Goal: Task Accomplishment & Management: Manage account settings

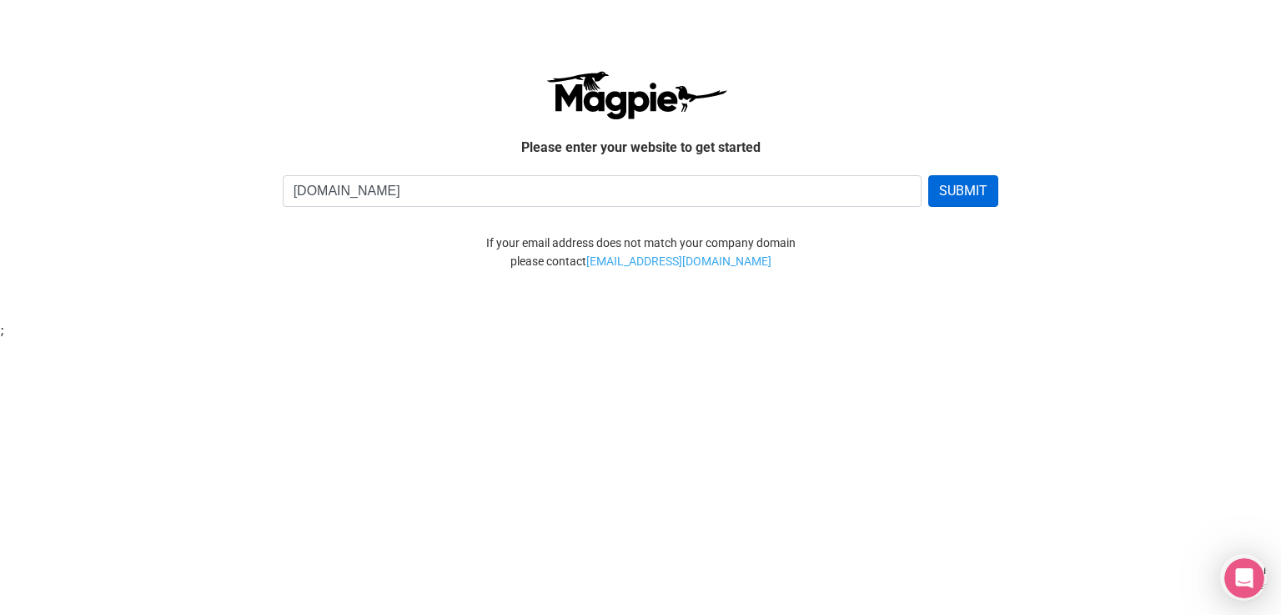
type input "[DOMAIN_NAME]"
click at [967, 191] on button "SUBMIT" at bounding box center [963, 191] width 70 height 32
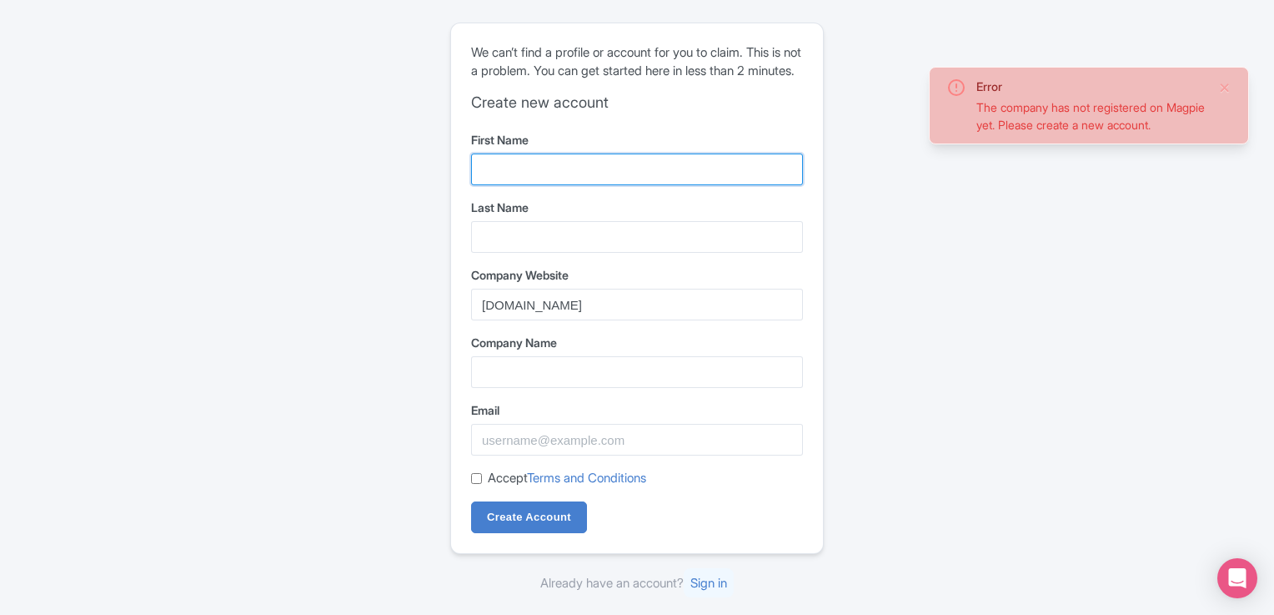
click at [743, 176] on input "First Name" at bounding box center [637, 169] width 332 height 32
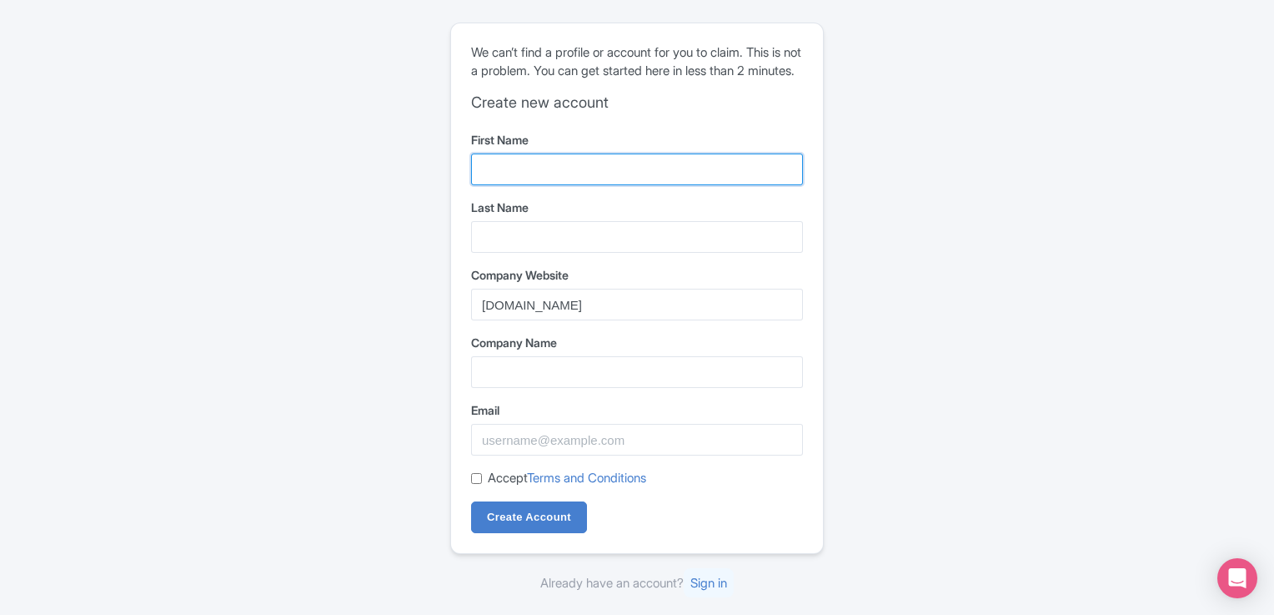
click at [706, 166] on input "First Name" at bounding box center [637, 169] width 332 height 32
type input "yonathan"
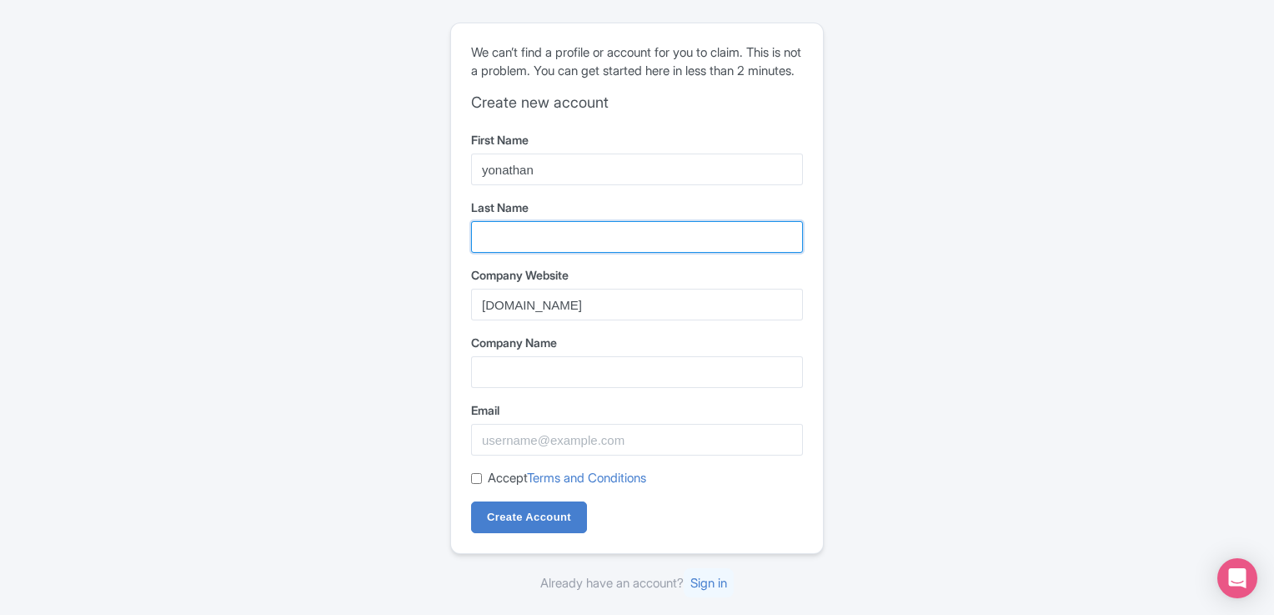
click at [525, 250] on input "Last Name" at bounding box center [637, 237] width 332 height 32
type input "guillinta"
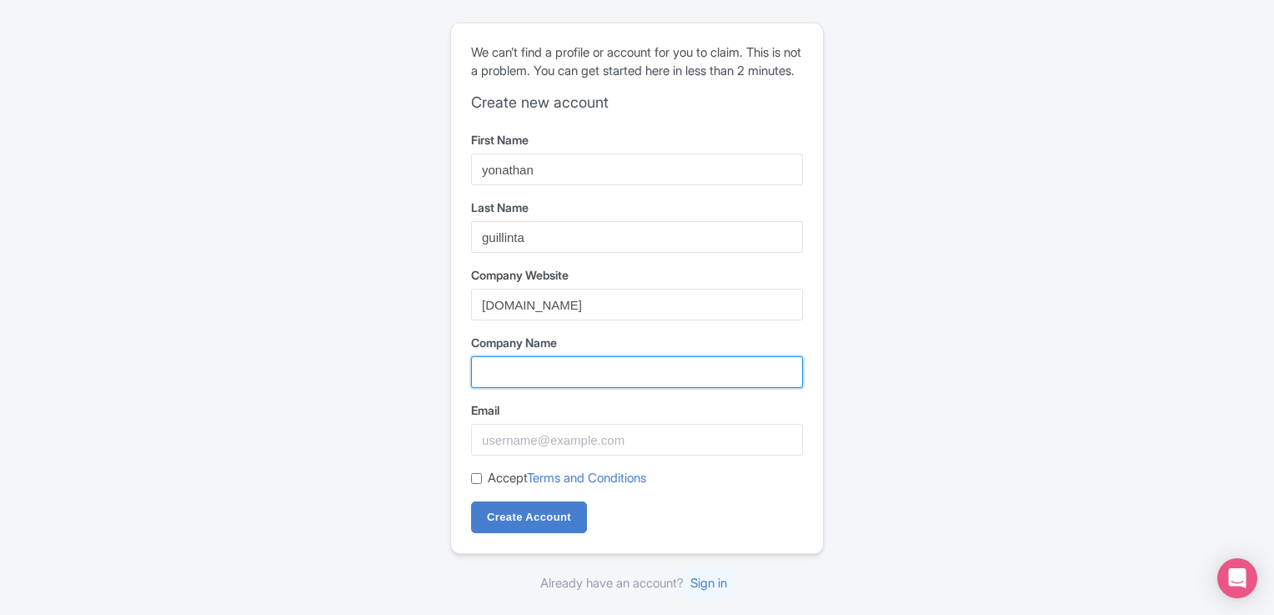
click at [577, 382] on input "Company Name" at bounding box center [637, 372] width 332 height 32
type input "free foodie tour [PERSON_NAME]"
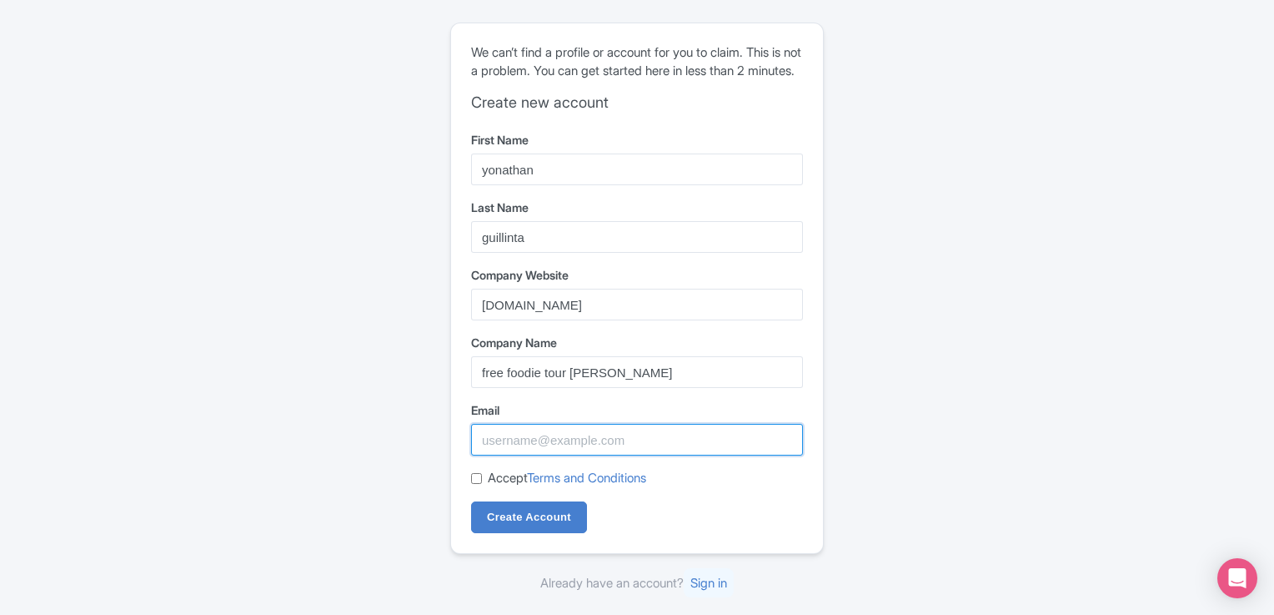
click at [652, 451] on input "Email" at bounding box center [637, 440] width 332 height 32
type input "bookingfftl@gmail.com"
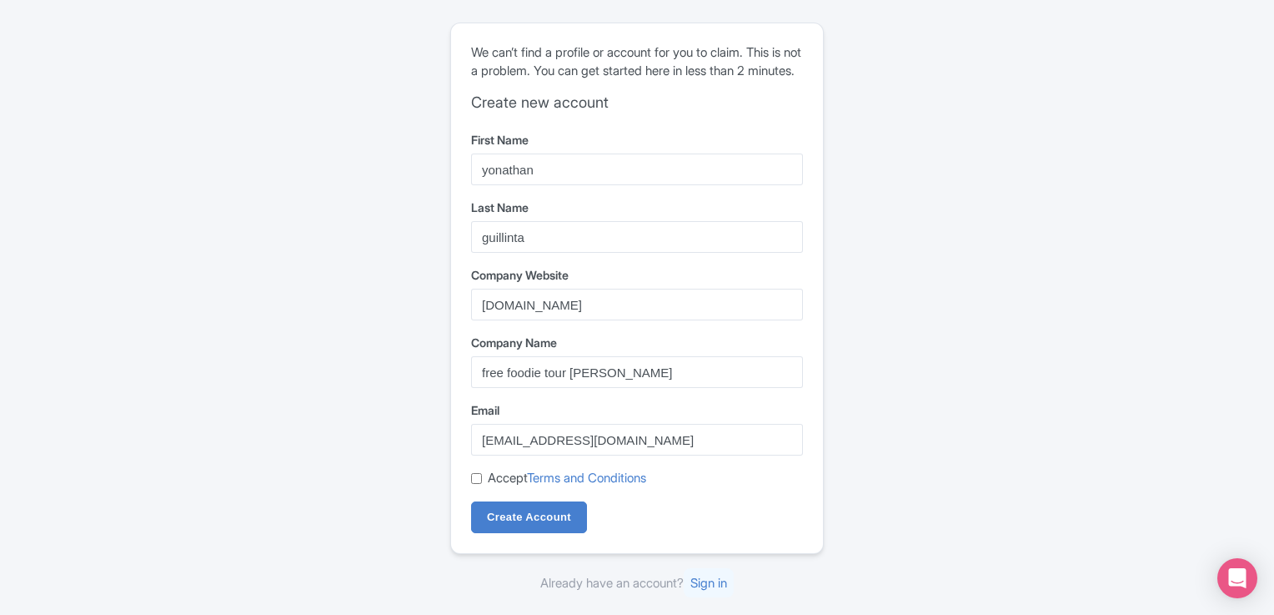
click at [473, 484] on input "Accept Terms and Conditions" at bounding box center [476, 478] width 11 height 11
checkbox input "true"
click at [542, 526] on input "Create Account" at bounding box center [529, 517] width 116 height 32
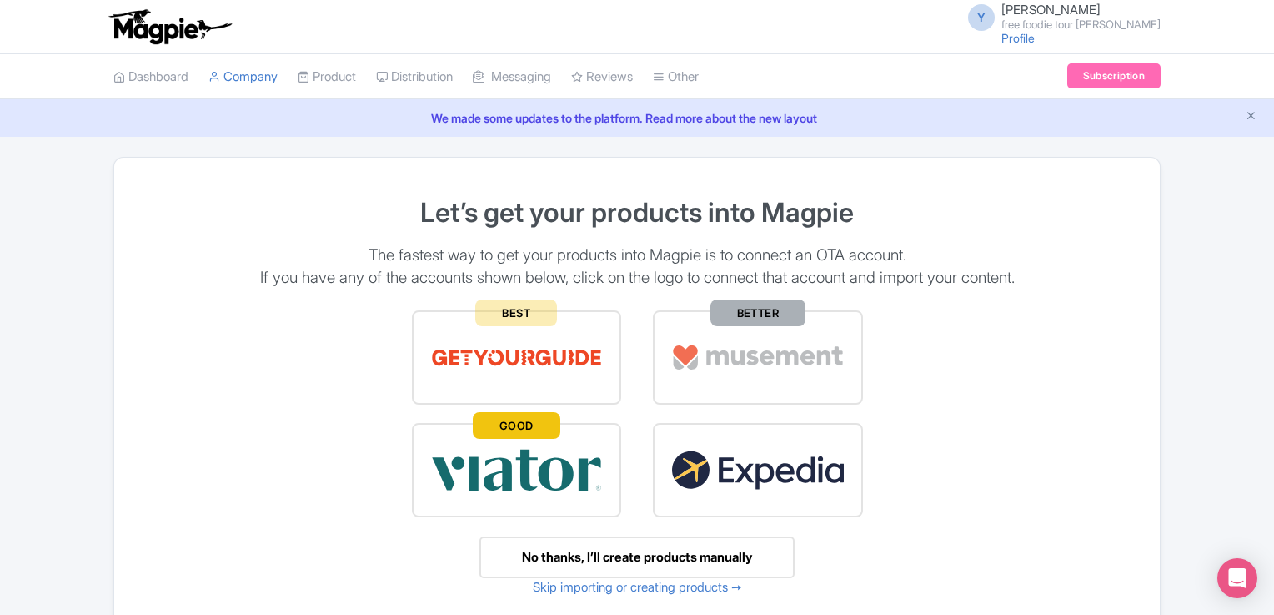
click at [520, 425] on span "GOOD" at bounding box center [517, 425] width 88 height 27
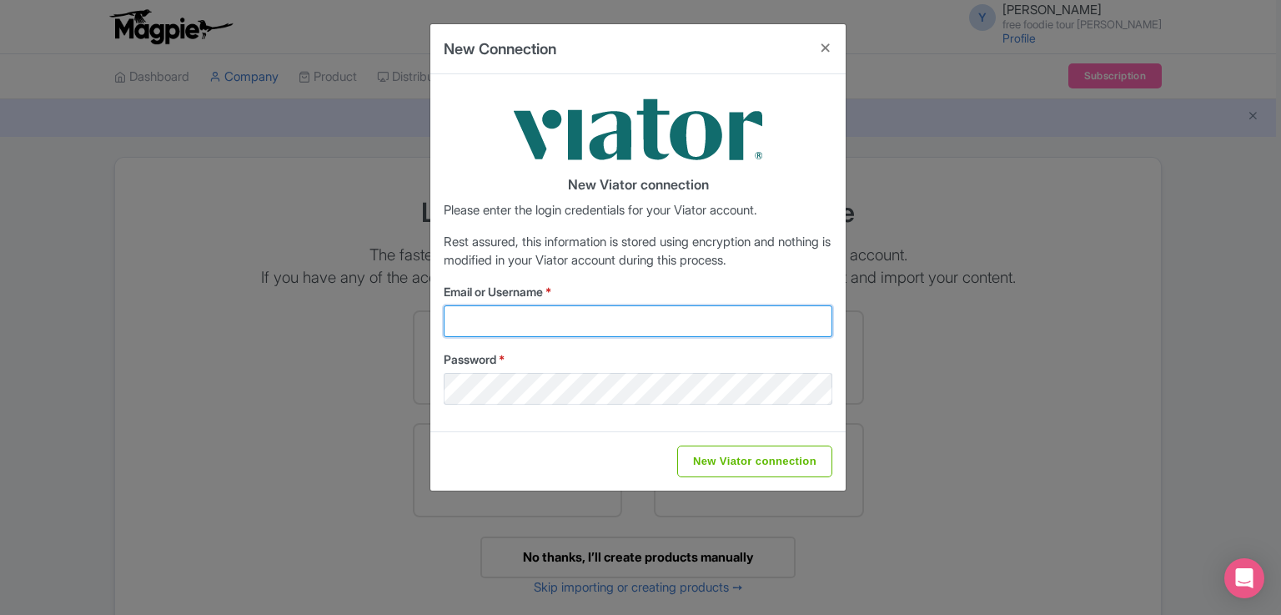
click at [602, 317] on input "Email or Username *" at bounding box center [638, 321] width 389 height 32
type input "bookingfftl@gmail.com"
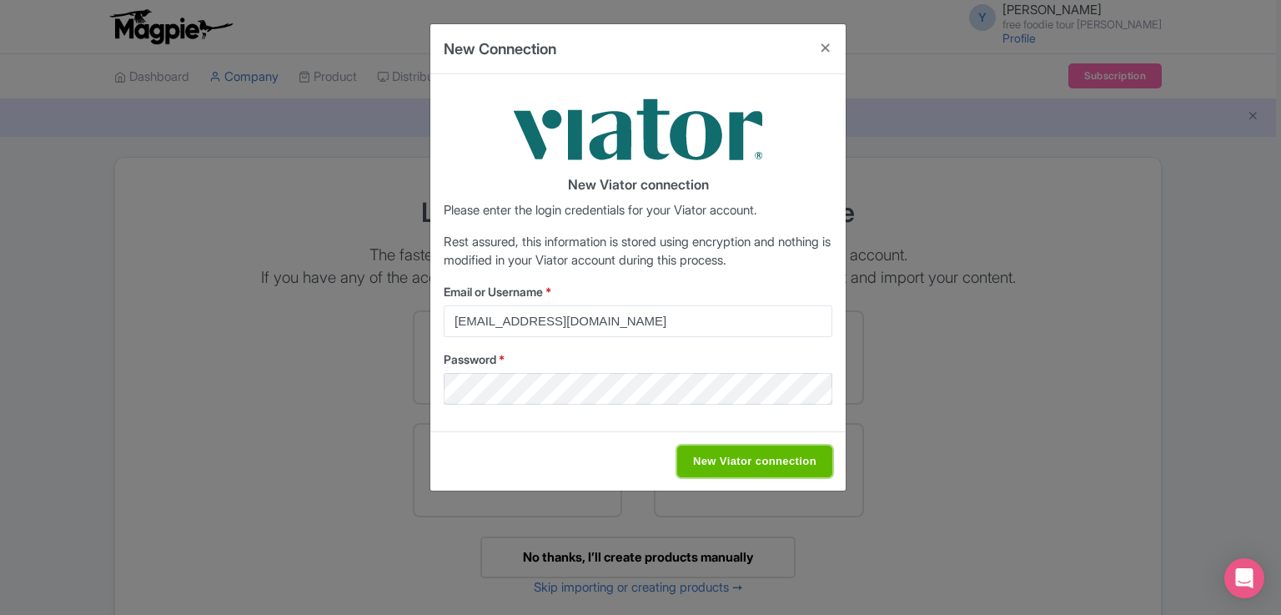
click at [795, 457] on input "New Viator connection" at bounding box center [754, 461] width 155 height 32
type input "Saving..."
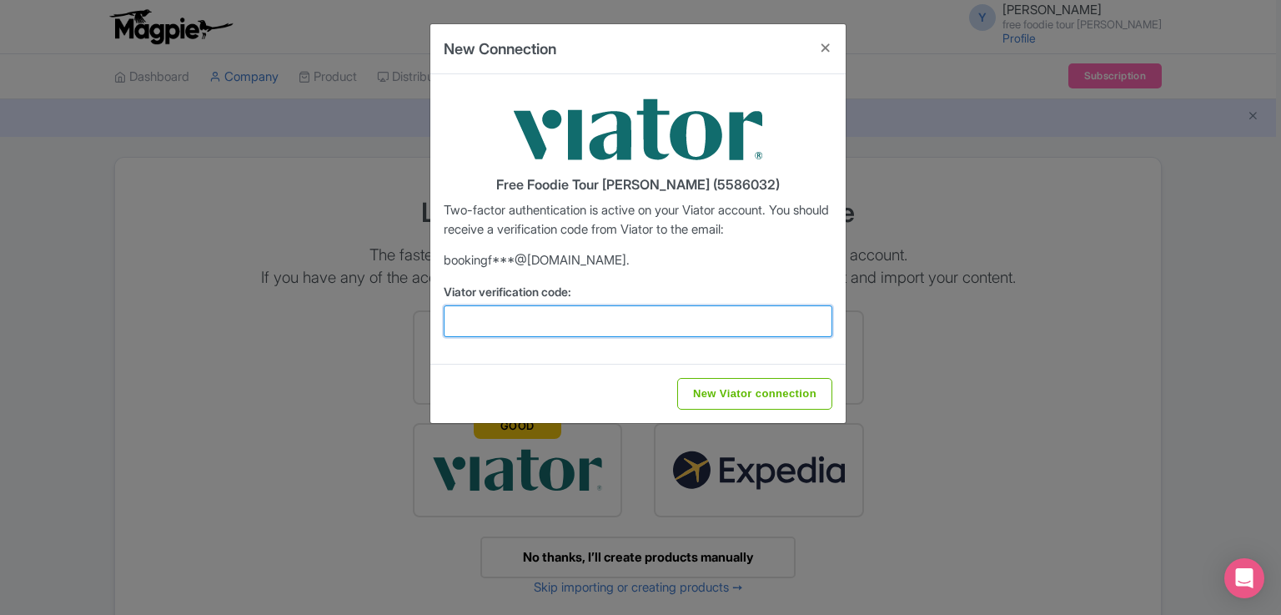
click at [627, 326] on input "Viator verification code:" at bounding box center [638, 321] width 389 height 32
type input "396544"
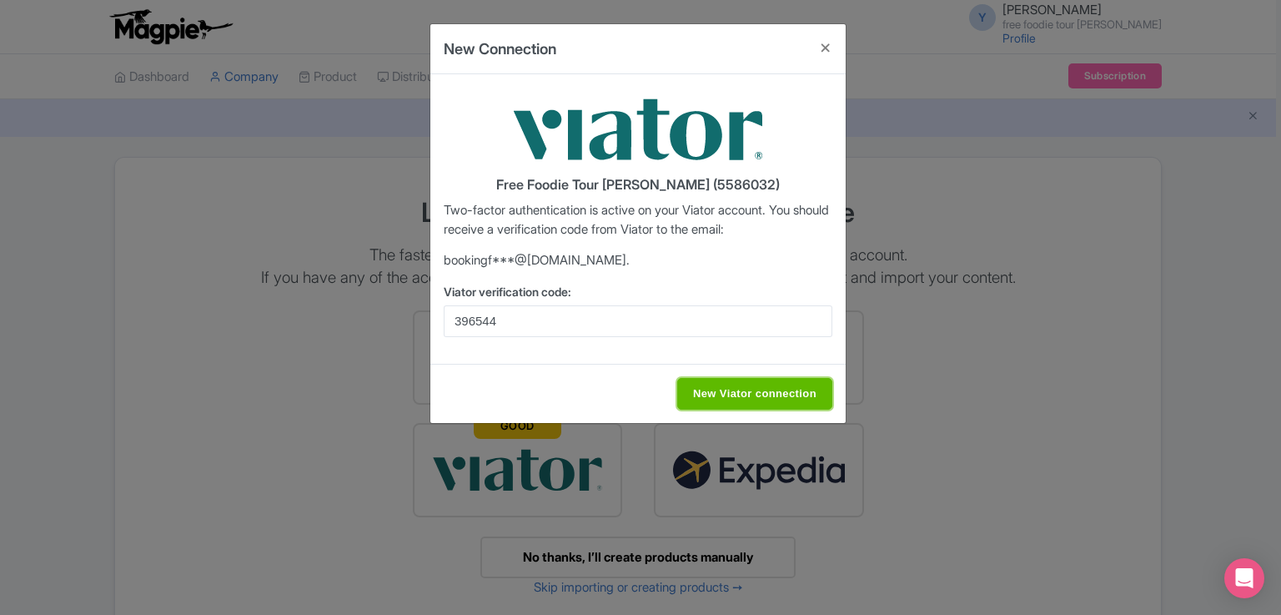
click at [779, 388] on input "New Viator connection" at bounding box center [754, 394] width 155 height 32
type input "Saving..."
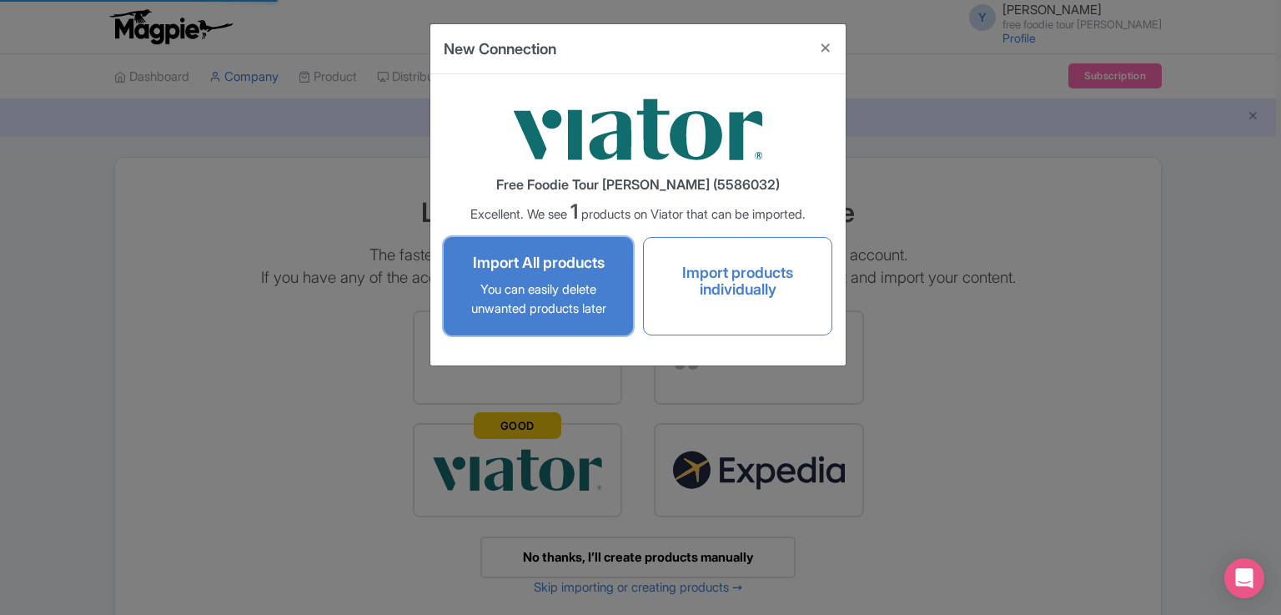
click at [515, 280] on p "You can easily delete unwanted products later" at bounding box center [538, 299] width 154 height 38
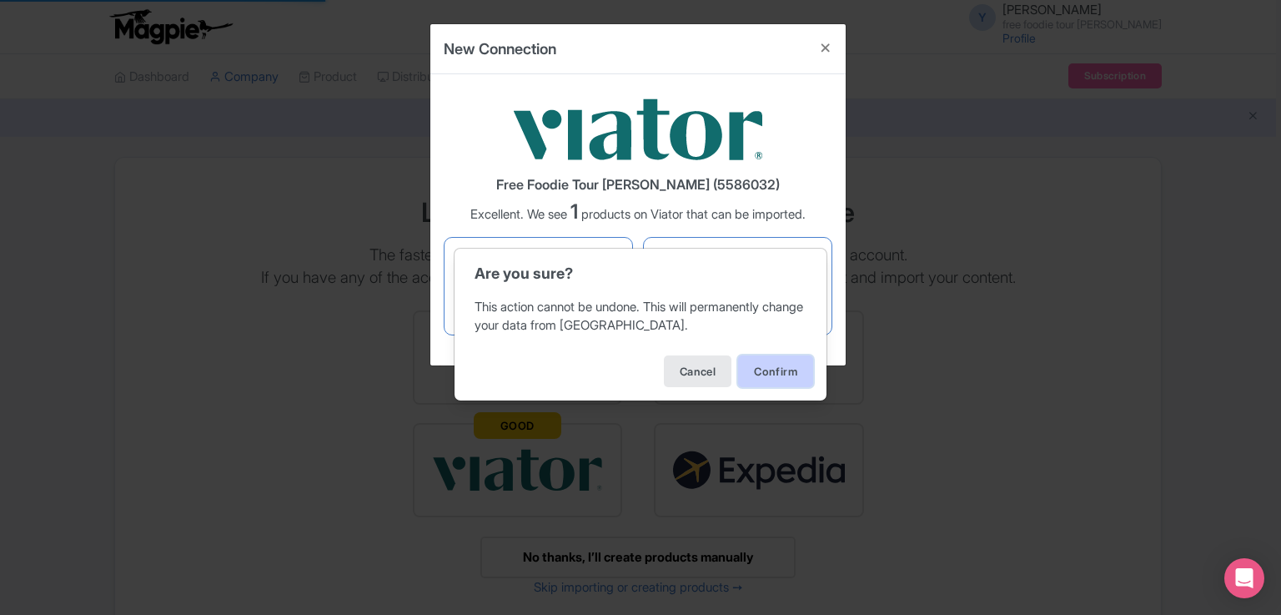
click at [796, 378] on button "Confirm" at bounding box center [775, 371] width 75 height 32
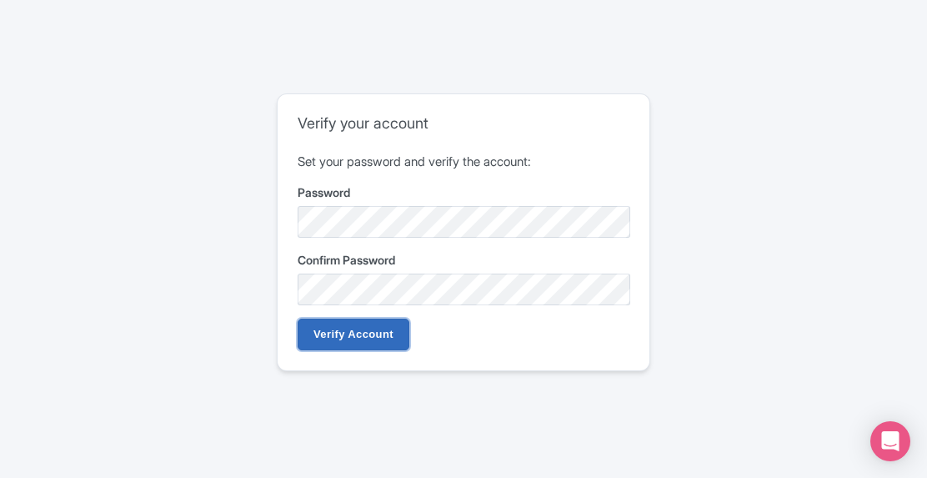
click at [391, 343] on input "Verify Account" at bounding box center [354, 335] width 112 height 32
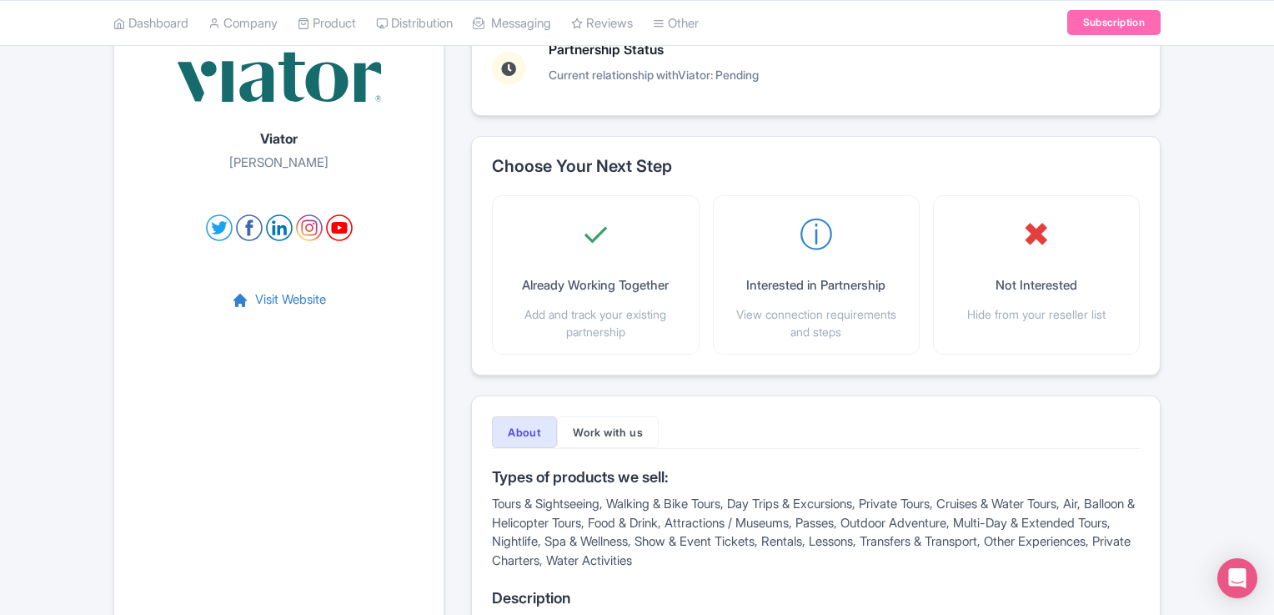
scroll to position [59, 0]
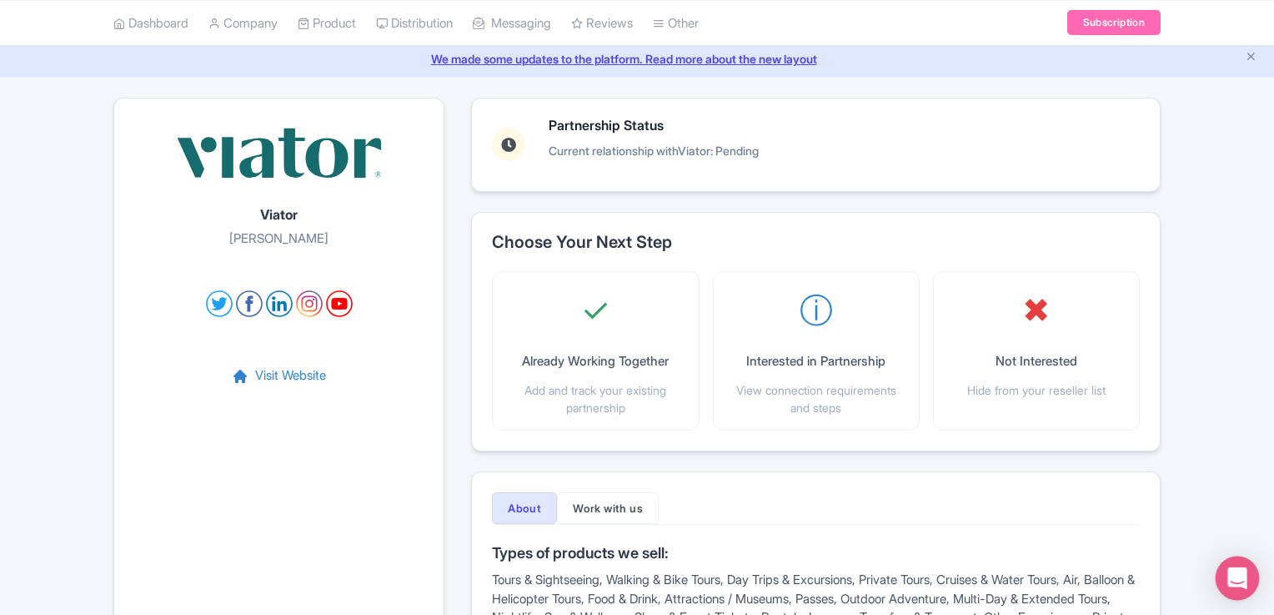
click at [1239, 574] on icon "Open Intercom Messenger" at bounding box center [1237, 578] width 19 height 22
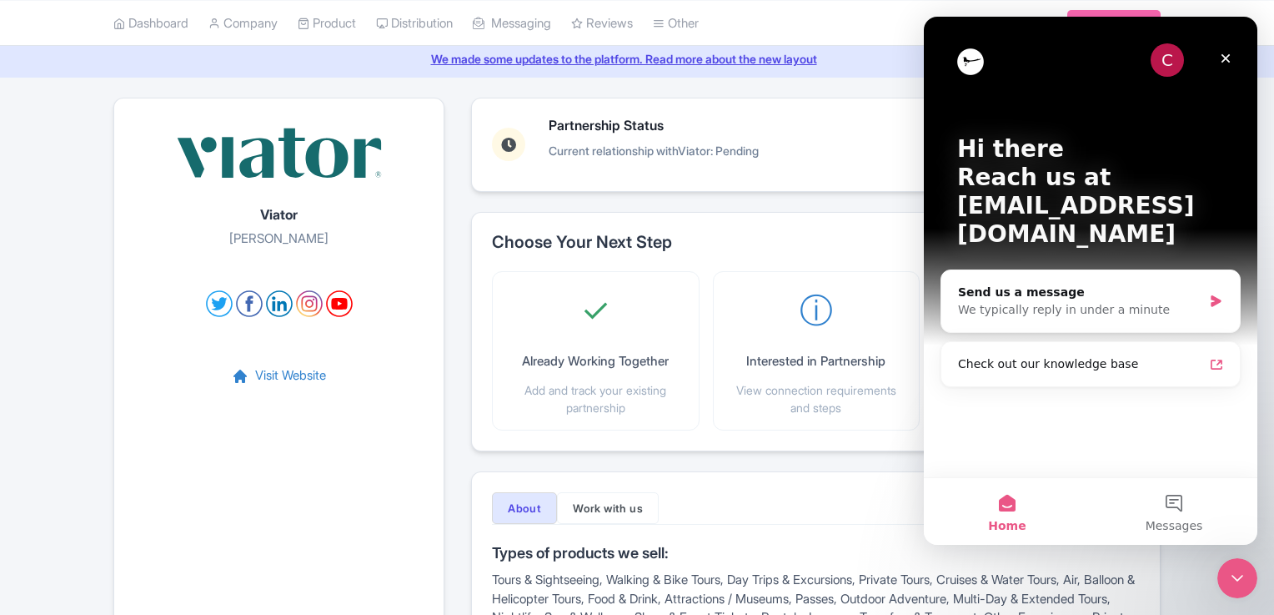
scroll to position [0, 0]
click at [1176, 513] on button "Messages" at bounding box center [1174, 511] width 167 height 67
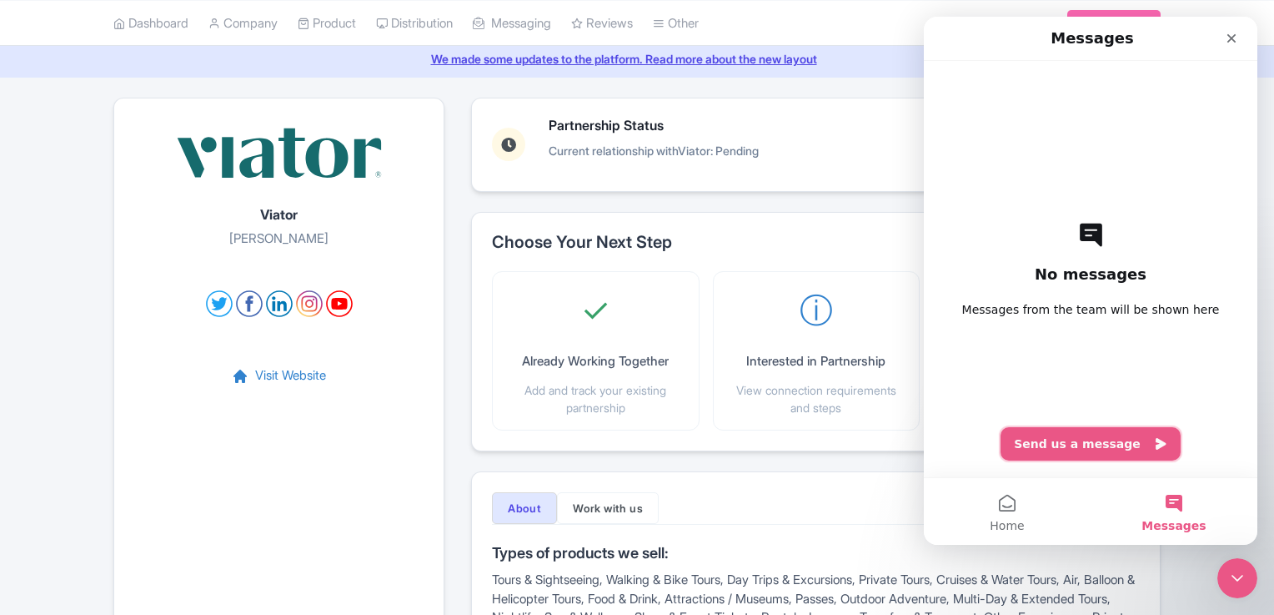
click at [1080, 450] on button "Send us a message" at bounding box center [1091, 443] width 180 height 33
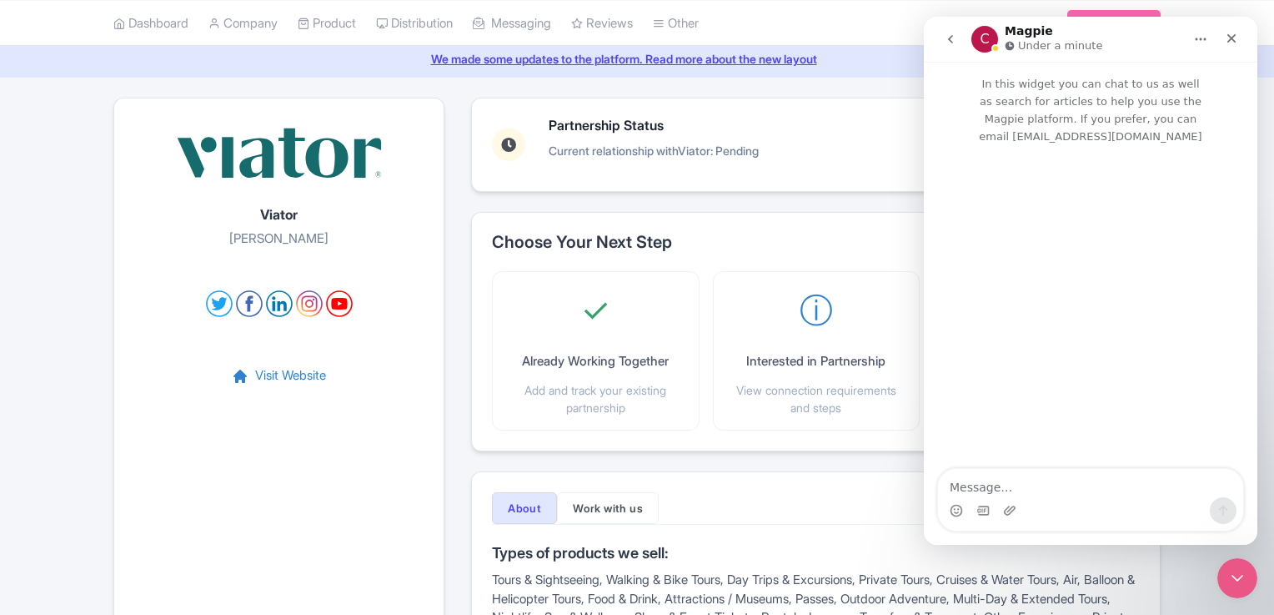
click at [1054, 482] on textarea "Message…" at bounding box center [1090, 483] width 305 height 28
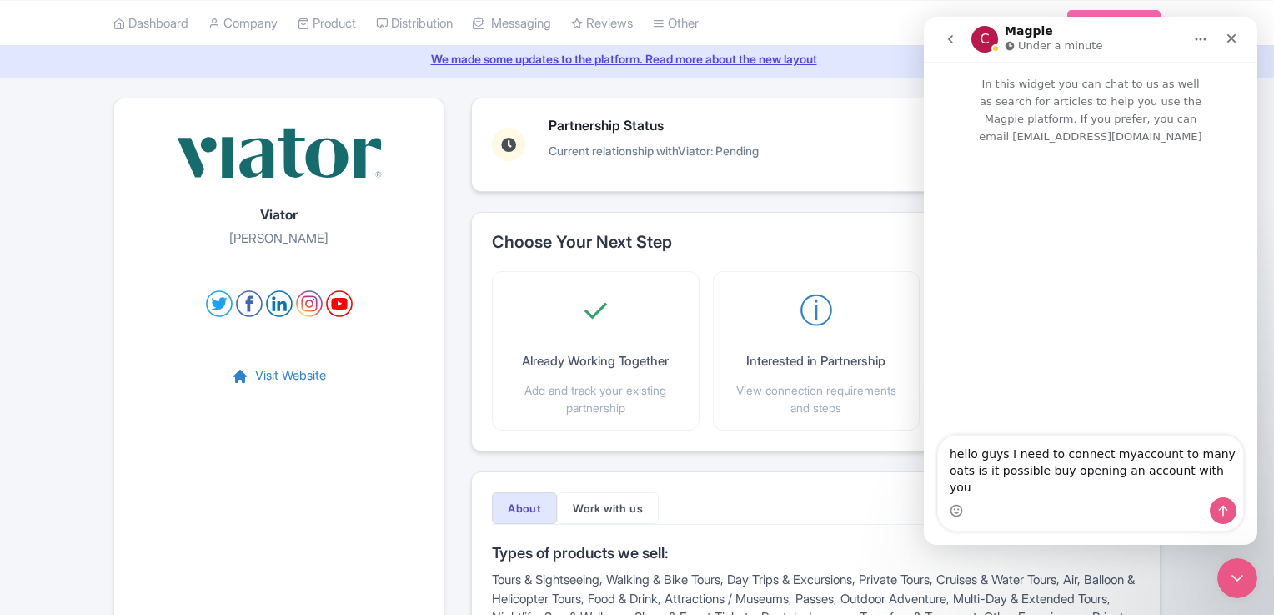
type textarea "hello guys I need to connect myaccount to many oats is it possible buy opening …"
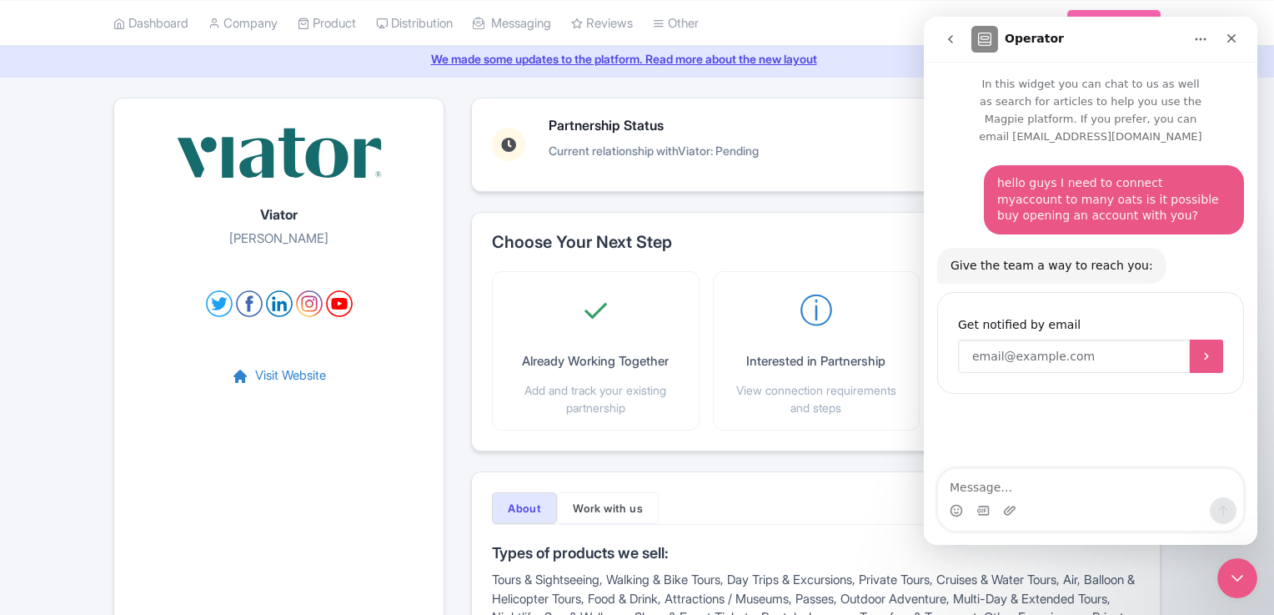
click at [1080, 349] on input "Enter your email" at bounding box center [1074, 355] width 232 height 33
type input "bookingfftl@gmail.com"
click at [1214, 339] on button "Submit" at bounding box center [1206, 355] width 33 height 33
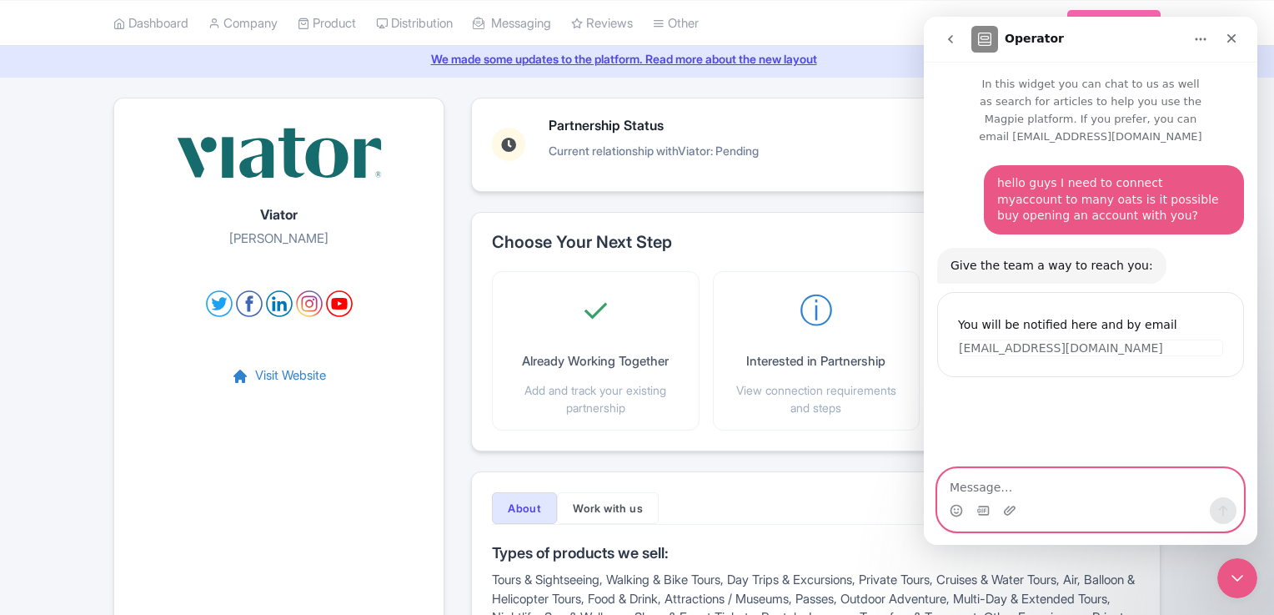
click at [1020, 486] on textarea "Message…" at bounding box center [1090, 483] width 305 height 28
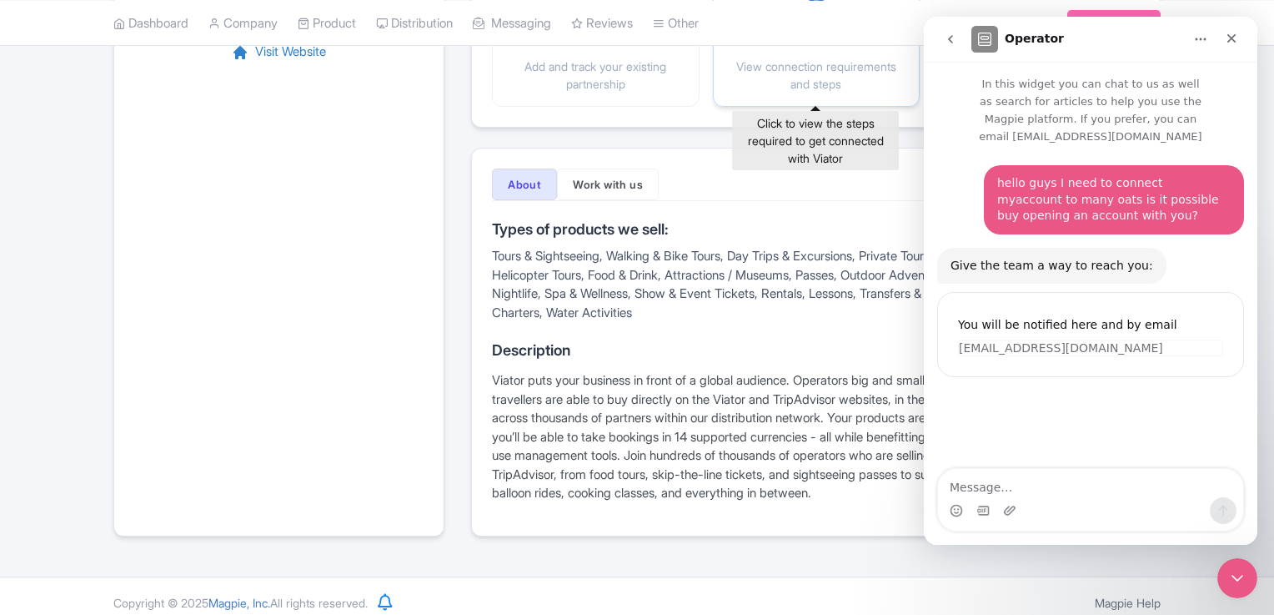
scroll to position [393, 0]
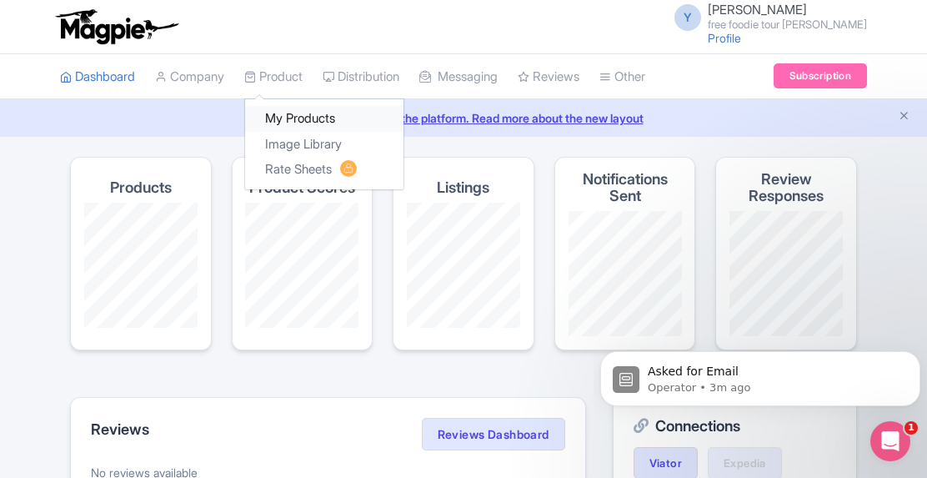
click at [341, 119] on link "My Products" at bounding box center [324, 119] width 158 height 26
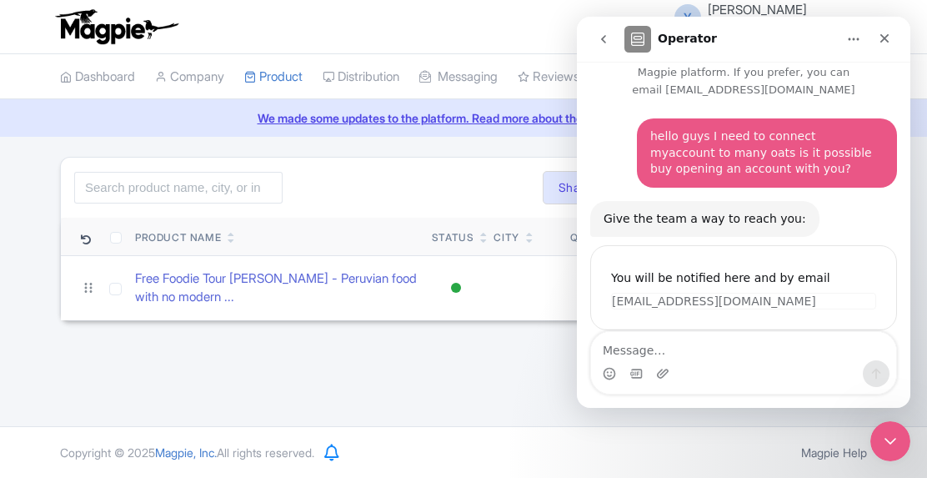
scroll to position [52, 0]
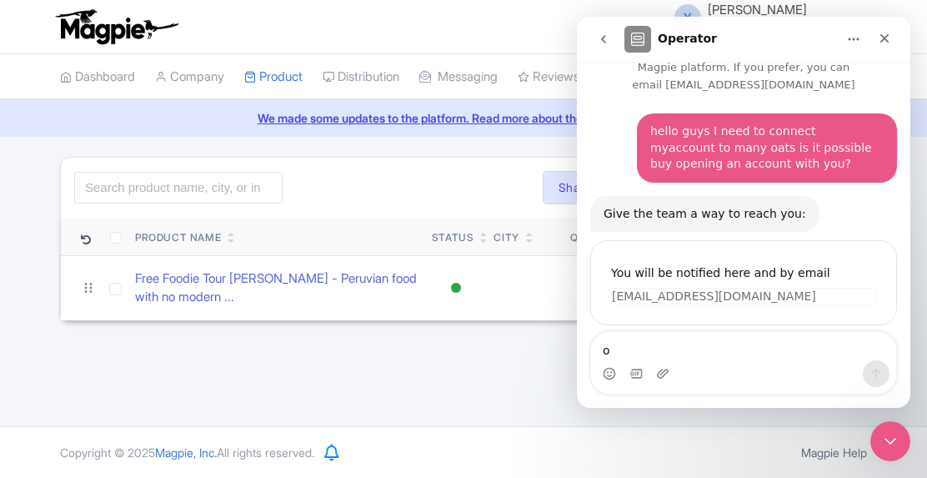
type textarea "ok"
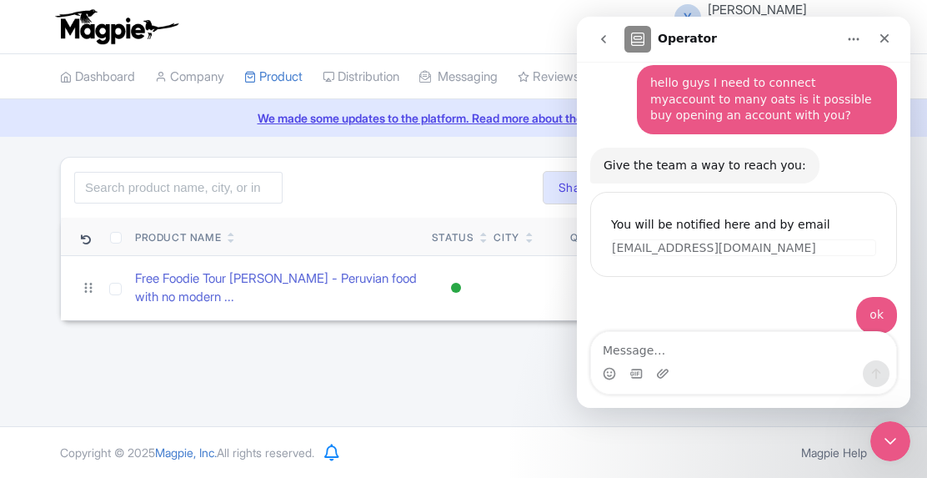
scroll to position [101, 0]
click at [370, 397] on div "Y yonathan guillinta free foodie tour barranco Profile Users Settings Sign out …" at bounding box center [463, 213] width 927 height 426
click at [611, 31] on button "go back" at bounding box center [604, 39] width 32 height 32
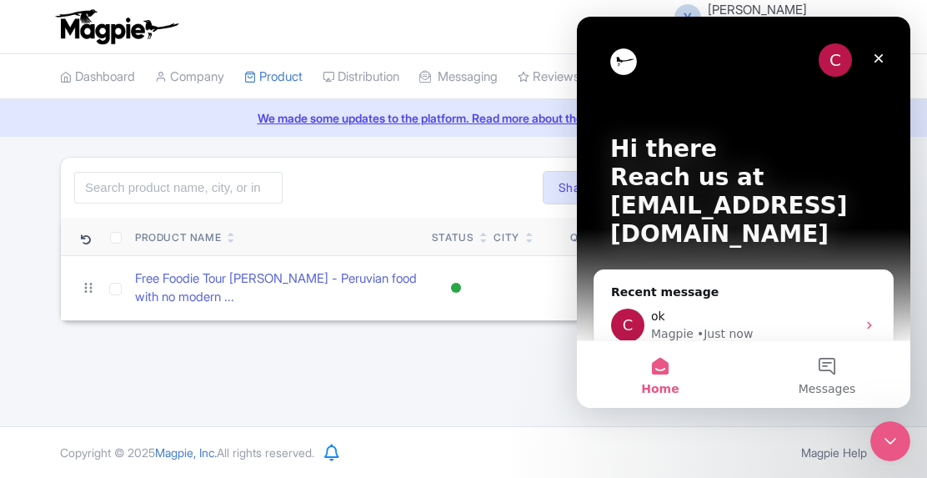
scroll to position [0, 0]
click at [876, 49] on div "Close" at bounding box center [879, 58] width 30 height 30
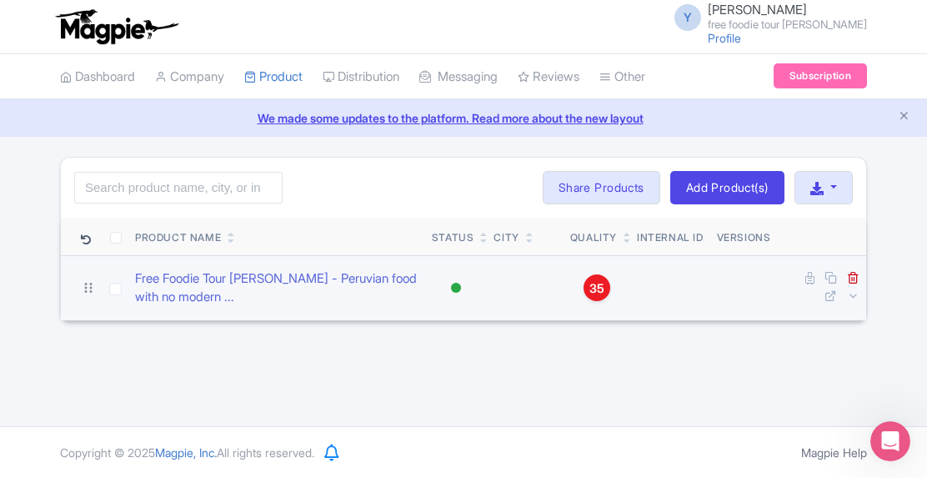
click at [599, 284] on span "35" at bounding box center [597, 288] width 15 height 18
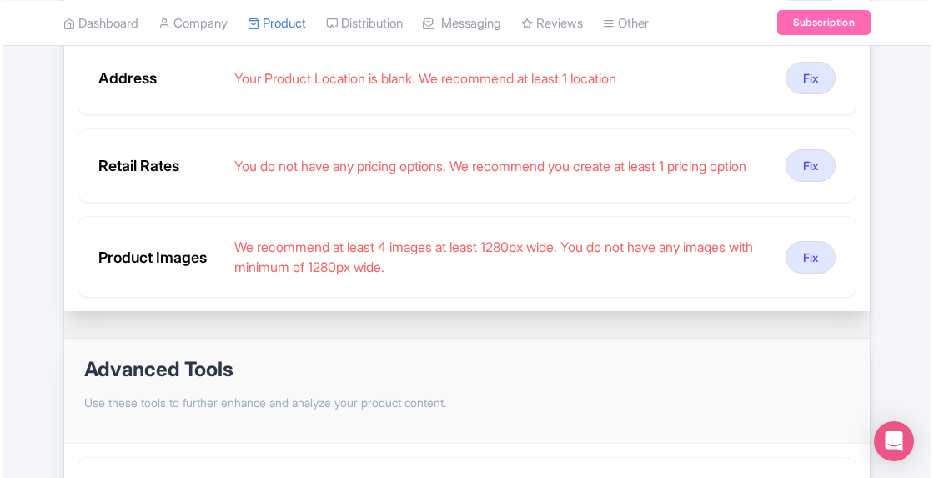
scroll to position [917, 0]
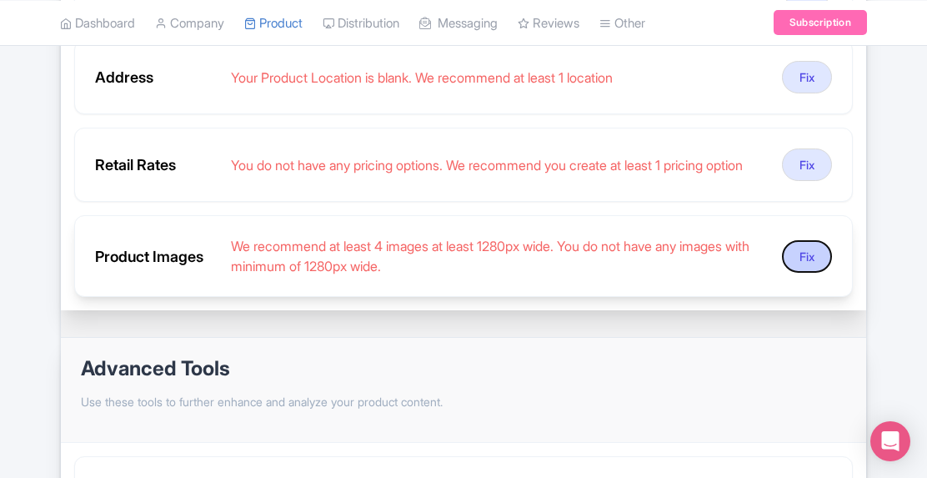
click at [811, 265] on button "Fix" at bounding box center [807, 256] width 50 height 33
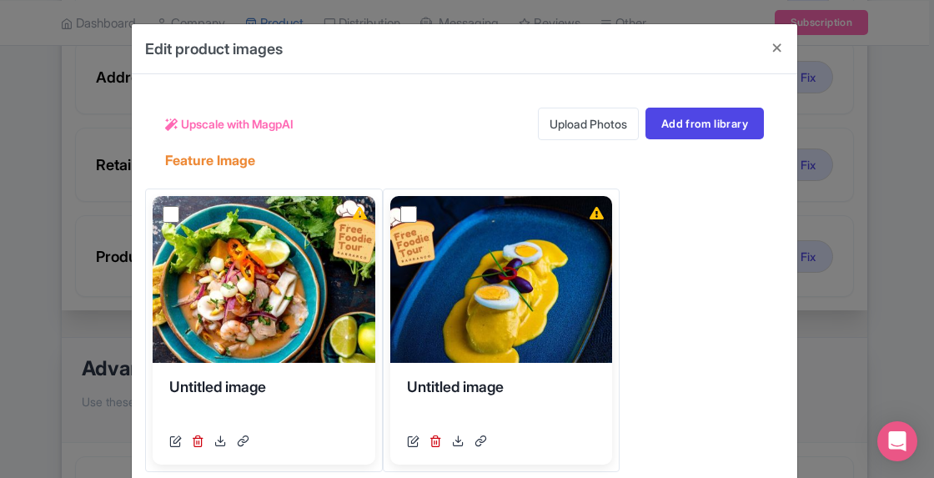
scroll to position [83, 0]
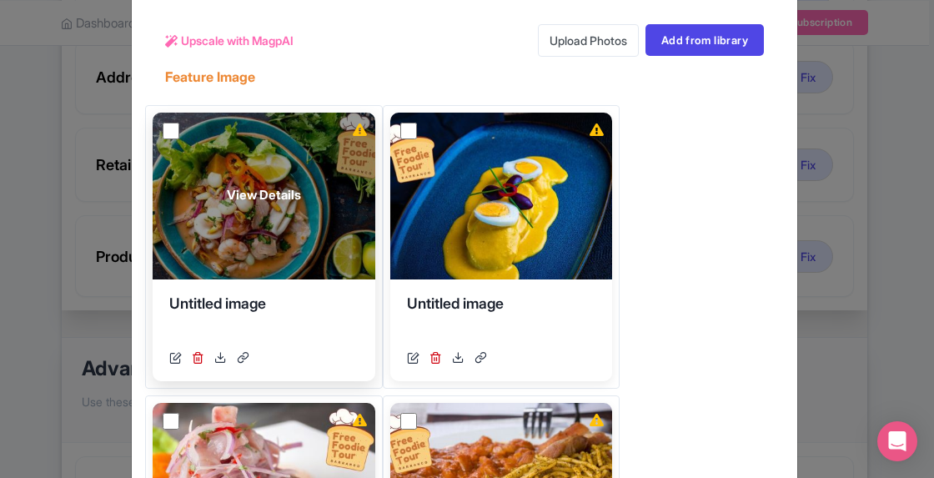
click at [170, 124] on input "checkbox" at bounding box center [171, 131] width 17 height 17
checkbox input "true"
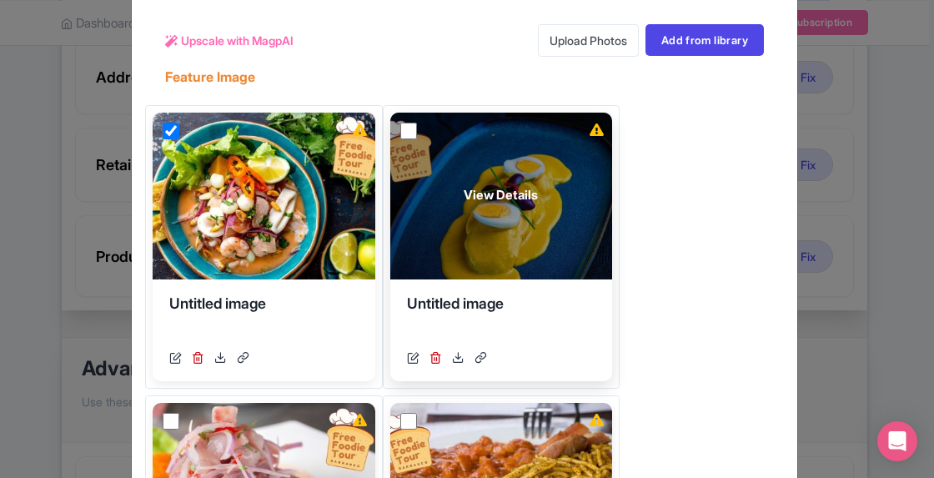
drag, startPoint x: 404, startPoint y: 132, endPoint x: 497, endPoint y: 182, distance: 106.0
click at [404, 131] on input "checkbox" at bounding box center [408, 131] width 17 height 17
checkbox input "true"
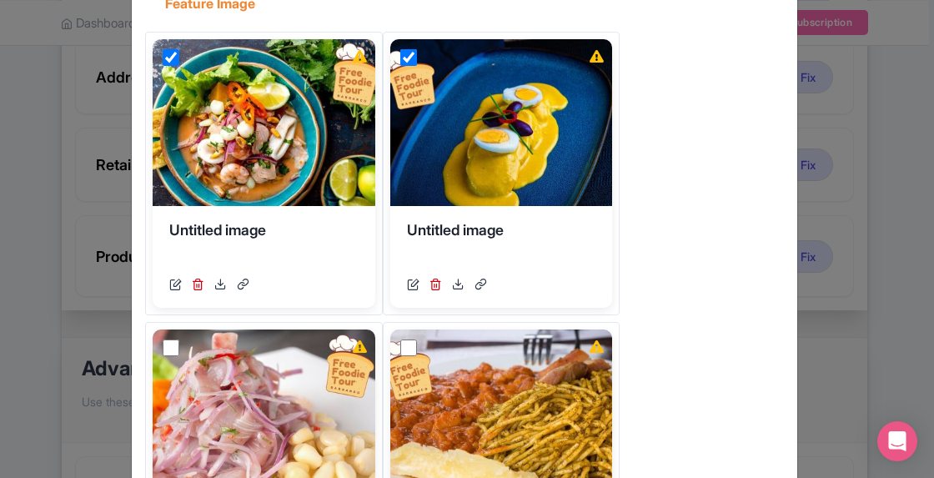
scroll to position [250, 0]
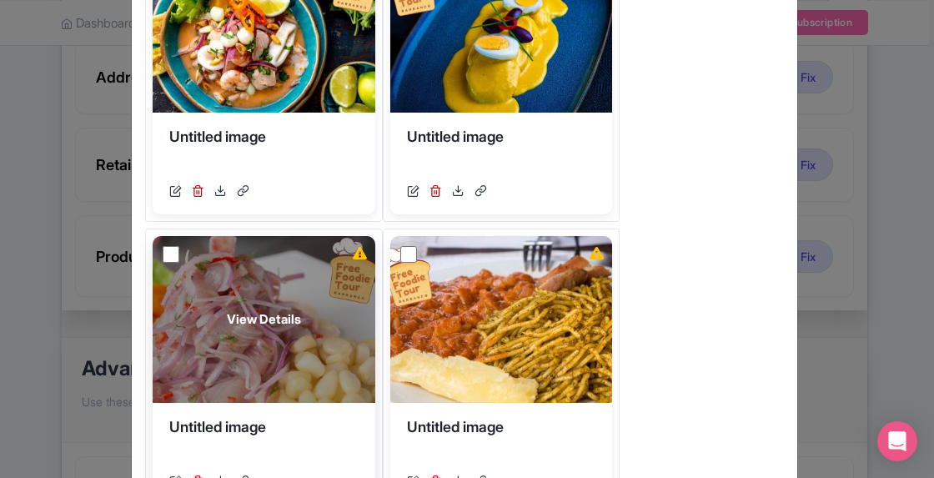
click at [166, 247] on input "checkbox" at bounding box center [171, 254] width 17 height 17
checkbox input "true"
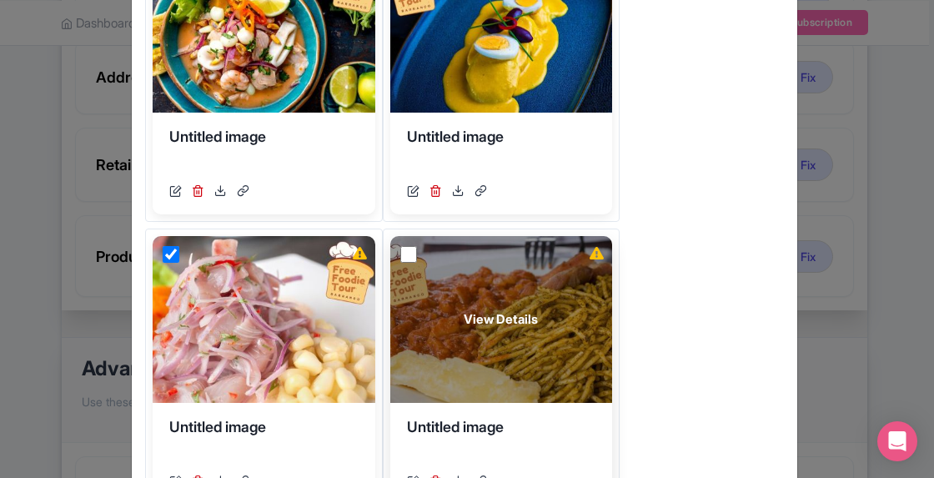
click at [404, 250] on input "checkbox" at bounding box center [408, 254] width 17 height 17
checkbox input "true"
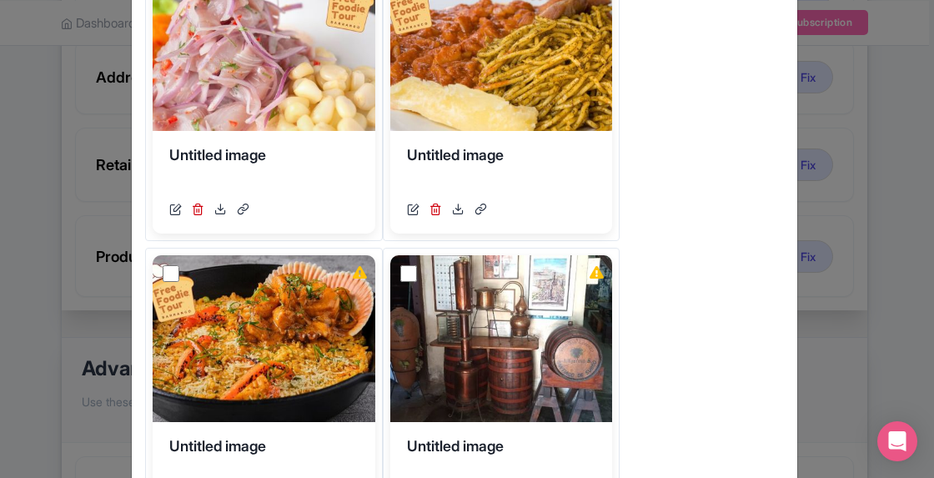
scroll to position [584, 0]
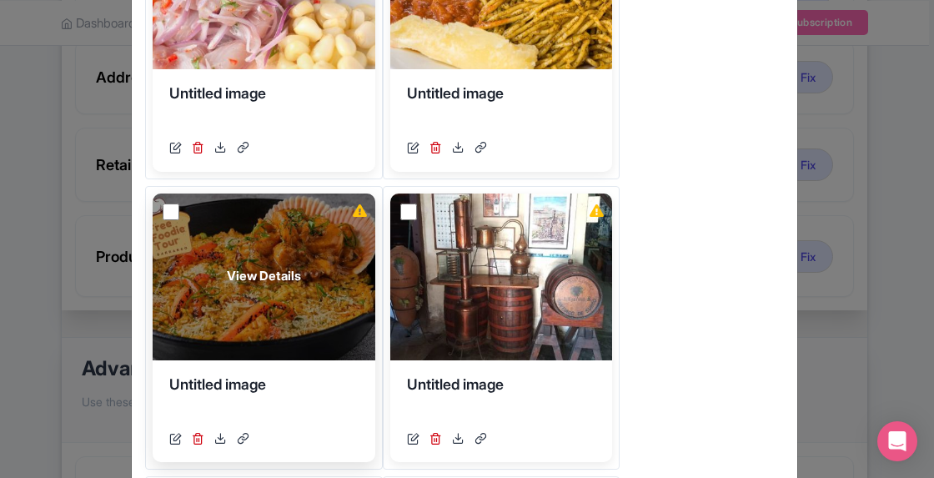
click at [167, 204] on input "checkbox" at bounding box center [171, 212] width 17 height 17
checkbox input "true"
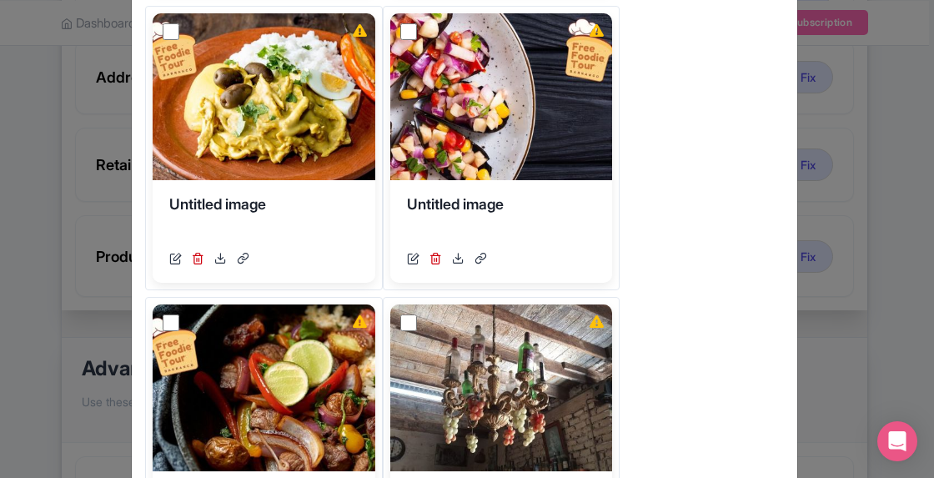
scroll to position [1028, 0]
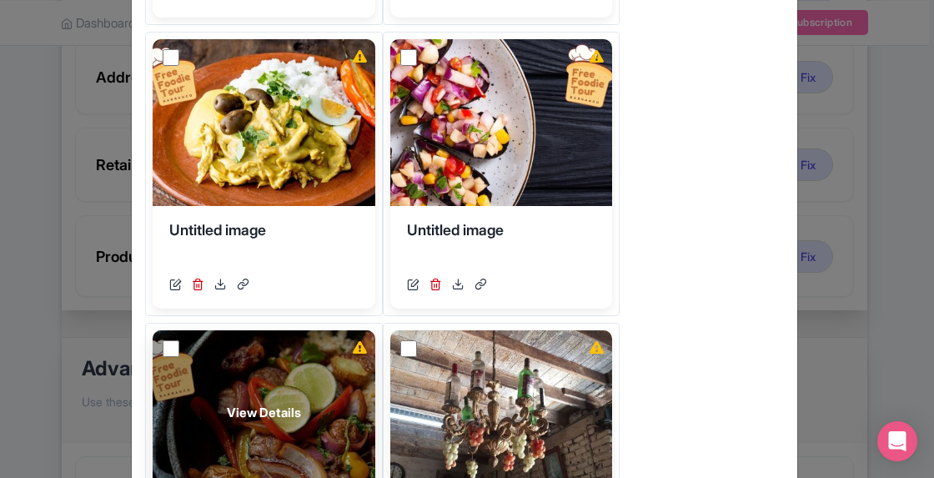
click at [168, 344] on input "checkbox" at bounding box center [171, 348] width 17 height 17
checkbox input "true"
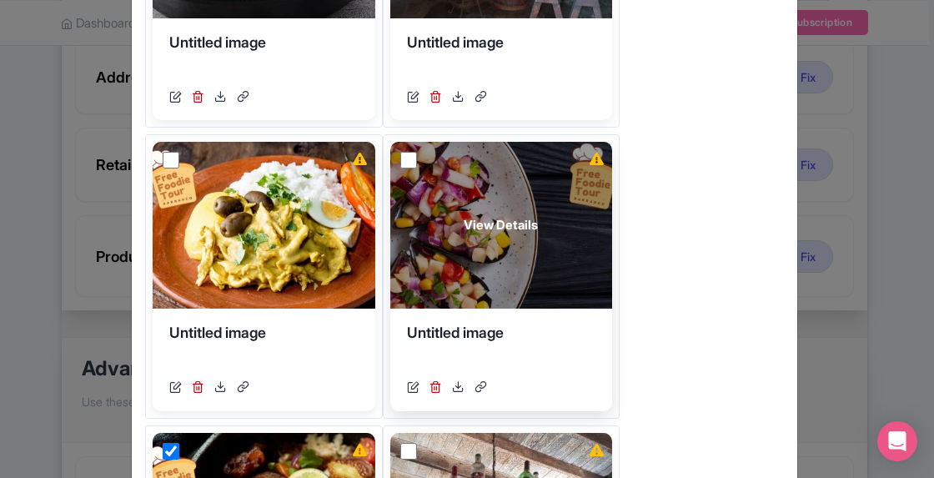
scroll to position [862, 0]
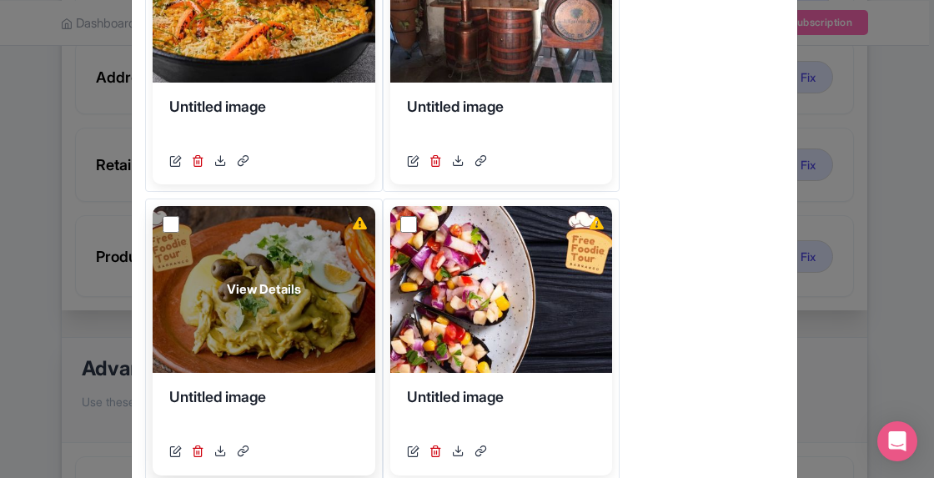
click at [171, 217] on input "checkbox" at bounding box center [171, 224] width 17 height 17
checkbox input "true"
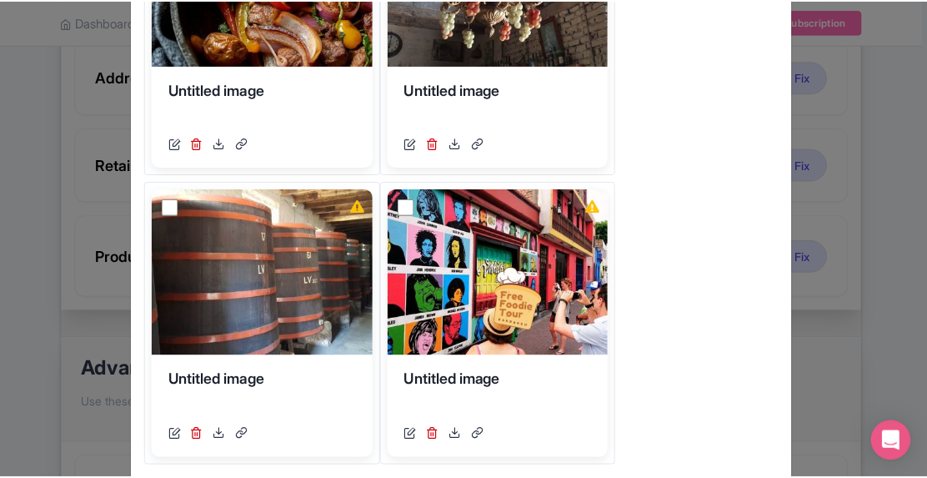
scroll to position [1612, 0]
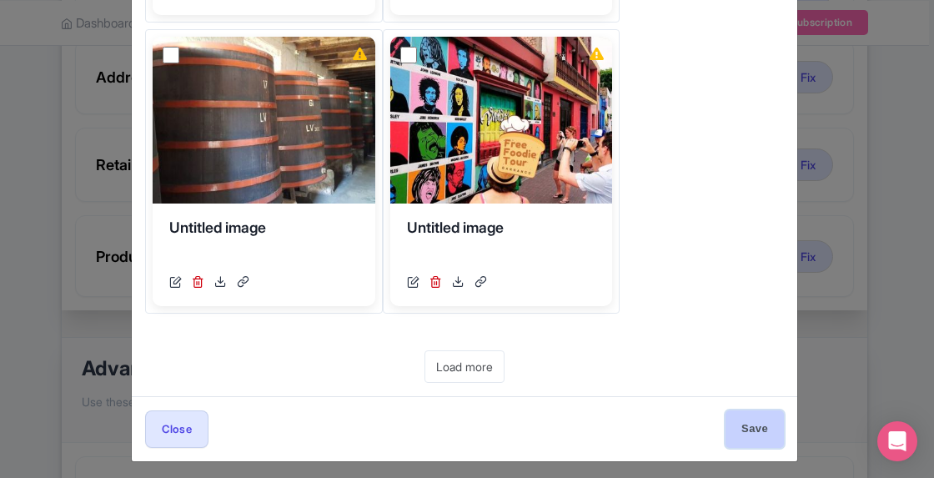
click at [764, 420] on input "Save" at bounding box center [755, 429] width 58 height 38
type input "Save"
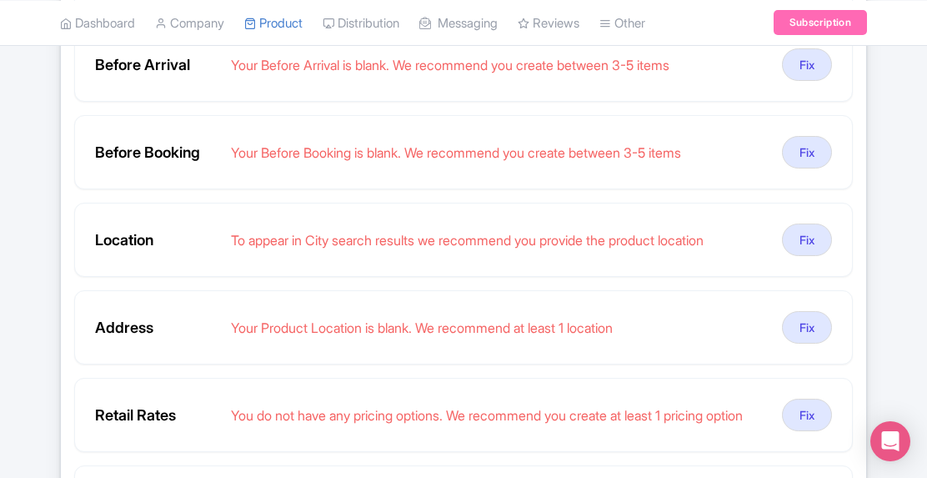
scroll to position [584, 0]
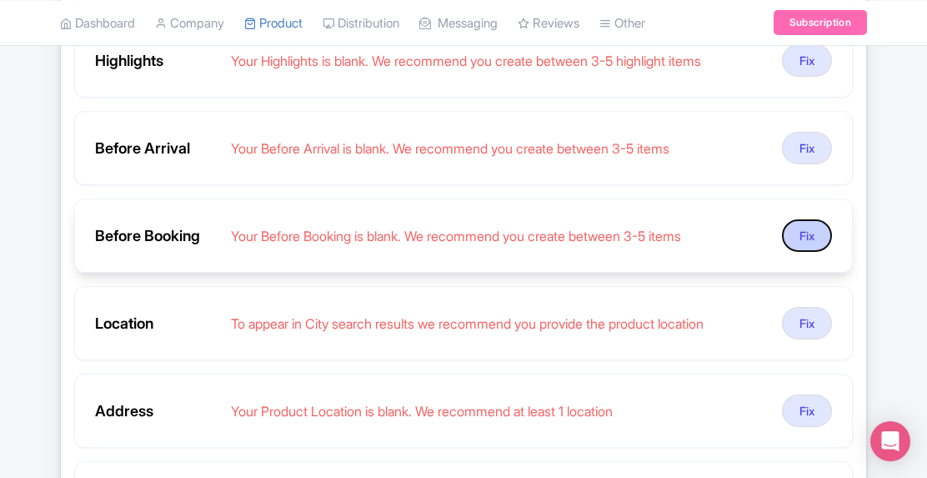
click at [802, 224] on button "Fix" at bounding box center [807, 235] width 50 height 33
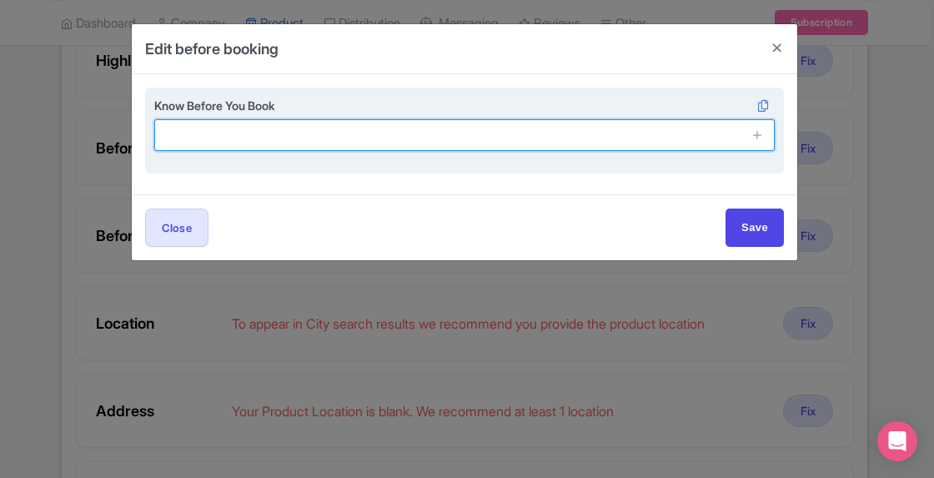
click at [324, 141] on input "text" at bounding box center [464, 135] width 621 height 32
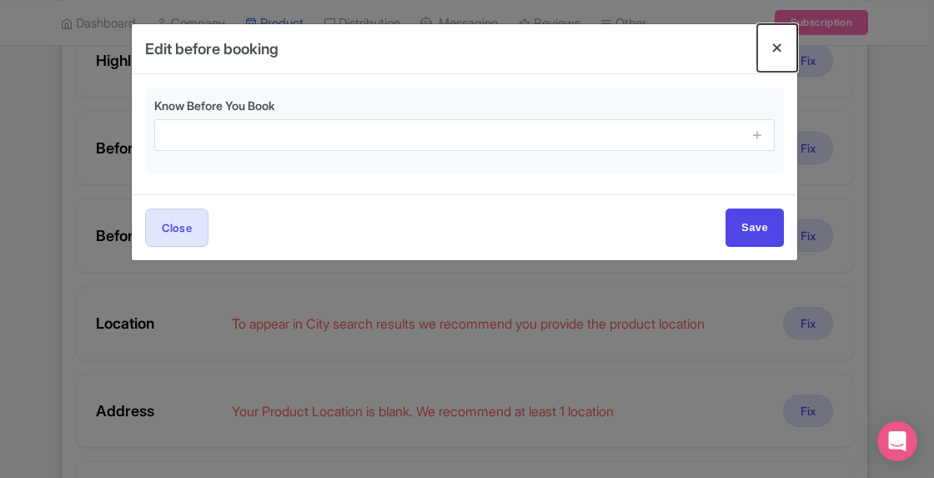
click at [774, 43] on button "Close" at bounding box center [777, 48] width 40 height 48
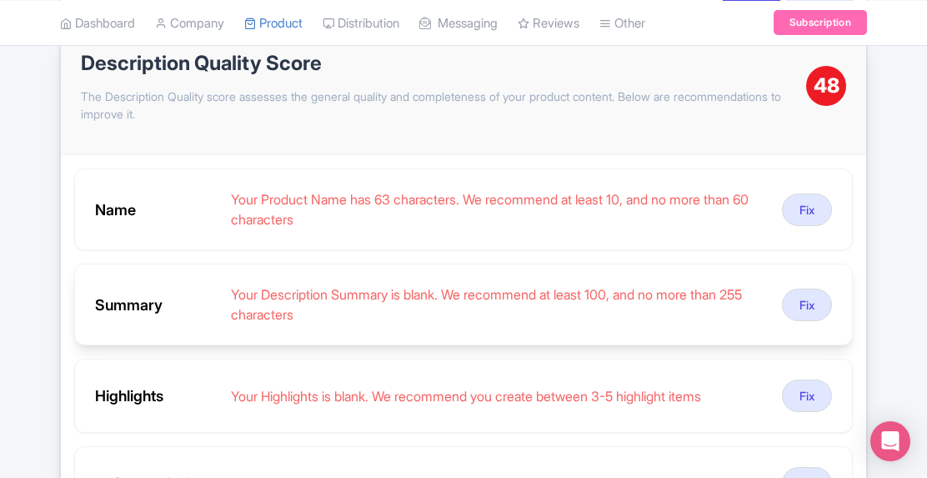
scroll to position [250, 0]
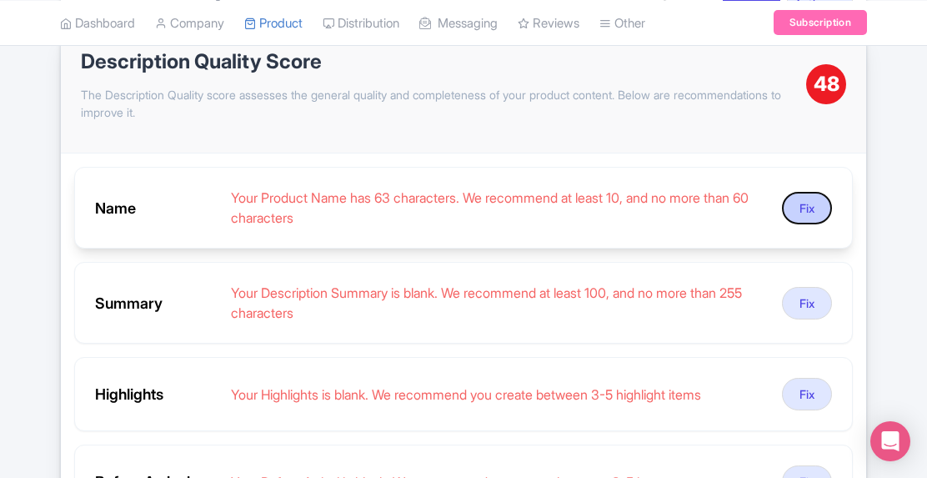
click at [796, 203] on button "Fix" at bounding box center [807, 208] width 50 height 33
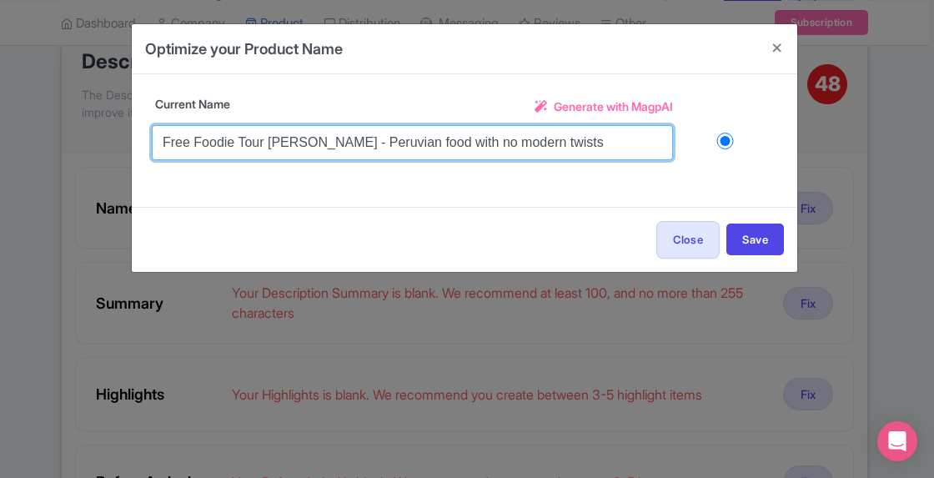
click at [584, 142] on input "Free Foodie Tour Barranco - Peruvian food with no modern twists" at bounding box center [412, 142] width 521 height 35
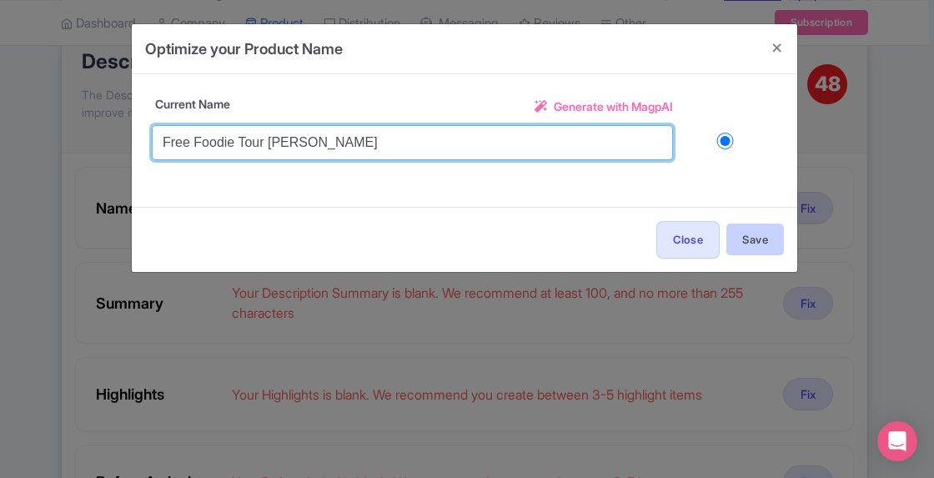
type input "Free Foodie Tour [PERSON_NAME]"
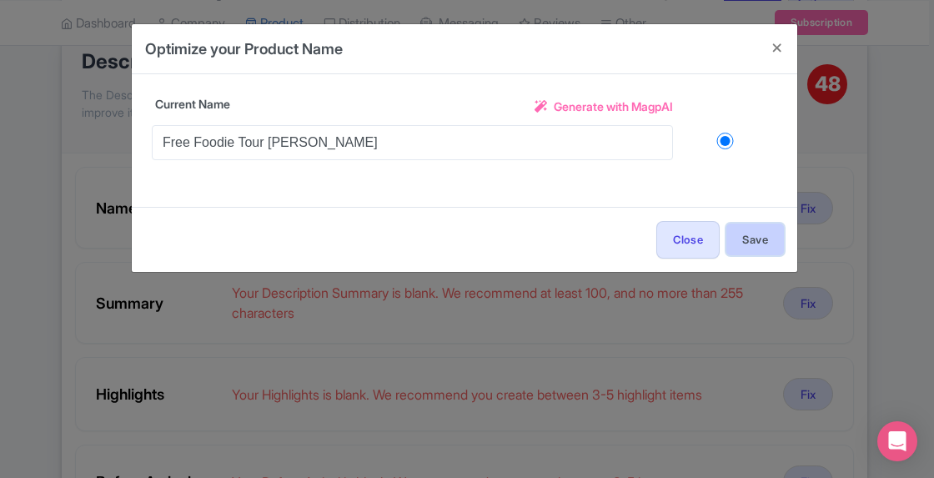
click at [761, 243] on button "Save" at bounding box center [755, 240] width 58 height 32
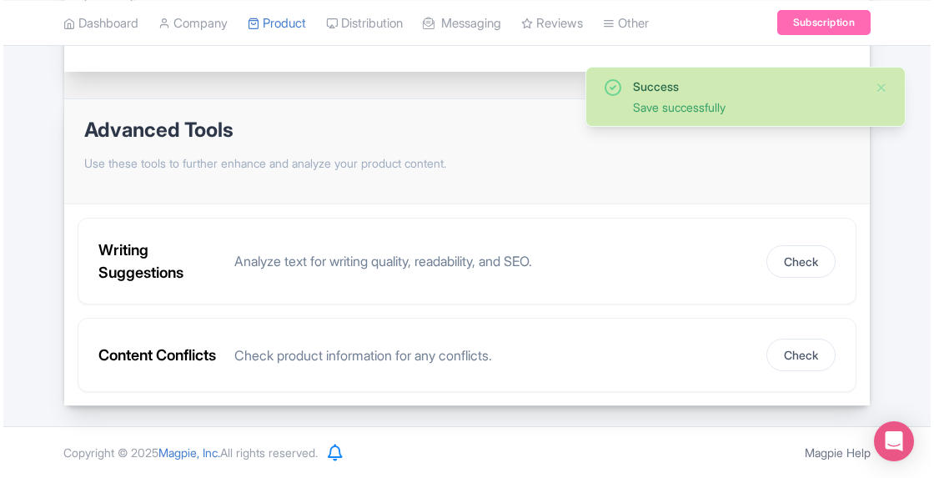
scroll to position [367, 0]
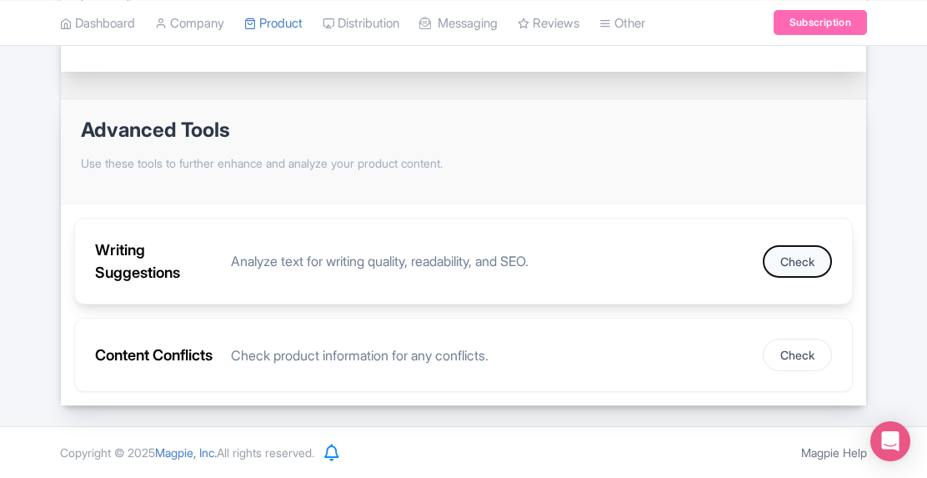
click at [811, 245] on button "Check" at bounding box center [797, 261] width 69 height 33
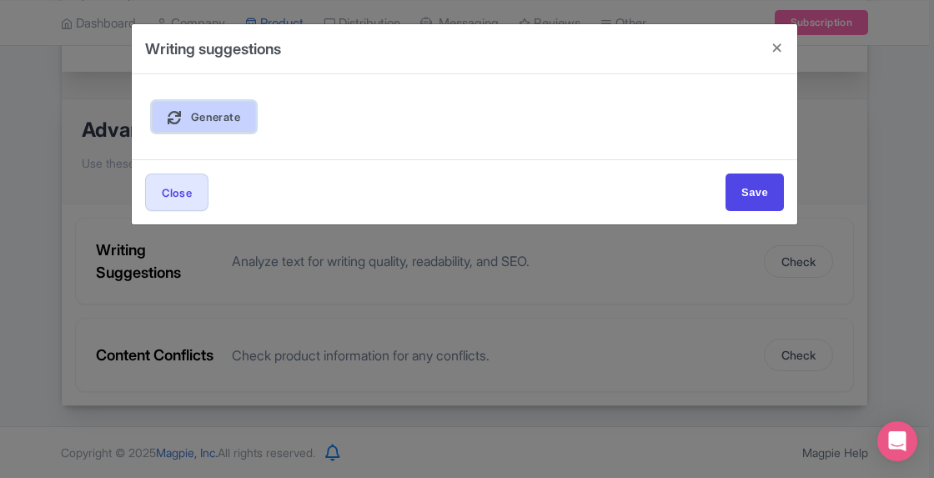
click at [217, 123] on link "Generate" at bounding box center [204, 117] width 104 height 32
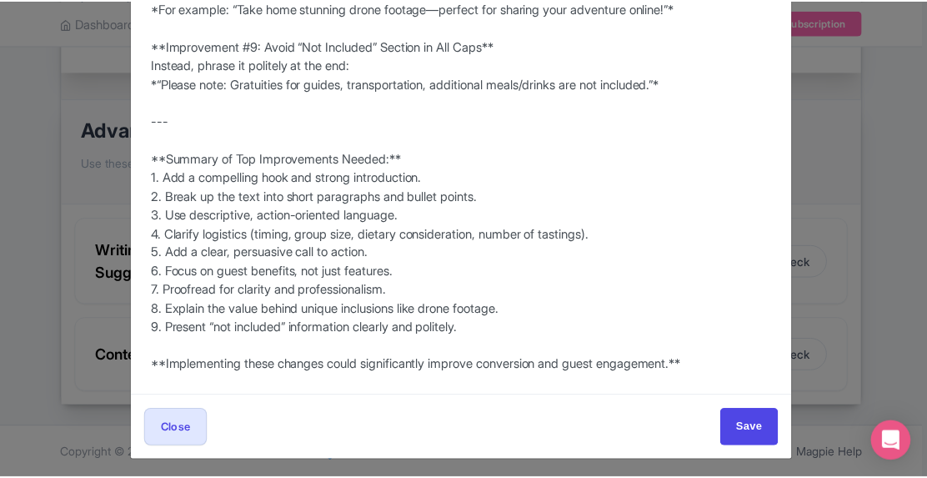
scroll to position [1108, 0]
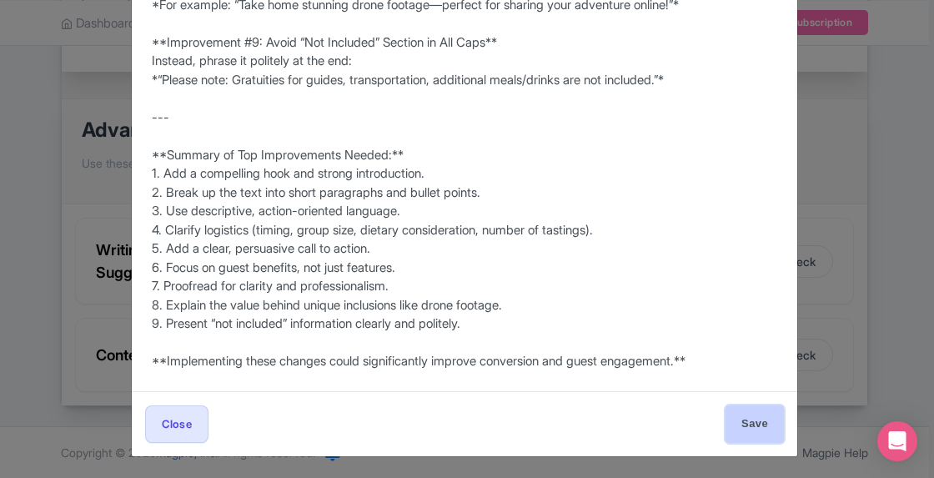
click at [749, 417] on input "Save" at bounding box center [755, 424] width 58 height 38
type input "Save"
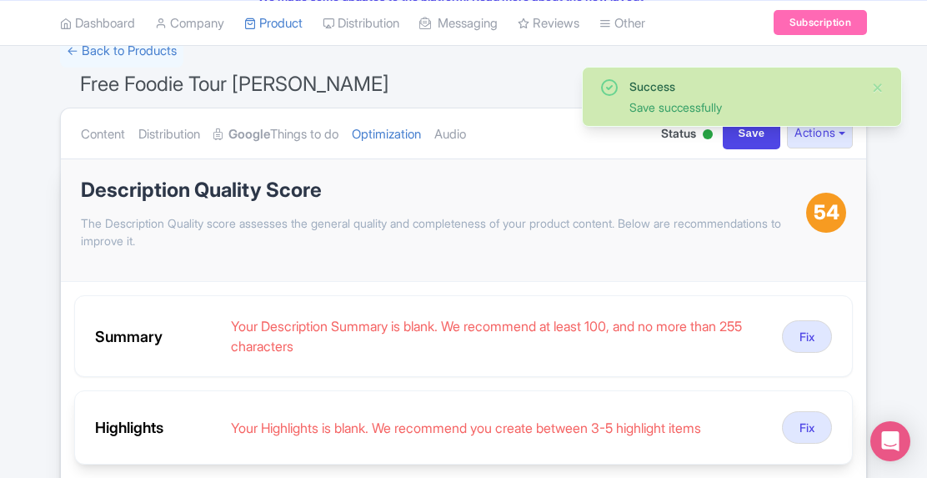
scroll to position [117, 0]
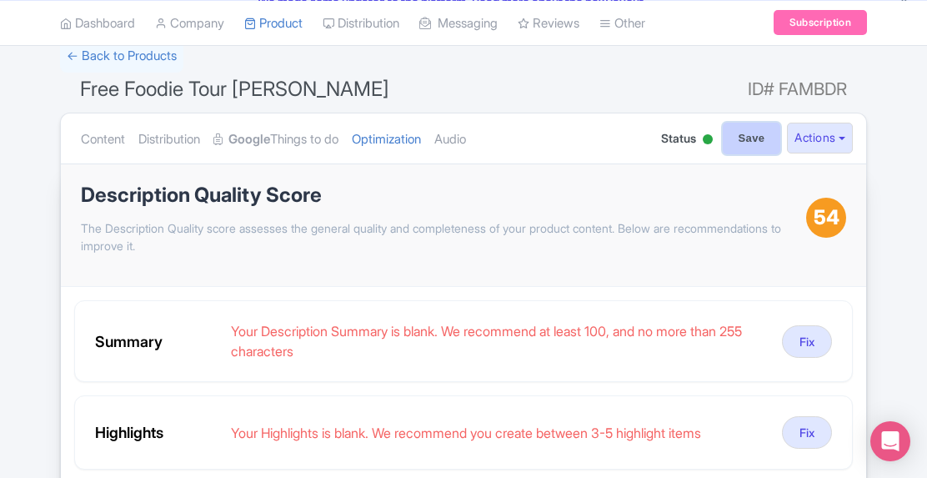
click at [753, 128] on input "Save" at bounding box center [752, 139] width 58 height 32
type input "Saving..."
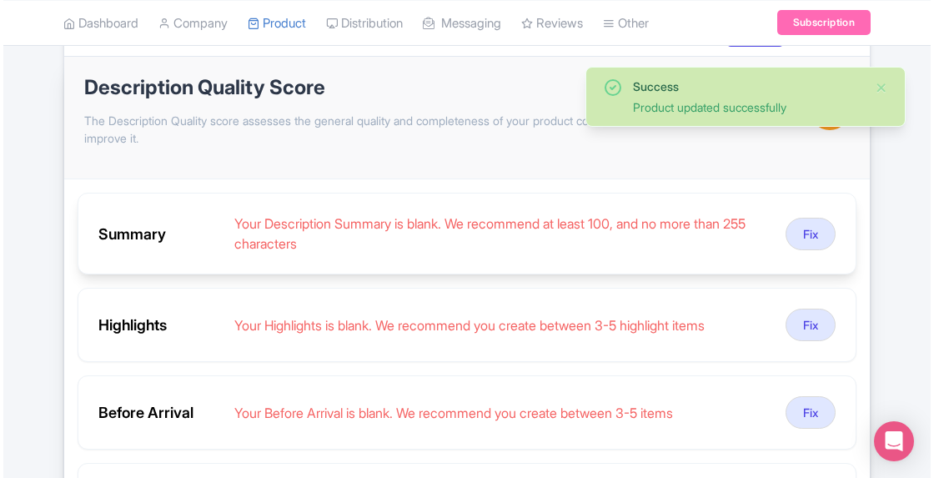
scroll to position [250, 0]
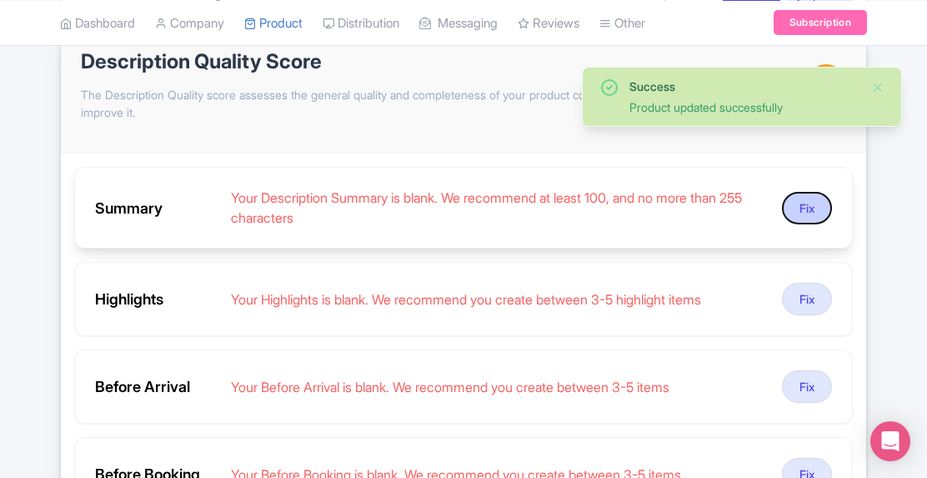
click at [804, 209] on button "Fix" at bounding box center [807, 208] width 50 height 33
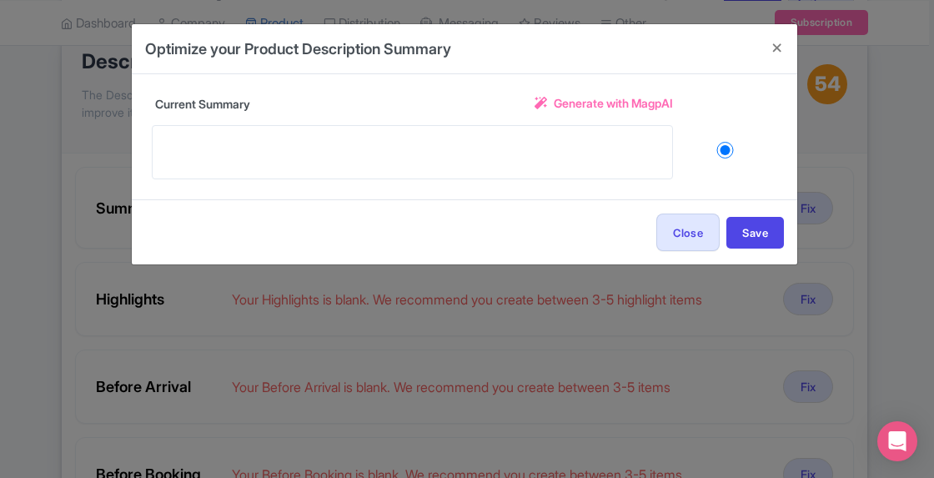
click at [632, 109] on span "Generate with MagpAI" at bounding box center [613, 103] width 119 height 18
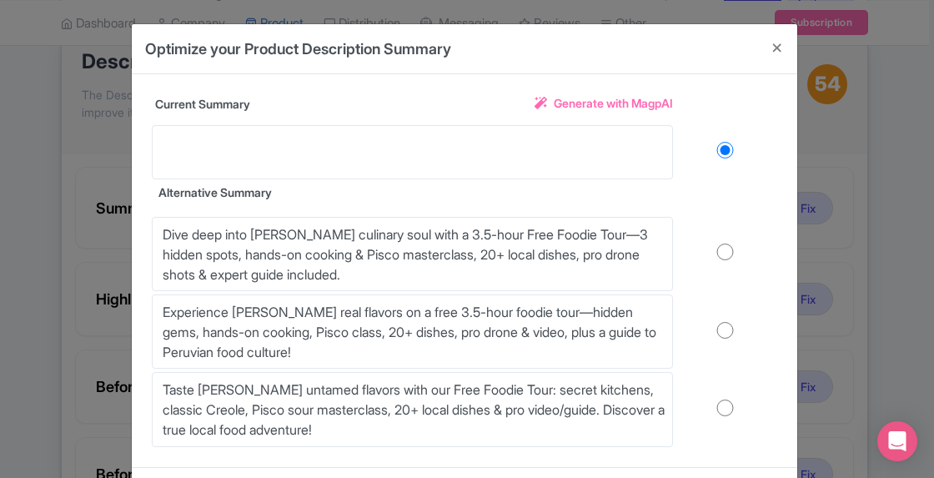
click at [721, 247] on input "radio" at bounding box center [725, 252] width 104 height 17
radio input "true"
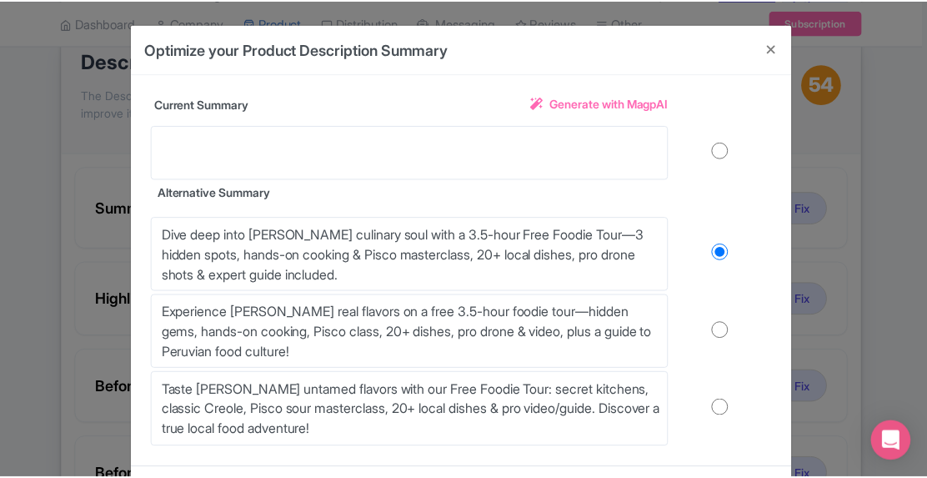
scroll to position [76, 0]
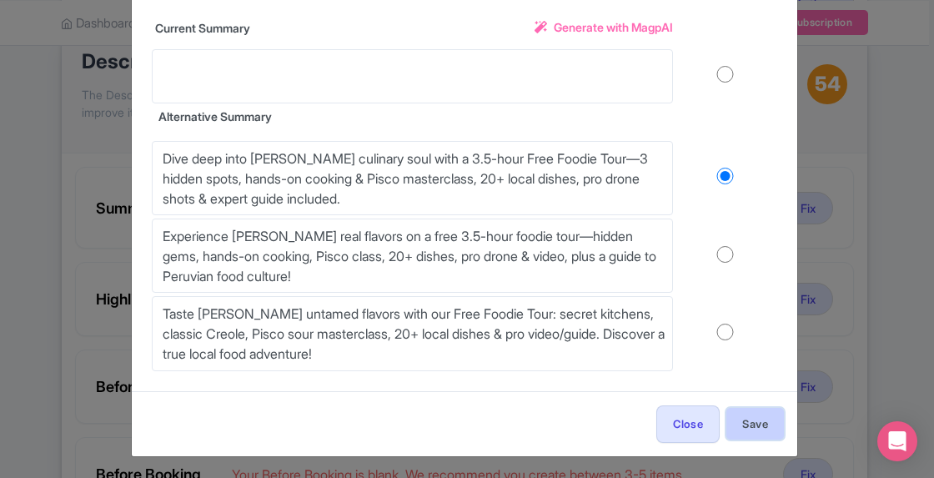
click at [757, 419] on button "Save" at bounding box center [755, 424] width 58 height 32
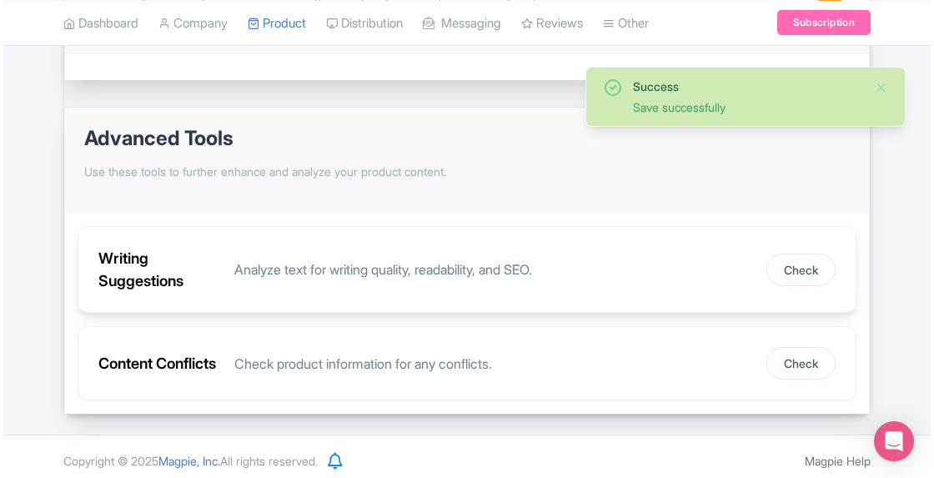
scroll to position [367, 0]
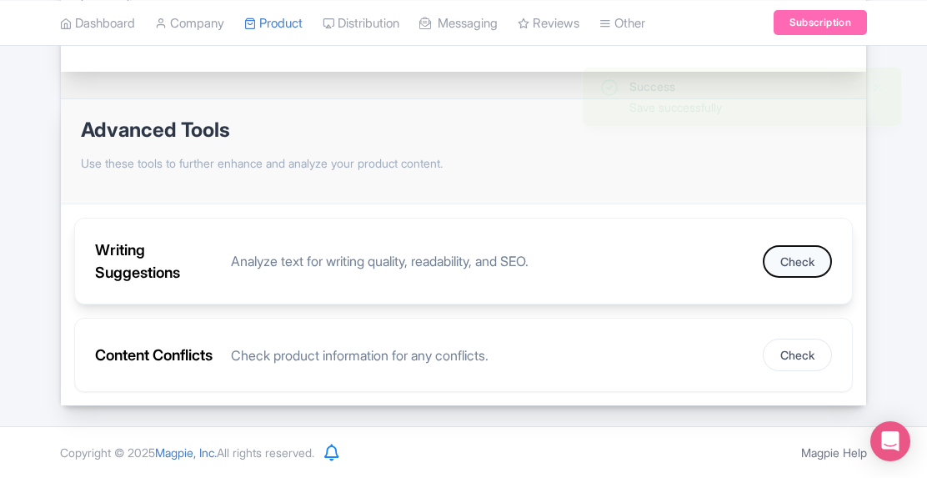
click at [792, 254] on button "Check" at bounding box center [797, 261] width 69 height 33
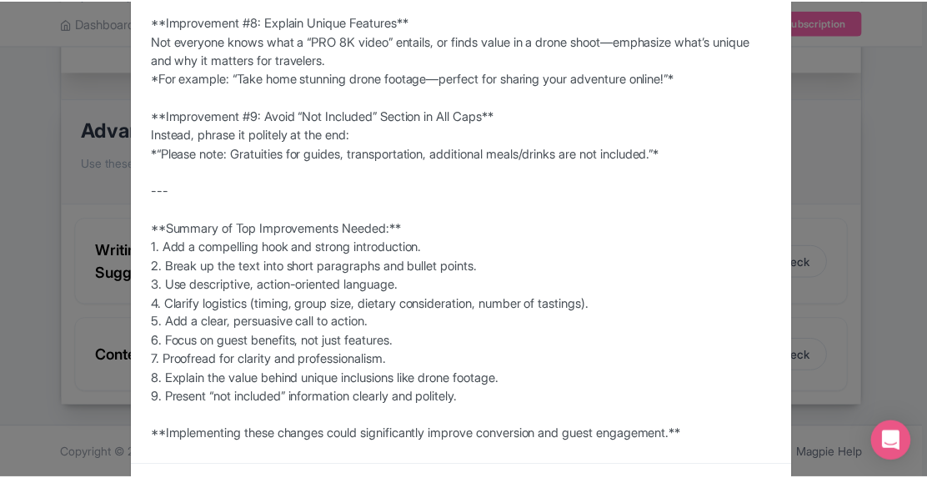
scroll to position [1108, 0]
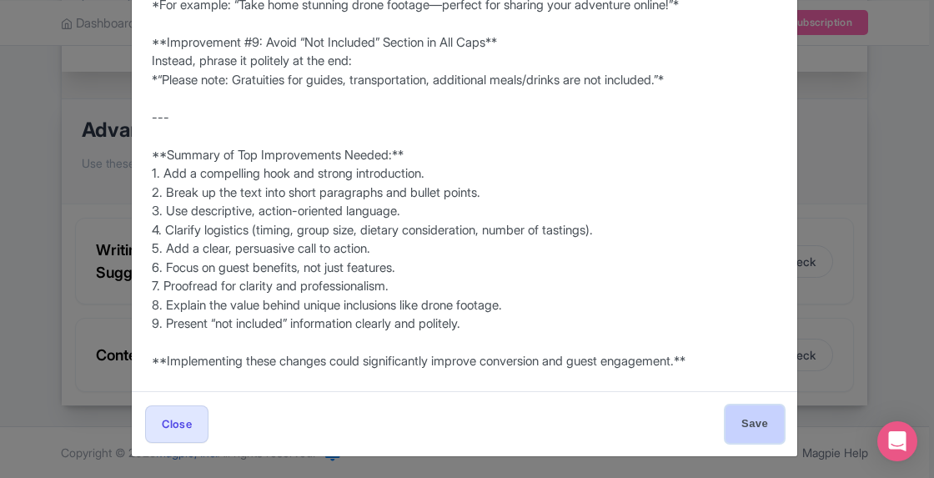
click at [749, 414] on input "Save" at bounding box center [755, 424] width 58 height 38
type input "Save"
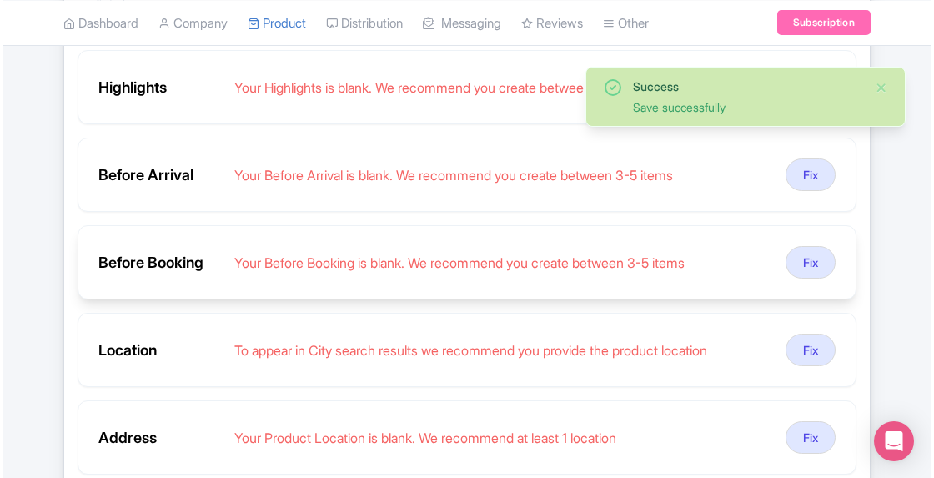
scroll to position [450, 0]
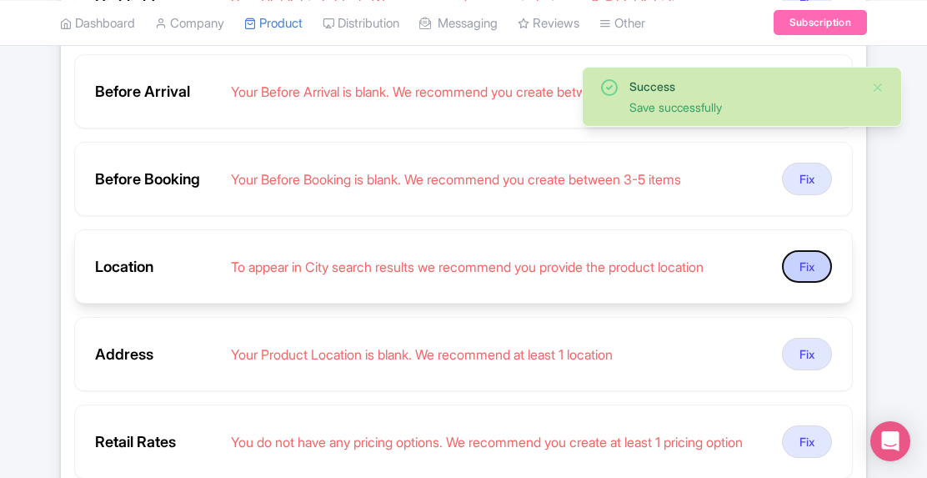
click at [807, 257] on button "Fix" at bounding box center [807, 266] width 50 height 33
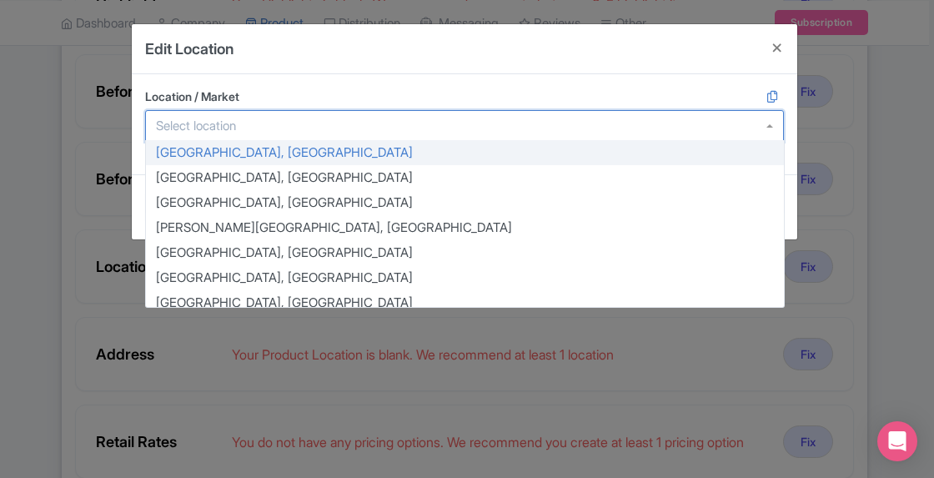
click at [247, 115] on div at bounding box center [464, 126] width 639 height 32
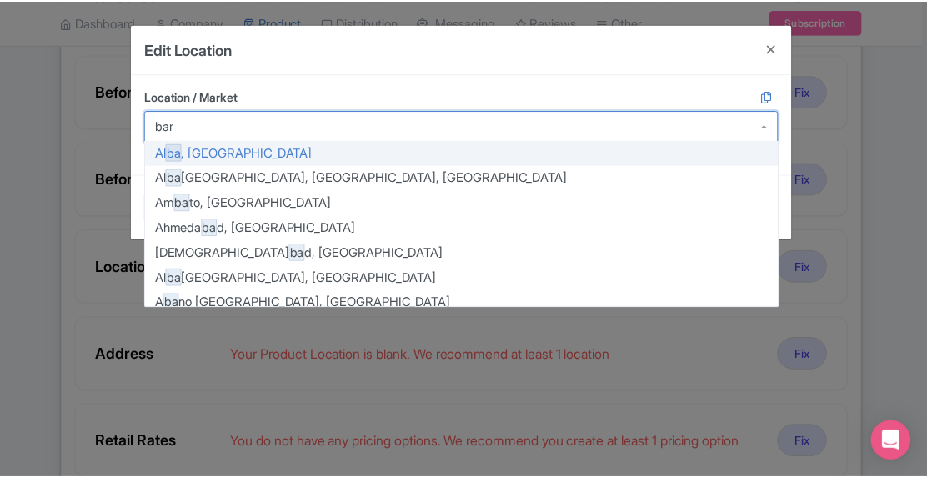
scroll to position [0, 0]
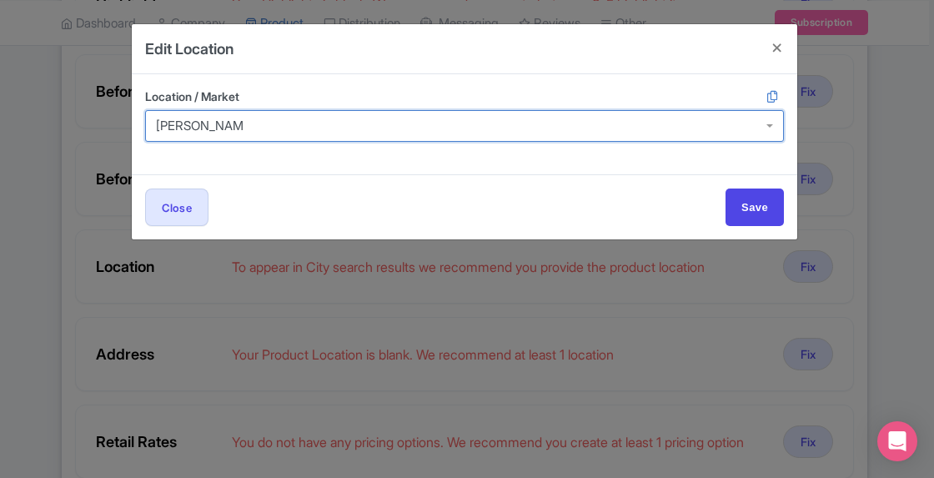
type input "barranco peru"
click at [726, 188] on input "Save" at bounding box center [755, 207] width 58 height 38
type input "Save"
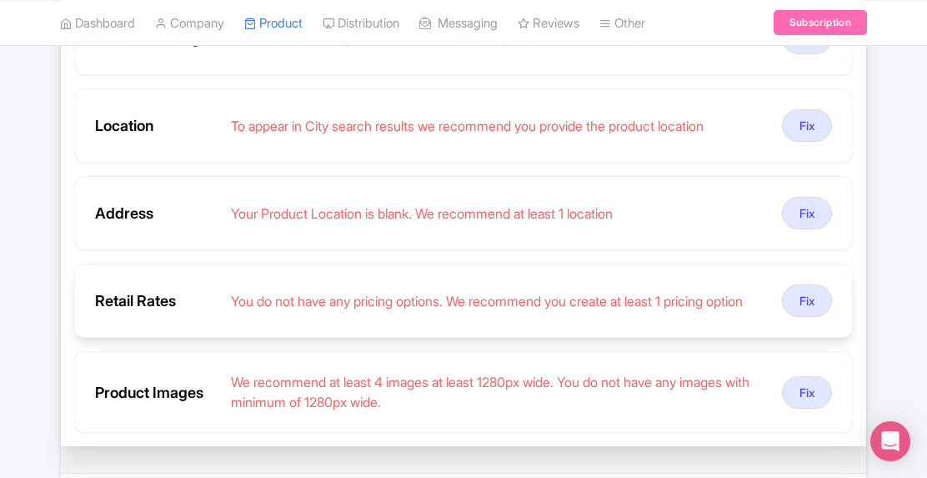
scroll to position [617, 0]
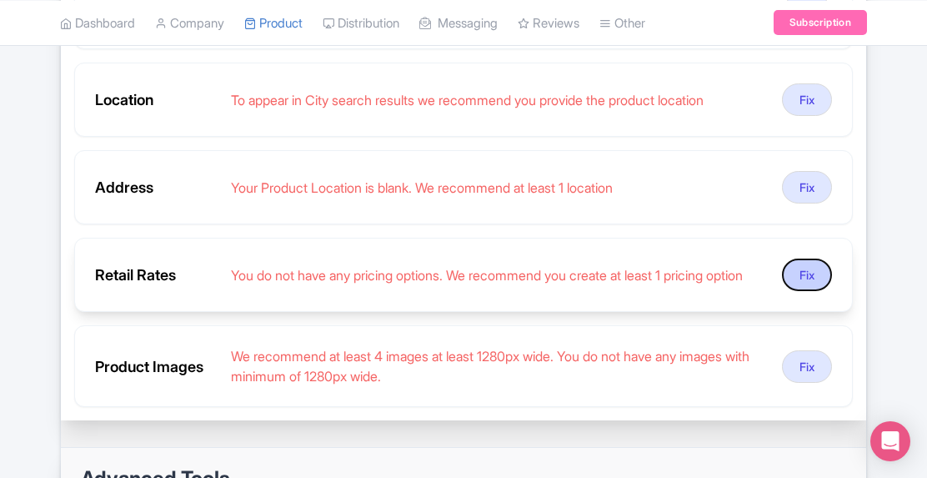
click at [812, 271] on button "Fix" at bounding box center [807, 275] width 50 height 33
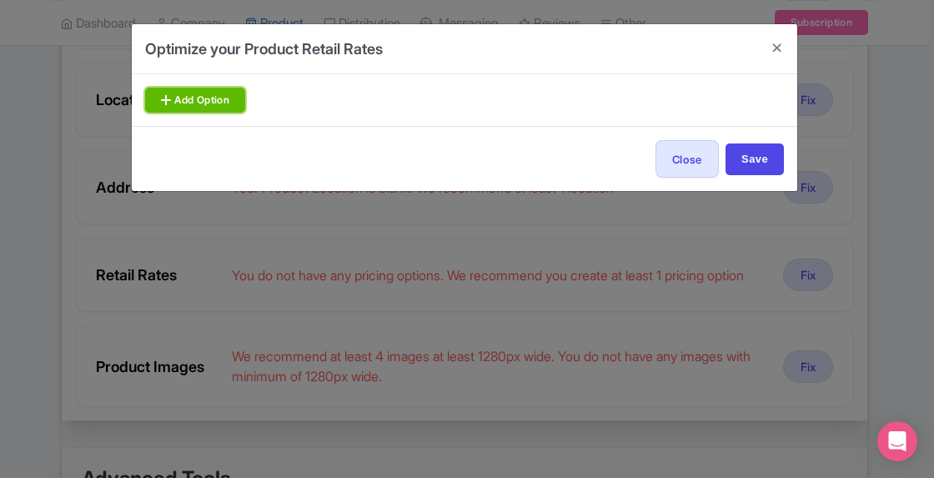
click at [224, 91] on link "Add Option" at bounding box center [195, 100] width 100 height 25
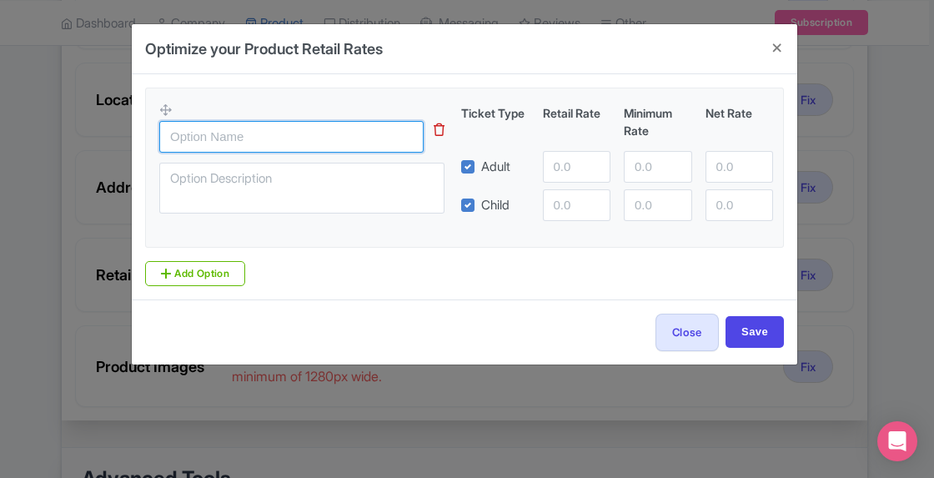
click at [354, 134] on input "text" at bounding box center [291, 137] width 264 height 32
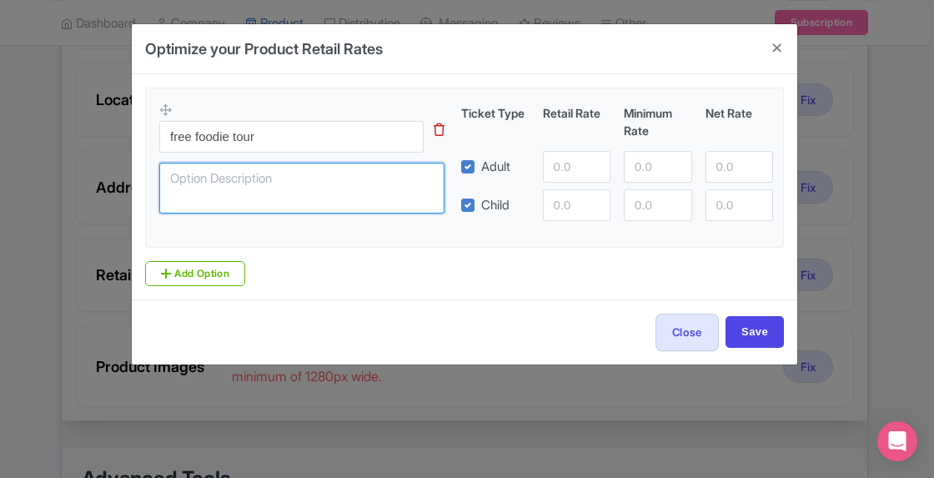
click at [290, 184] on textarea at bounding box center [301, 188] width 285 height 51
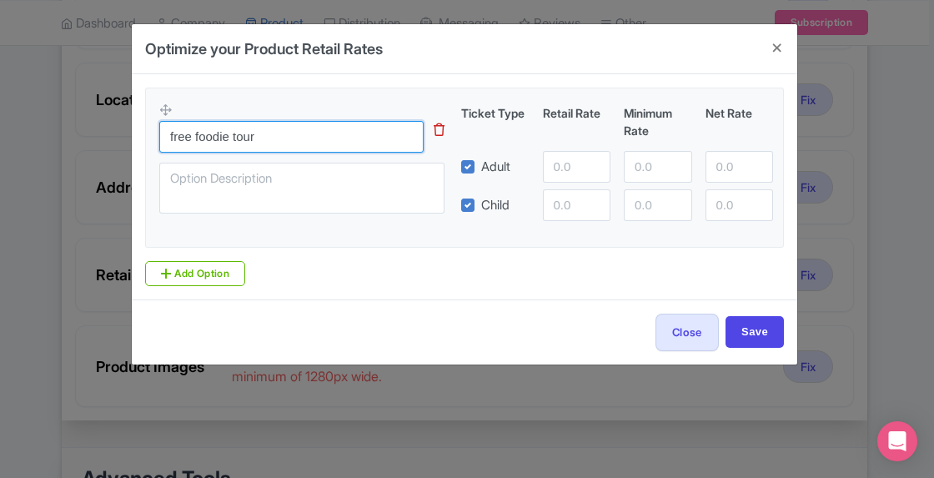
click at [321, 137] on input "free foodie tour" at bounding box center [291, 137] width 264 height 32
type input "free foodie tour [PERSON_NAME]"
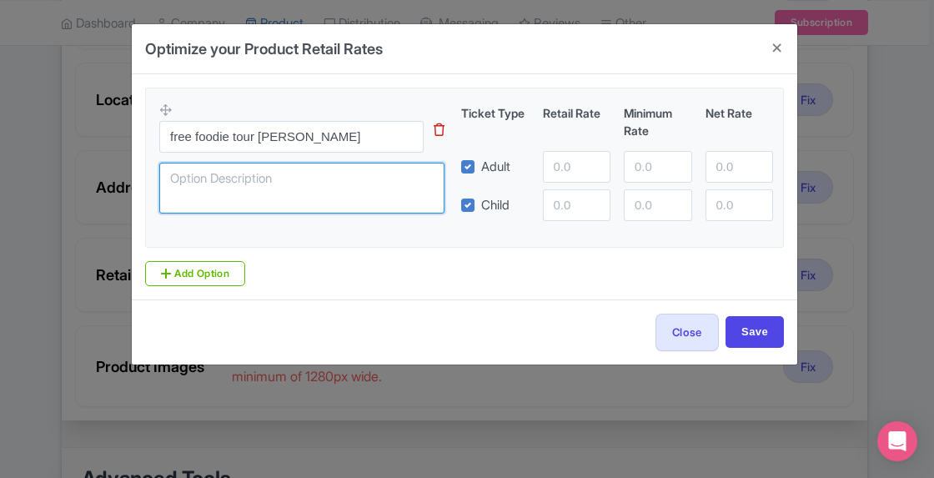
click at [292, 177] on textarea at bounding box center [301, 188] width 285 height 51
type textarea "pay as you wish."
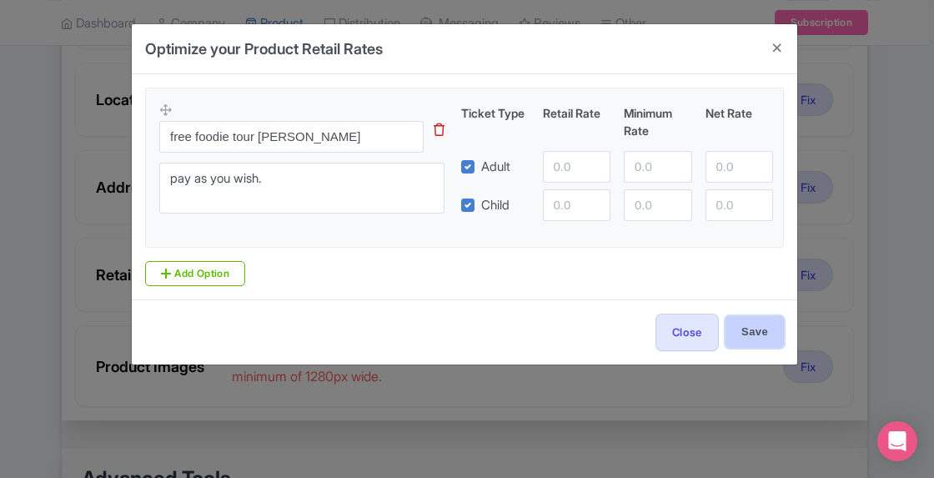
click at [758, 329] on input "Save" at bounding box center [755, 332] width 58 height 32
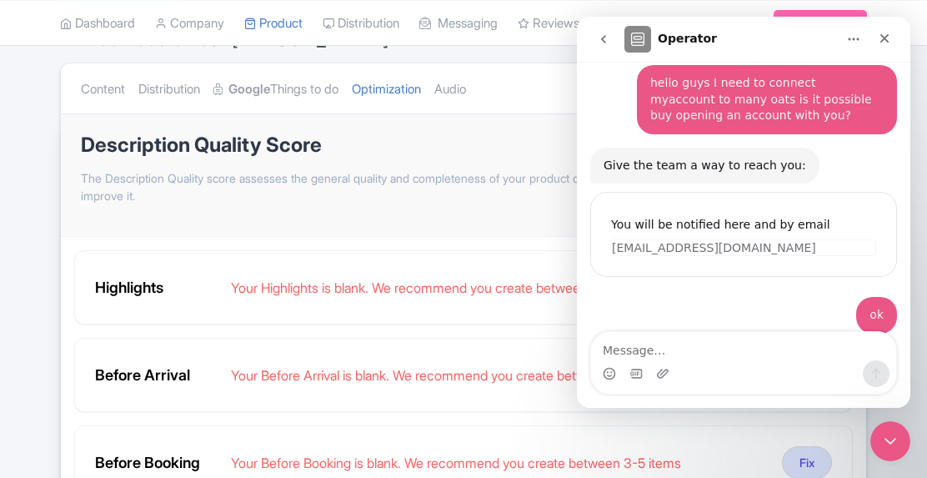
scroll to position [101, 0]
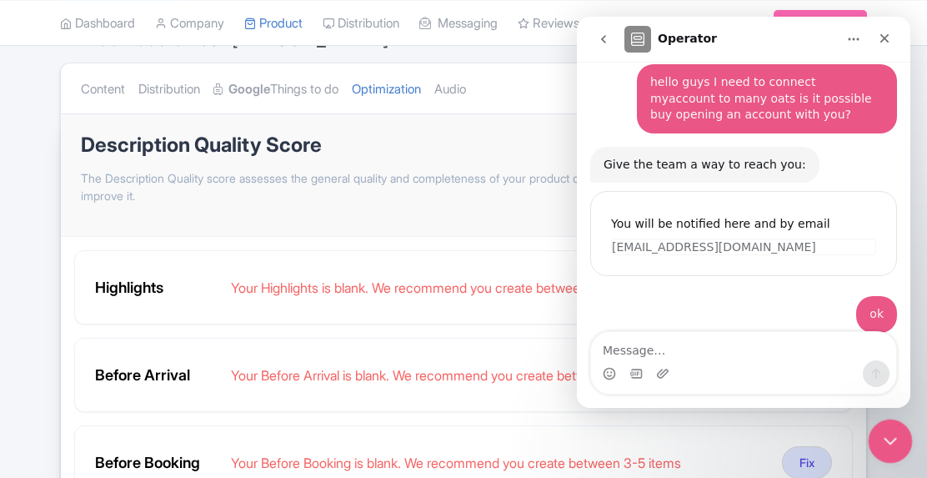
click at [902, 440] on div "Close Intercom Messenger" at bounding box center [888, 439] width 40 height 40
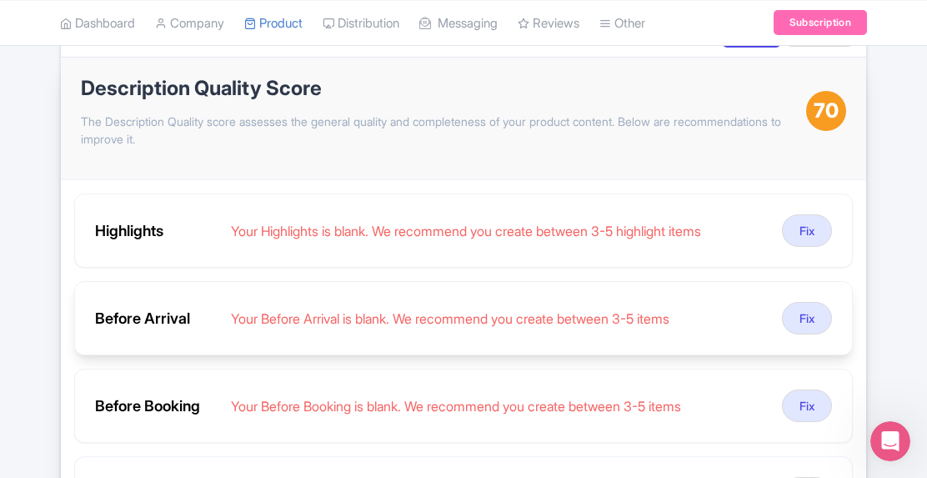
scroll to position [250, 0]
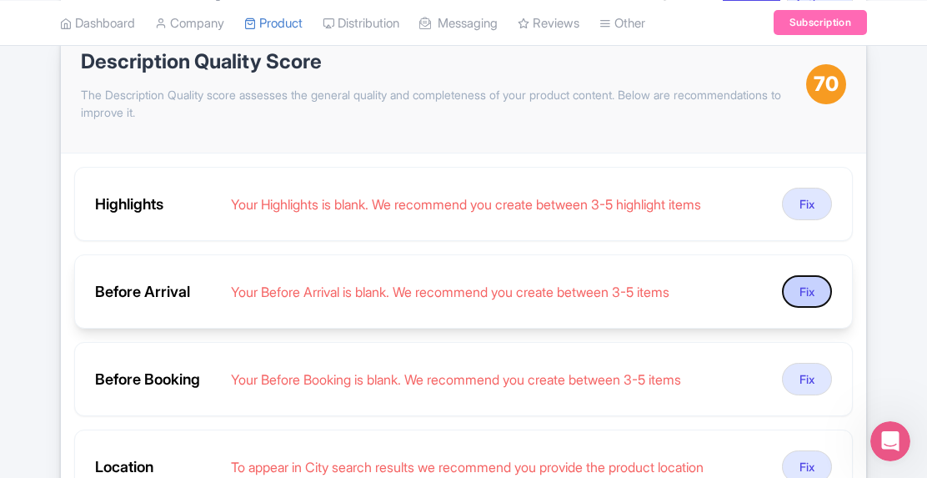
click at [807, 297] on button "Fix" at bounding box center [807, 291] width 50 height 33
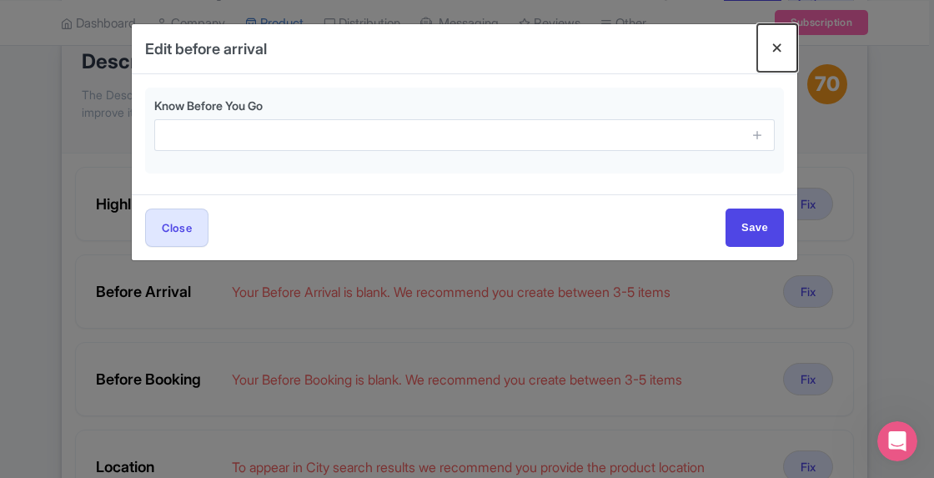
click at [775, 43] on button "Close" at bounding box center [777, 48] width 40 height 48
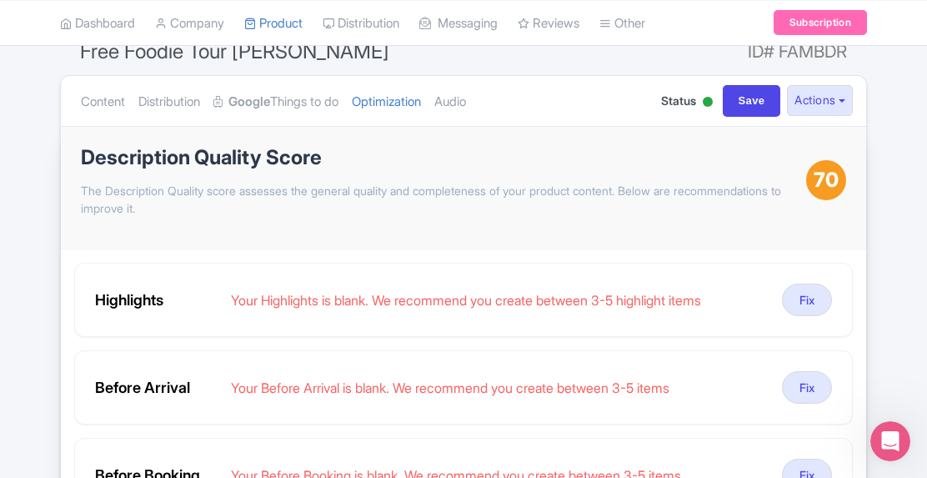
scroll to position [0, 0]
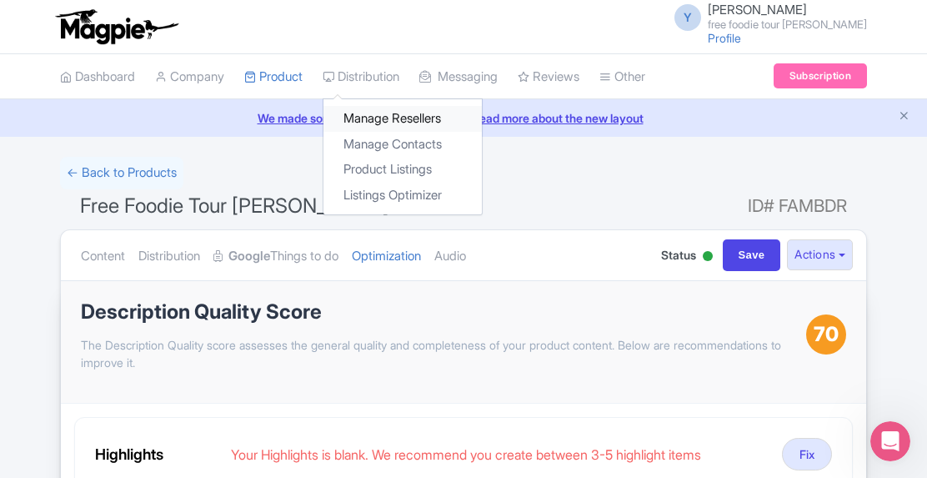
click at [432, 114] on link "Manage Resellers" at bounding box center [403, 119] width 158 height 26
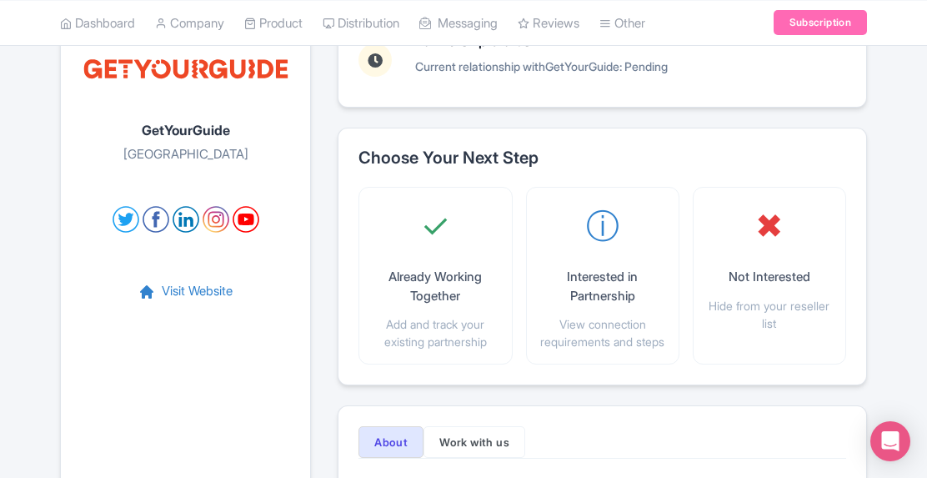
scroll to position [139, 0]
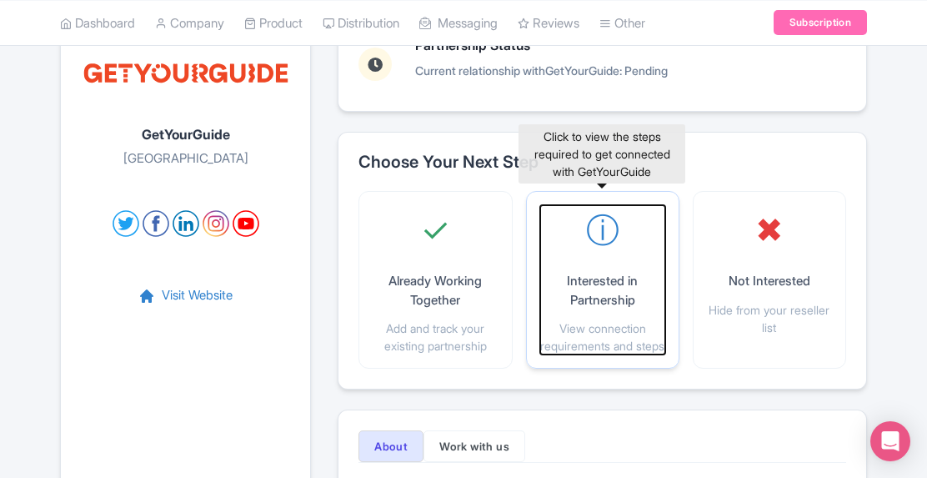
click at [590, 264] on div "ⓘ Interested in Partnership View connection requirements and steps" at bounding box center [602, 279] width 125 height 149
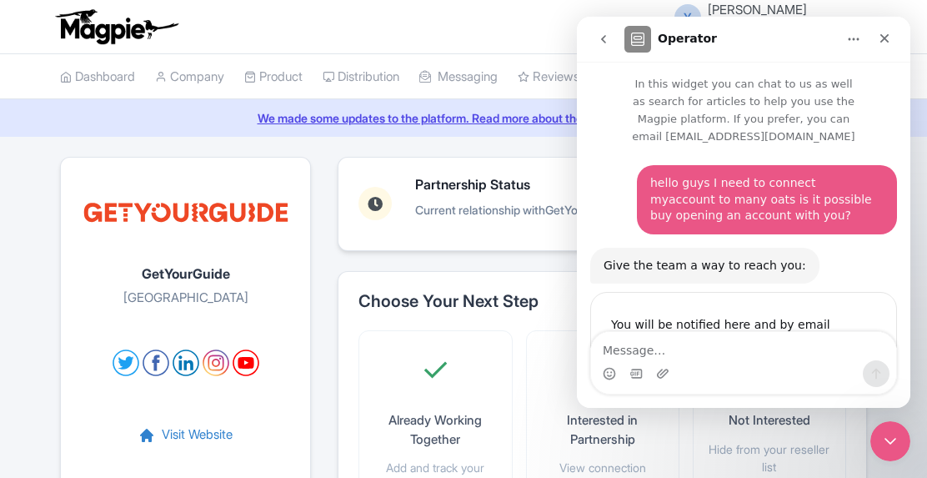
scroll to position [101, 0]
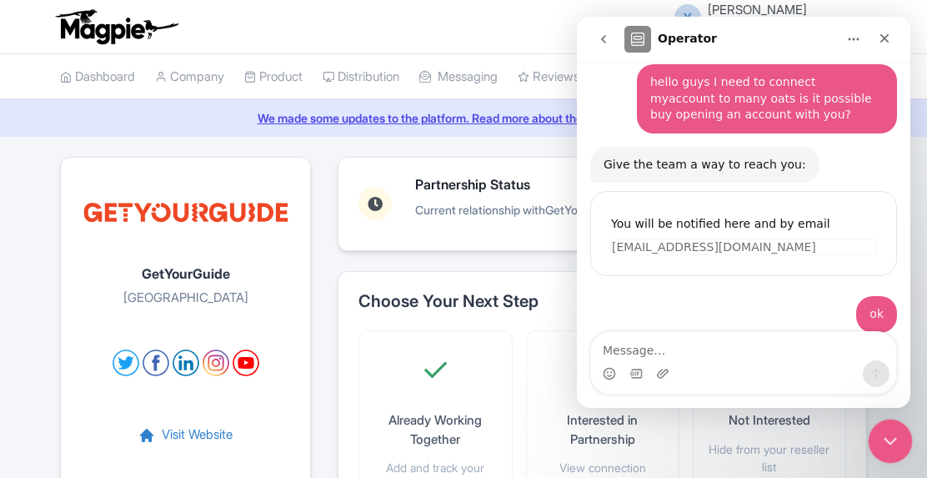
click at [897, 433] on icon "Close Intercom Messenger" at bounding box center [888, 439] width 20 height 20
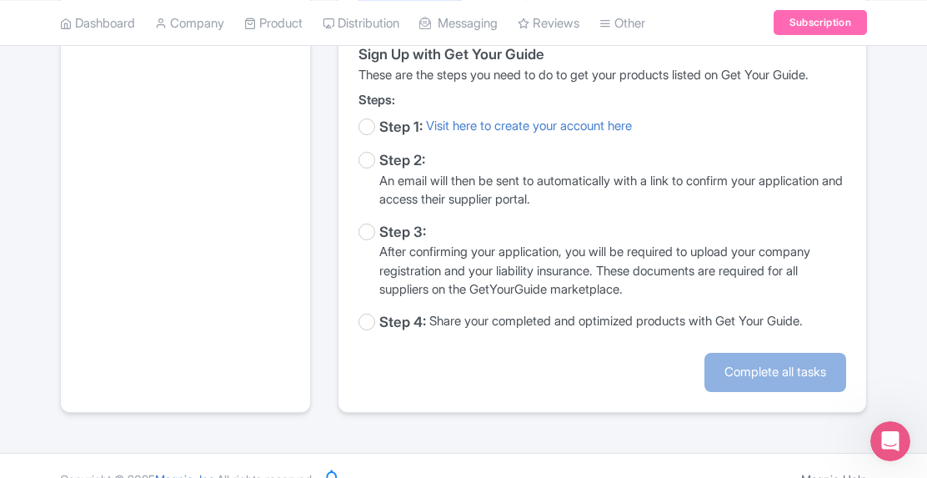
scroll to position [250, 0]
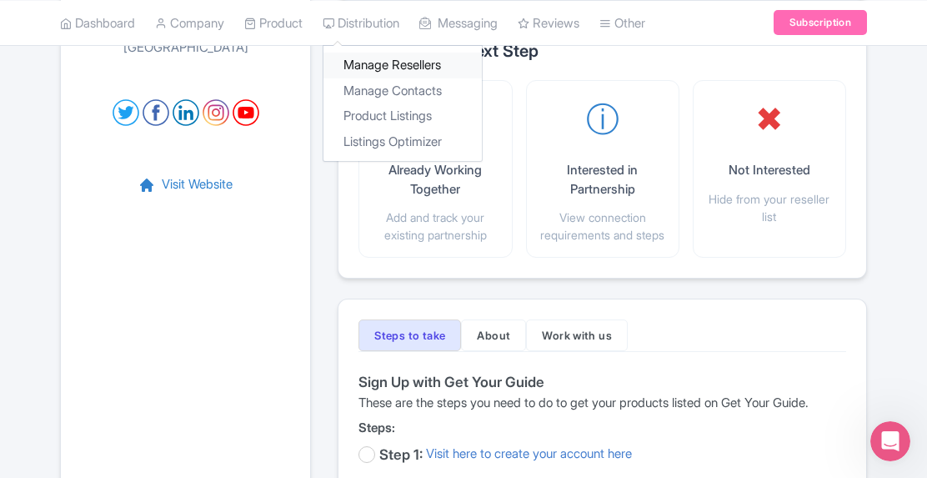
click at [422, 63] on link "Manage Resellers" at bounding box center [403, 66] width 158 height 26
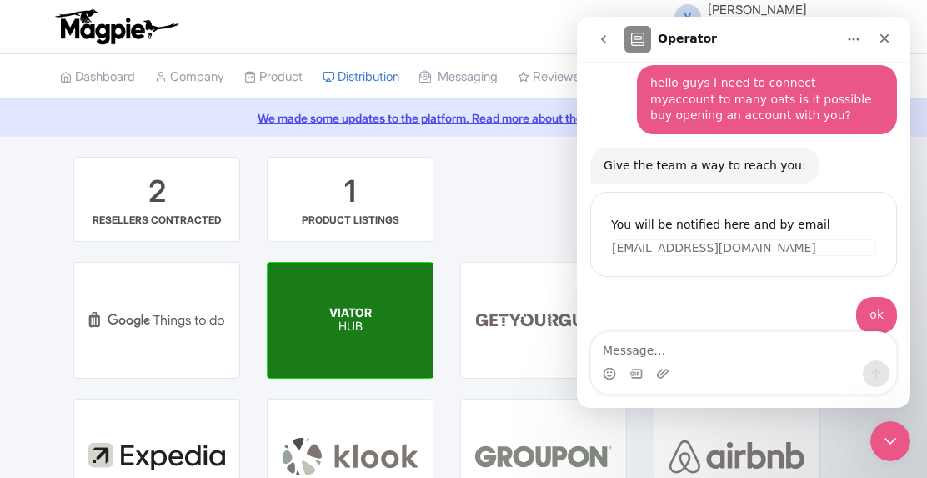
scroll to position [101, 0]
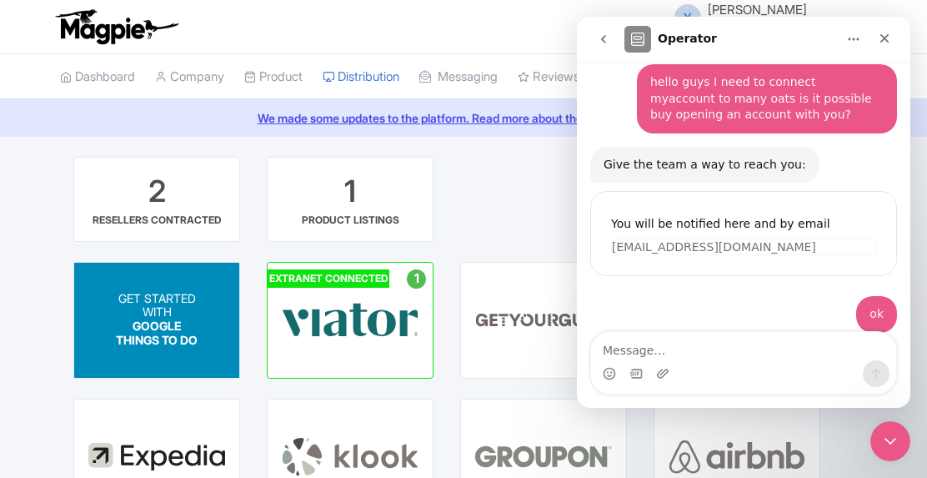
click at [168, 332] on span "GOOGLE THINGS TO DO" at bounding box center [157, 333] width 82 height 28
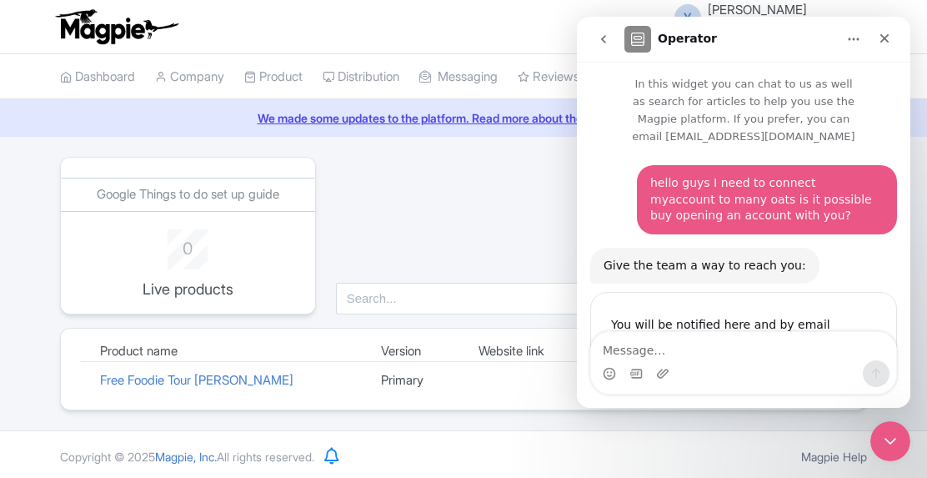
scroll to position [101, 0]
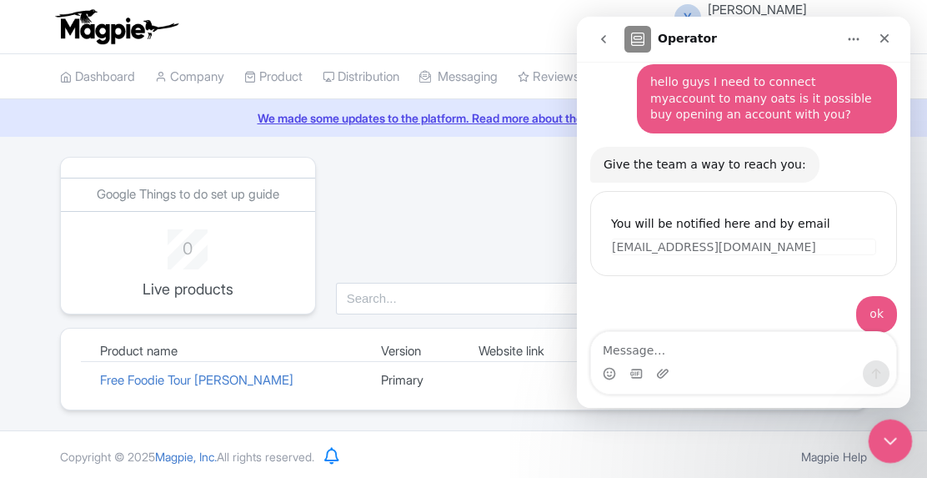
click at [902, 445] on div "Close Intercom Messenger" at bounding box center [888, 439] width 40 height 40
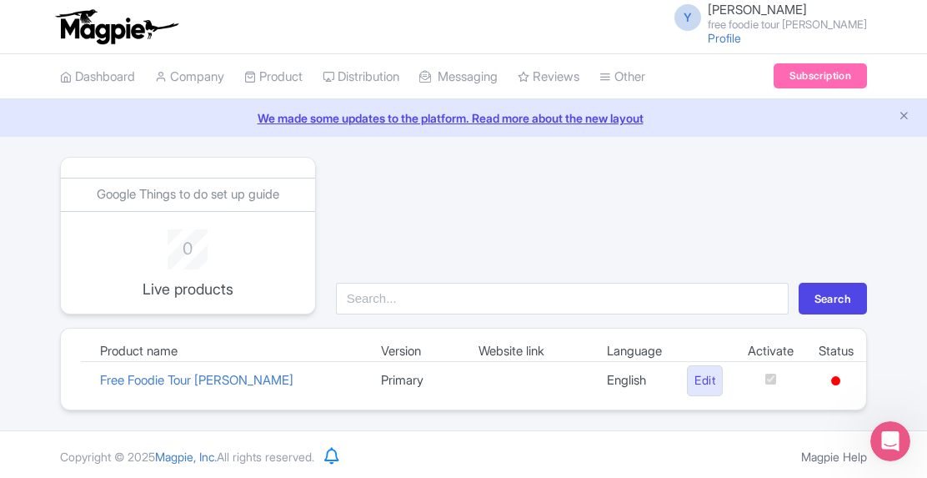
scroll to position [0, 0]
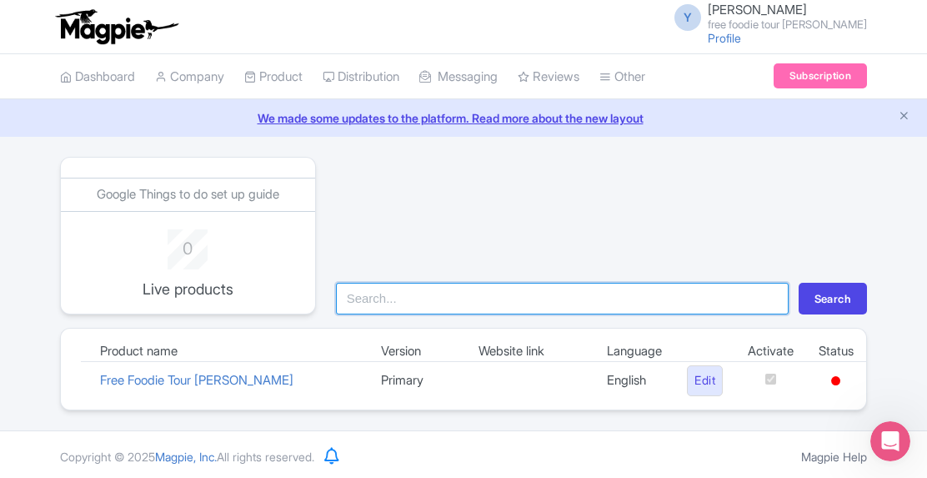
click at [524, 304] on input "search" at bounding box center [562, 299] width 453 height 32
type input "[DOMAIN_NAME]"
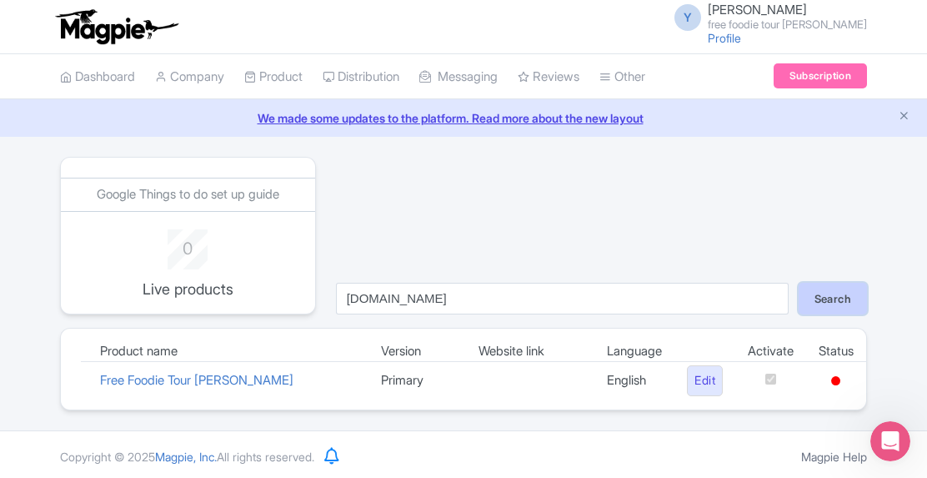
click at [829, 292] on button "Search" at bounding box center [833, 299] width 68 height 32
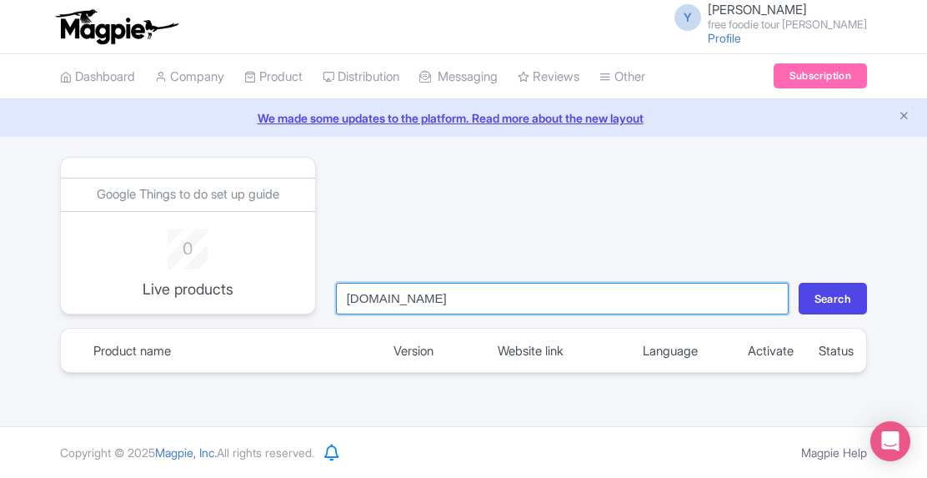
click at [550, 301] on input "www.fftperu.com" at bounding box center [562, 299] width 453 height 32
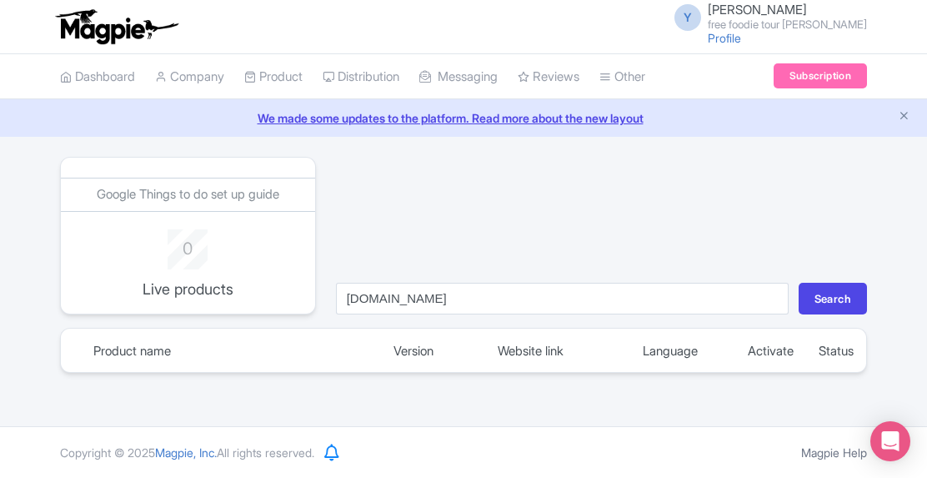
click at [788, 301] on div "www.fftperu.com Search" at bounding box center [601, 299] width 531 height 32
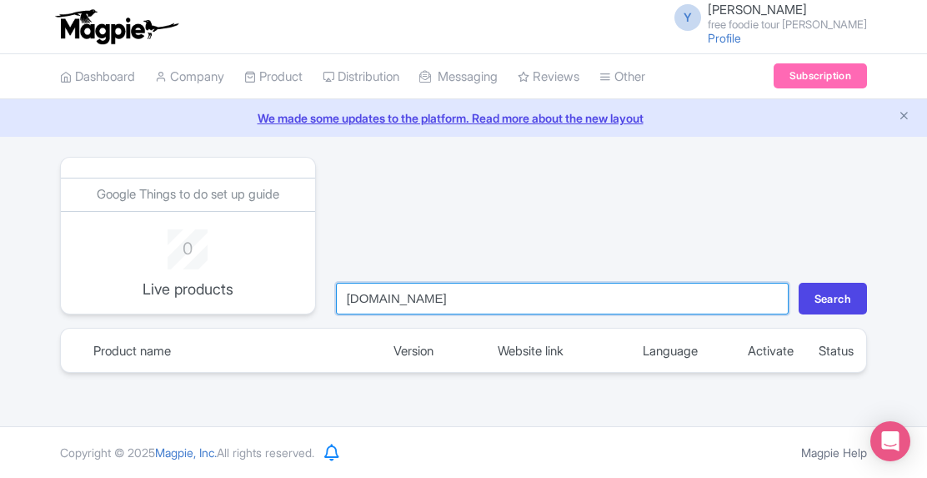
click at [766, 299] on input "www.fftperu.com" at bounding box center [562, 299] width 453 height 32
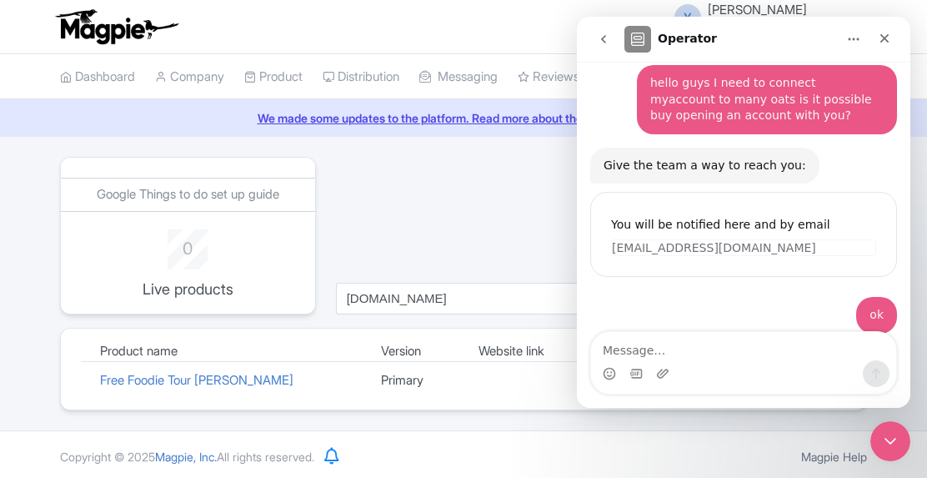
scroll to position [101, 0]
click at [882, 41] on icon "Close" at bounding box center [885, 38] width 9 height 9
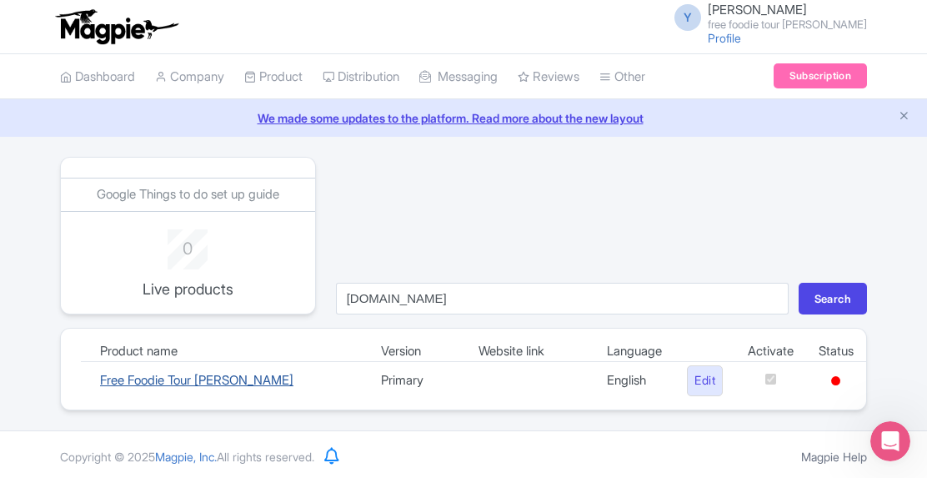
click at [219, 376] on link "Free Foodie Tour [PERSON_NAME]" at bounding box center [197, 380] width 194 height 16
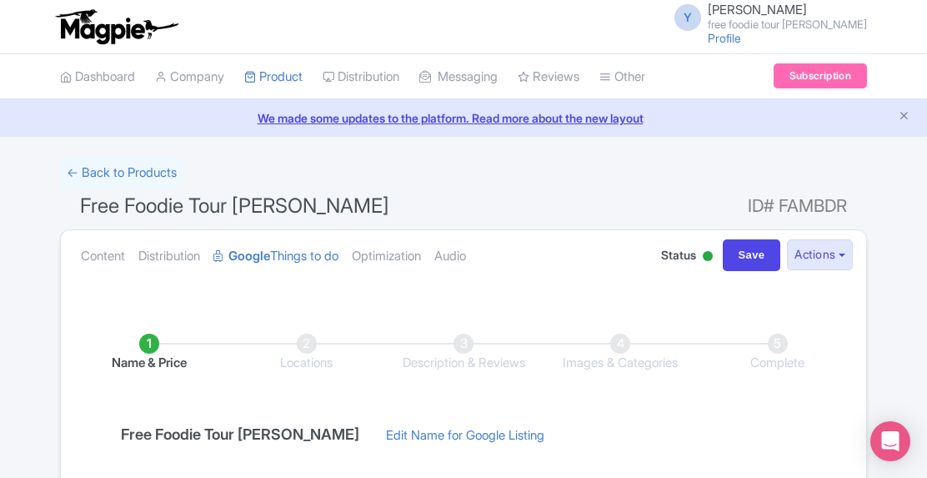
scroll to position [299, 0]
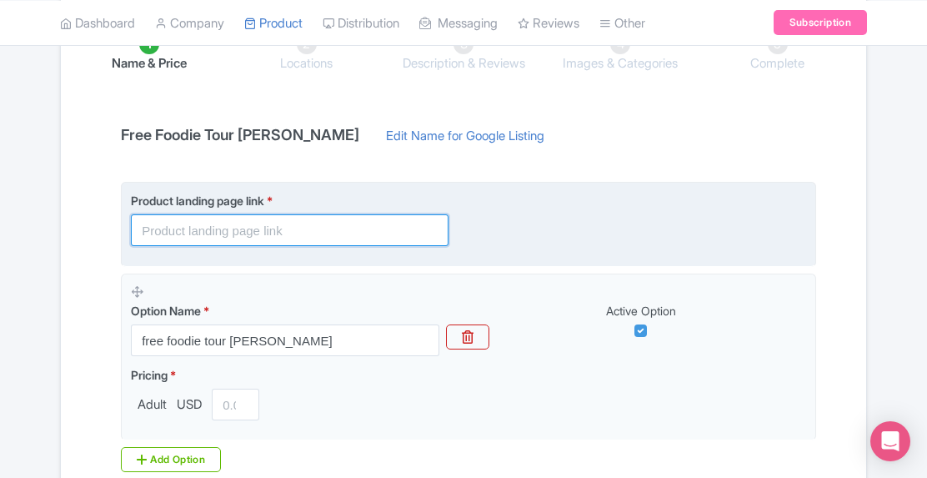
click at [304, 231] on input "text" at bounding box center [290, 230] width 318 height 32
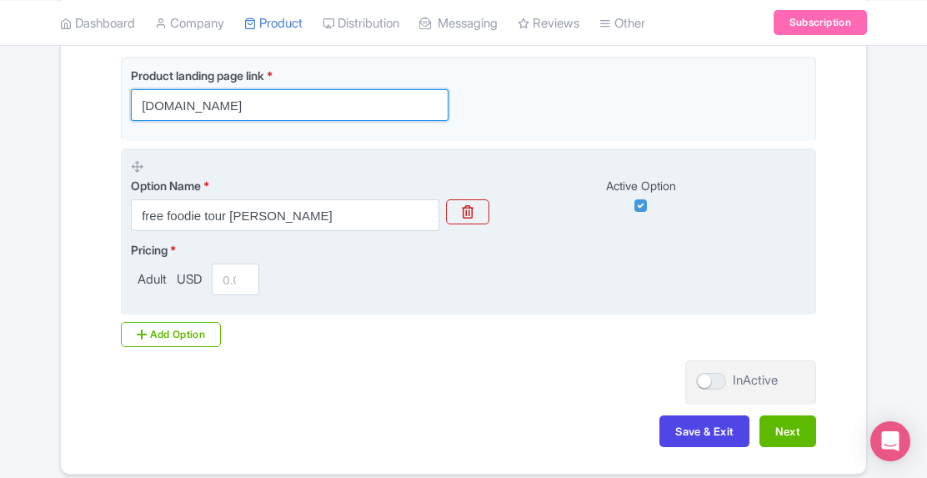
scroll to position [466, 0]
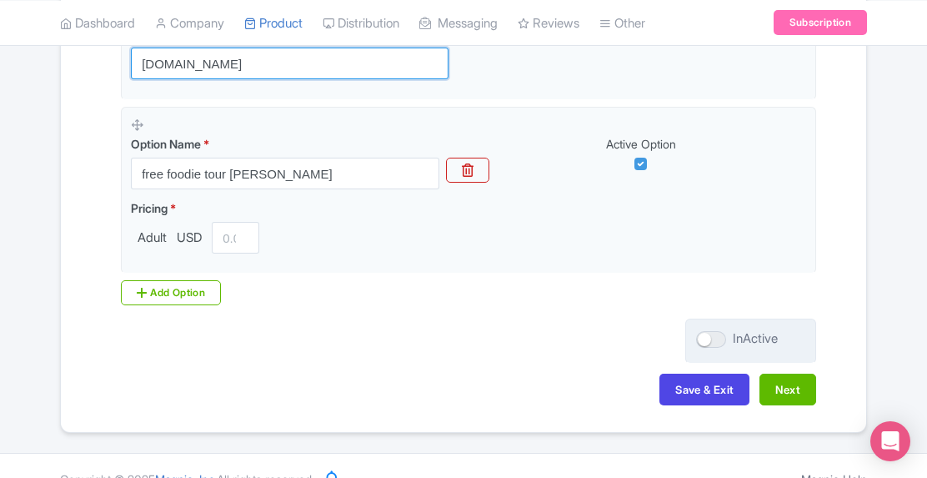
type input "[DOMAIN_NAME]"
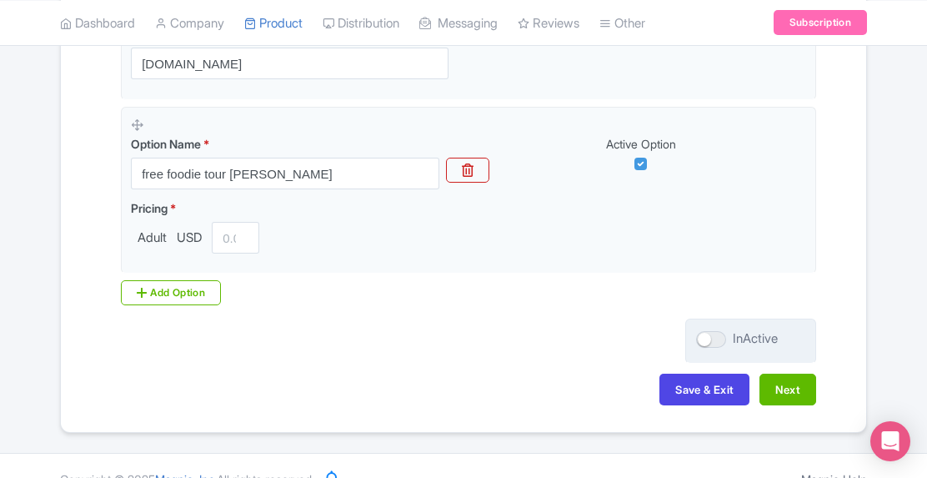
click at [719, 339] on div at bounding box center [711, 339] width 30 height 17
click at [707, 339] on input "InActive" at bounding box center [701, 339] width 11 height 11
checkbox input "true"
click at [792, 385] on button "Next" at bounding box center [788, 390] width 57 height 32
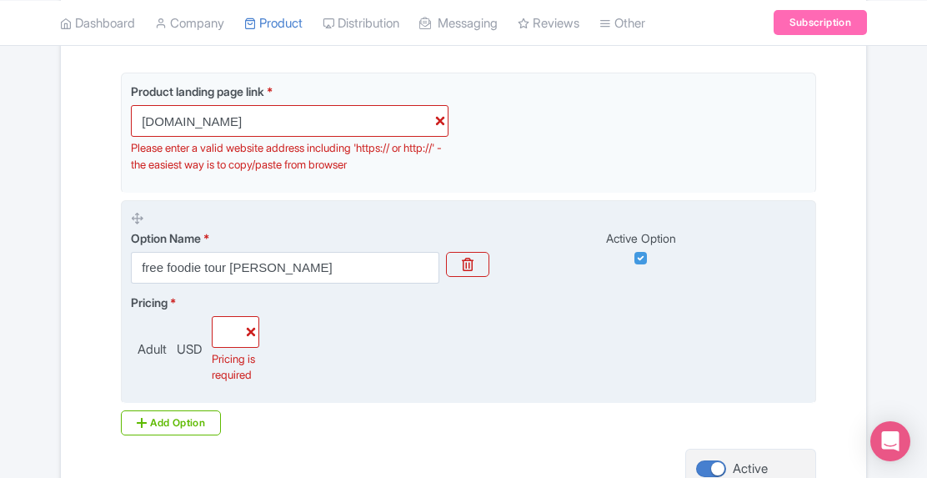
scroll to position [383, 0]
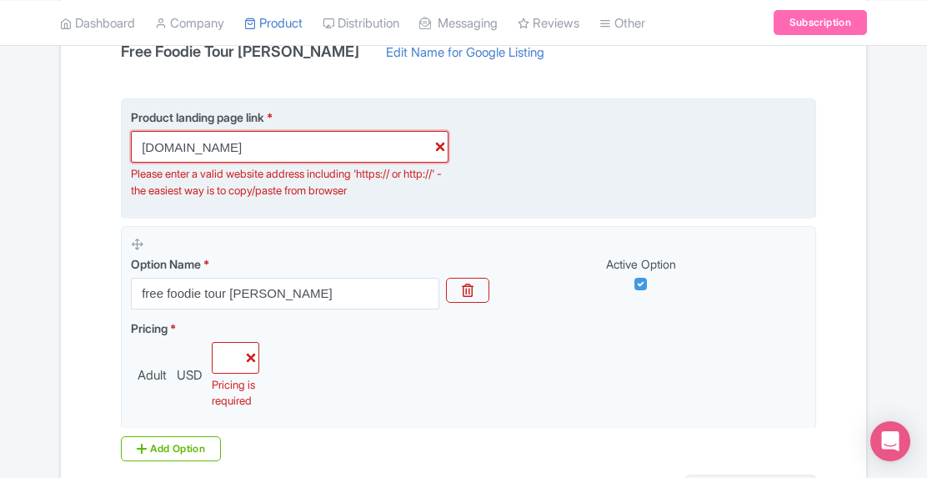
click at [138, 141] on input "www.fftperu.com" at bounding box center [290, 147] width 318 height 32
drag, startPoint x: 417, startPoint y: 170, endPoint x: 390, endPoint y: 171, distance: 27.5
click at [376, 169] on div "Please enter a valid website address including 'https:// or http://' - the easi…" at bounding box center [290, 182] width 318 height 33
copy div "https://"
click at [136, 149] on input "www.fftperu.com" at bounding box center [290, 147] width 318 height 32
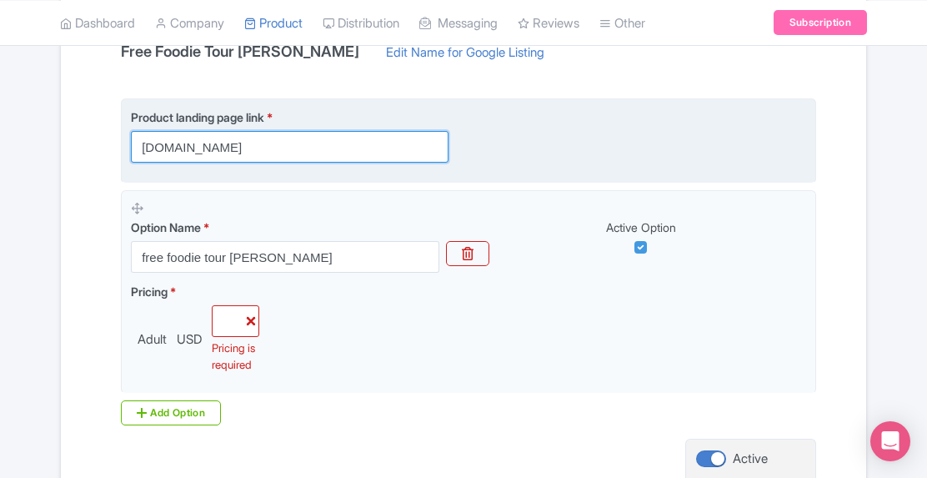
paste input "https://"
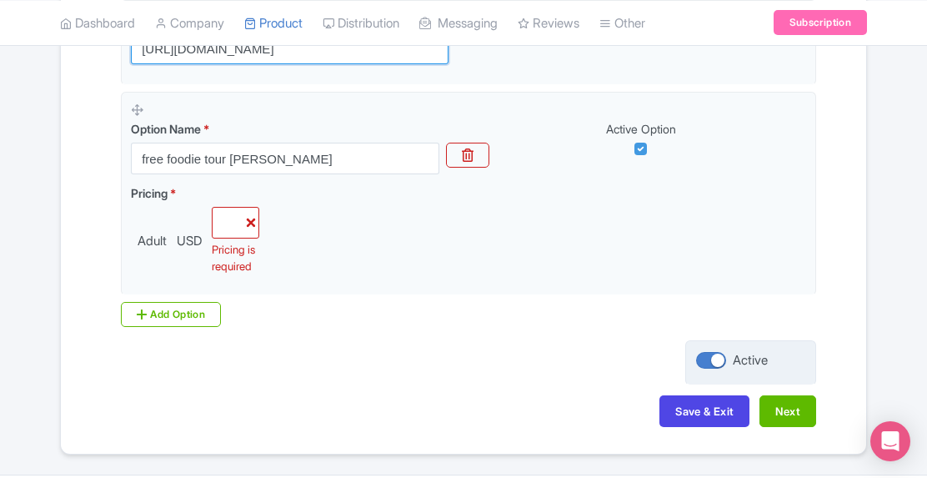
scroll to position [540, 0]
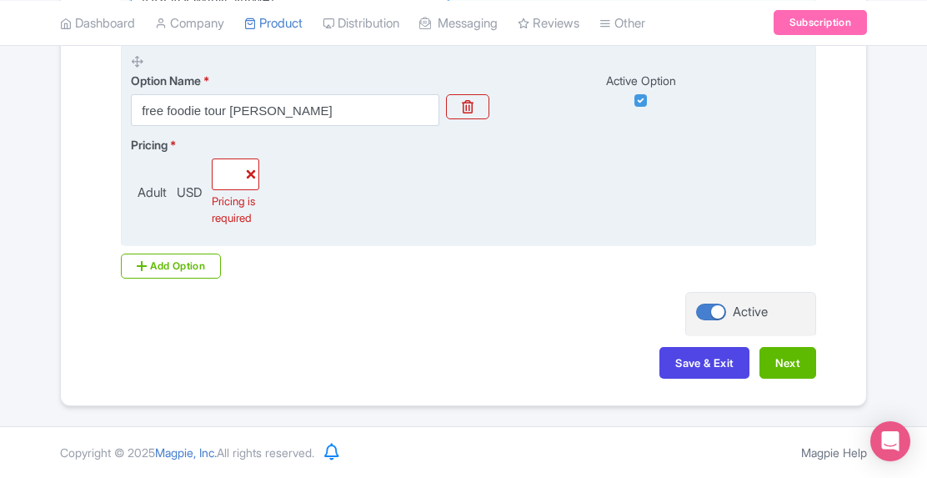
type input "https://www.fftperu.com"
click at [239, 158] on input "number" at bounding box center [236, 174] width 48 height 32
click at [229, 158] on input "0.01" at bounding box center [236, 174] width 48 height 32
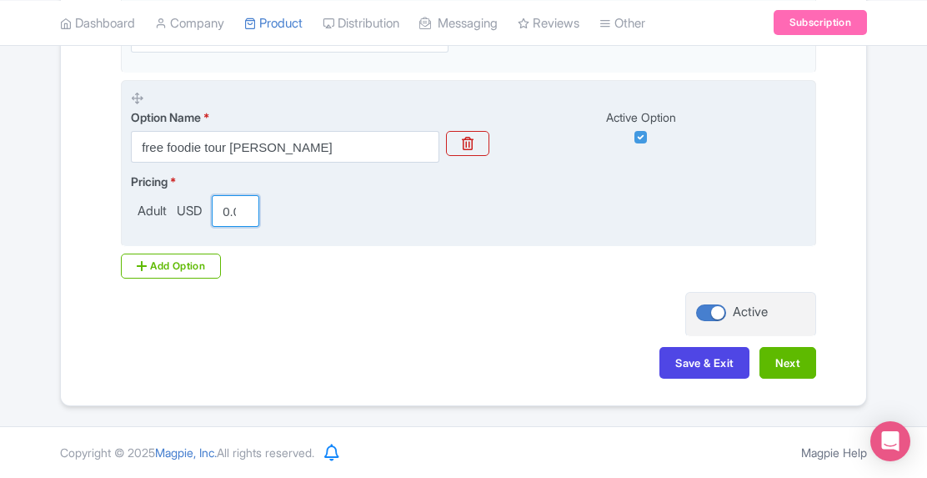
scroll to position [488, 0]
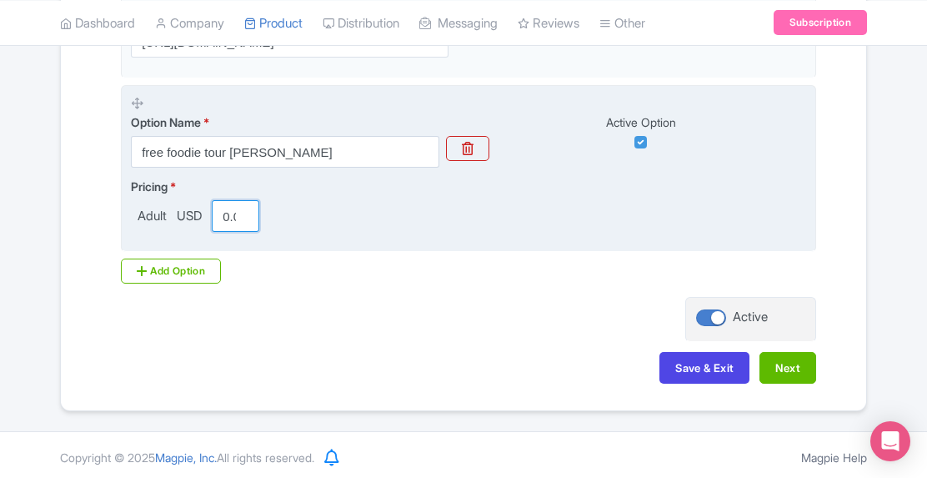
click at [239, 209] on input "0.02" at bounding box center [236, 216] width 48 height 32
click at [239, 209] on input "0.03" at bounding box center [236, 216] width 48 height 32
click at [224, 214] on input "0.03" at bounding box center [236, 216] width 48 height 32
type input "0"
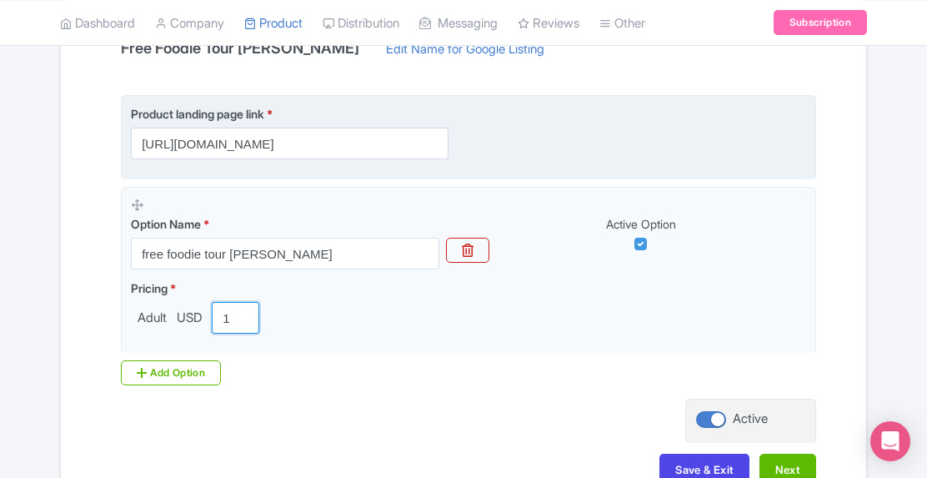
scroll to position [488, 0]
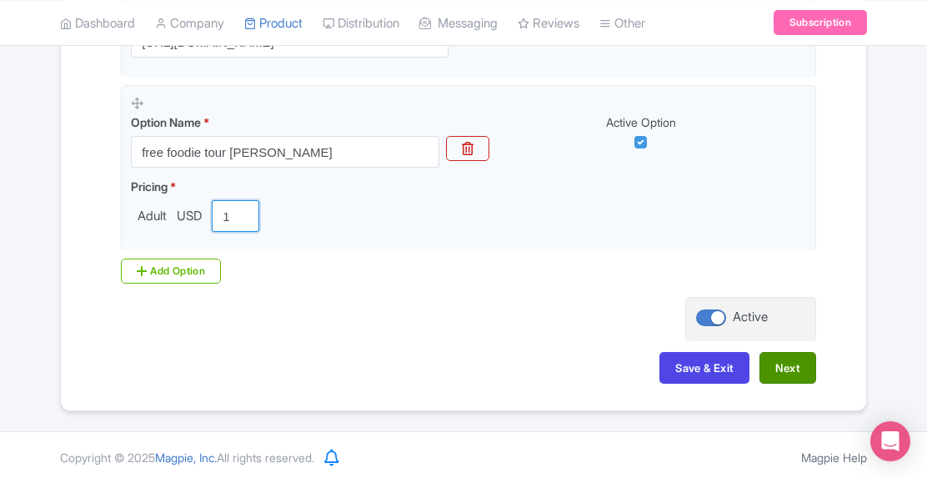
type input "1"
click at [791, 361] on button "Next" at bounding box center [788, 368] width 57 height 32
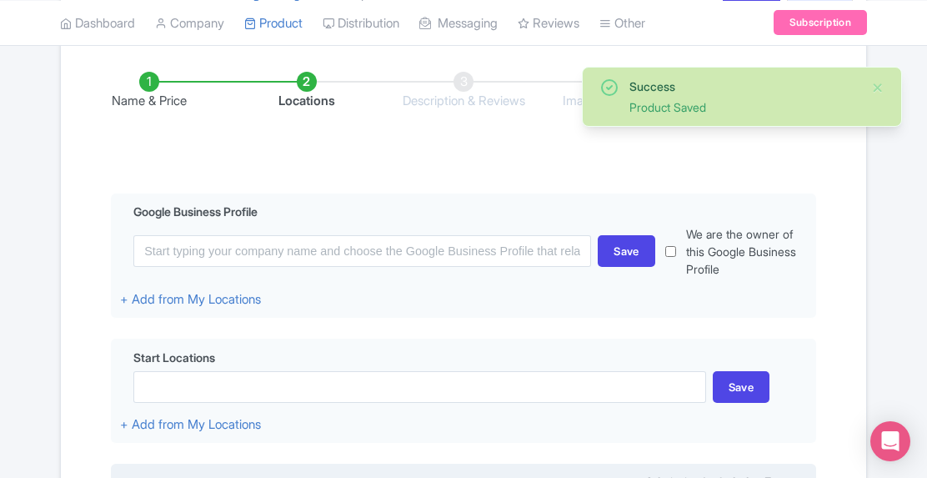
scroll to position [321, 0]
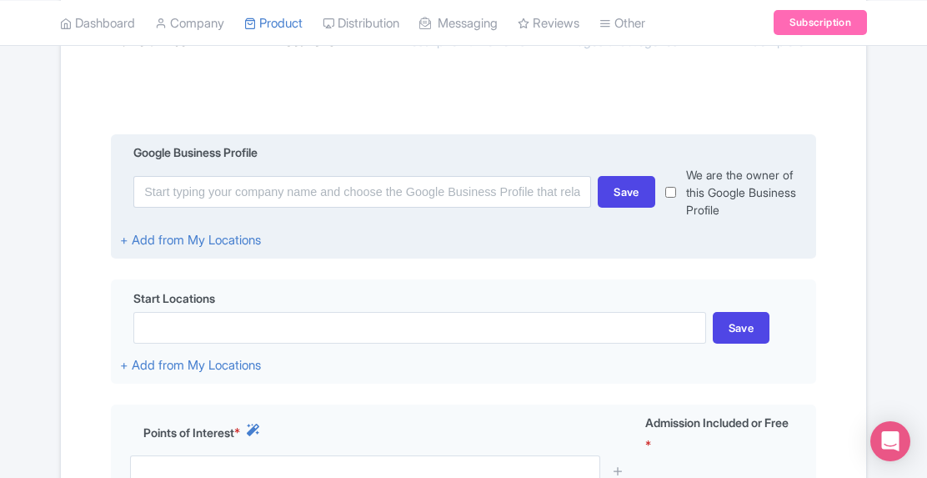
click at [671, 188] on input "checkbox" at bounding box center [671, 192] width 11 height 53
checkbox input "true"
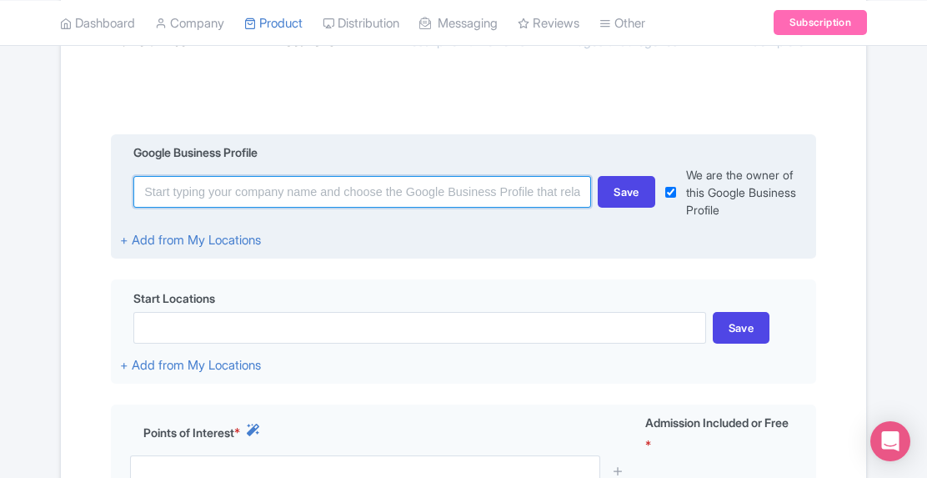
click at [316, 195] on input at bounding box center [362, 192] width 458 height 32
paste input "https://www.google.com/maps/place/free+foodie+tour+barranco/@-12.1467389,-77.02…"
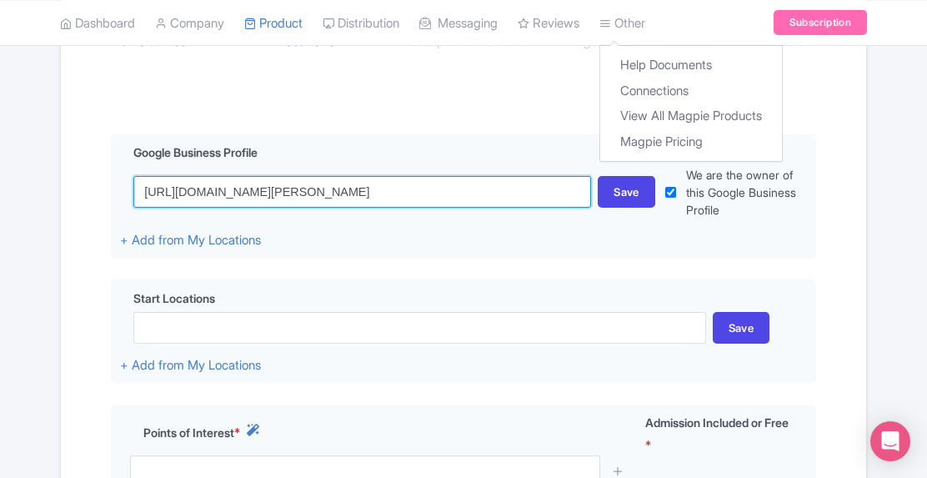
scroll to position [0, 0]
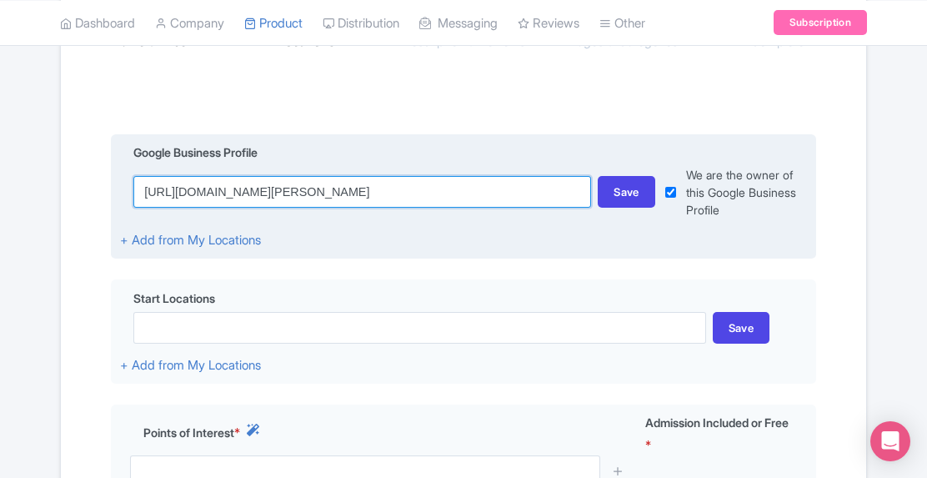
drag, startPoint x: 579, startPoint y: 196, endPoint x: 166, endPoint y: 192, distance: 412.9
click at [166, 192] on input "https://www.google.com/maps/place/free+foodie+tour+barranco/@-12.1467389,-77.02…" at bounding box center [362, 192] width 458 height 32
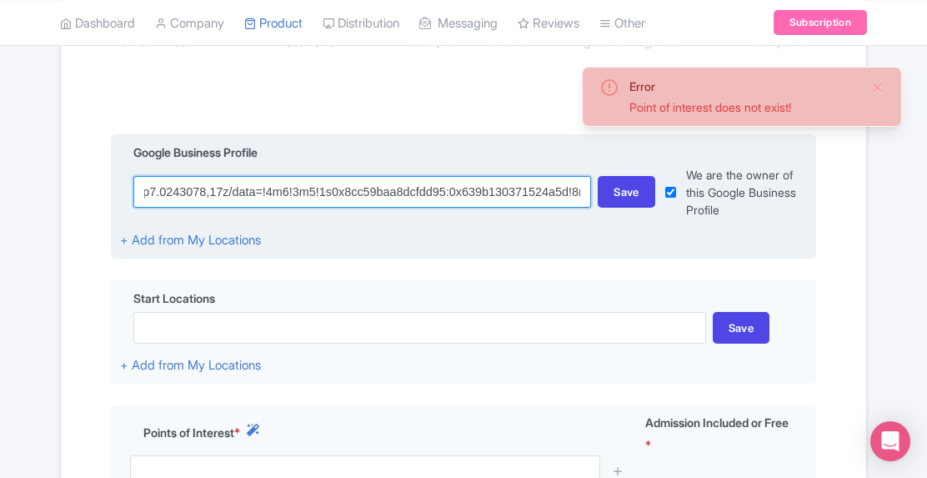
scroll to position [0, 8]
drag, startPoint x: 581, startPoint y: 196, endPoint x: 153, endPoint y: 178, distance: 427.4
click at [153, 178] on input "http7.0243078,17z/data=!4m6!3m5!1s0x8cc59baa8dcfdd95:0x639b130371524a5d!8m2!3d-…" at bounding box center [362, 192] width 458 height 32
drag, startPoint x: 576, startPoint y: 191, endPoint x: 173, endPoint y: 187, distance: 402.9
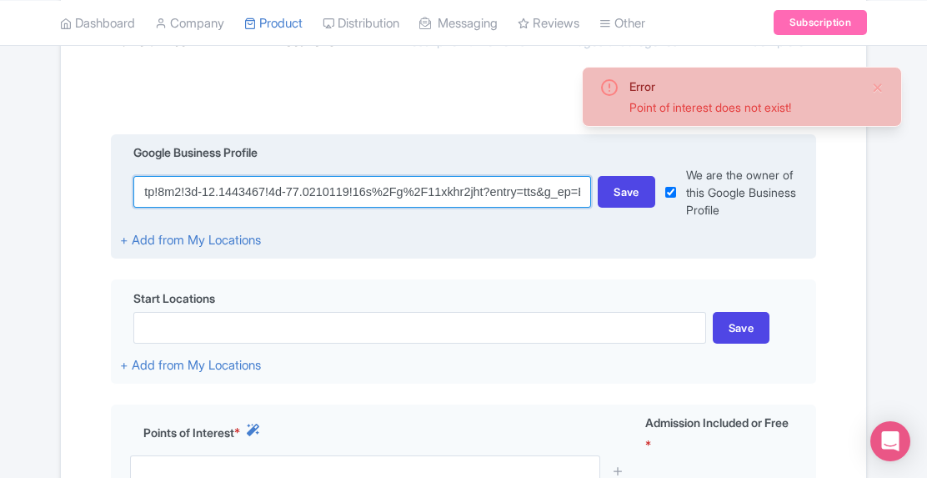
click at [173, 187] on input "http!8m2!3d-12.1443467!4d-77.0210119!16s%2Fg%2F11xkhr2jht?entry=tts&g_ep=EgoyMD…" at bounding box center [362, 192] width 458 height 32
drag, startPoint x: 576, startPoint y: 194, endPoint x: 125, endPoint y: 196, distance: 451.2
click at [125, 196] on div "http!8mEgoyMDI1MDYyMi4wIPu8ASoASAFQAw%3D%3D&skid=6aa122d4-0c38-4d51-a4ca-2c531e…" at bounding box center [463, 192] width 687 height 53
type input "d51-a4ca-2c531e79a287"
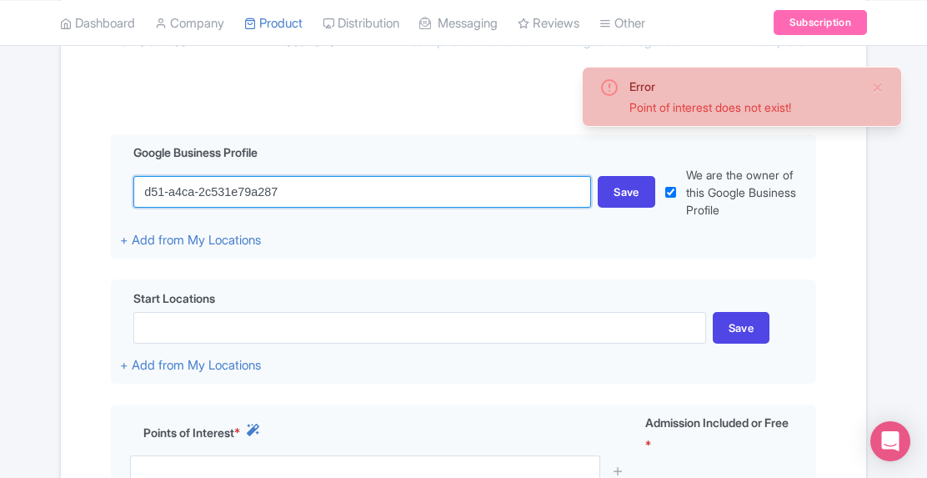
drag, startPoint x: 207, startPoint y: 199, endPoint x: 67, endPoint y: 204, distance: 140.2
click at [67, 204] on div "Name & Price Locations Description & Reviews Images & Categories Complete Edit …" at bounding box center [464, 322] width 806 height 686
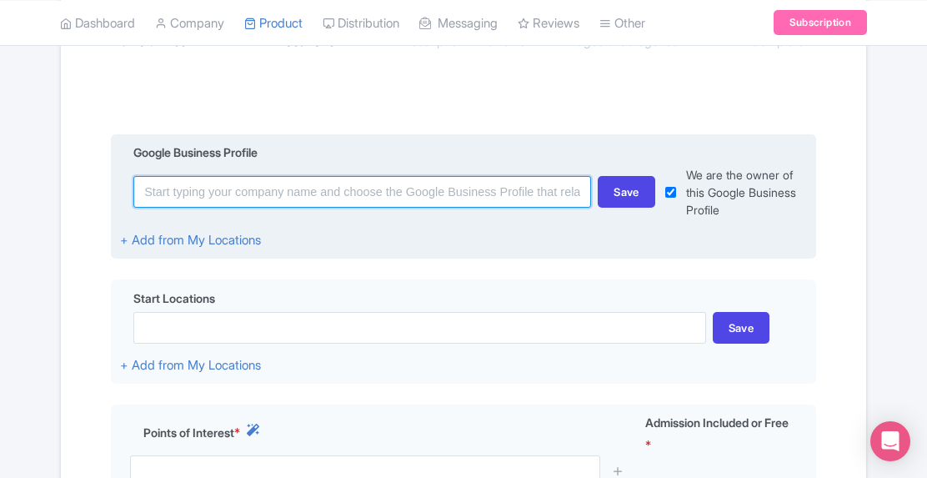
click at [170, 194] on input at bounding box center [362, 192] width 458 height 32
paste input "https://maps.app.goo.gl/N71zPGD5oVgSZZA98"
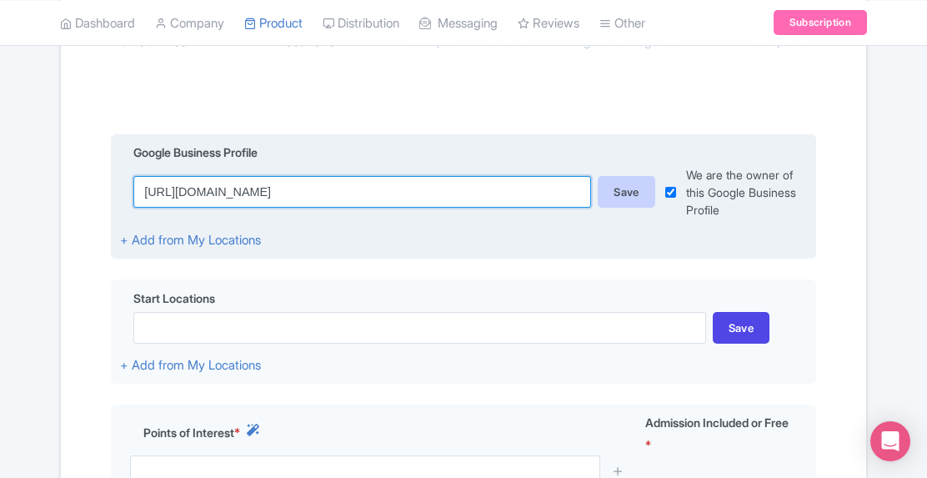
type input "https://maps.app.goo.gl/N71zPGD5oVgSZZA98"
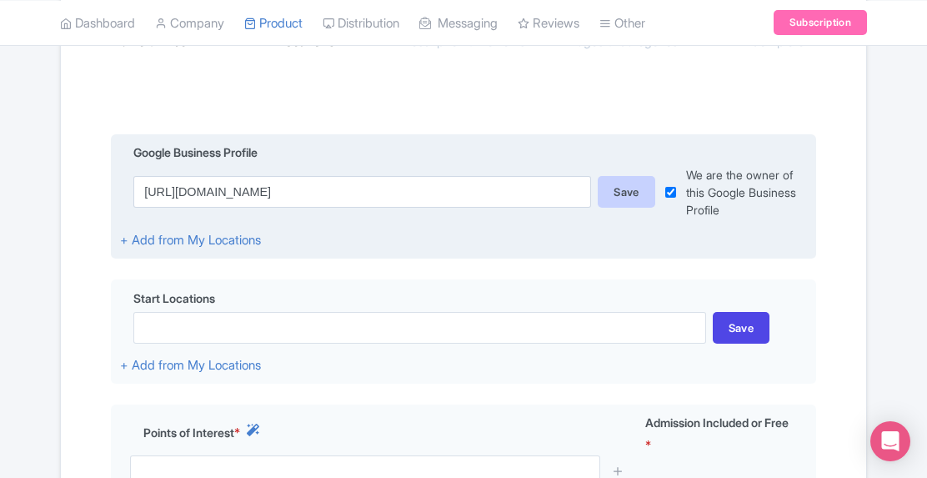
click at [621, 201] on div "Save" at bounding box center [627, 192] width 58 height 32
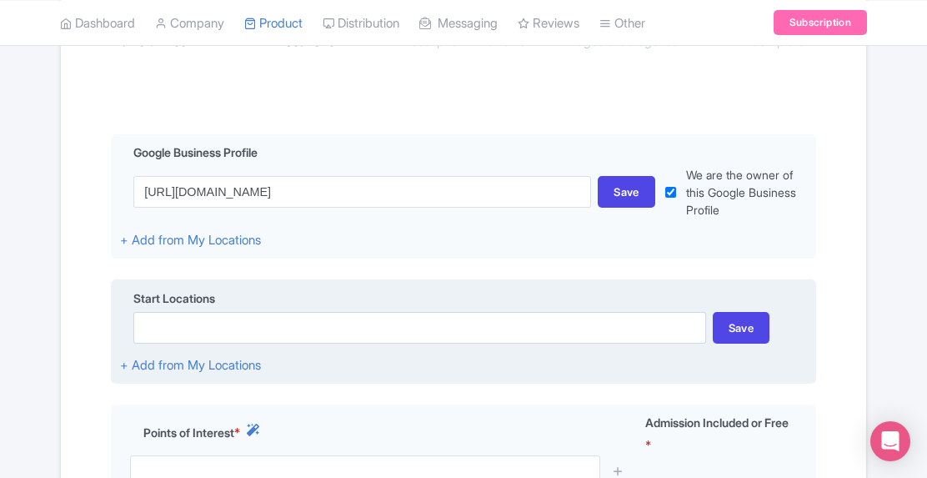
scroll to position [405, 0]
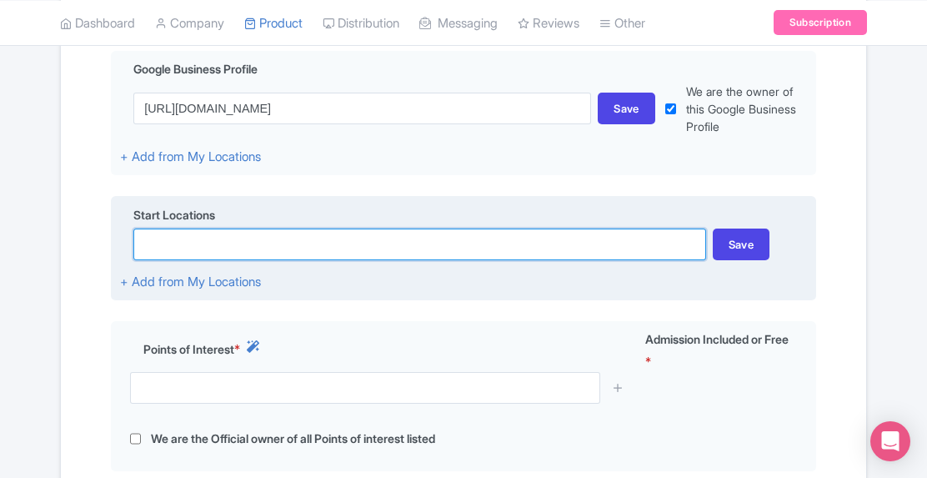
click at [467, 247] on input at bounding box center [419, 245] width 572 height 32
click at [434, 244] on input at bounding box center [419, 245] width 572 height 32
paste input "https://maps.app.goo.gl/iS4vzP8dG3QfZjd28"
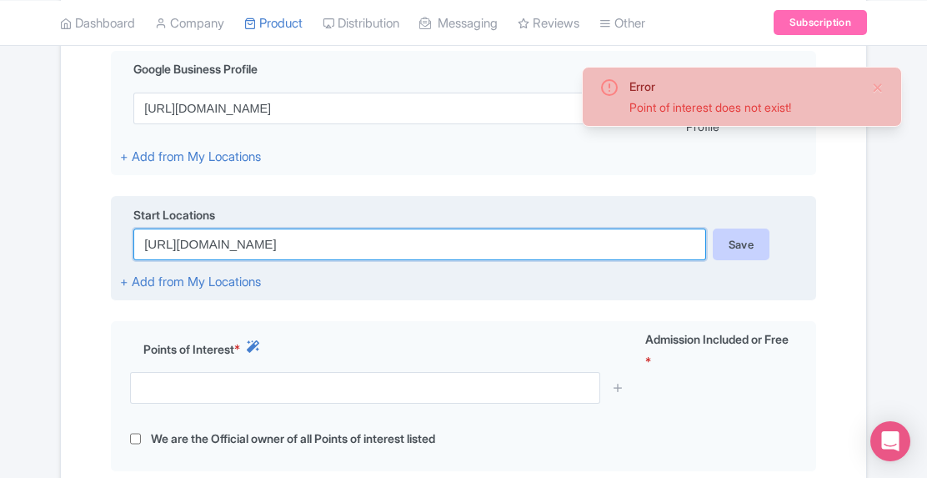
type input "https://maps.app.goo.gl/iS4vzP8dG3QfZjd28"
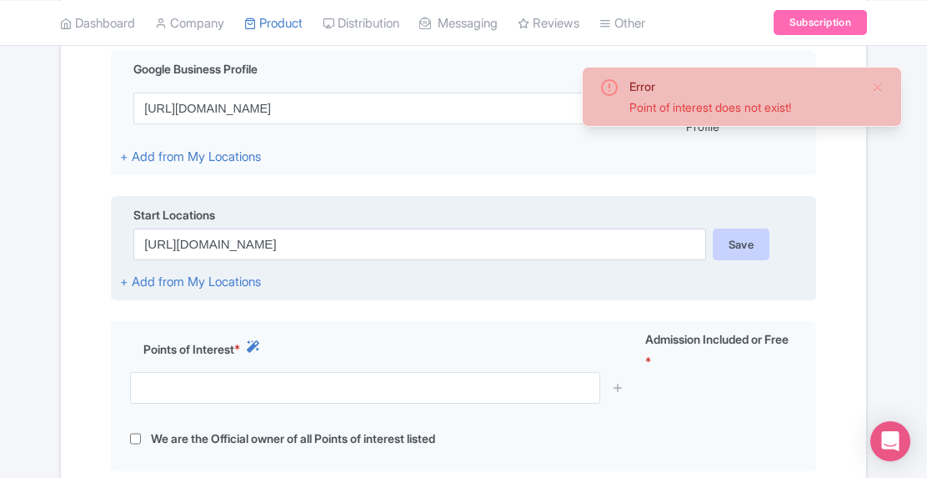
click at [751, 248] on div "Save" at bounding box center [742, 245] width 58 height 32
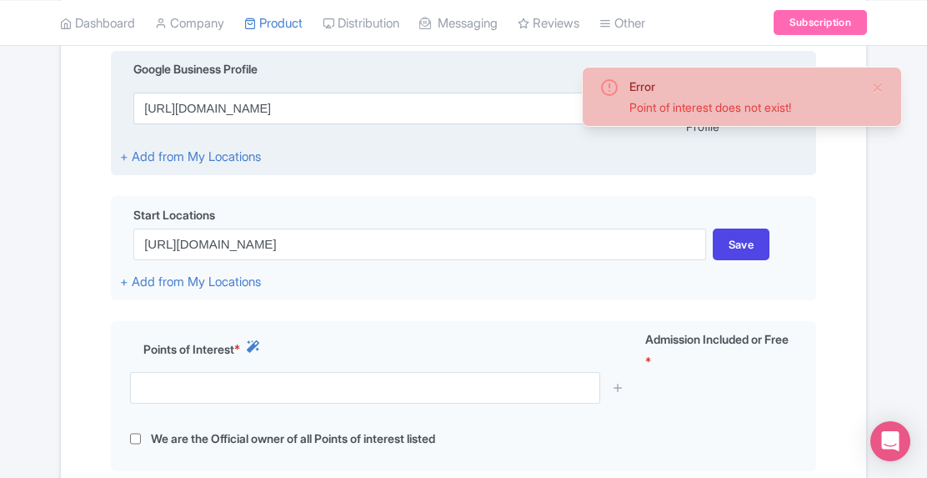
click at [518, 143] on div "Google Business Profile https://maps.app.goo.gl/N71zPGD5oVgSZZA98 Save We are t…" at bounding box center [464, 114] width 706 height 126
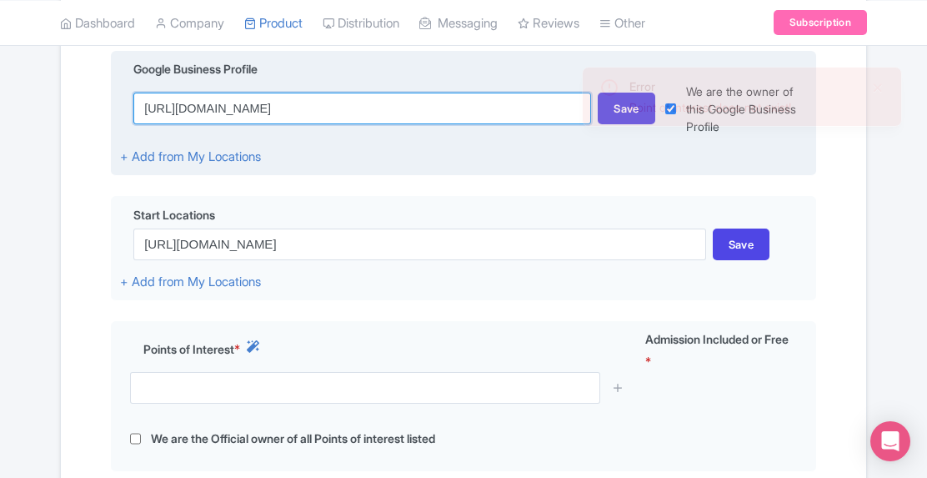
click at [491, 114] on input "https://maps.app.goo.gl/N71zPGD5oVgSZZA98" at bounding box center [362, 109] width 458 height 32
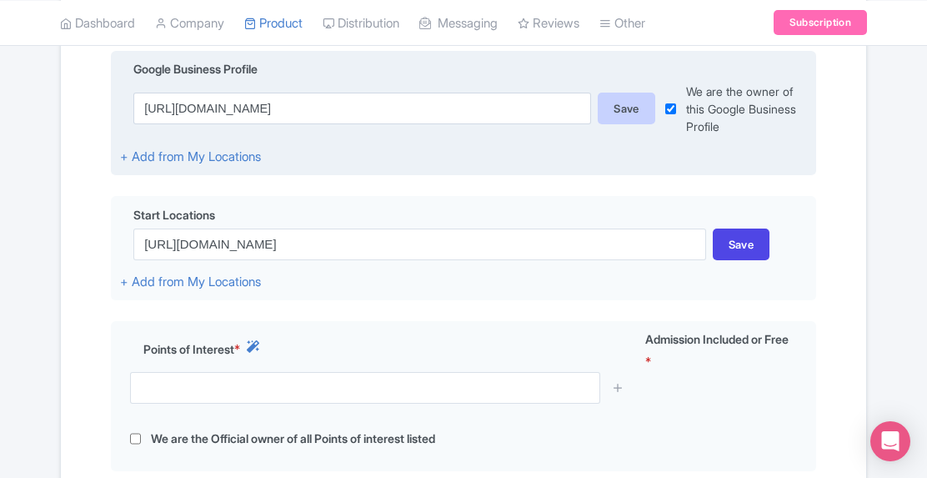
click at [615, 108] on div "Save" at bounding box center [627, 109] width 58 height 32
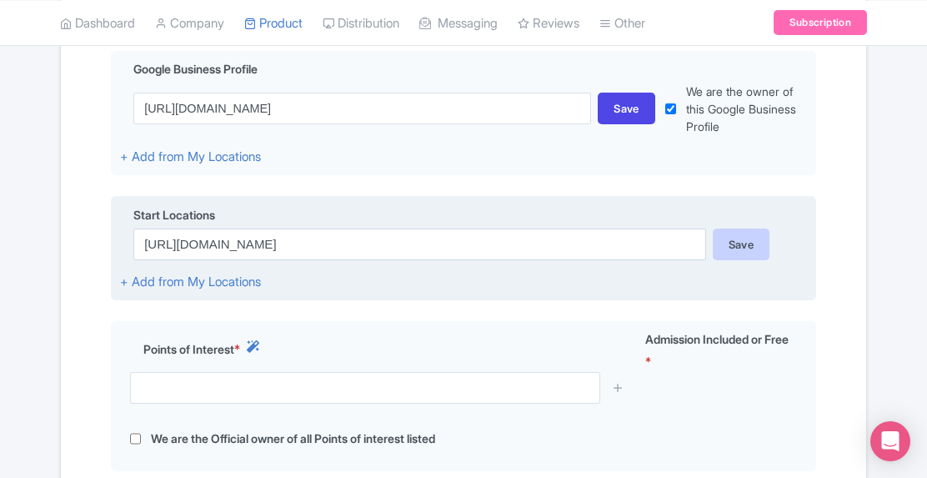
click at [741, 243] on div "Save" at bounding box center [742, 245] width 58 height 32
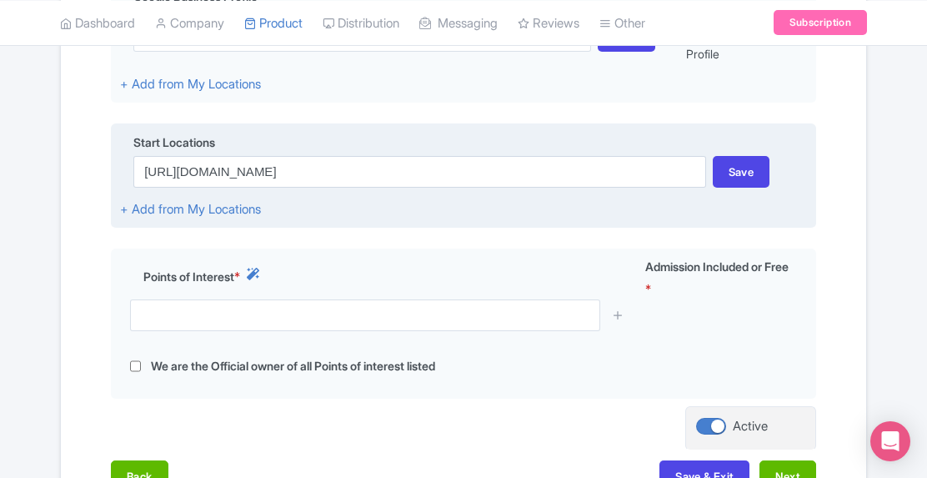
scroll to position [571, 0]
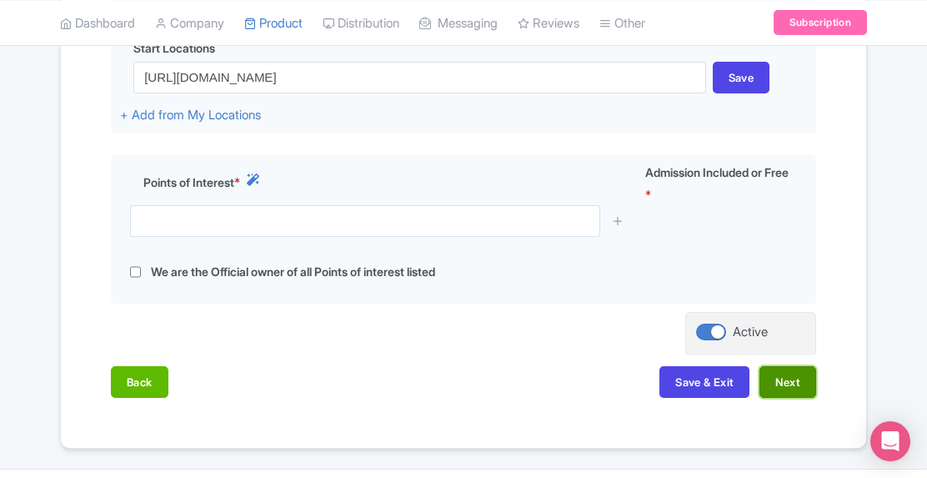
click at [776, 396] on button "Next" at bounding box center [788, 382] width 57 height 32
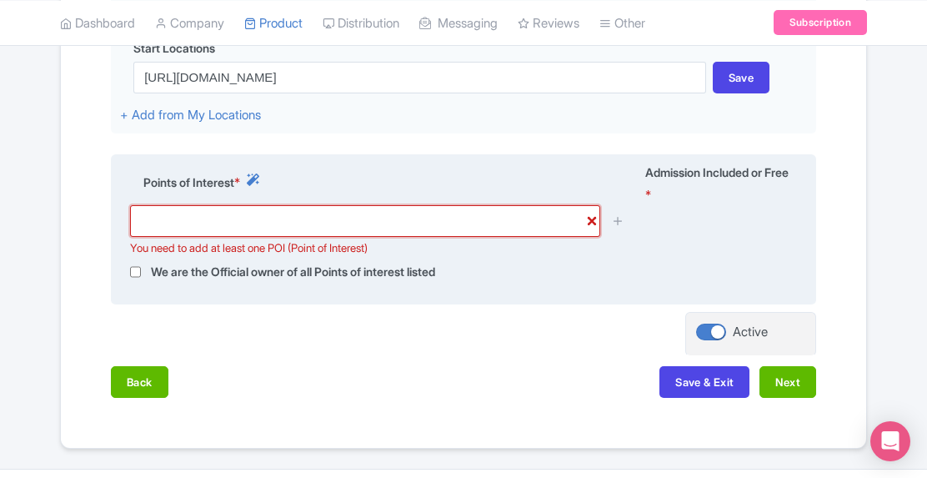
click at [475, 233] on input "text" at bounding box center [365, 221] width 470 height 32
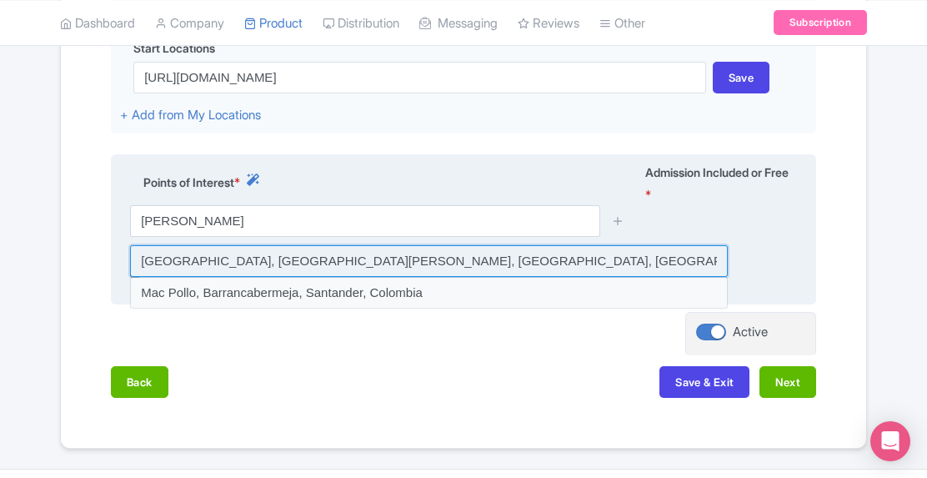
click at [449, 277] on input at bounding box center [429, 261] width 598 height 32
type input "Museo de Arte Contemporáneo, Avenida Almirante Miguel Grau, Barranco, Peru"
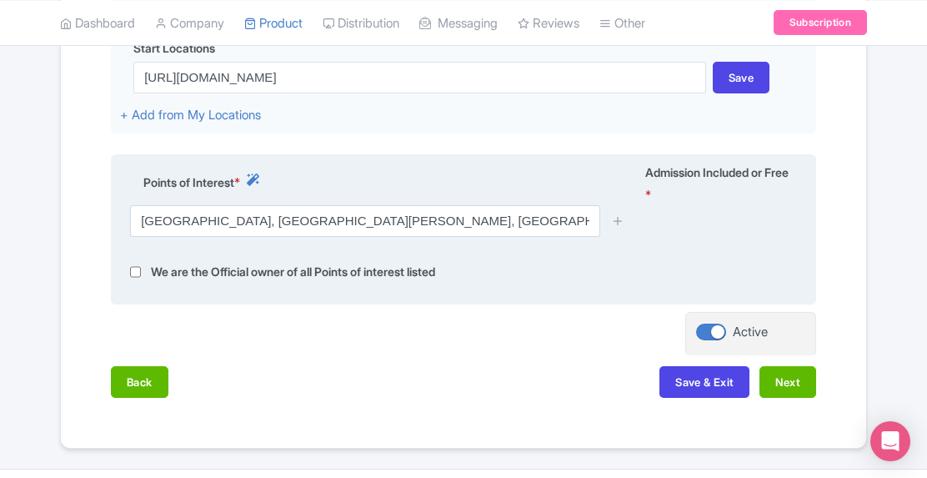
click at [632, 234] on div at bounding box center [618, 221] width 33 height 32
click at [623, 227] on icon at bounding box center [618, 220] width 13 height 13
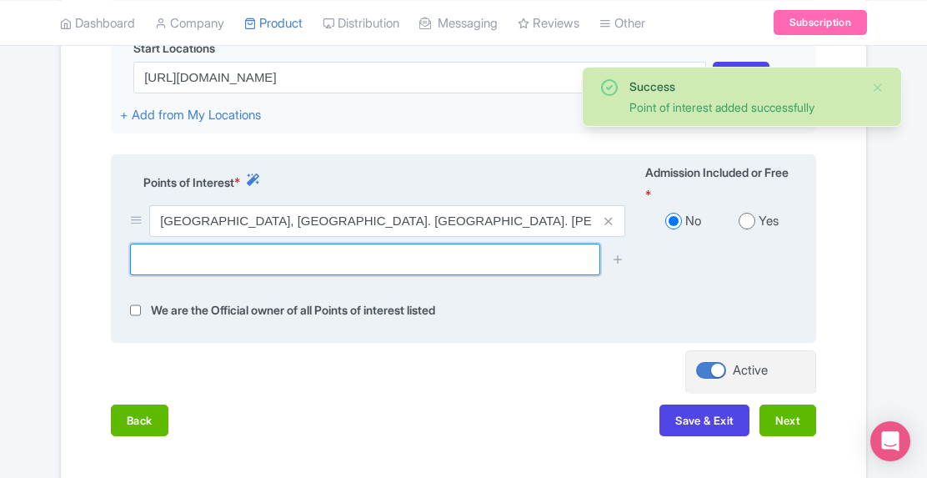
click at [494, 275] on input "text" at bounding box center [365, 260] width 470 height 32
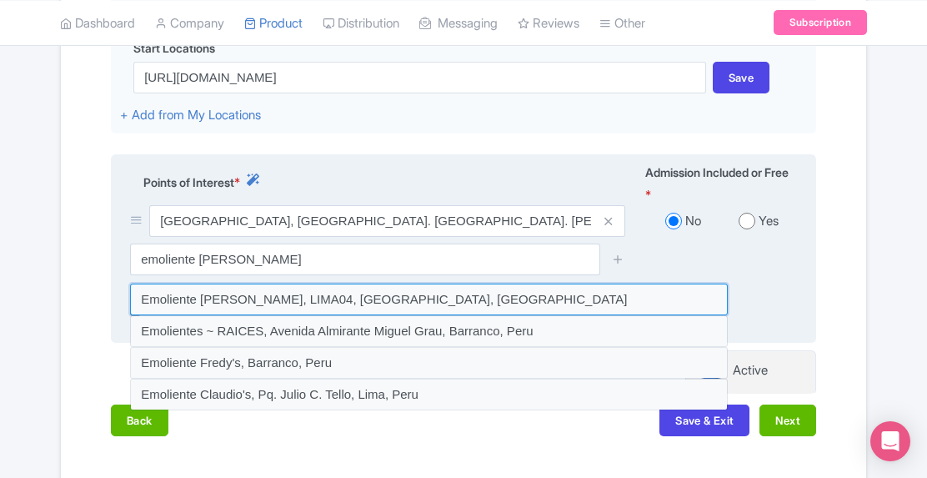
click at [297, 310] on input at bounding box center [429, 300] width 598 height 32
type input "Emoliente Barranco, LIMA04, Barranco, Peru"
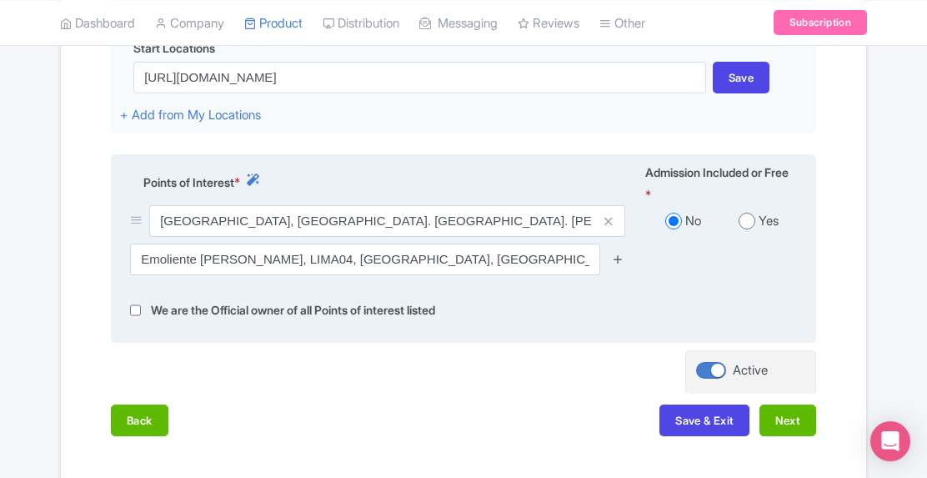
click at [621, 265] on icon at bounding box center [618, 259] width 13 height 13
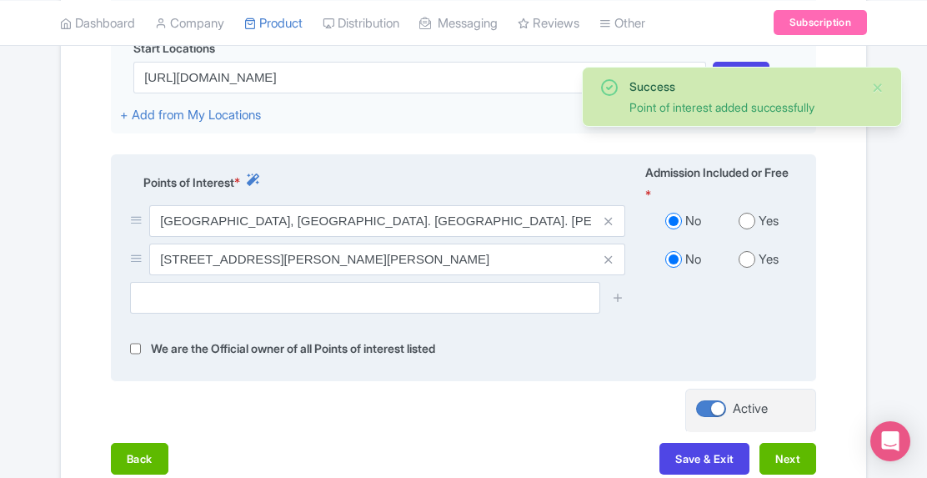
click at [749, 229] on input "radio" at bounding box center [747, 221] width 17 height 17
radio input "true"
click at [750, 268] on input "radio" at bounding box center [747, 259] width 17 height 17
radio input "true"
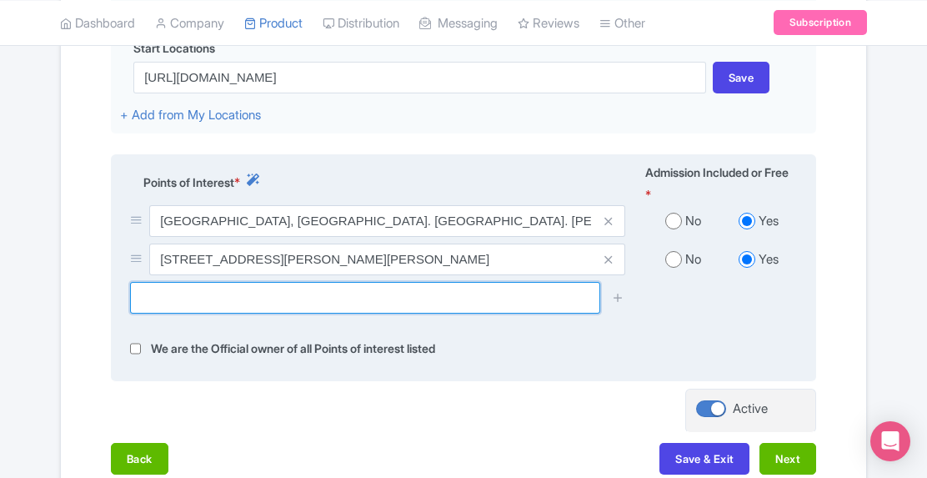
click at [456, 314] on input "text" at bounding box center [365, 298] width 470 height 32
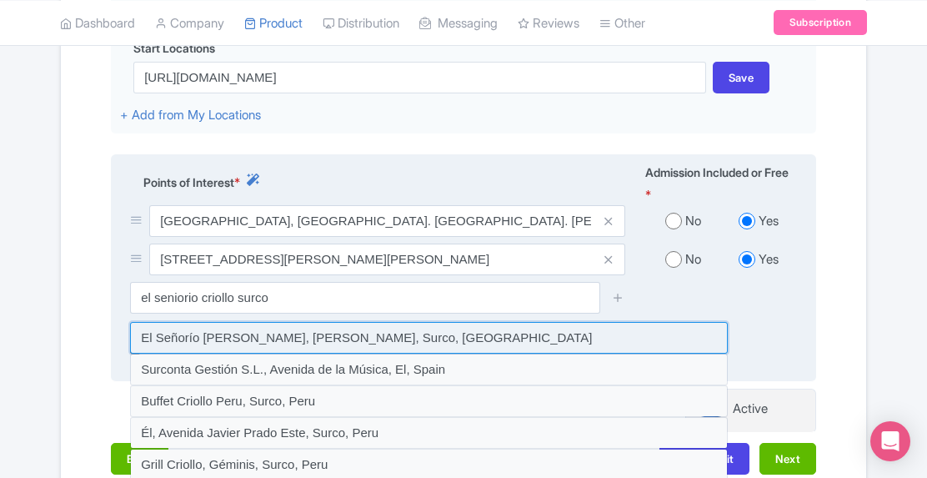
click at [367, 354] on input at bounding box center [429, 338] width 598 height 32
type input "El Señorío Criollo, José Gálvez, Surco, Peru"
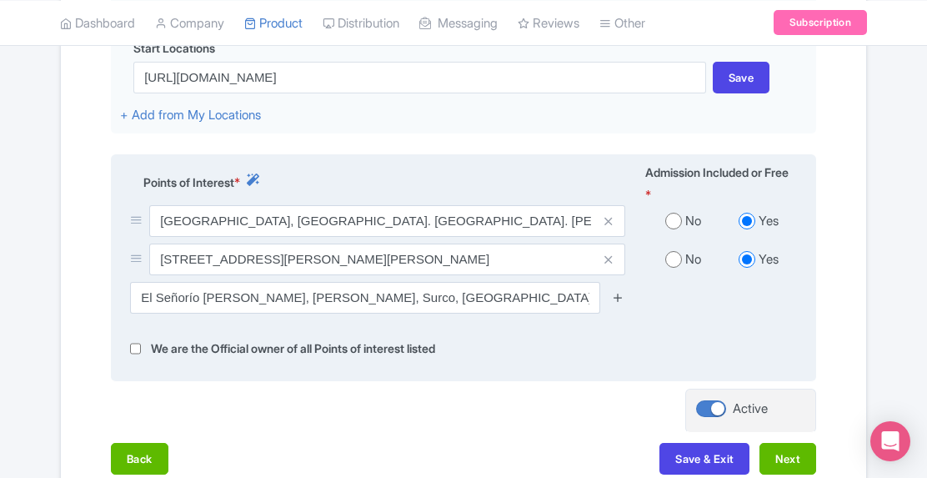
click at [621, 304] on icon at bounding box center [618, 297] width 13 height 13
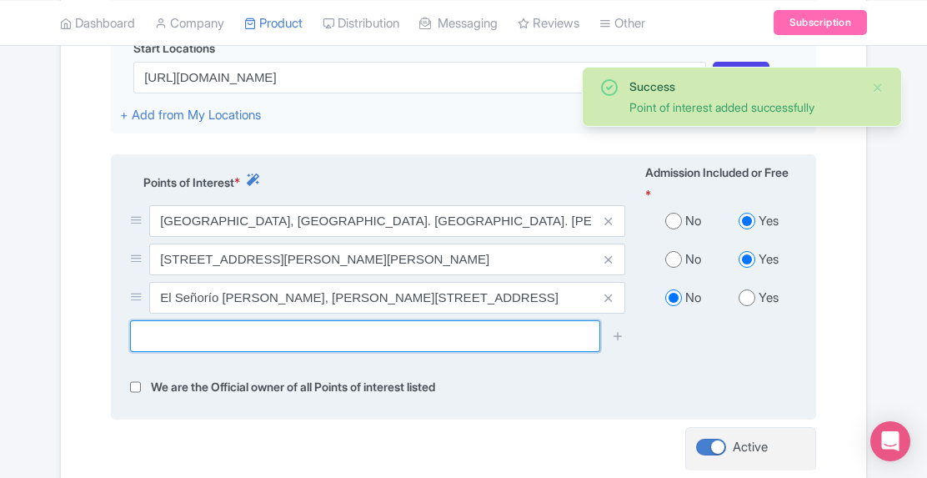
click at [460, 352] on input "text" at bounding box center [365, 336] width 470 height 32
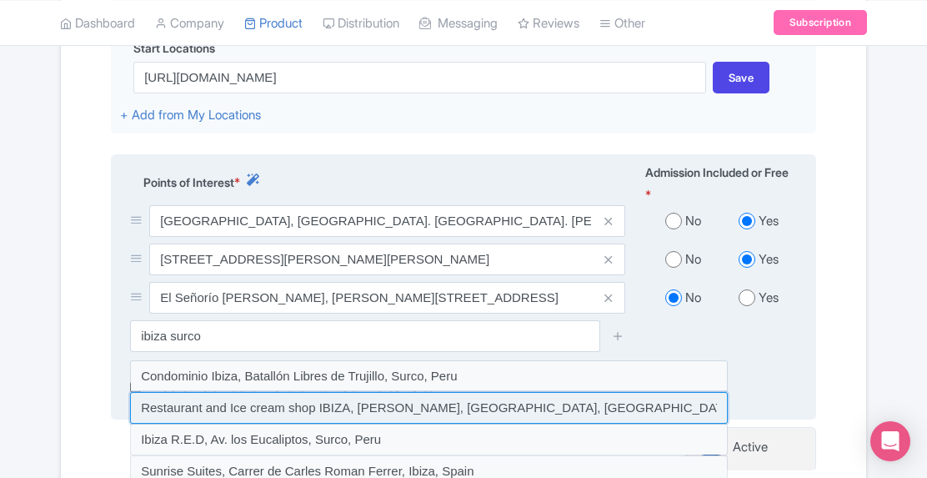
click at [461, 421] on input at bounding box center [429, 408] width 598 height 32
type input "Restaurant and Ice cream shop IBIZA, José Gálvez, Surco, Peru"
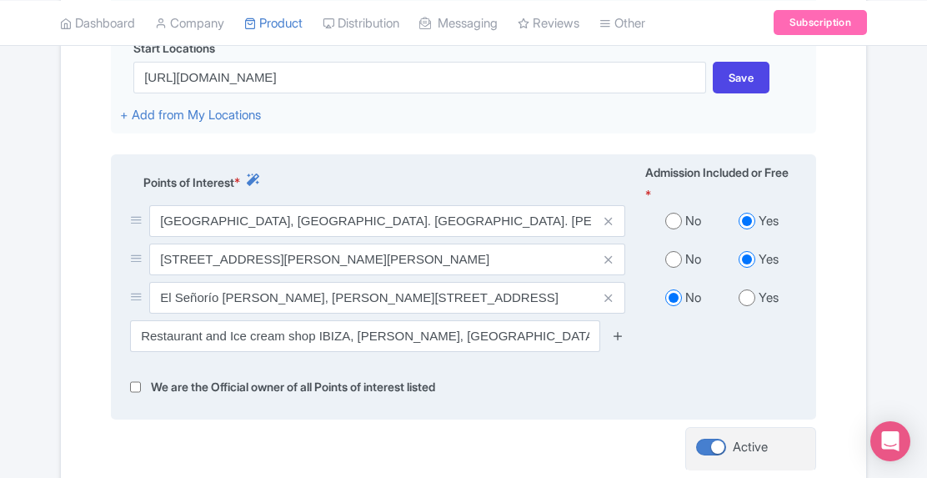
click at [619, 342] on icon at bounding box center [618, 335] width 13 height 13
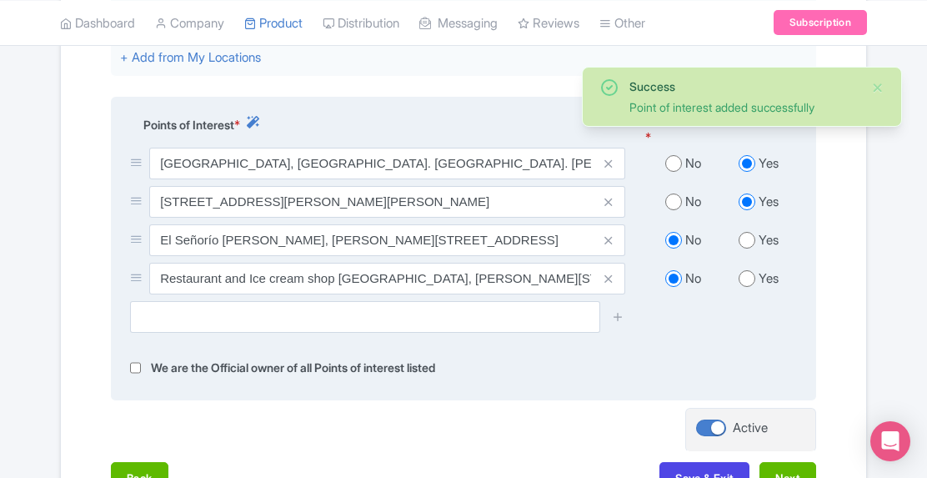
scroll to position [655, 0]
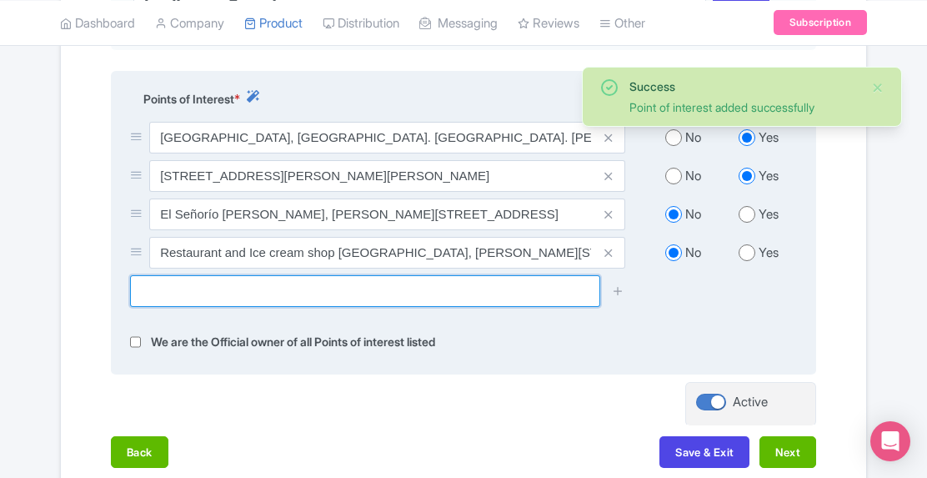
click at [442, 307] on input "text" at bounding box center [365, 291] width 470 height 32
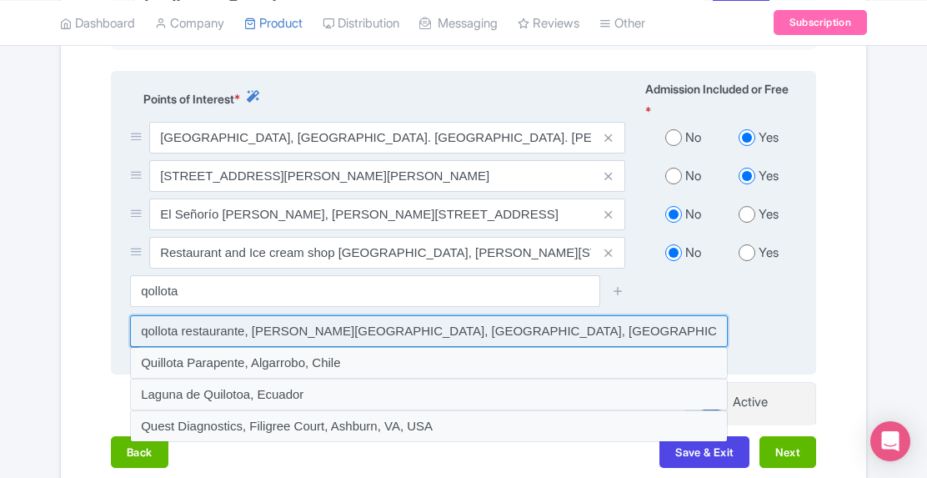
click at [370, 347] on input at bounding box center [429, 331] width 598 height 32
type input "qollota restaurante, Jirón San Ambrosio, Barranco, Peru"
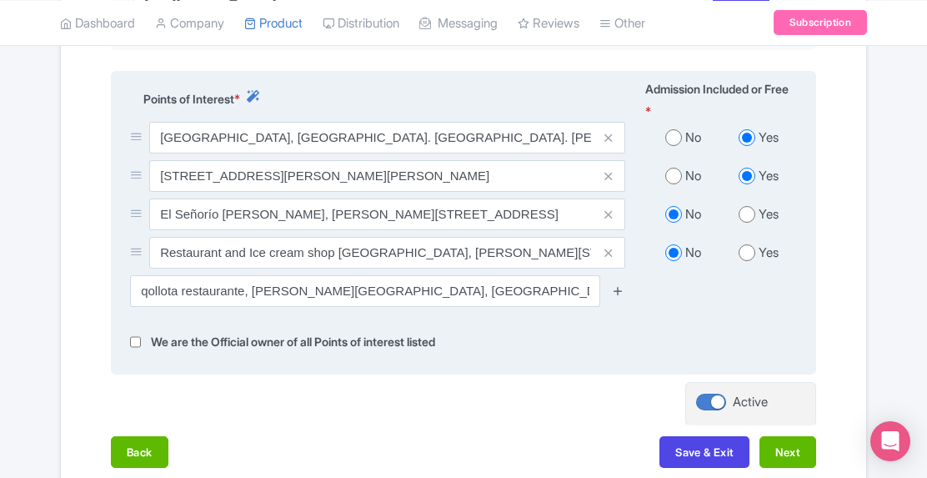
click at [618, 297] on icon at bounding box center [618, 290] width 13 height 13
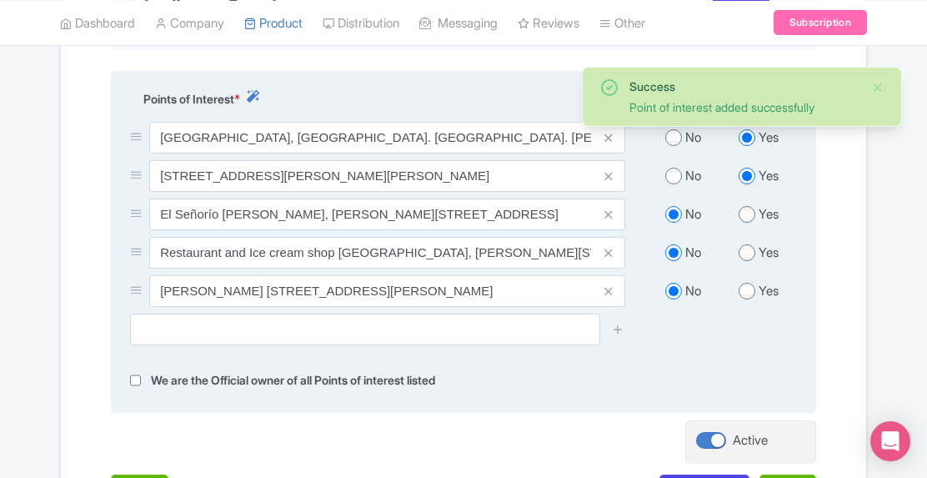
click at [746, 223] on input "radio" at bounding box center [747, 214] width 17 height 17
radio input "true"
click at [746, 261] on input "radio" at bounding box center [747, 252] width 17 height 17
radio input "true"
click at [746, 299] on input "radio" at bounding box center [747, 291] width 17 height 17
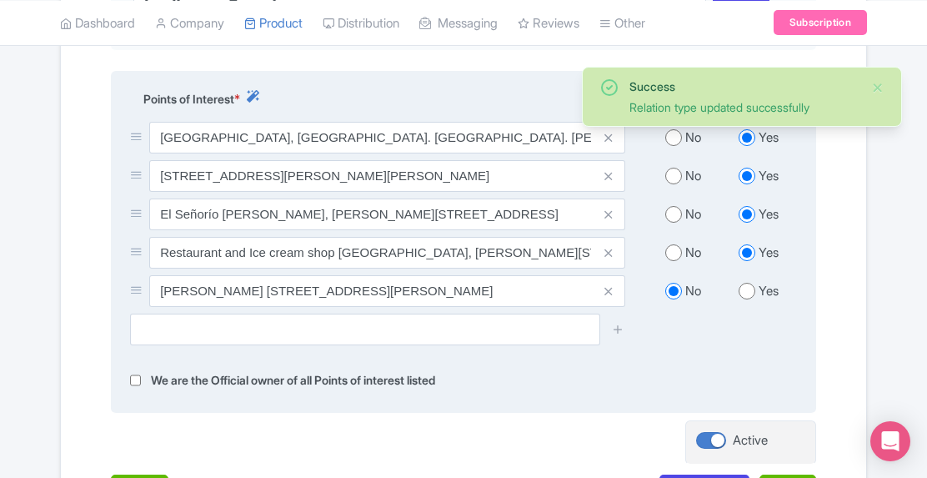
radio input "true"
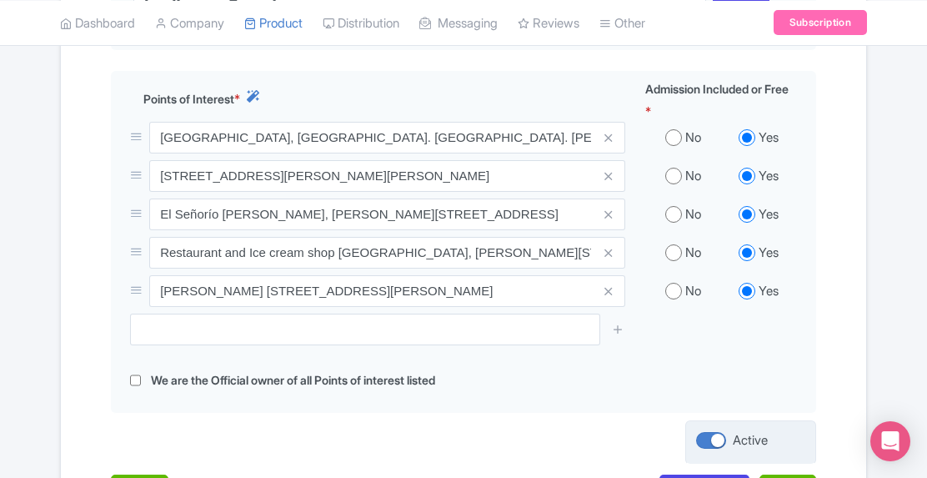
scroll to position [822, 0]
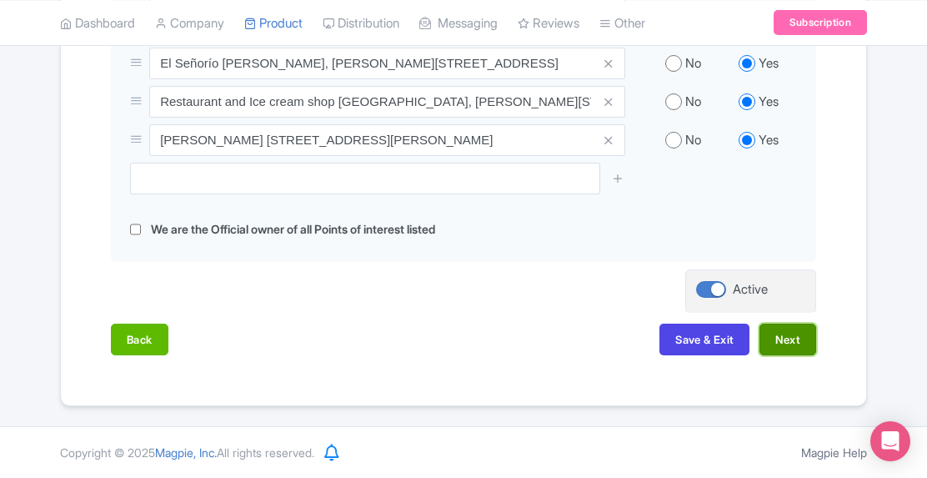
click at [791, 332] on button "Next" at bounding box center [788, 340] width 57 height 32
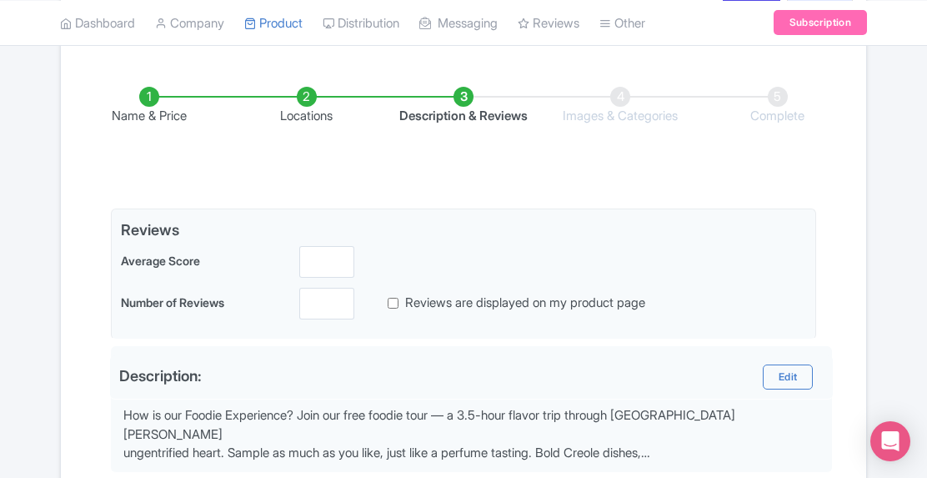
scroll to position [282, 0]
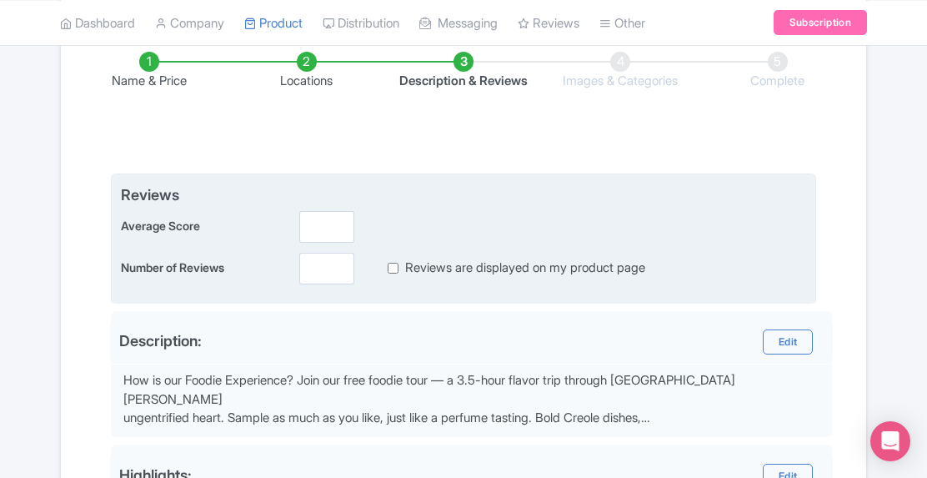
click at [389, 263] on input "Reviews are displayed on my product page" at bounding box center [393, 268] width 11 height 19
click at [389, 266] on input "Reviews are displayed on my product page" at bounding box center [393, 268] width 11 height 19
checkbox input "false"
click at [337, 221] on input "1" at bounding box center [326, 227] width 55 height 32
click at [337, 221] on input "1.1" at bounding box center [326, 227] width 55 height 32
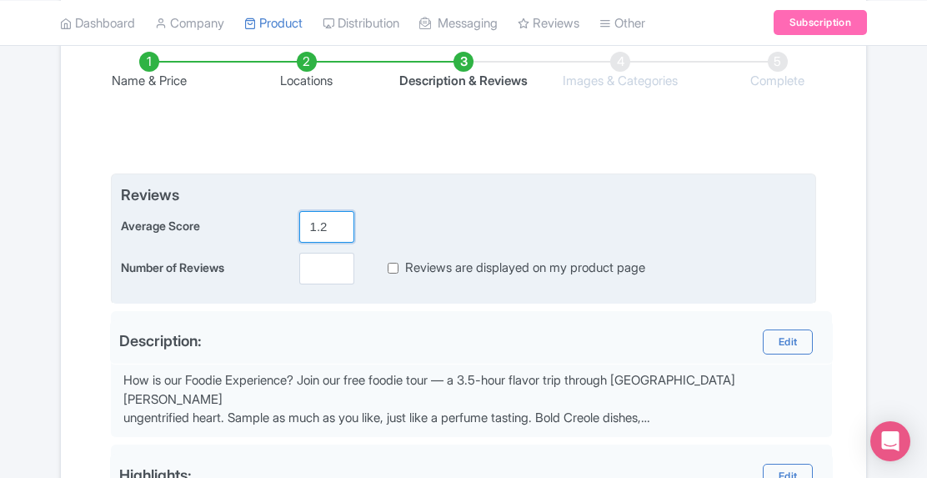
click at [337, 222] on input "1.2" at bounding box center [326, 227] width 55 height 32
click at [337, 222] on input "1.3" at bounding box center [326, 227] width 55 height 32
click at [337, 222] on input "1.4" at bounding box center [326, 227] width 55 height 32
click at [337, 222] on input "1.5" at bounding box center [326, 227] width 55 height 32
click at [337, 222] on input "1.6" at bounding box center [326, 227] width 55 height 32
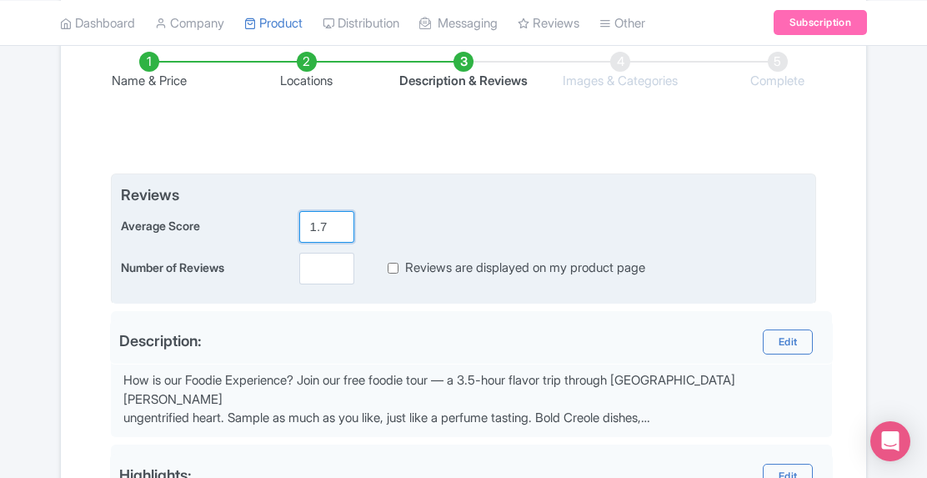
click at [337, 222] on input "1.7" at bounding box center [326, 227] width 55 height 32
click at [337, 222] on input "1.8" at bounding box center [326, 227] width 55 height 32
click at [337, 222] on input "1.9" at bounding box center [326, 227] width 55 height 32
click at [337, 222] on input "2" at bounding box center [326, 227] width 55 height 32
click at [337, 222] on input "2.1" at bounding box center [326, 227] width 55 height 32
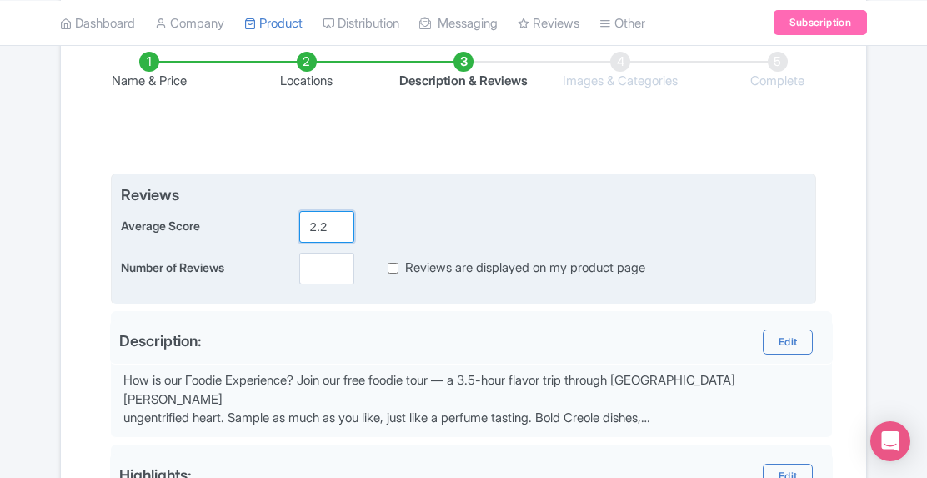
click at [337, 222] on input "2.2" at bounding box center [326, 227] width 55 height 32
click at [337, 222] on input "2.3" at bounding box center [326, 227] width 55 height 32
click at [337, 222] on input "2.4" at bounding box center [326, 227] width 55 height 32
click at [337, 222] on input "2.5" at bounding box center [326, 227] width 55 height 32
type input "2"
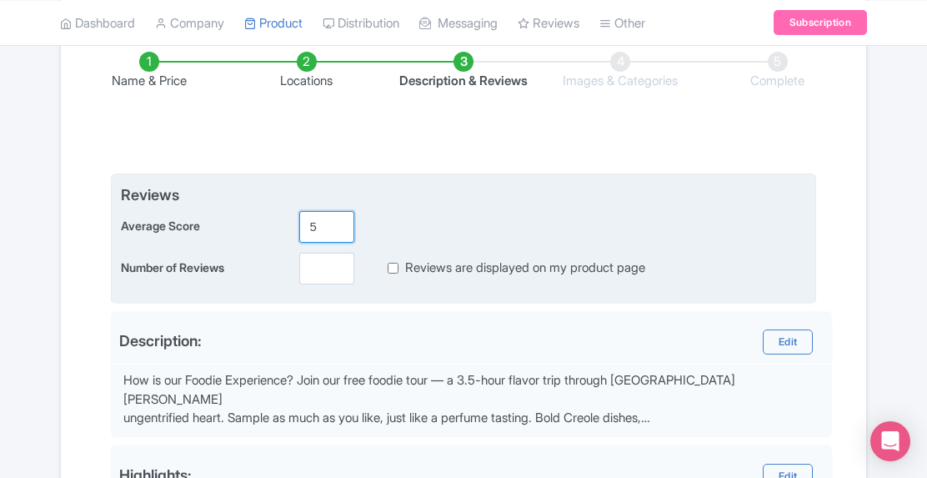
type input "5"
click at [330, 264] on input "number" at bounding box center [326, 269] width 55 height 32
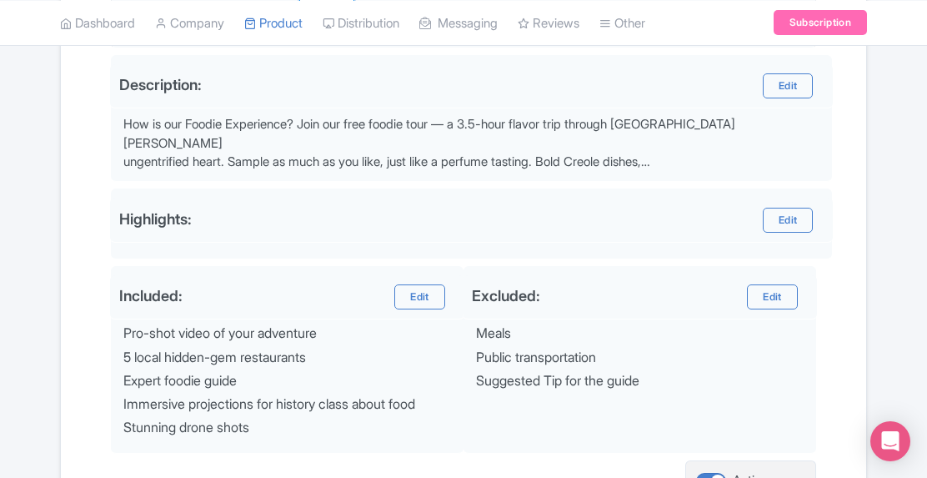
scroll to position [532, 0]
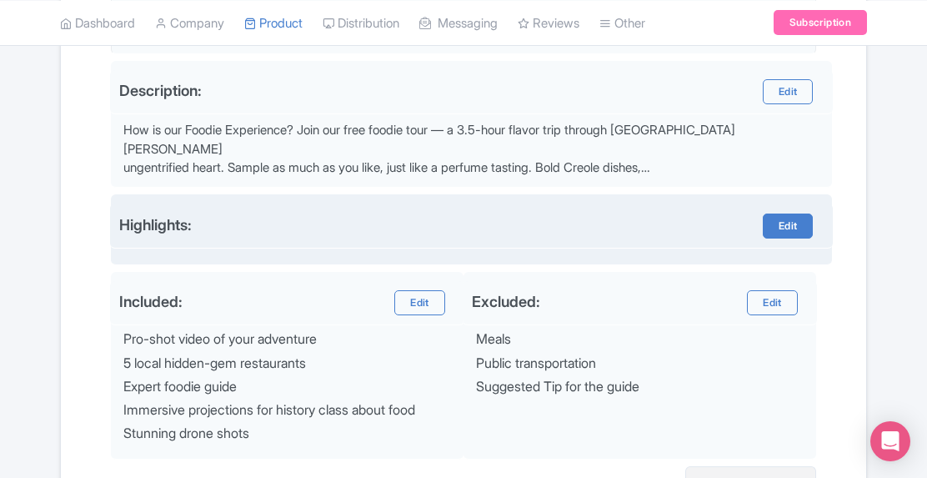
type input "5"
click at [797, 214] on link "Edit" at bounding box center [788, 226] width 50 height 25
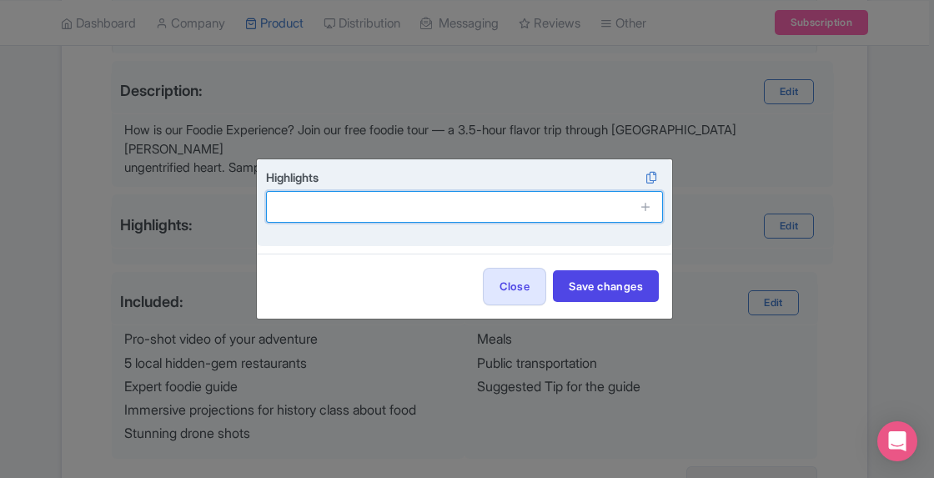
click at [437, 211] on input "text" at bounding box center [464, 207] width 397 height 32
type input "ceviche"
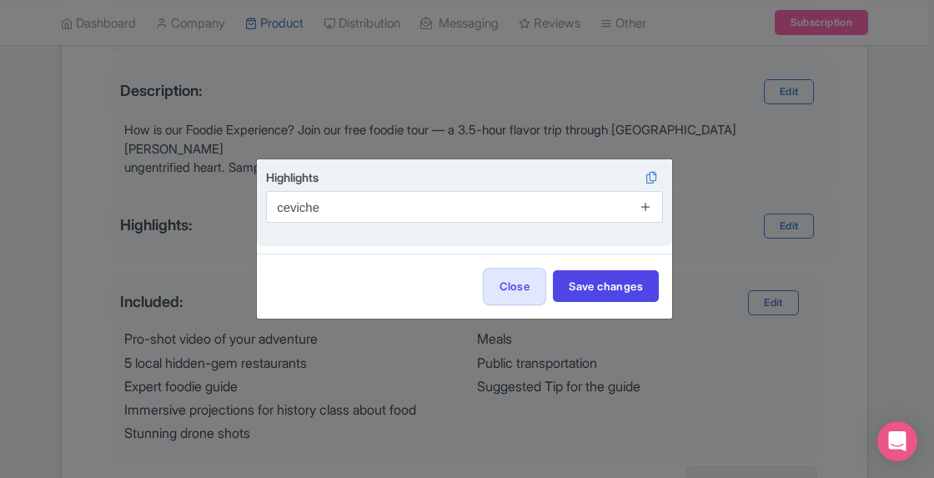
click at [651, 203] on icon at bounding box center [646, 206] width 13 height 13
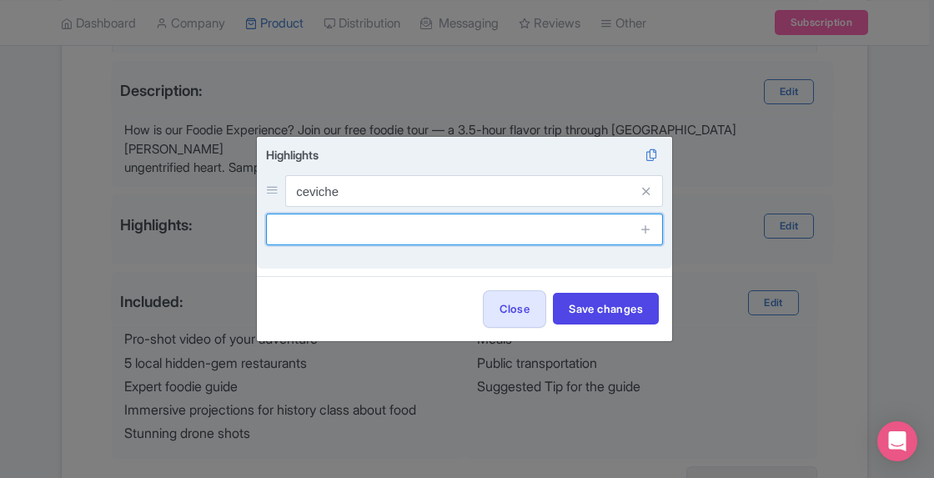
click at [524, 236] on input "text" at bounding box center [464, 230] width 397 height 32
type input "only local food no modern twists"
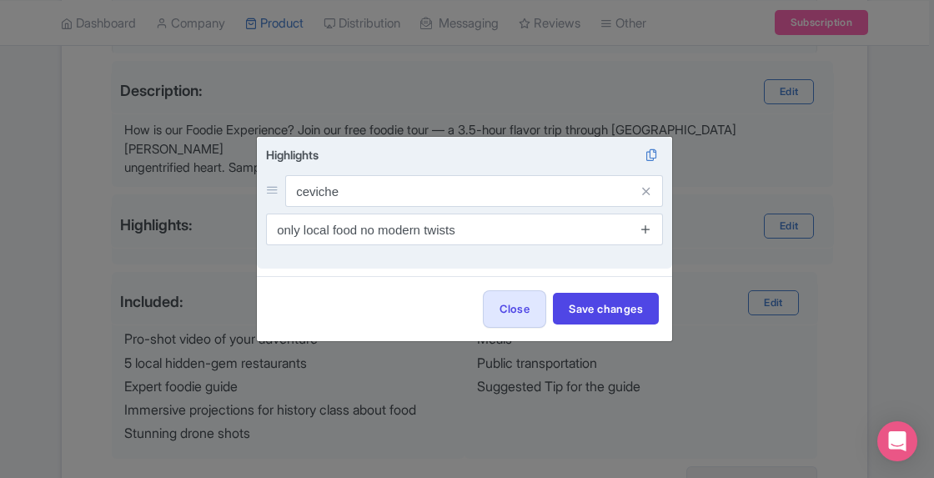
click at [652, 230] on icon at bounding box center [646, 229] width 13 height 13
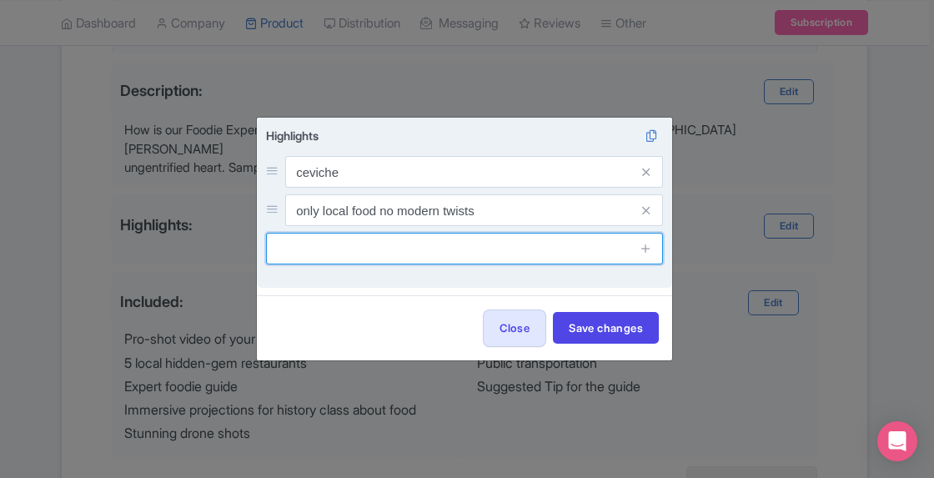
click at [565, 255] on input "text" at bounding box center [464, 249] width 397 height 32
type input "pro drone flight shot of your tour"
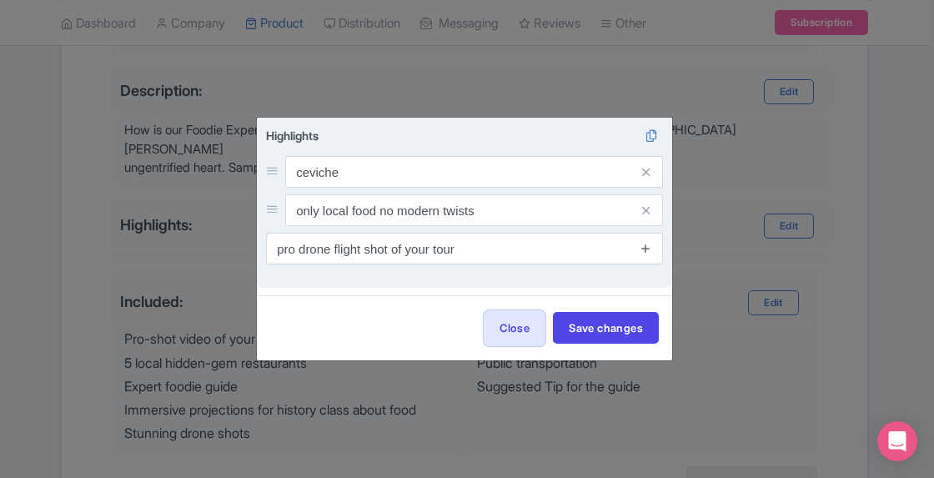
click at [646, 254] on icon at bounding box center [646, 248] width 13 height 13
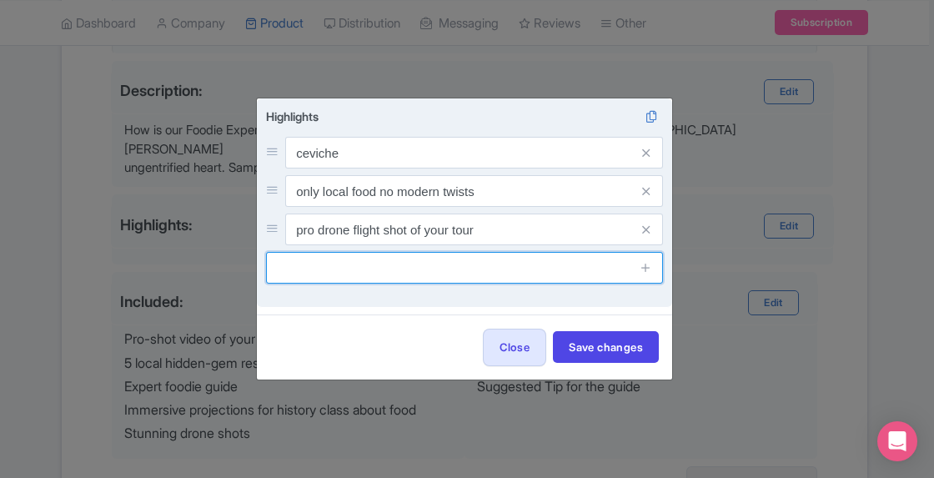
click at [456, 271] on input "text" at bounding box center [464, 268] width 397 height 32
type input "local guide specialized on peruvian gastronomy"
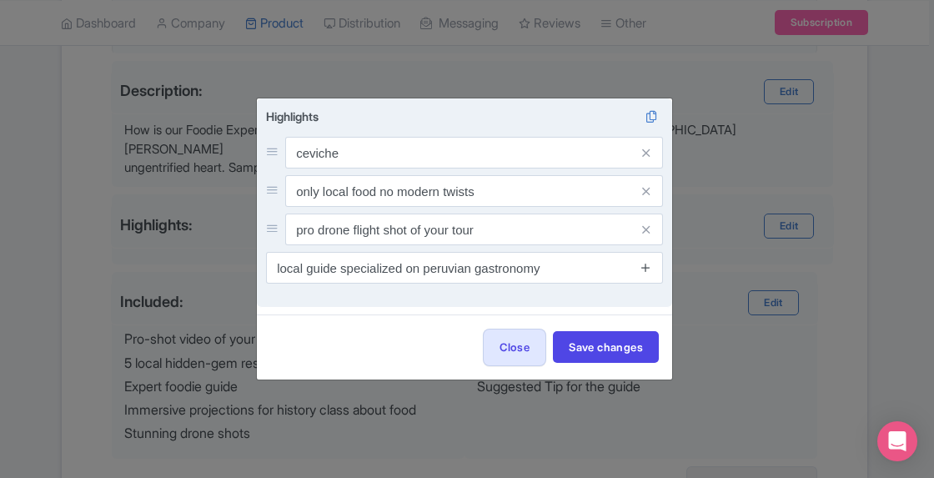
click at [644, 269] on icon at bounding box center [646, 267] width 13 height 13
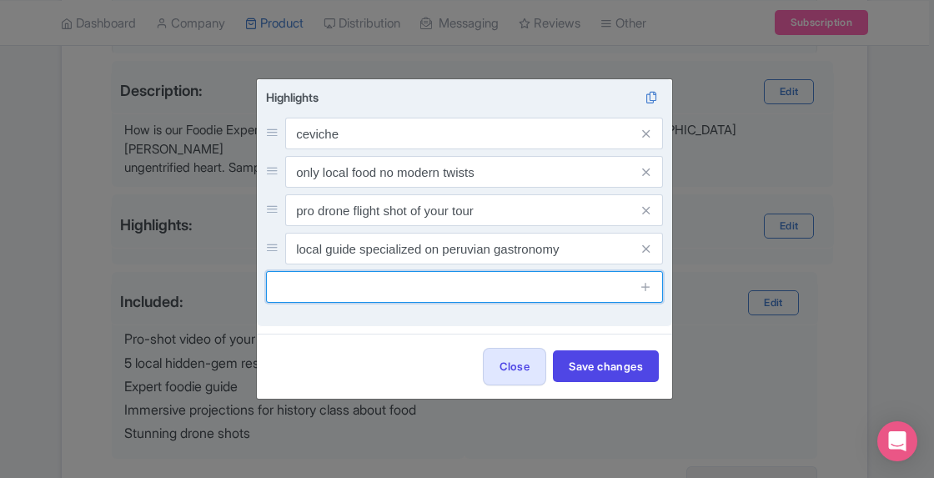
click at [476, 295] on input "text" at bounding box center [464, 287] width 397 height 32
type input "cooking class"
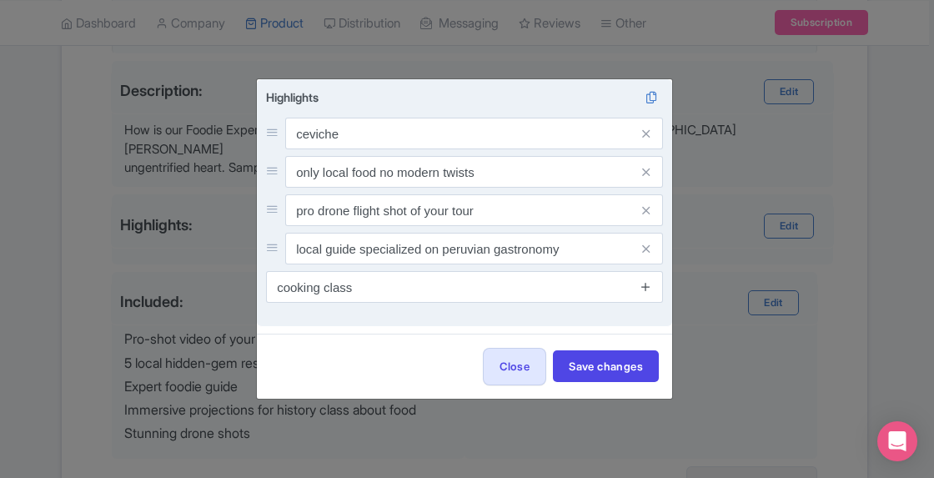
click at [646, 282] on icon at bounding box center [646, 286] width 13 height 13
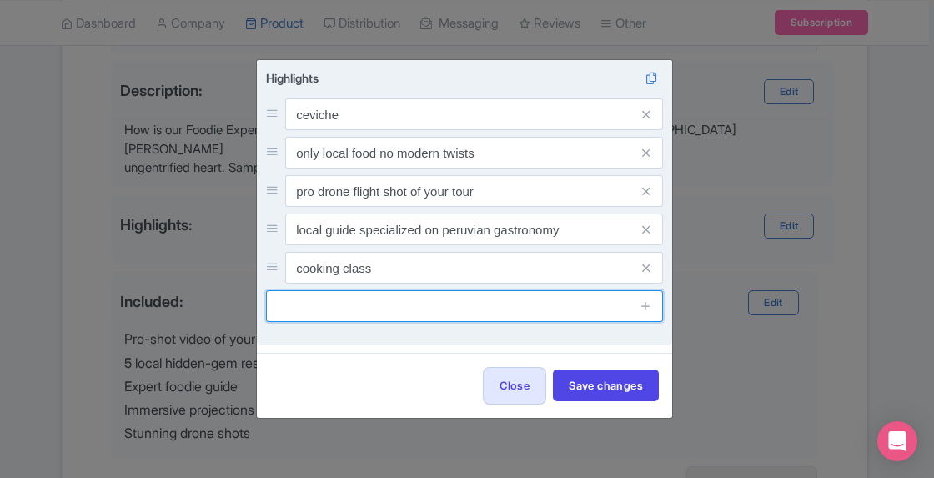
click at [540, 319] on input "text" at bounding box center [464, 306] width 397 height 32
type input "visit to the local market"
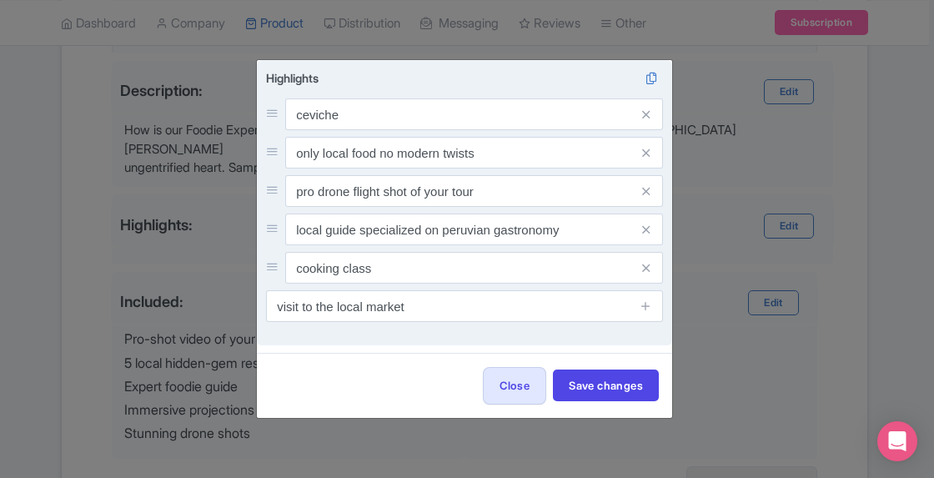
click at [654, 314] on span at bounding box center [646, 306] width 33 height 32
click at [643, 308] on icon at bounding box center [646, 305] width 13 height 13
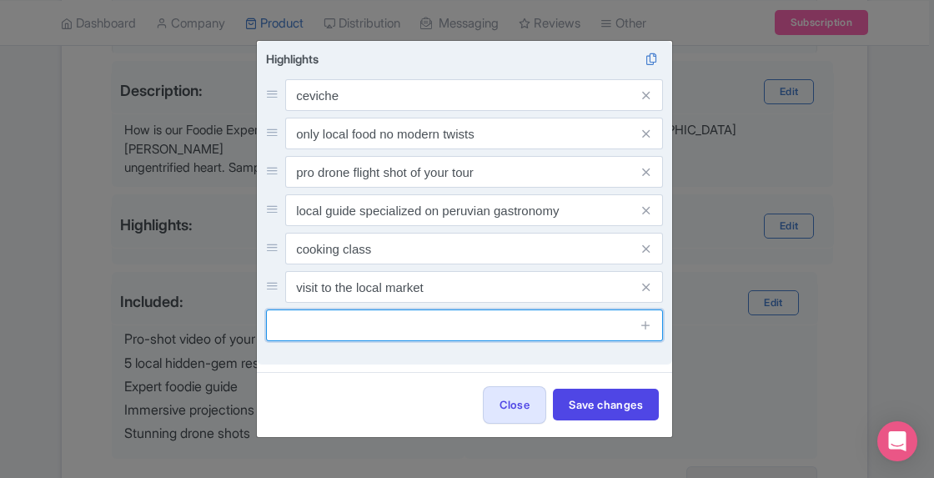
click at [569, 328] on input "text" at bounding box center [464, 325] width 397 height 32
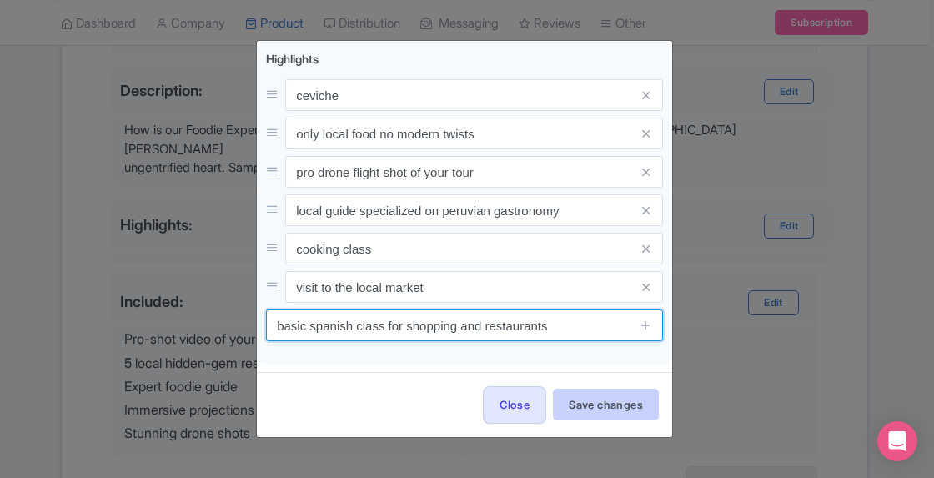
type input "basic spanish class for shopping and restaurants"
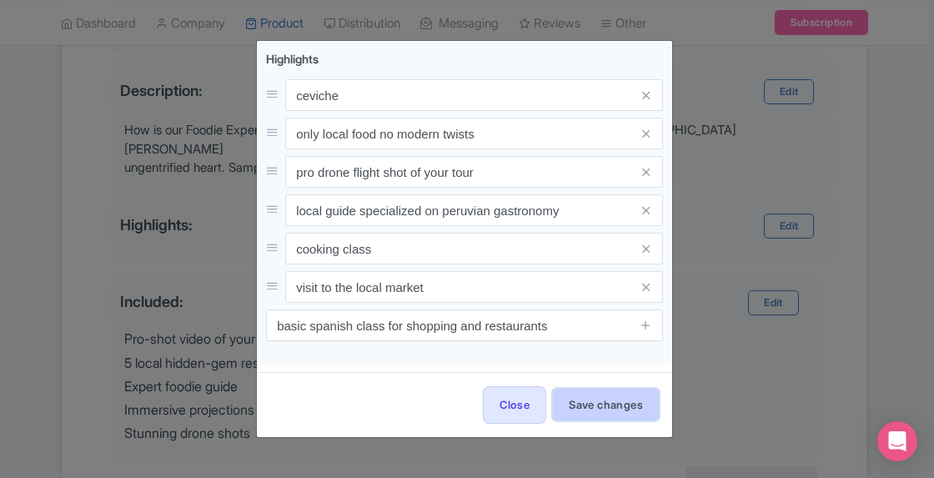
click at [621, 401] on button "Save changes" at bounding box center [606, 405] width 106 height 32
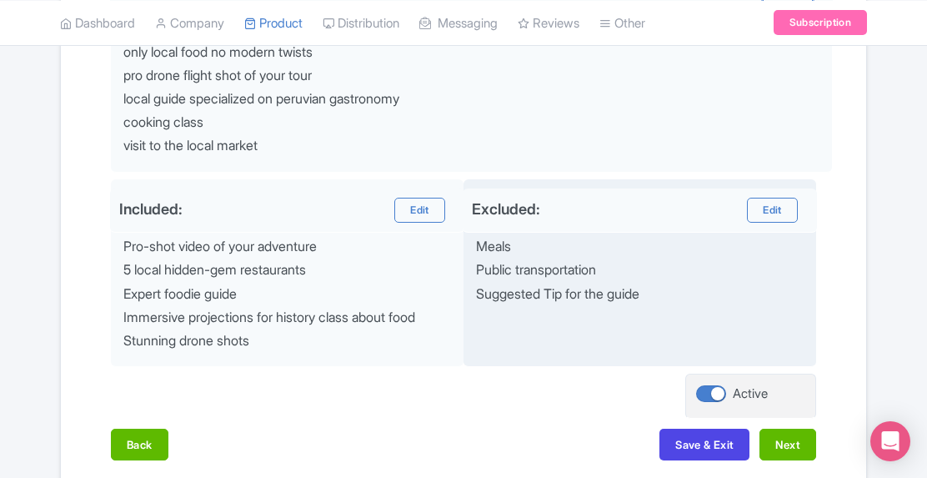
scroll to position [840, 0]
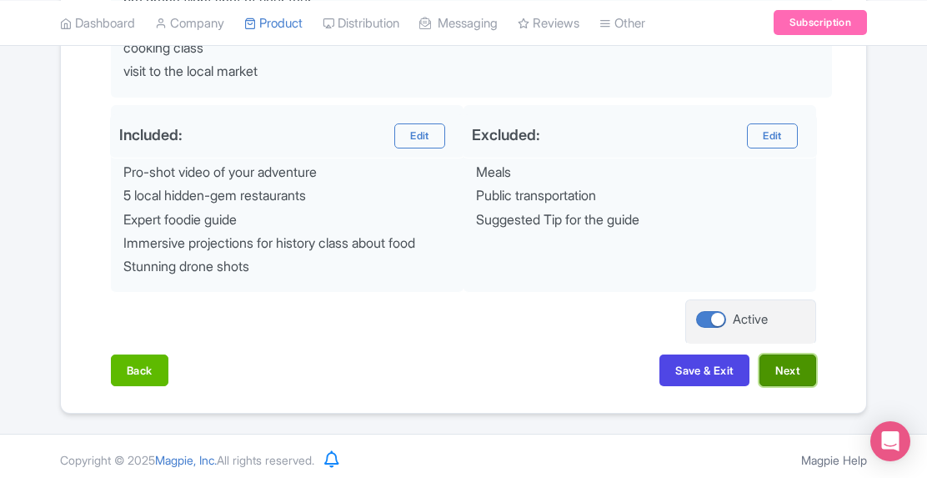
click at [792, 366] on button "Next" at bounding box center [788, 370] width 57 height 32
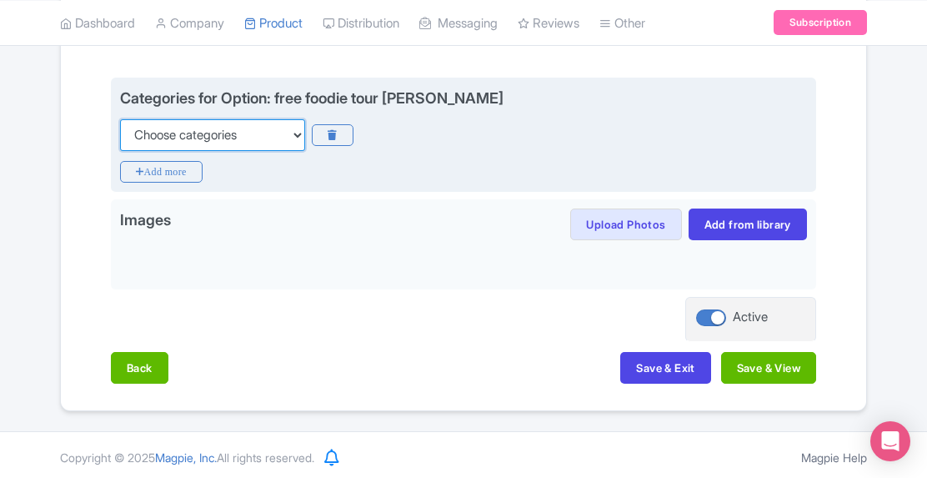
click at [297, 133] on select "Choose categories Adults Only Animals Audio Guide Beaches Bike Tours Boat Tours…" at bounding box center [212, 135] width 185 height 32
select select "guided-tours"
click at [120, 119] on select "Choose categories Adults Only Animals Audio Guide Beaches Bike Tours Boat Tours…" at bounding box center [212, 135] width 185 height 32
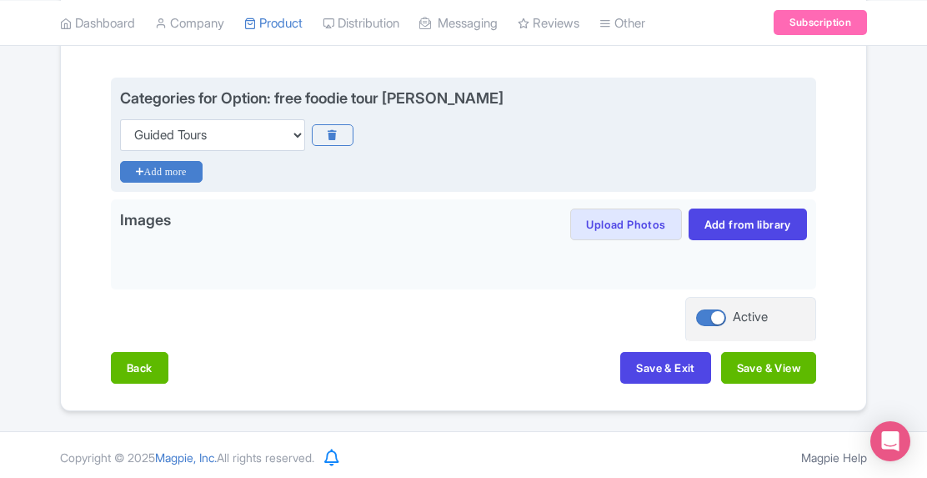
click at [154, 176] on icon "Add more" at bounding box center [161, 172] width 83 height 22
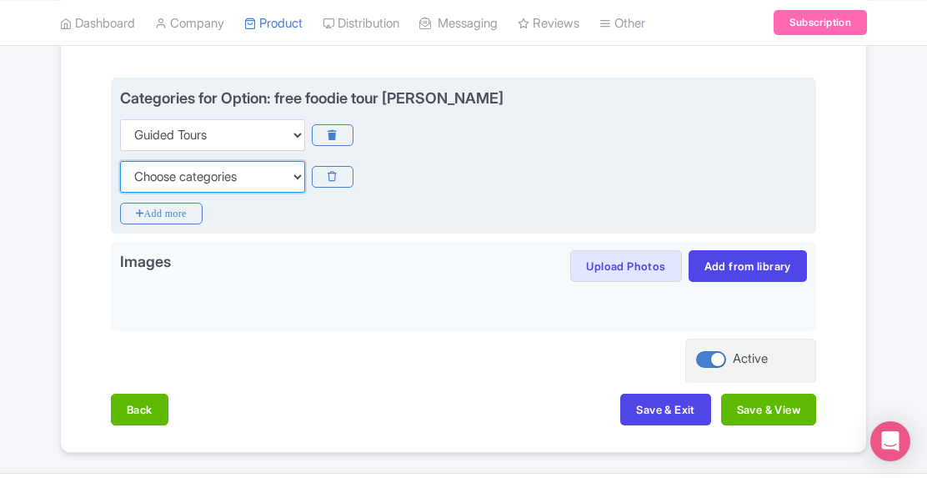
click at [290, 173] on select "Choose categories Adults Only Animals Audio Guide Beaches Bike Tours Boat Tours…" at bounding box center [212, 177] width 185 height 32
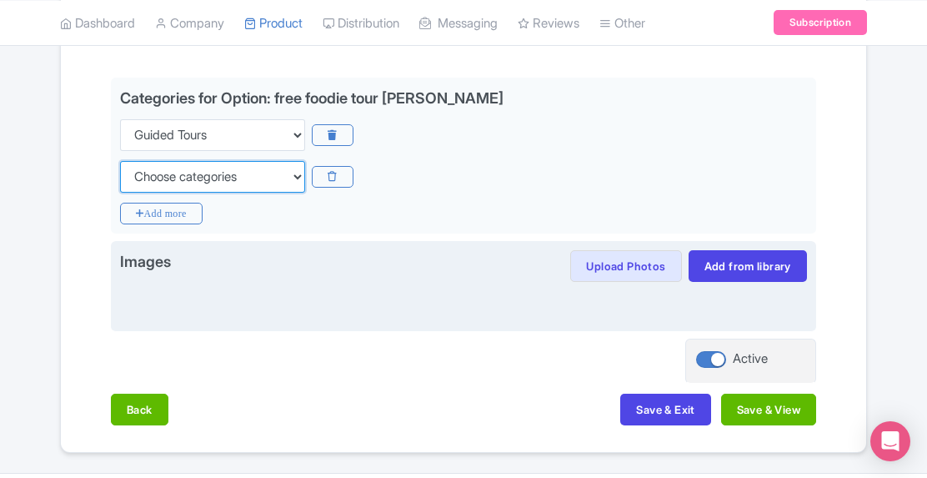
select select "food"
click at [120, 161] on select "Choose categories Adults Only Animals Audio Guide Beaches Bike Tours Boat Tours…" at bounding box center [212, 177] width 185 height 32
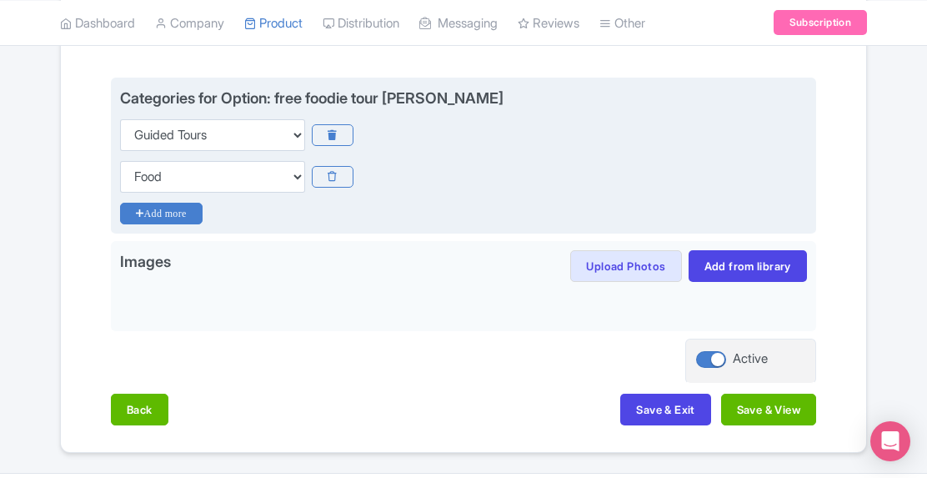
click at [172, 205] on icon "Add more" at bounding box center [161, 214] width 83 height 22
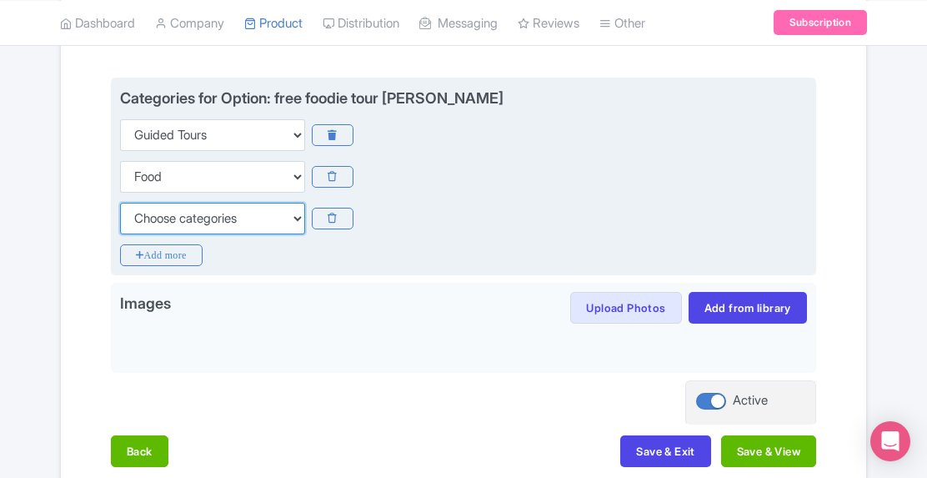
click at [297, 214] on select "Choose categories Adults Only Animals Audio Guide Beaches Bike Tours Boat Tours…" at bounding box center [212, 219] width 185 height 32
select select "private-tours"
click at [120, 203] on select "Choose categories Adults Only Animals Audio Guide Beaches Bike Tours Boat Tours…" at bounding box center [212, 219] width 185 height 32
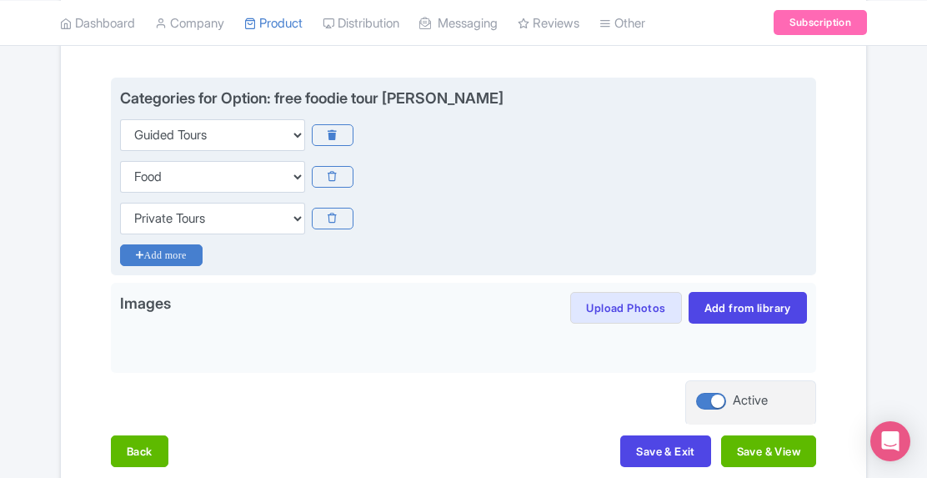
click at [175, 249] on icon "Add more" at bounding box center [161, 255] width 83 height 22
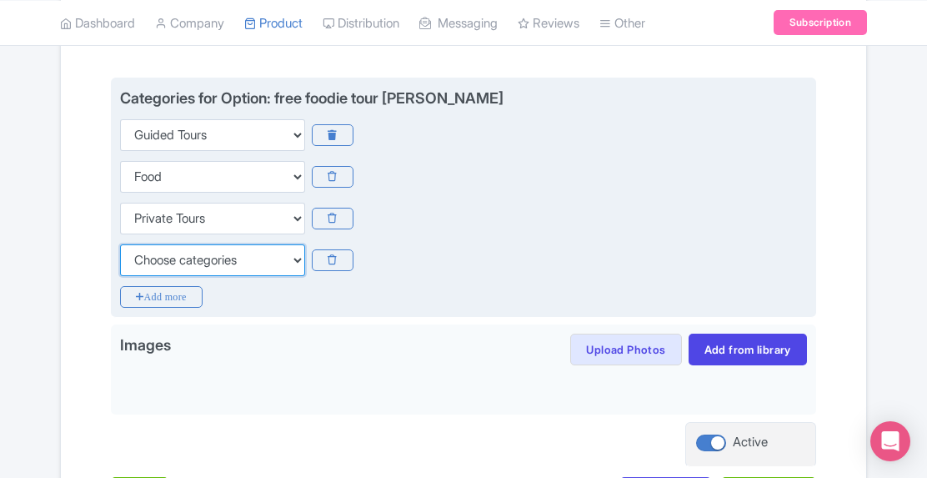
click at [295, 260] on select "Choose categories Adults Only Animals Audio Guide Beaches Bike Tours Boat Tours…" at bounding box center [212, 260] width 185 height 32
select select "walking-tours"
click at [120, 244] on select "Choose categories Adults Only Animals Audio Guide Beaches Bike Tours Boat Tours…" at bounding box center [212, 260] width 185 height 32
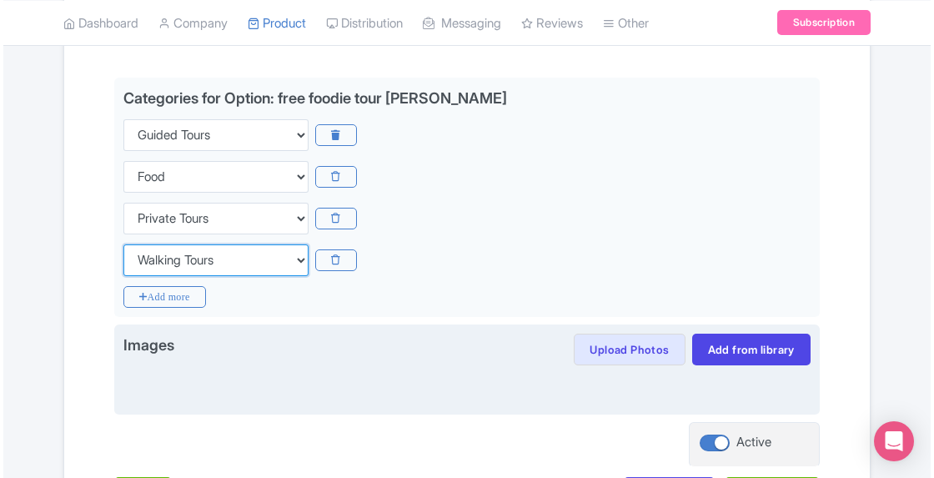
scroll to position [461, 0]
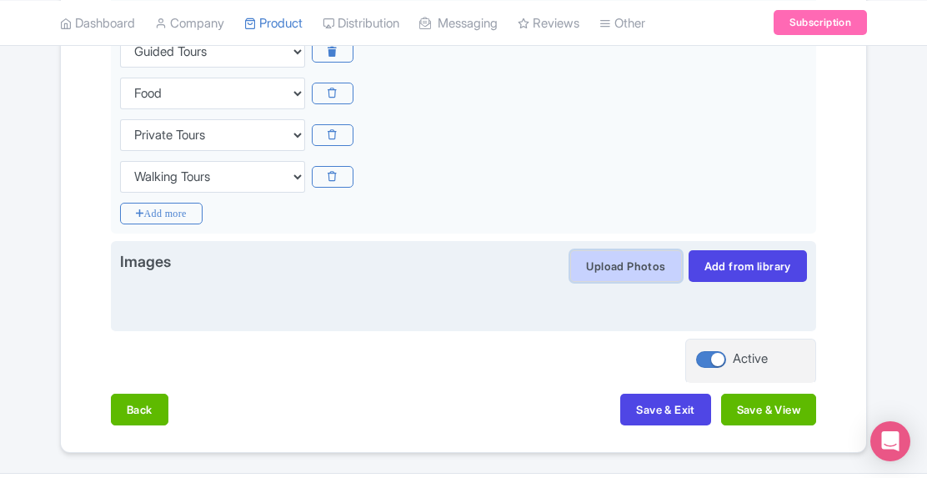
click at [636, 267] on button "Upload Photos" at bounding box center [625, 266] width 111 height 32
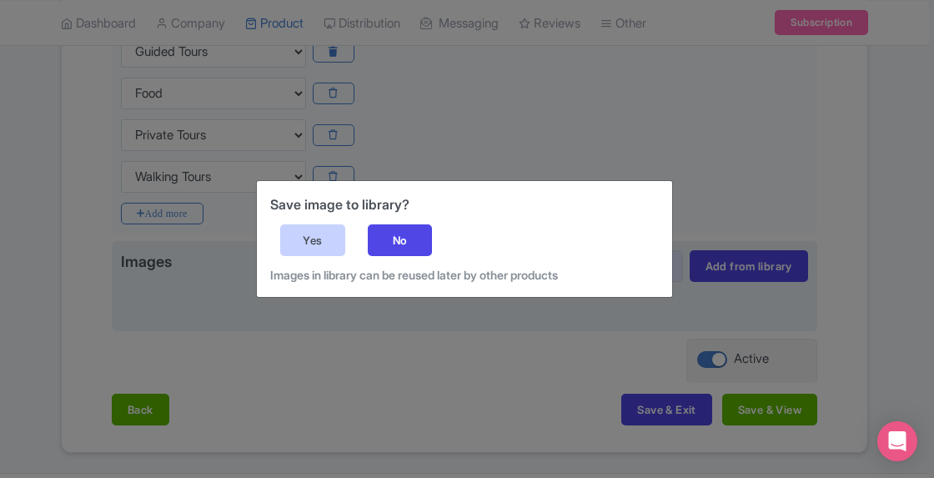
click at [319, 241] on div "Yes" at bounding box center [312, 240] width 65 height 32
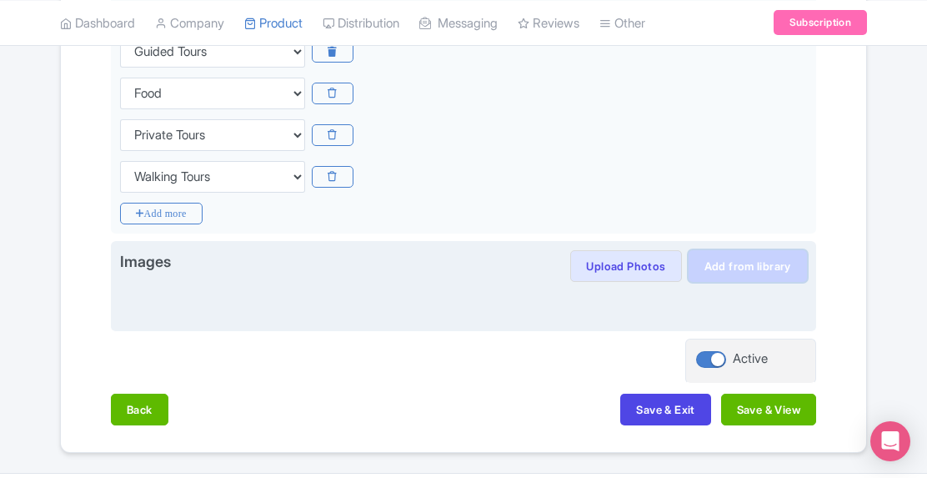
click at [742, 266] on link "Add from library" at bounding box center [748, 266] width 118 height 32
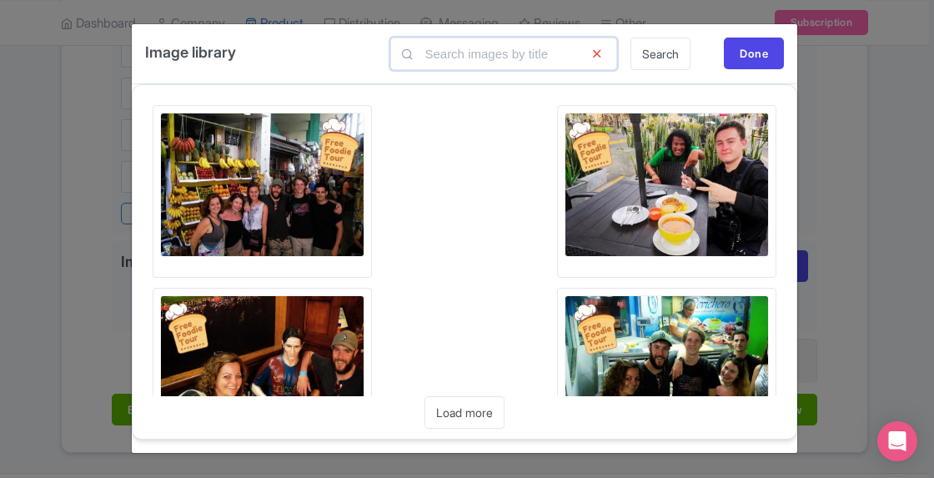
click at [572, 48] on input "text" at bounding box center [503, 54] width 227 height 33
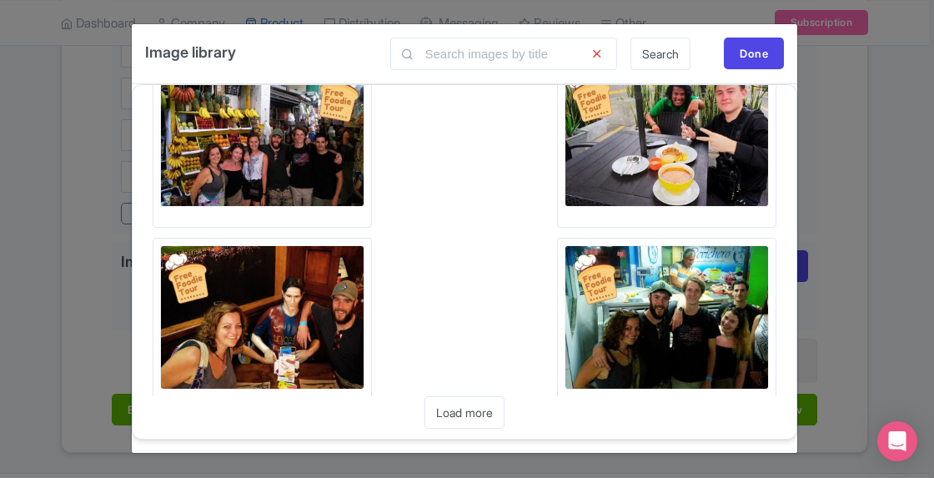
scroll to position [0, 0]
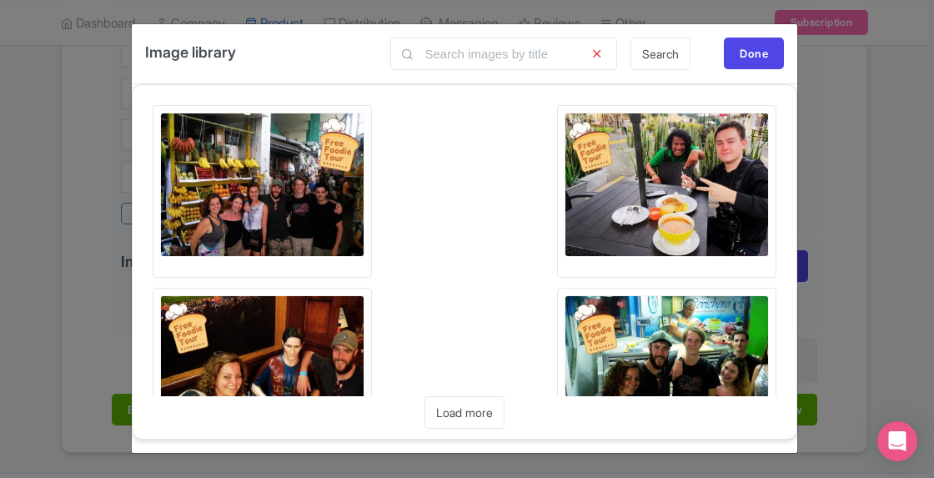
click at [273, 181] on img at bounding box center [262, 185] width 204 height 144
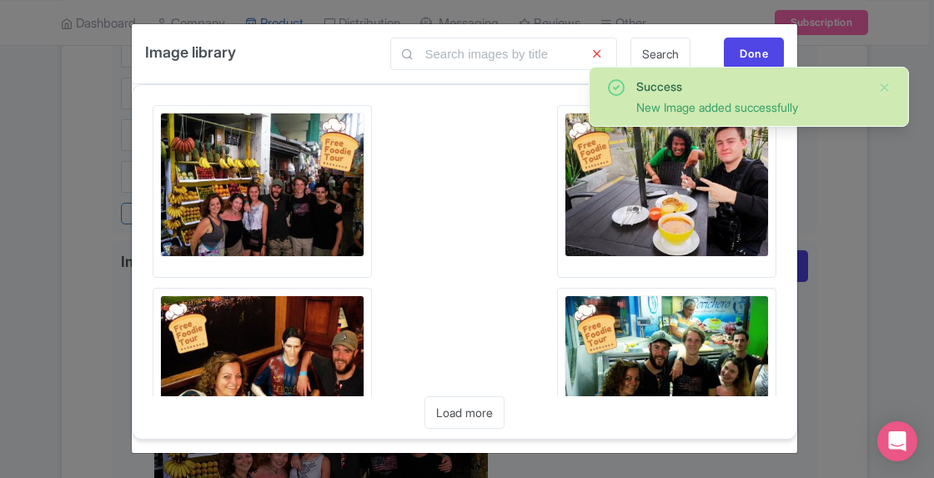
click at [656, 203] on img at bounding box center [667, 185] width 204 height 144
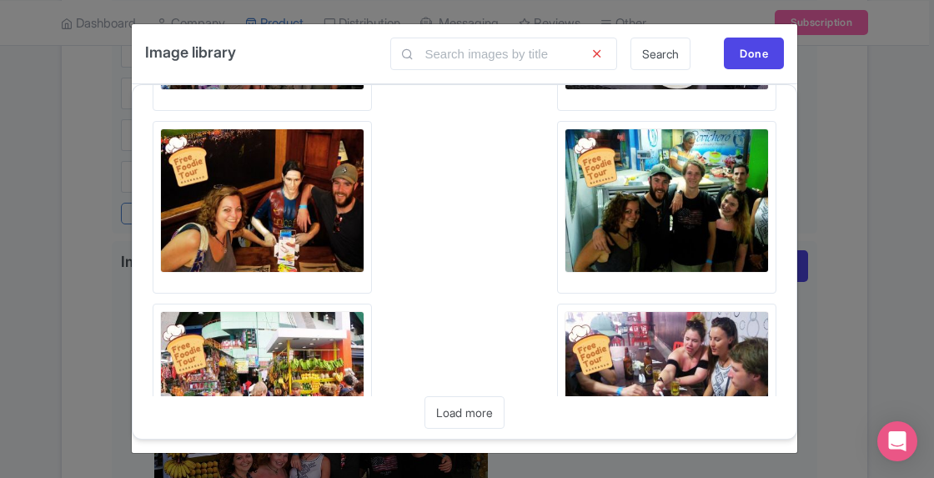
scroll to position [250, 0]
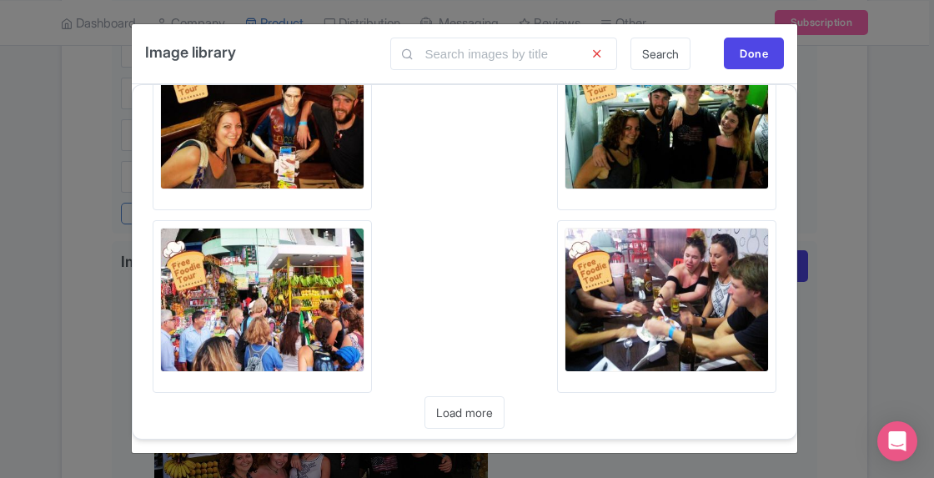
click at [300, 296] on img at bounding box center [262, 300] width 204 height 144
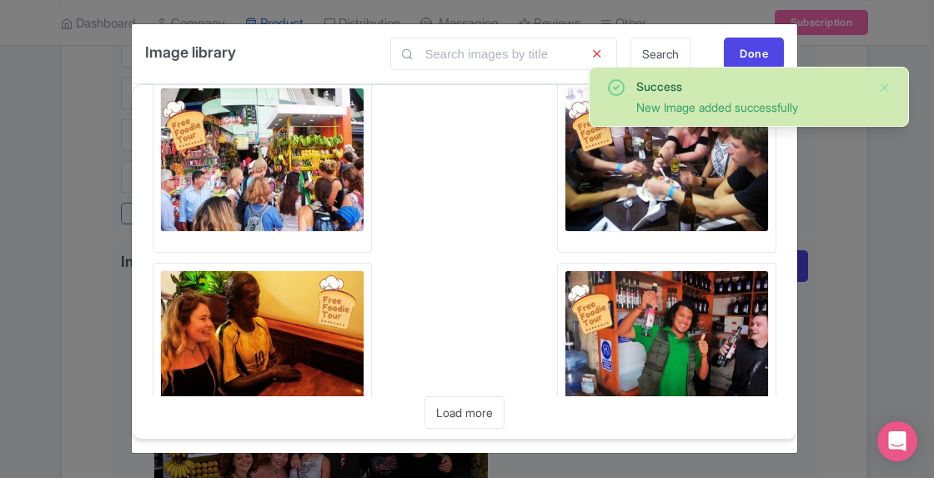
scroll to position [584, 0]
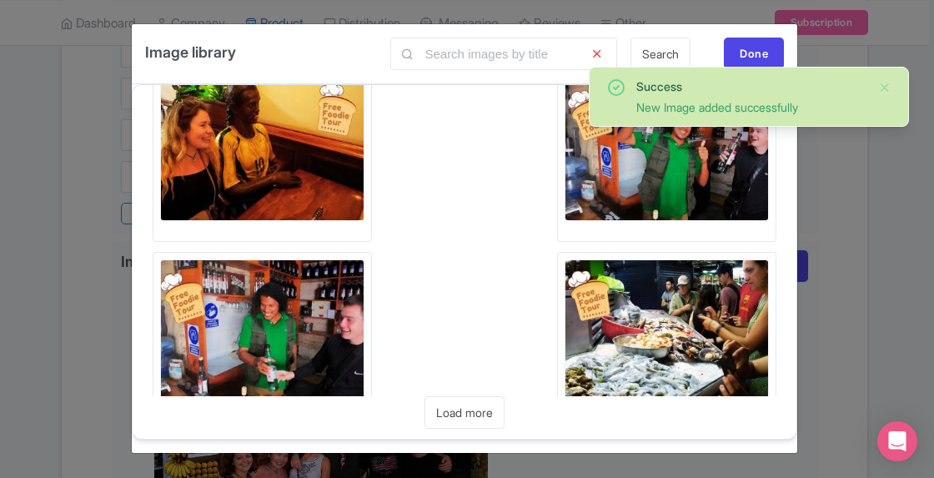
click at [288, 318] on img at bounding box center [262, 331] width 204 height 144
click at [686, 326] on img at bounding box center [667, 331] width 204 height 144
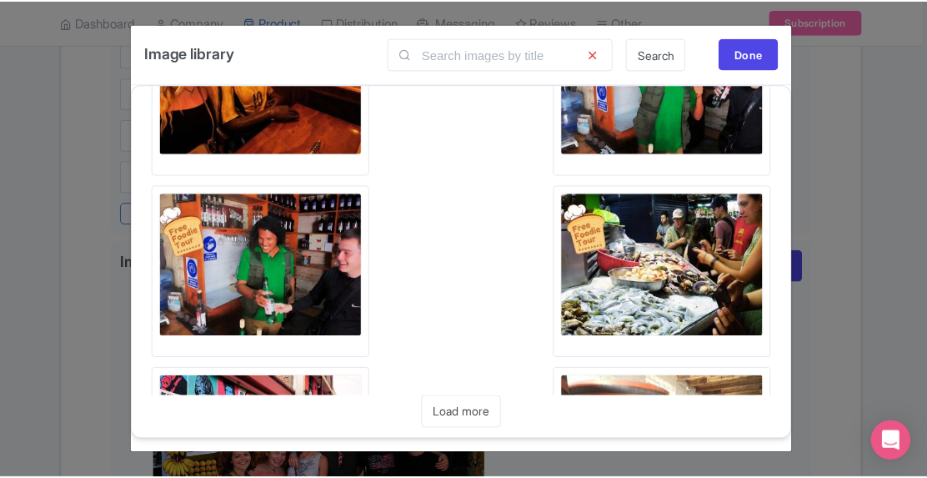
scroll to position [817, 0]
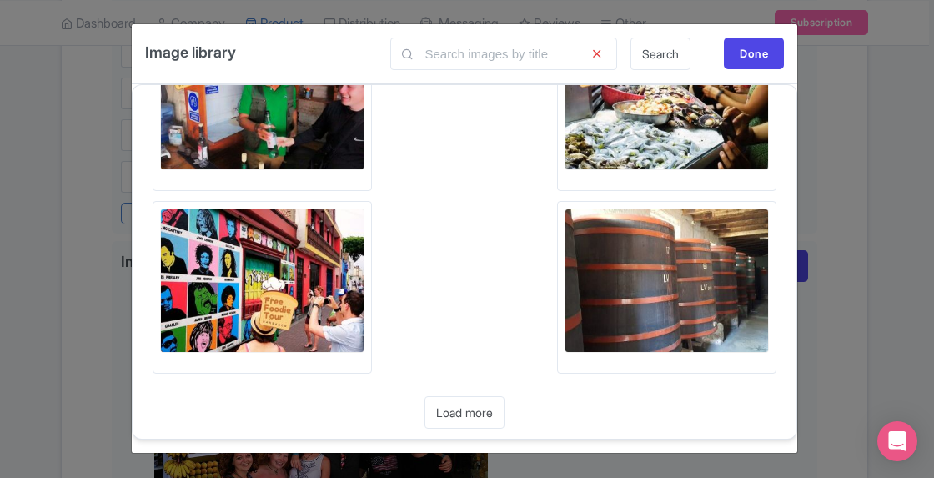
click at [665, 289] on img at bounding box center [667, 281] width 204 height 144
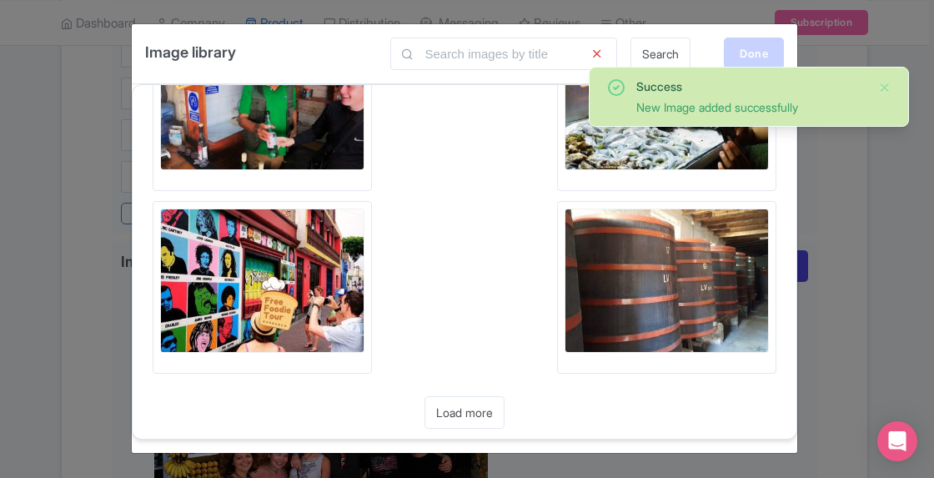
click at [752, 53] on div "Done" at bounding box center [754, 54] width 60 height 32
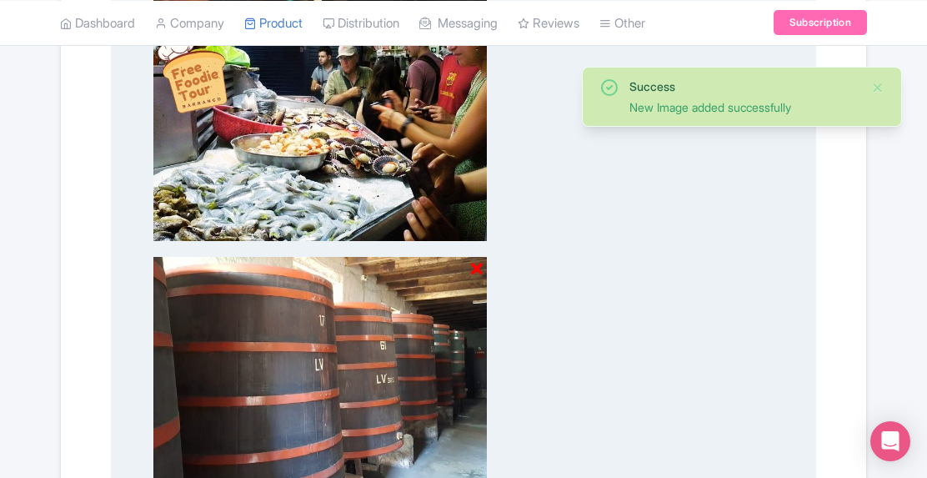
scroll to position [1931, 0]
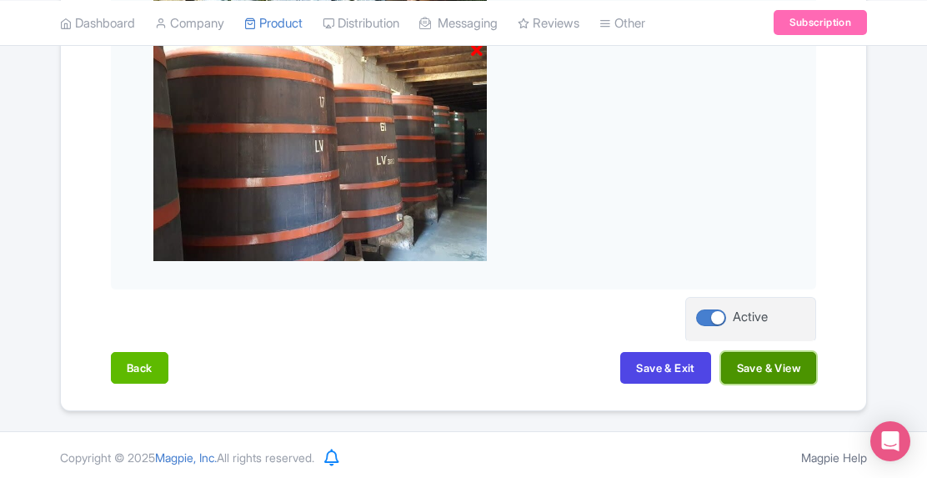
click at [764, 363] on button "Save & View" at bounding box center [768, 368] width 95 height 32
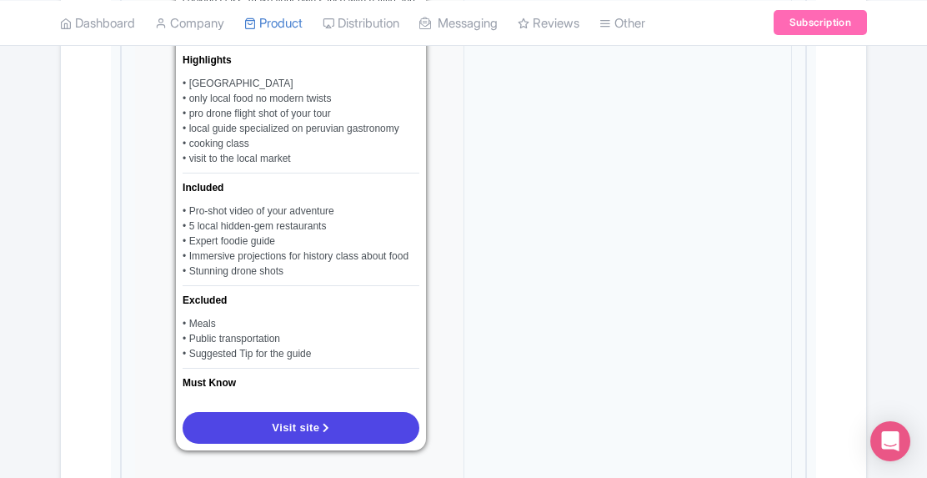
scroll to position [1403, 0]
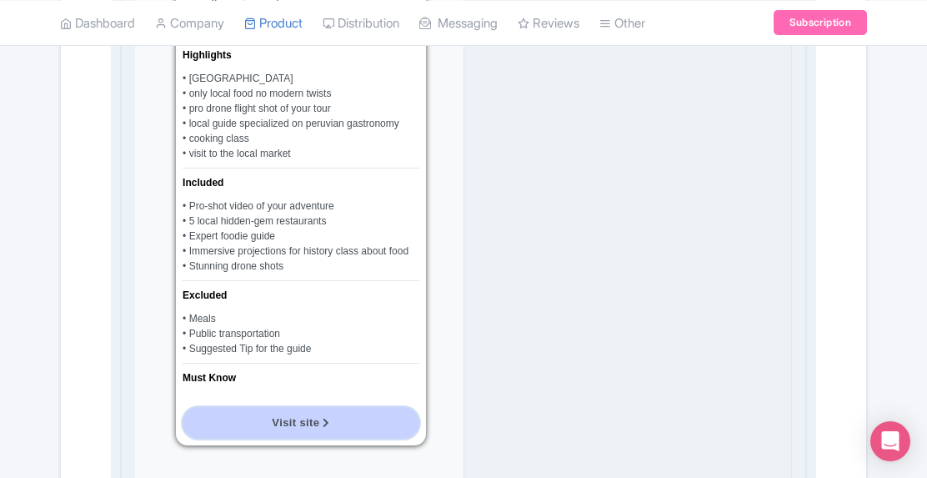
click at [314, 416] on span "Visit site" at bounding box center [296, 422] width 48 height 13
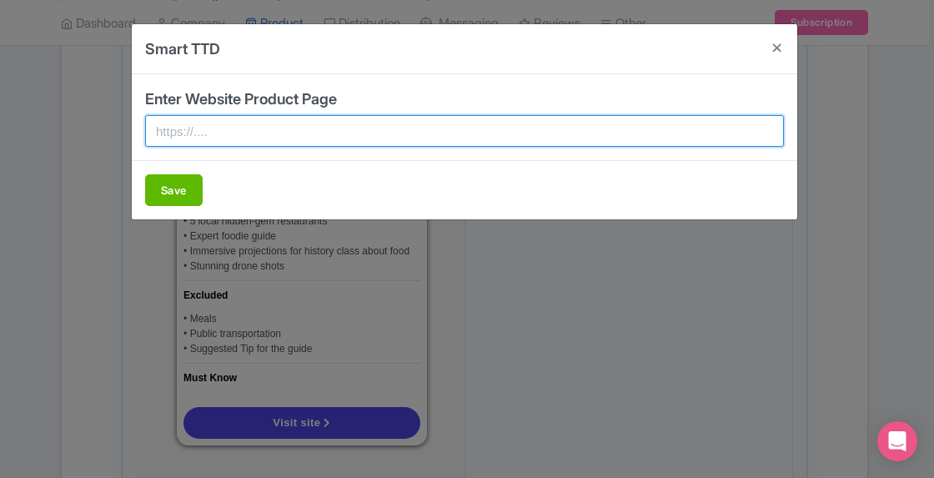
click at [284, 134] on input "text" at bounding box center [464, 131] width 639 height 32
type input "www.fftperu.com"
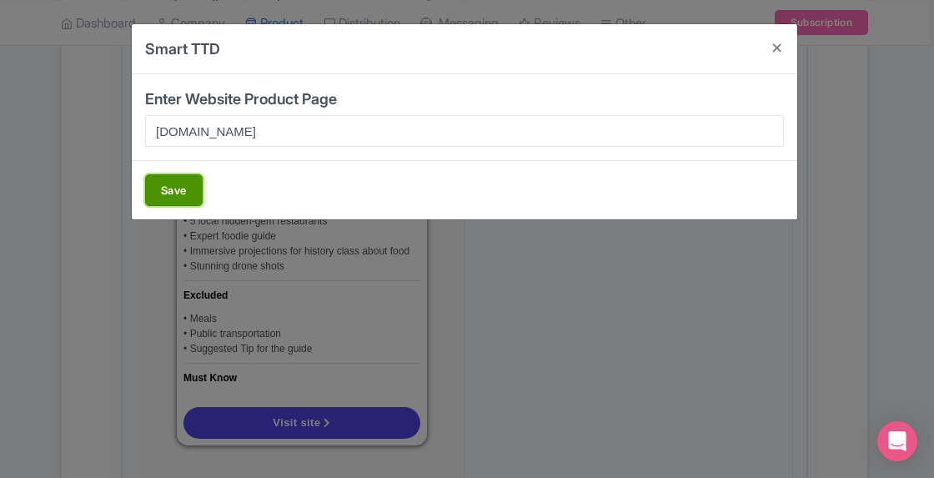
click at [161, 188] on button "Save" at bounding box center [174, 190] width 58 height 32
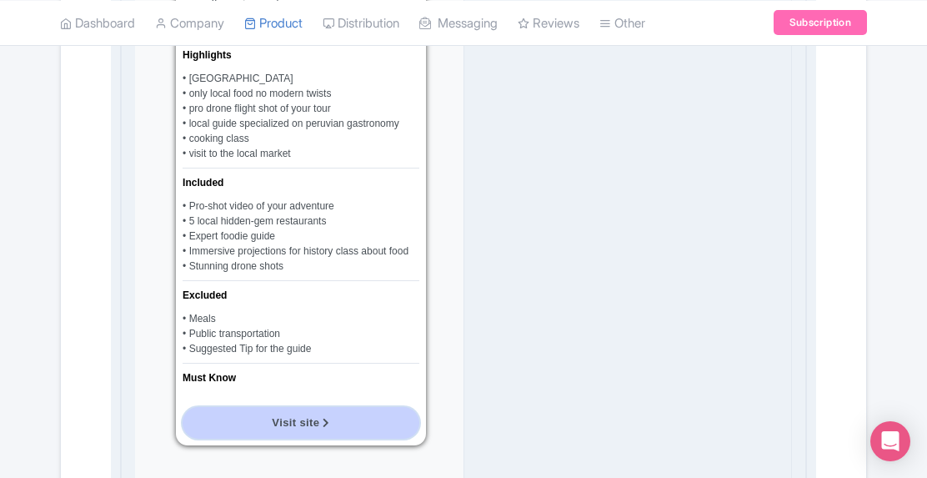
click at [331, 407] on link "Visit site" at bounding box center [301, 423] width 237 height 32
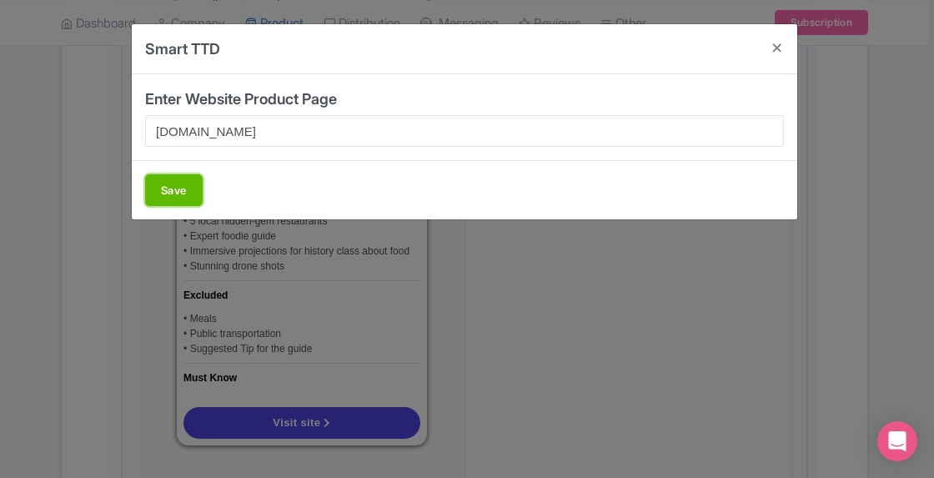
click at [166, 188] on button "Save" at bounding box center [174, 190] width 58 height 32
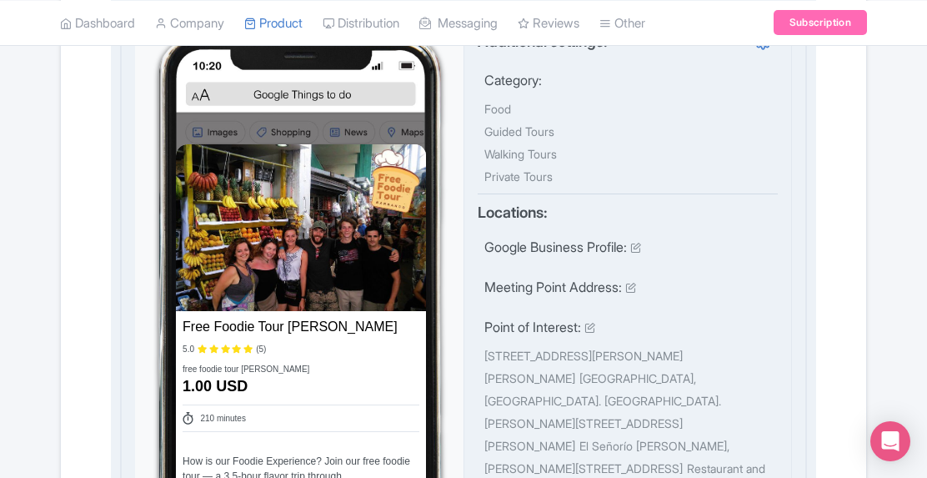
scroll to position [402, 0]
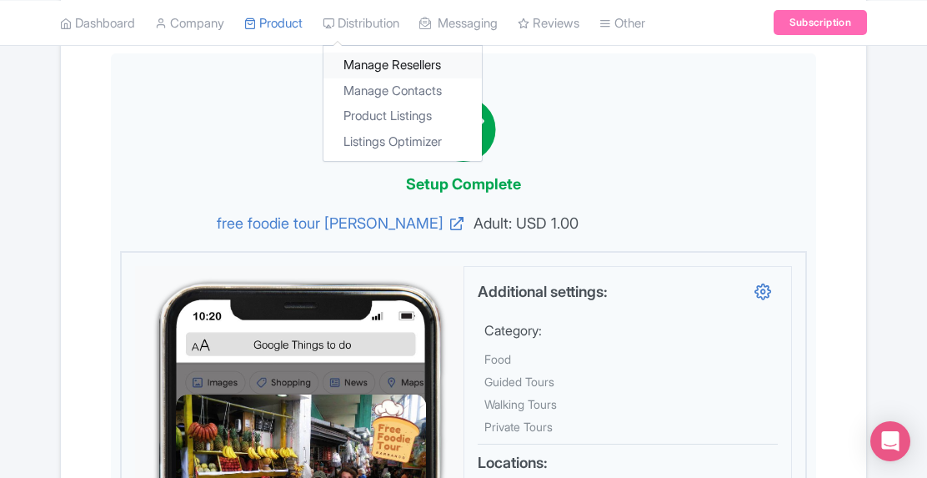
click at [432, 69] on link "Manage Resellers" at bounding box center [403, 66] width 158 height 26
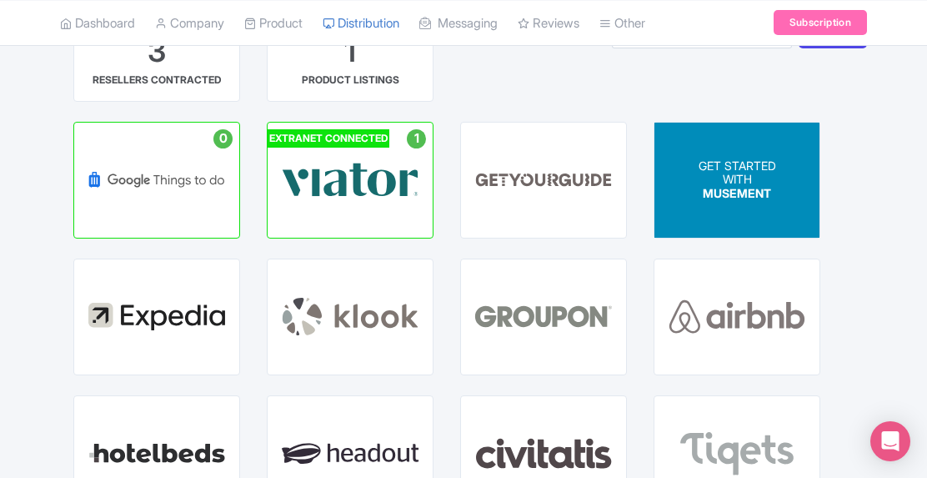
scroll to position [167, 0]
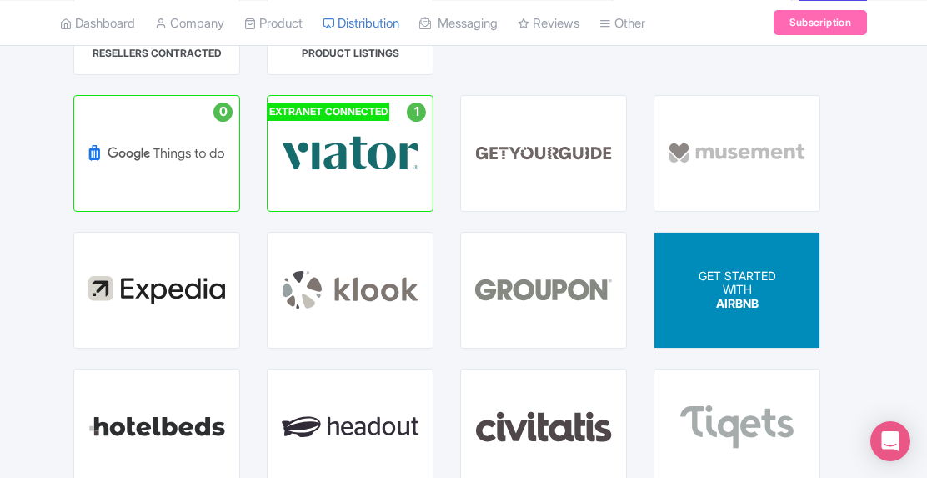
click at [744, 293] on p "WITH" at bounding box center [738, 290] width 78 height 14
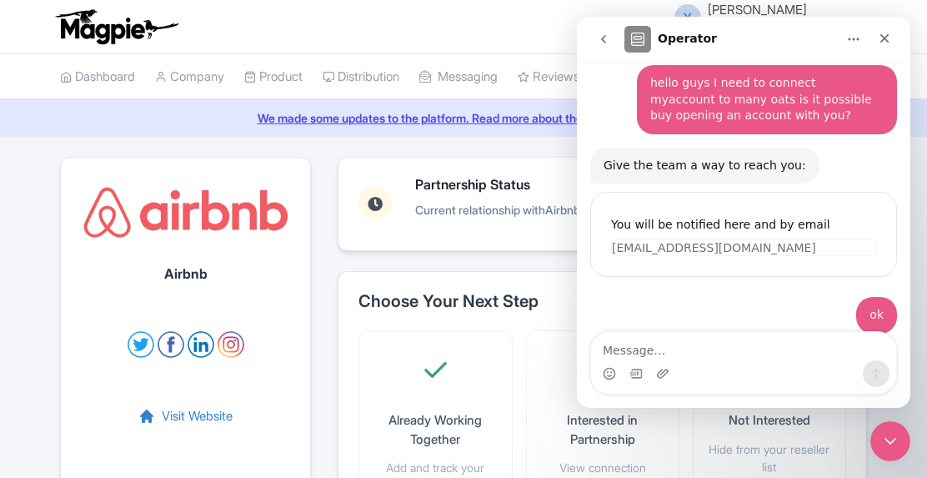
scroll to position [101, 0]
click at [890, 38] on icon "Close" at bounding box center [884, 38] width 13 height 13
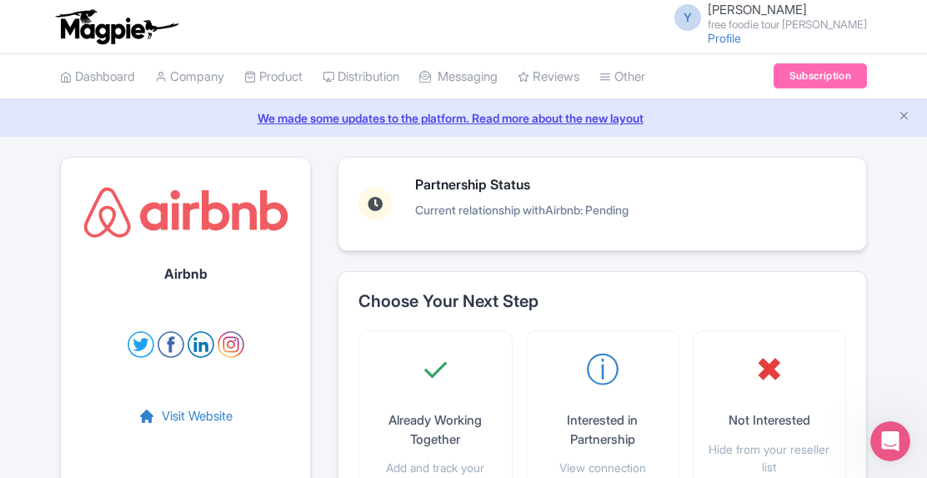
scroll to position [167, 0]
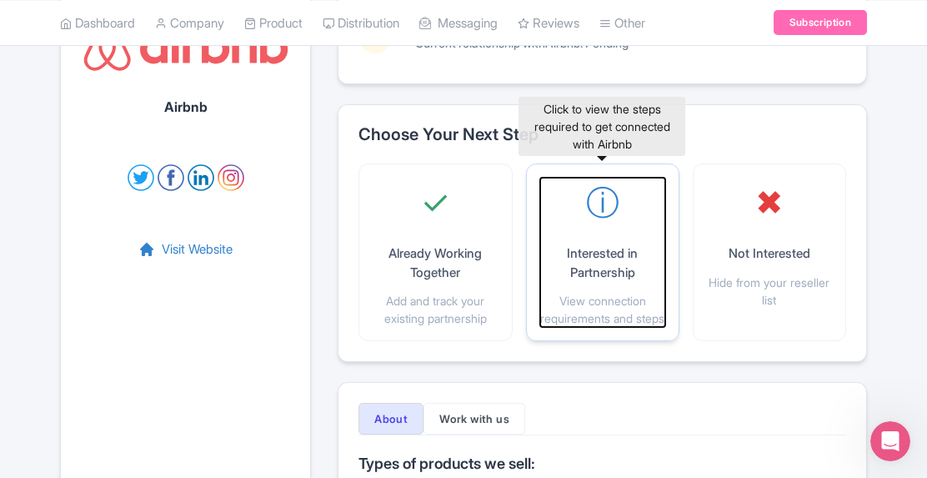
click at [598, 224] on span "ⓘ" at bounding box center [602, 203] width 33 height 50
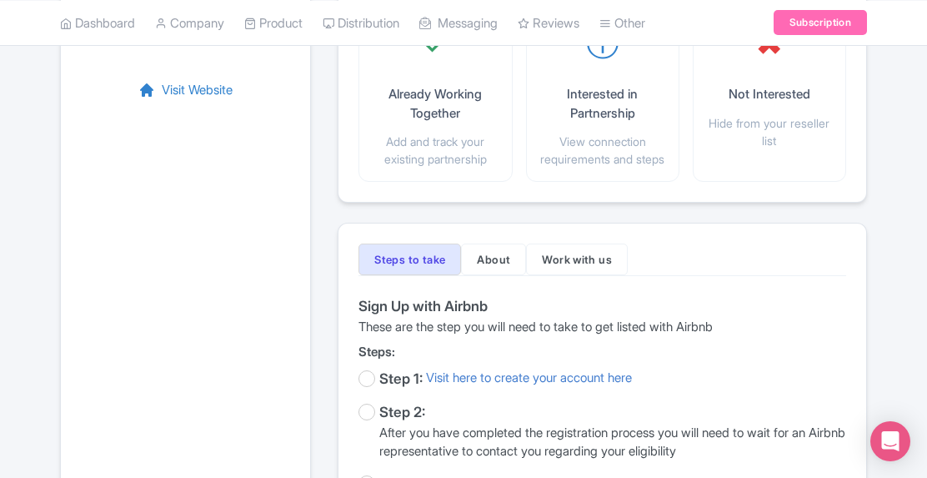
scroll to position [167, 0]
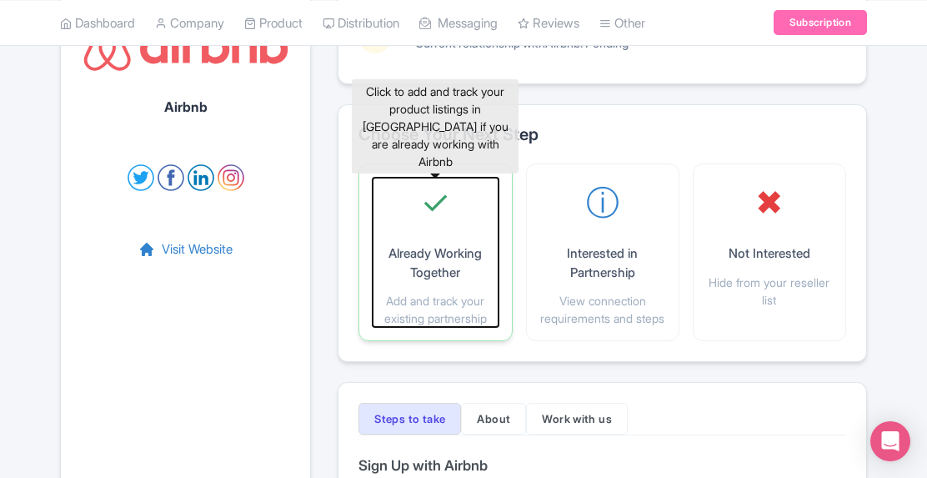
click at [455, 249] on p "Already Working Together" at bounding box center [435, 263] width 125 height 38
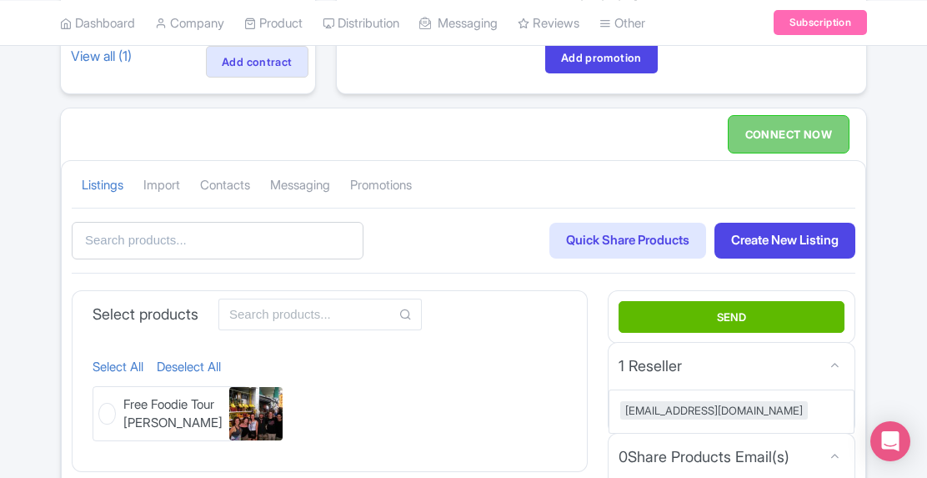
scroll to position [83, 0]
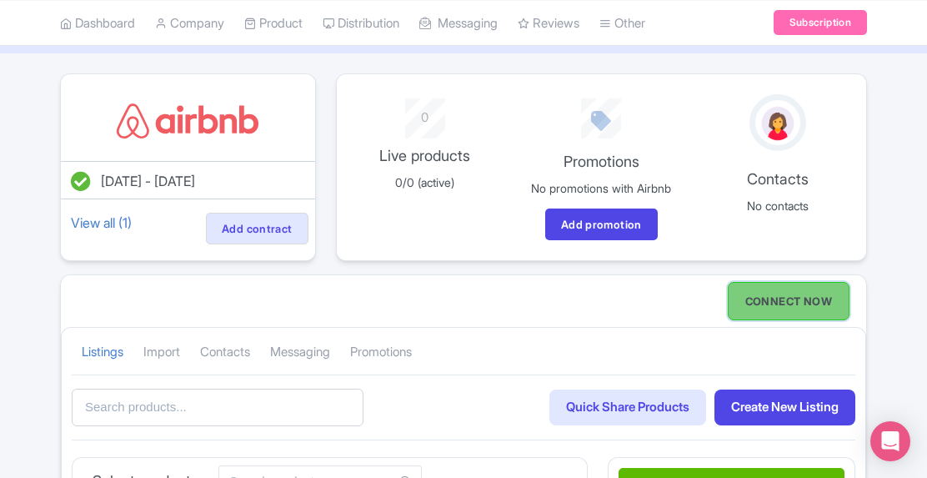
click at [797, 296] on link "CONNECT NOW" at bounding box center [789, 301] width 122 height 38
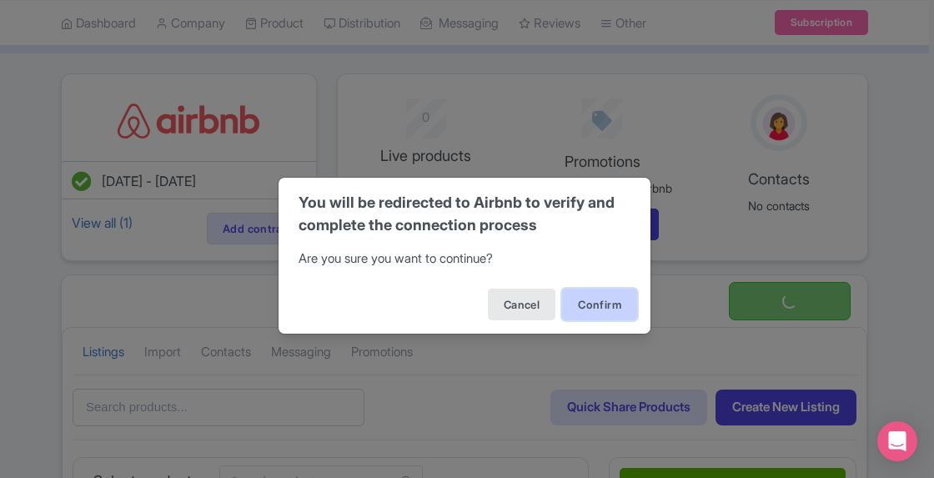
click at [602, 294] on button "Confirm" at bounding box center [599, 305] width 75 height 32
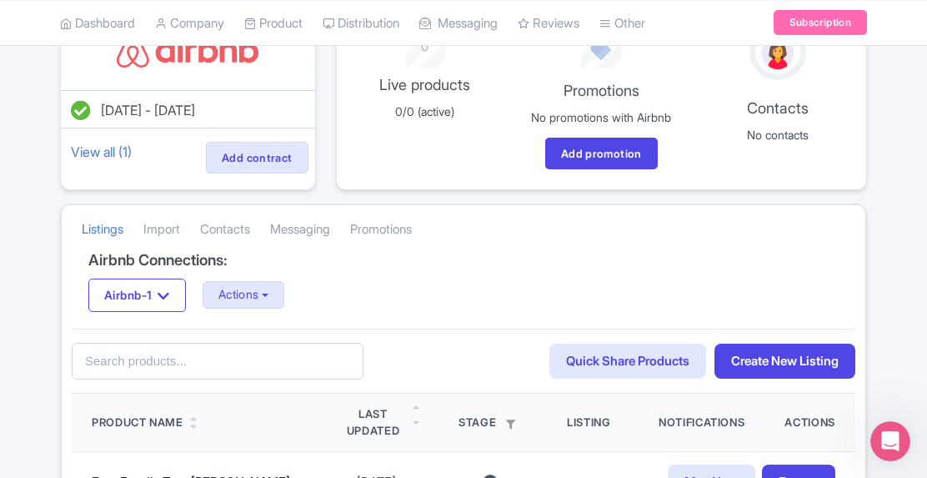
scroll to position [250, 0]
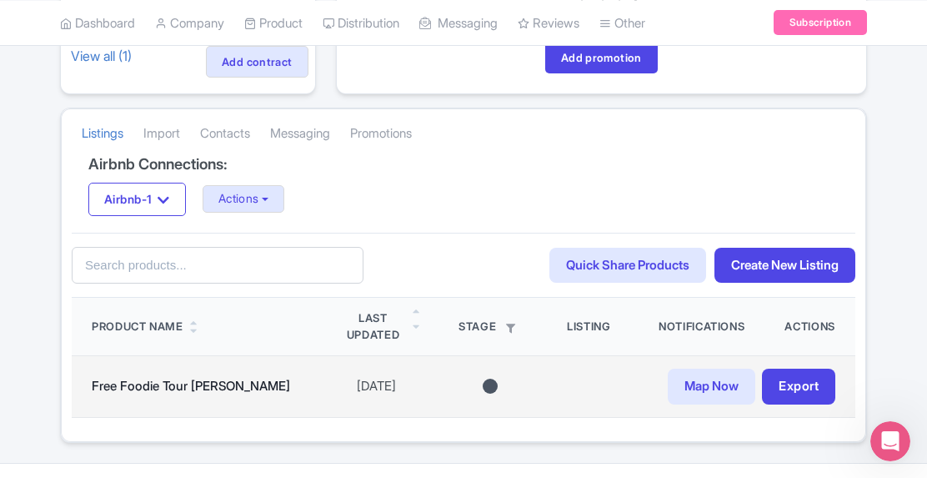
click at [483, 388] on div at bounding box center [490, 386] width 15 height 15
click at [800, 378] on link "Export" at bounding box center [798, 387] width 73 height 36
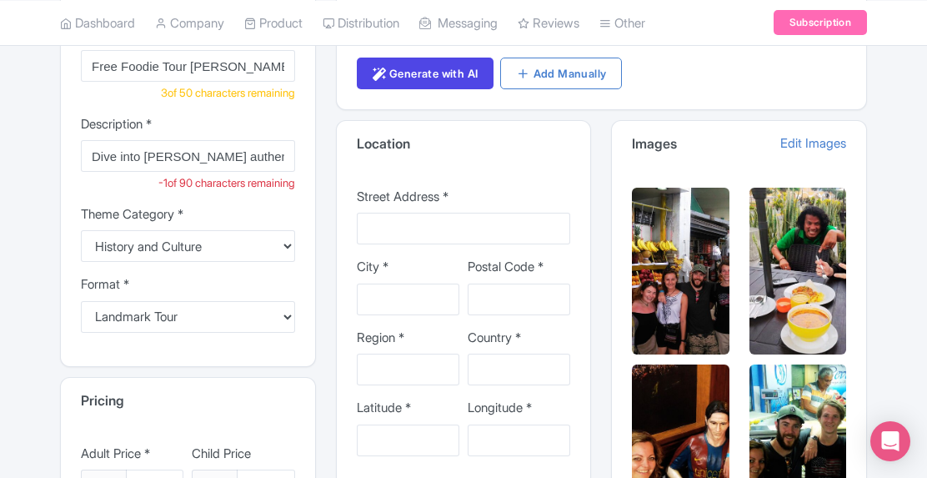
scroll to position [207, 0]
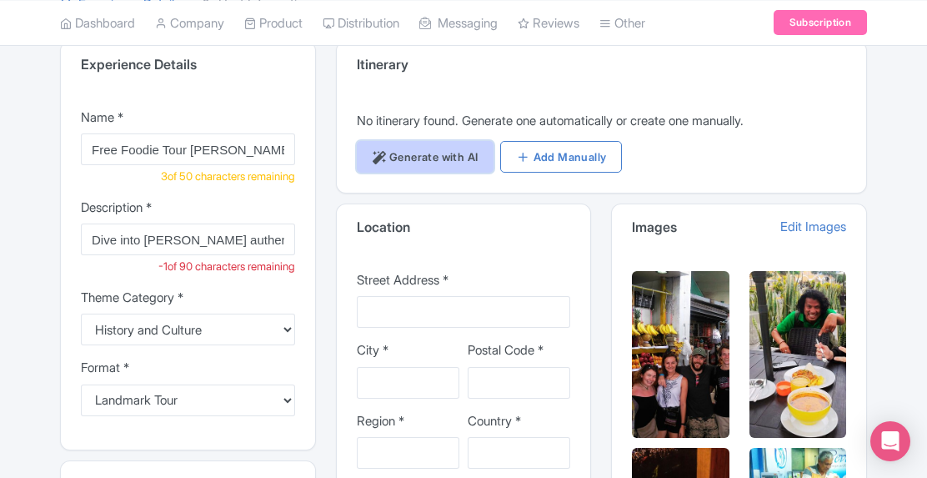
click at [433, 144] on link "Generate with AI" at bounding box center [426, 157] width 138 height 32
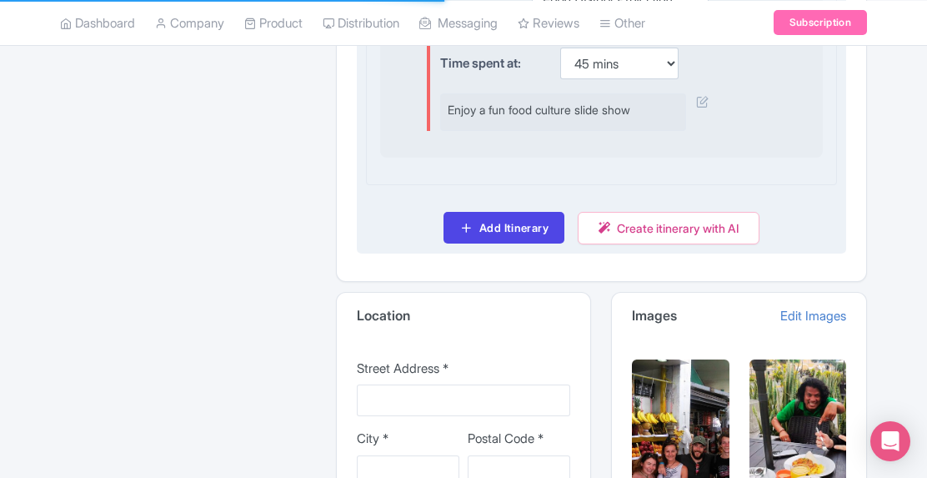
scroll to position [2125, 0]
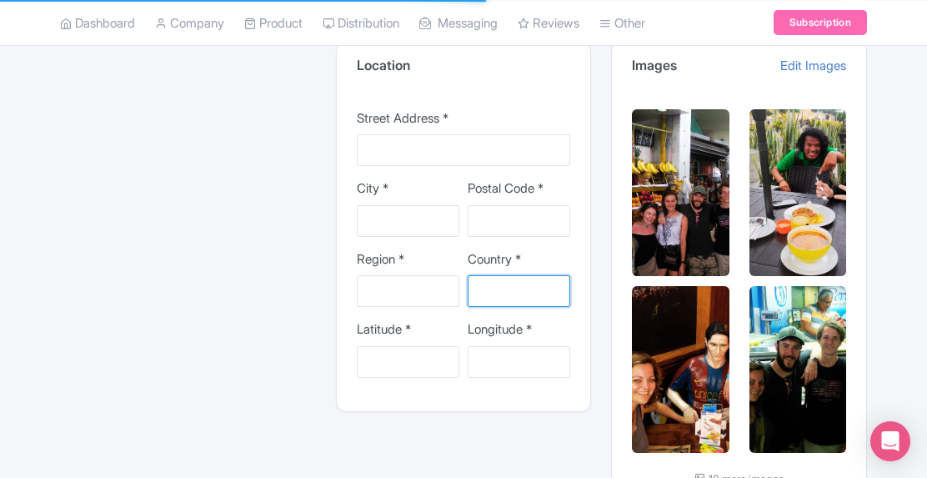
click at [517, 293] on input "Country *" at bounding box center [519, 291] width 103 height 32
type input "Peru"
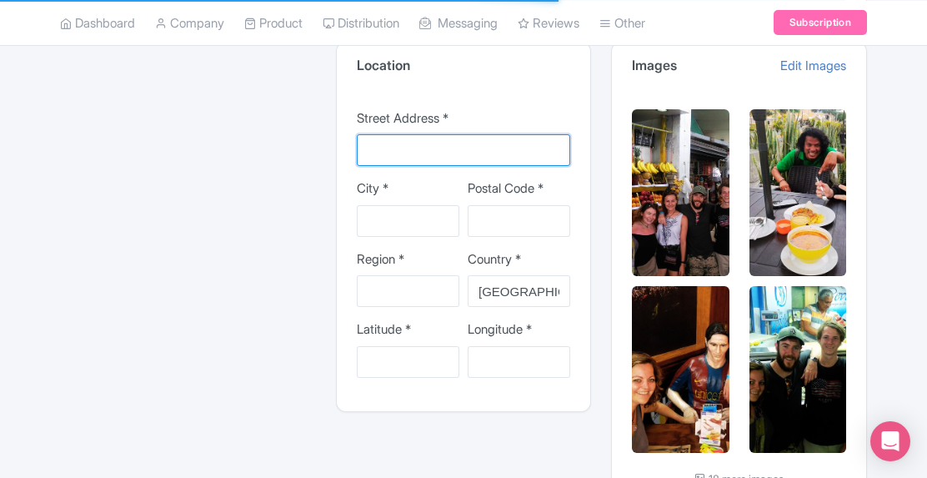
type input "Museo de Arte Contemporáneo, Avenida Almirante Miguel Grau, Barranco, Peru"
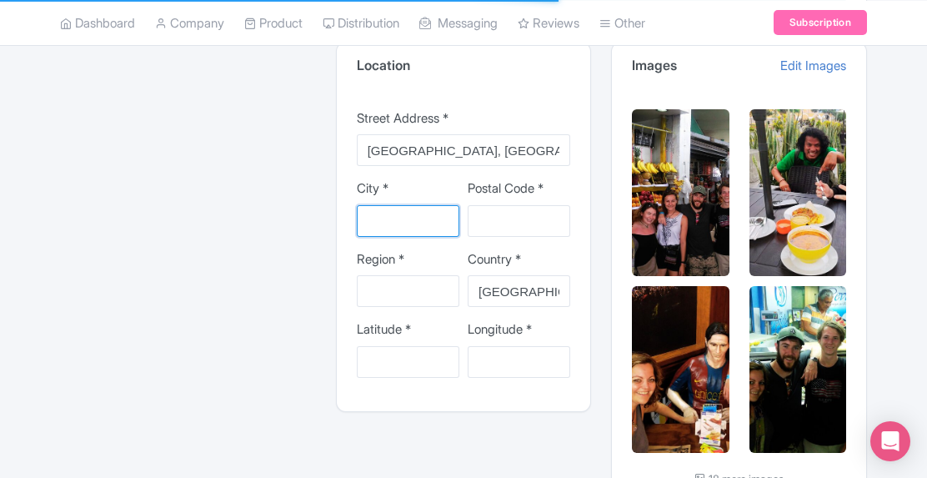
type input "Lima"
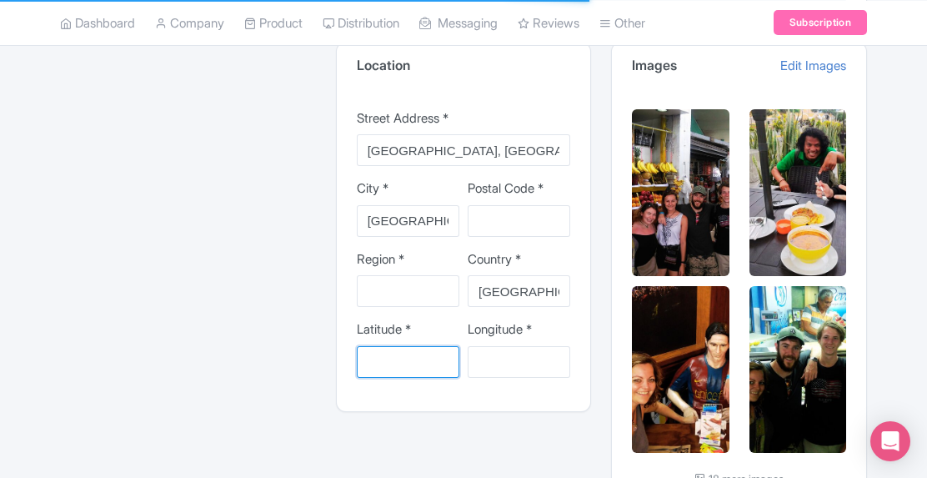
click at [420, 373] on input "Latitude *" at bounding box center [408, 362] width 103 height 32
click at [522, 373] on input "Longitude *" at bounding box center [519, 362] width 103 height 32
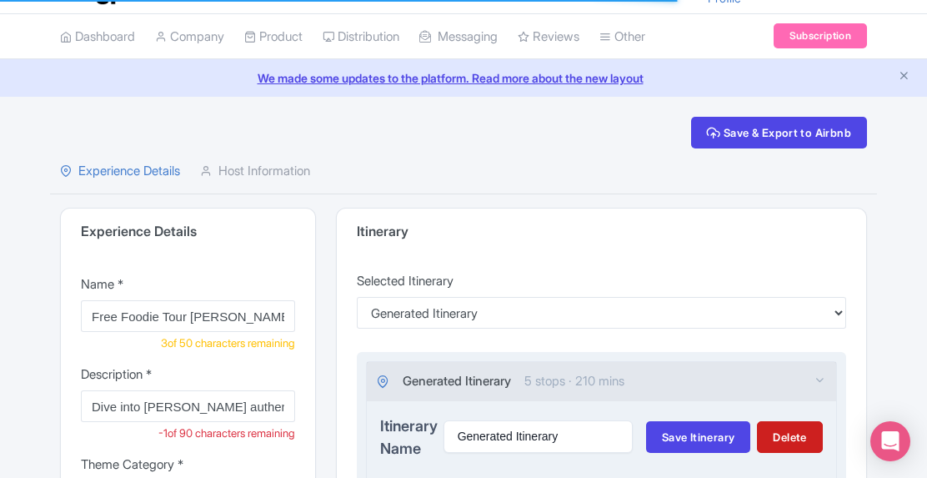
scroll to position [374, 0]
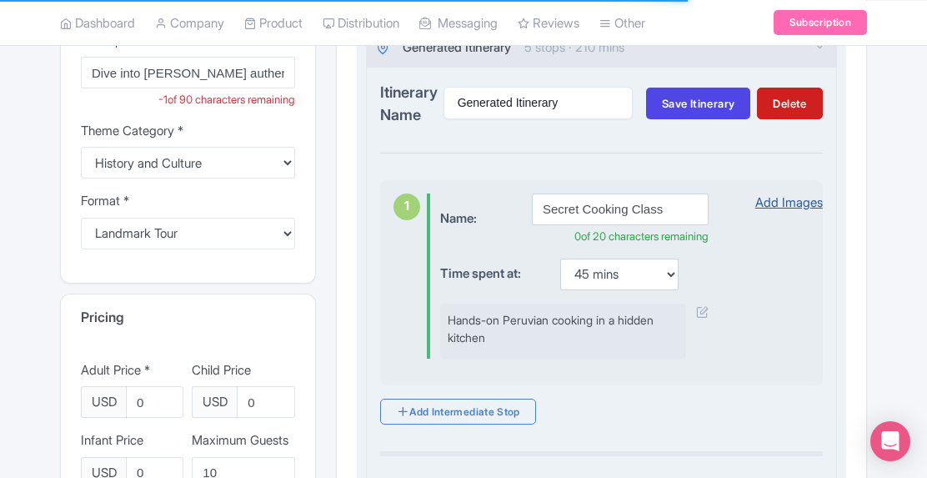
click at [801, 198] on link "Add Images" at bounding box center [790, 203] width 68 height 19
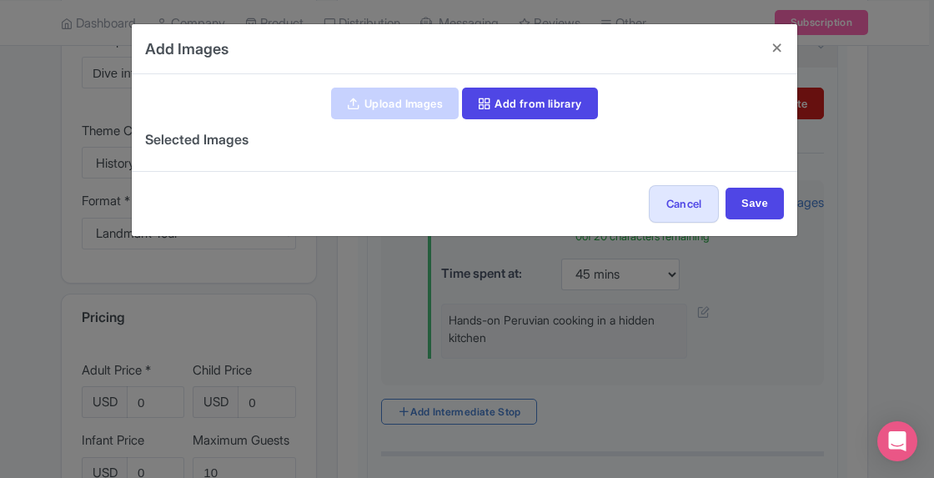
click at [379, 97] on link "Upload Images" at bounding box center [394, 104] width 127 height 32
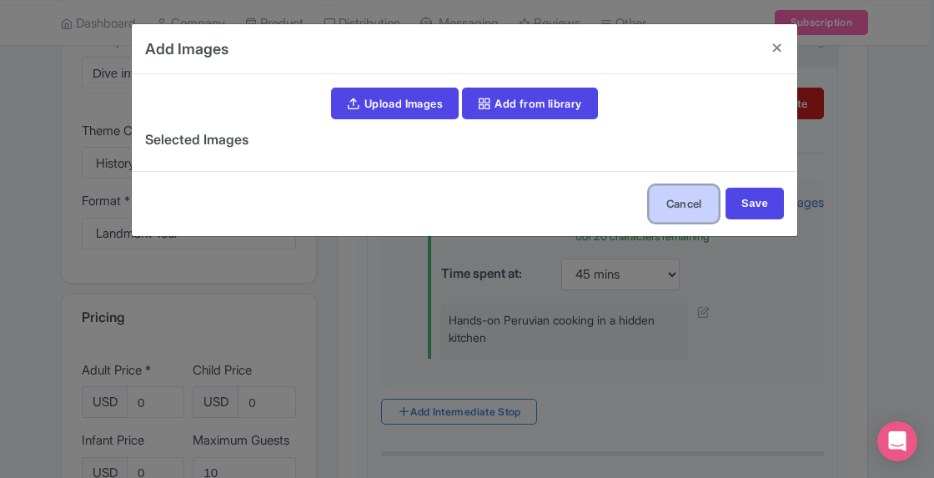
click at [696, 196] on button "Cancel" at bounding box center [684, 204] width 70 height 38
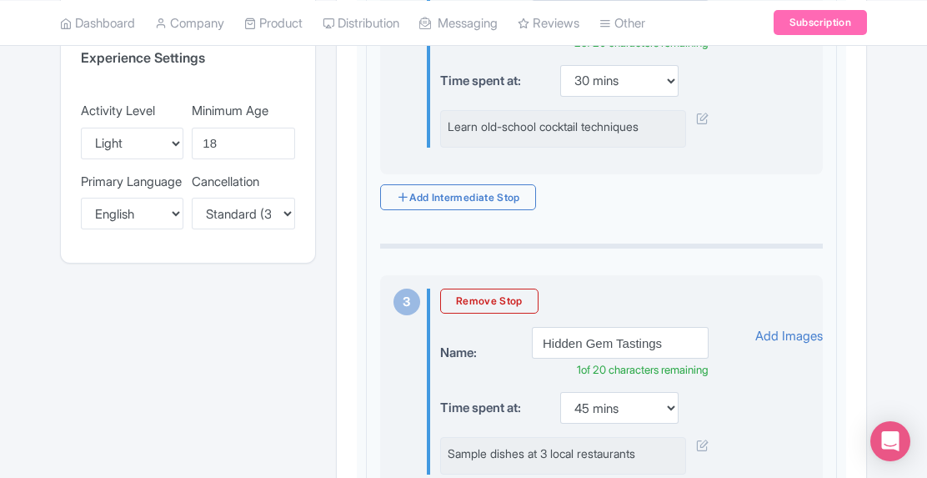
scroll to position [992, 0]
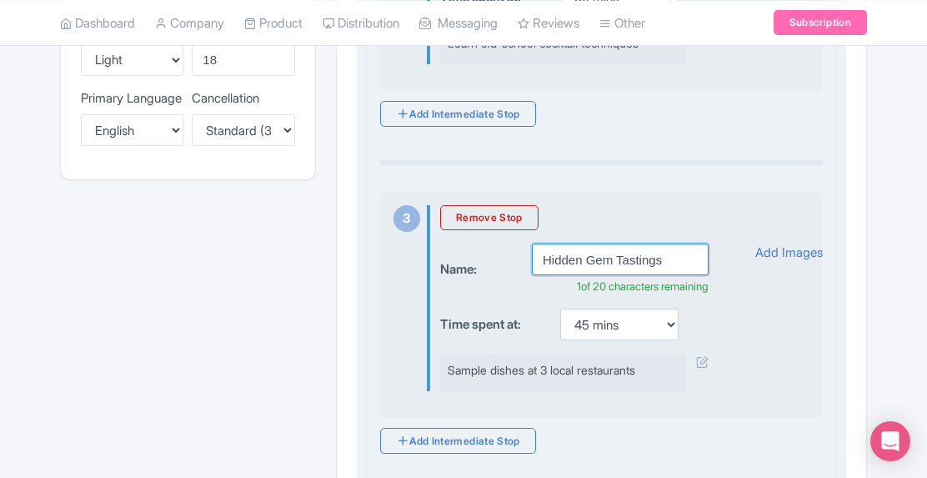
click at [546, 254] on input "Hidden Gem Tastings" at bounding box center [620, 260] width 177 height 32
type input "Hidden Gem Tastings"
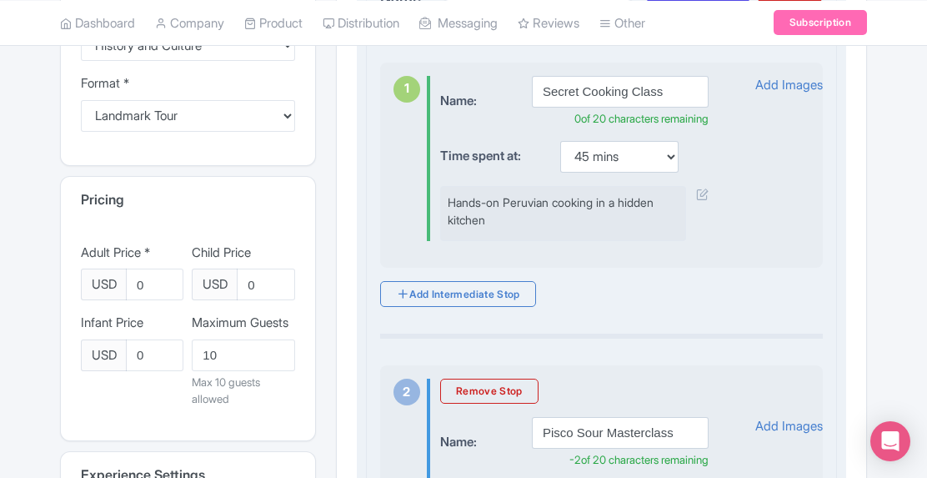
scroll to position [241, 0]
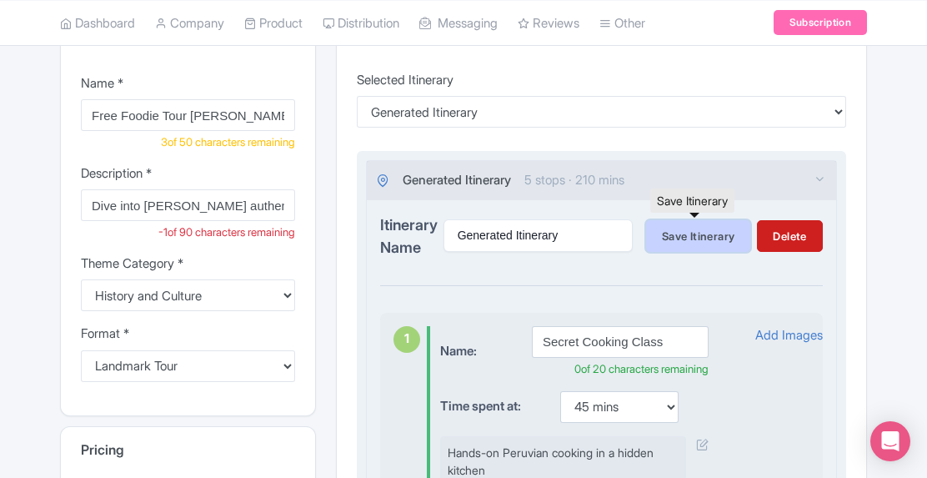
click at [711, 234] on span "Save Itinerary" at bounding box center [698, 235] width 73 height 13
click at [250, 199] on input "Dive into Barranco’s authentic cuisine—taste, cook & explore with local pros & …" at bounding box center [188, 205] width 214 height 32
click at [255, 204] on input "Dive into Barranco’s authentic cuisine—taste, cook & explore with local pros & …" at bounding box center [188, 205] width 214 height 32
click at [288, 204] on input "Dive into Barranco’s authentic cuisine—taste, cook & explore with local pros & …" at bounding box center [188, 205] width 214 height 32
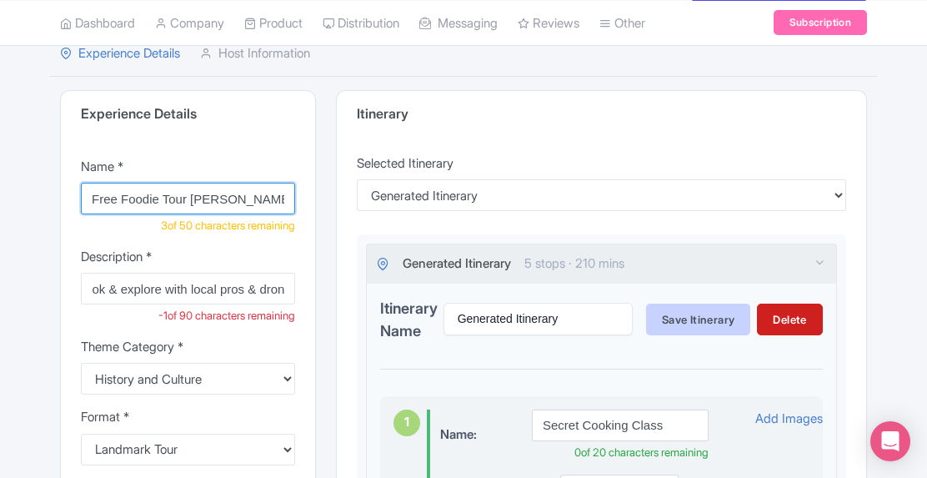
scroll to position [0, 0]
click at [282, 197] on input "Free Foodie Tour Barranco: Hidden Local Flavors" at bounding box center [188, 199] width 214 height 32
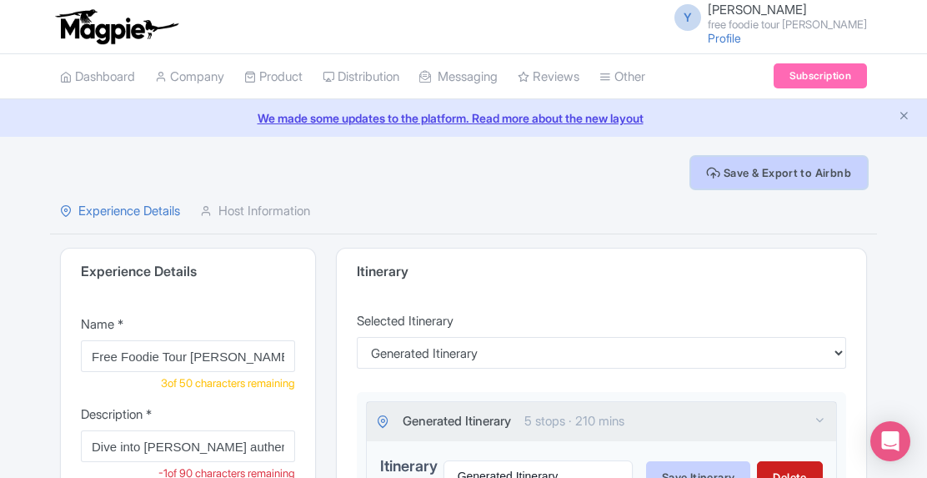
click at [787, 171] on button "Save & Export to Airbnb" at bounding box center [779, 173] width 176 height 32
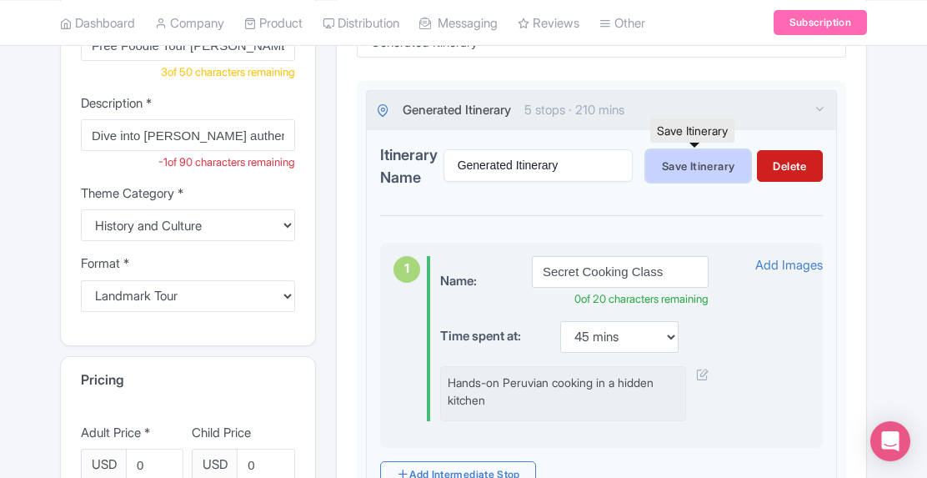
click at [689, 167] on span "Save Itinerary" at bounding box center [698, 165] width 73 height 13
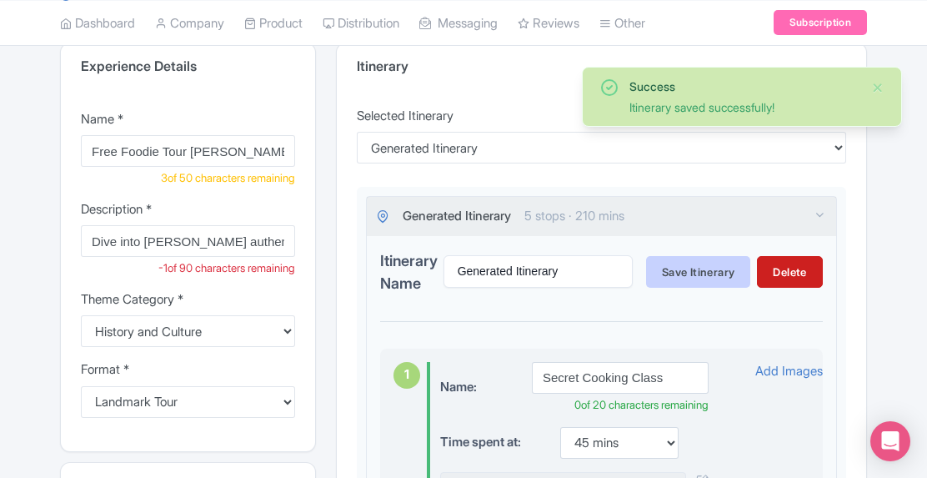
scroll to position [0, 0]
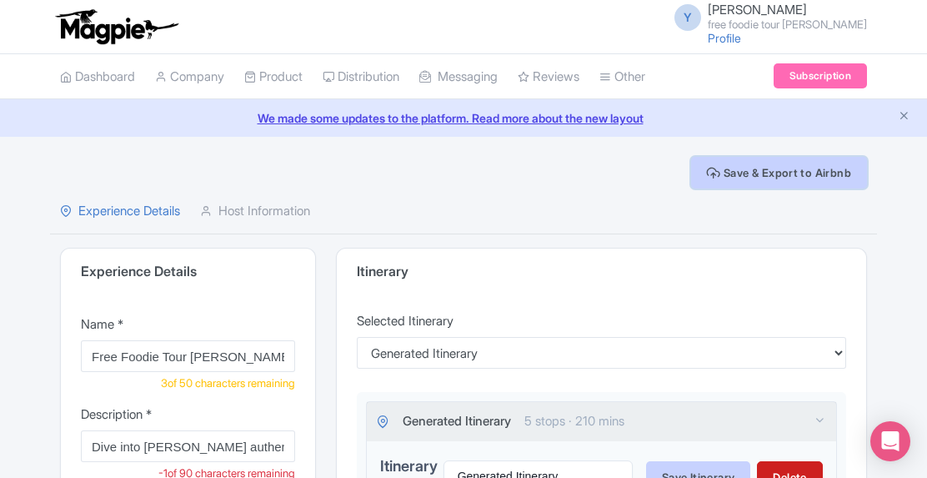
click at [759, 174] on button "Save & Export to Airbnb" at bounding box center [779, 173] width 176 height 32
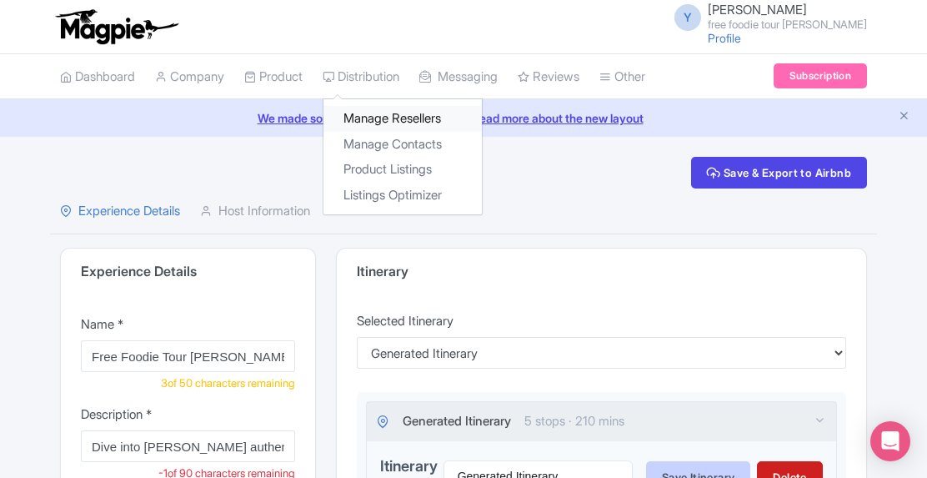
click at [424, 119] on link "Manage Resellers" at bounding box center [403, 119] width 158 height 26
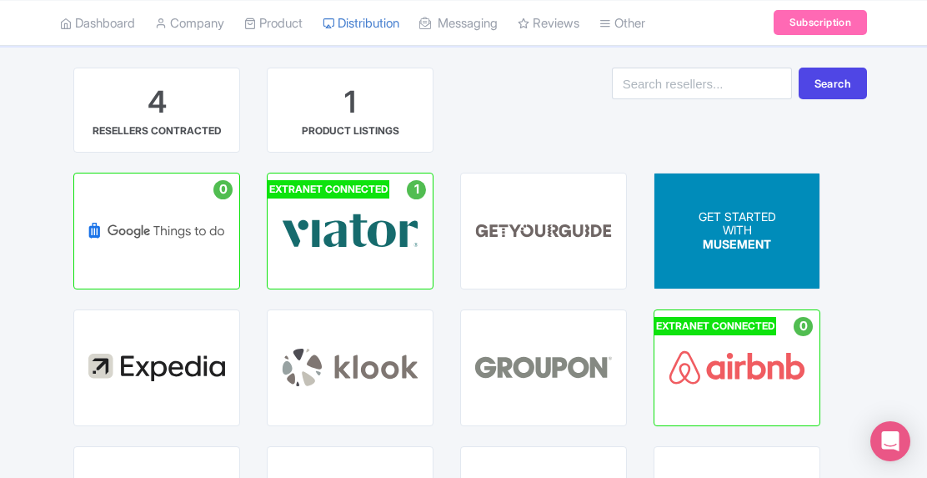
scroll to position [83, 0]
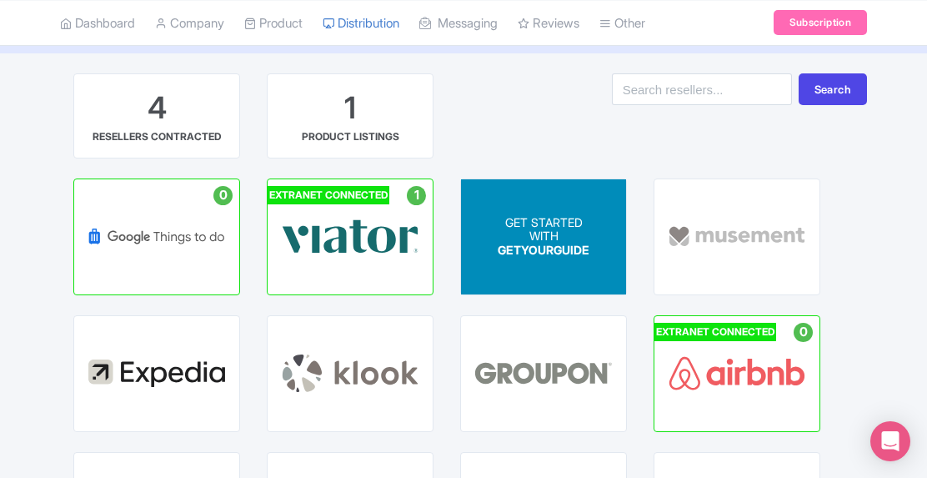
click at [533, 254] on span "GETYOURGUIDE" at bounding box center [544, 250] width 92 height 14
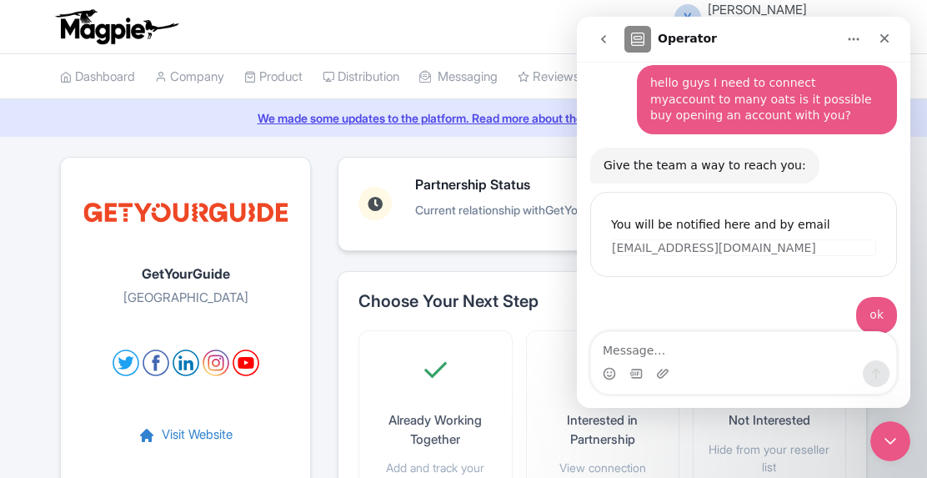
scroll to position [101, 0]
click at [879, 41] on icon "Close" at bounding box center [884, 38] width 13 height 13
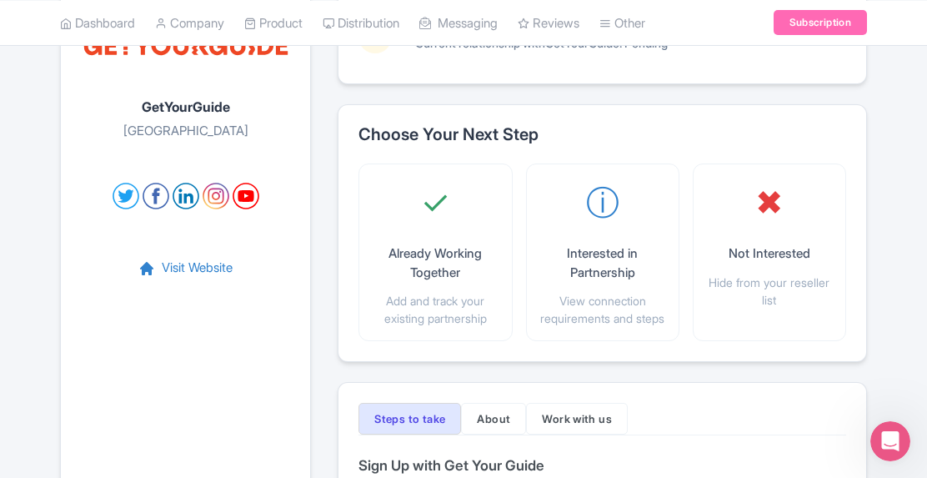
scroll to position [250, 0]
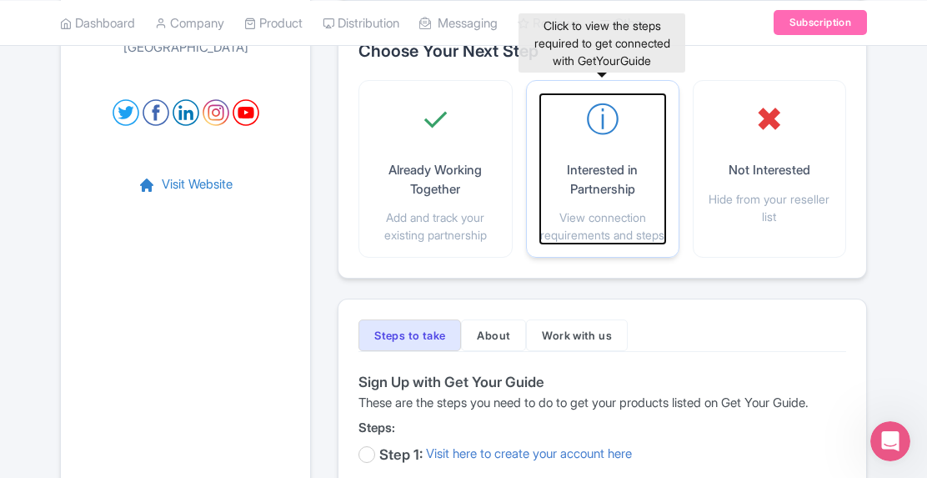
click at [626, 168] on p "Interested in Partnership" at bounding box center [602, 180] width 125 height 38
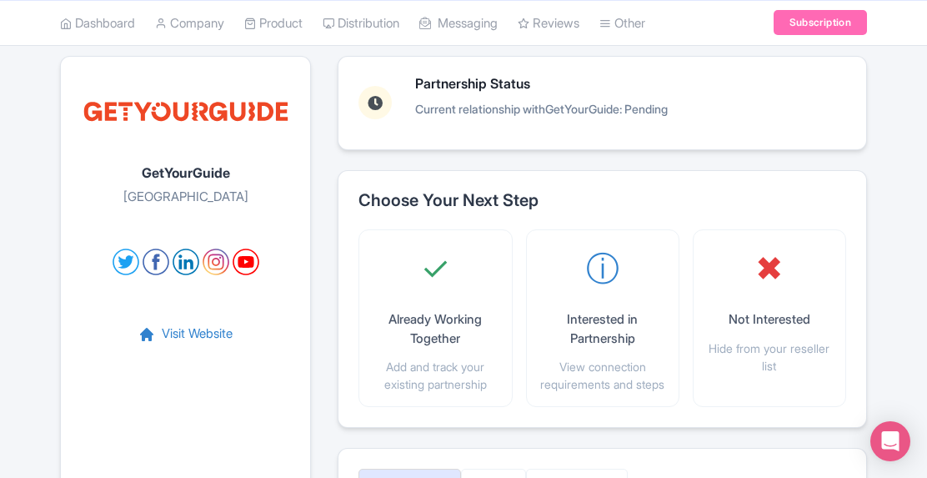
scroll to position [83, 0]
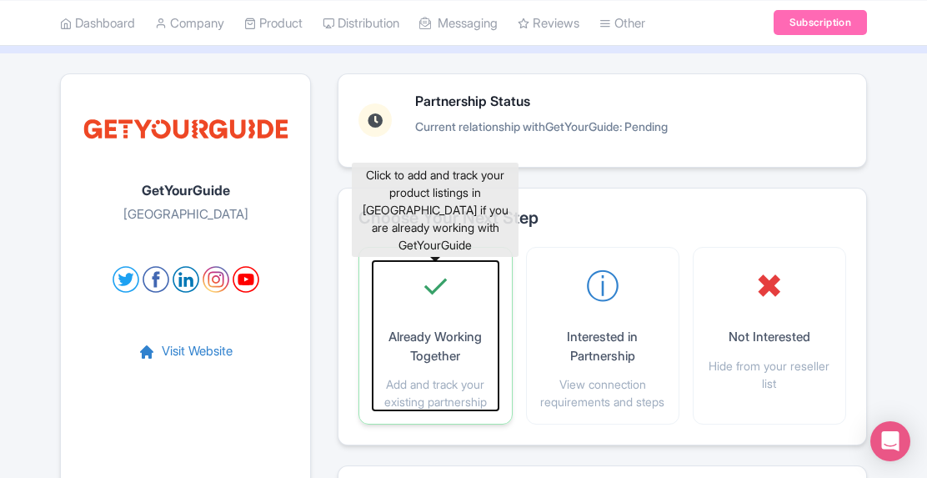
click at [424, 330] on p "Already Working Together" at bounding box center [435, 347] width 125 height 38
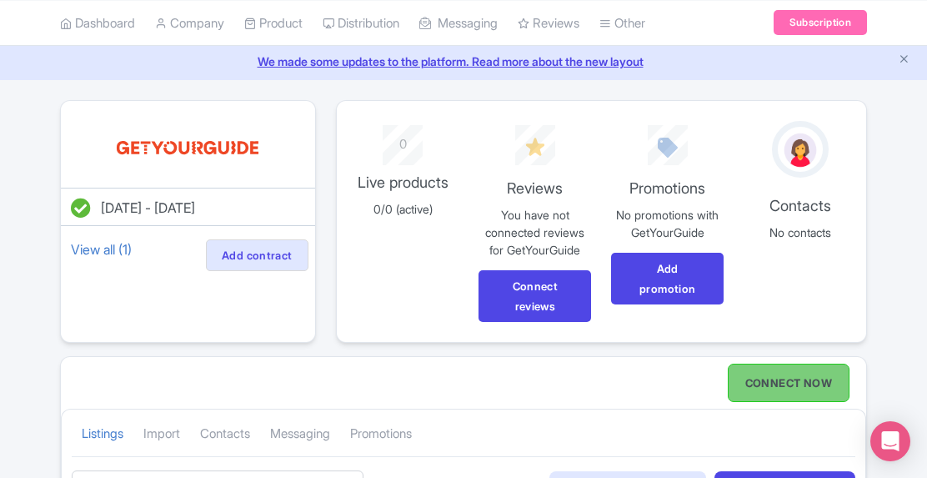
scroll to position [83, 0]
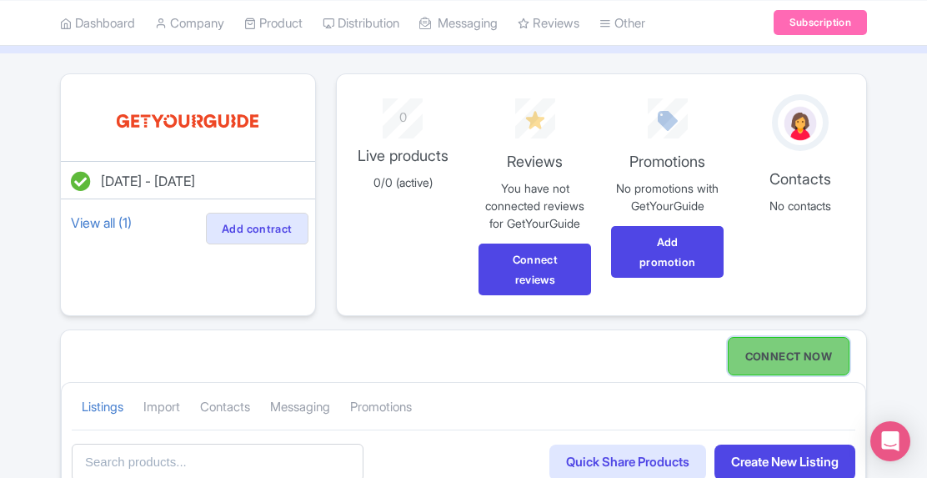
click at [803, 359] on link "CONNECT NOW" at bounding box center [789, 356] width 122 height 38
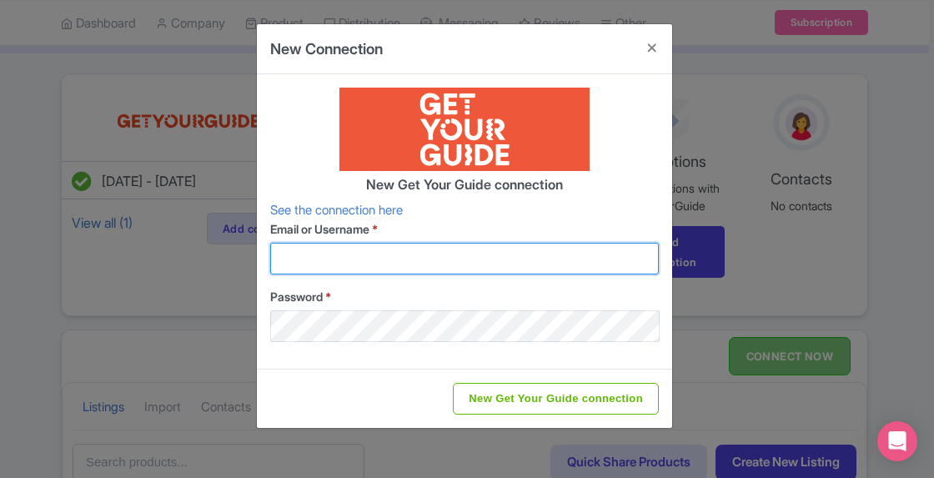
click at [379, 261] on input "Email or Username *" at bounding box center [464, 259] width 389 height 32
type input "[EMAIL_ADDRESS][DOMAIN_NAME]"
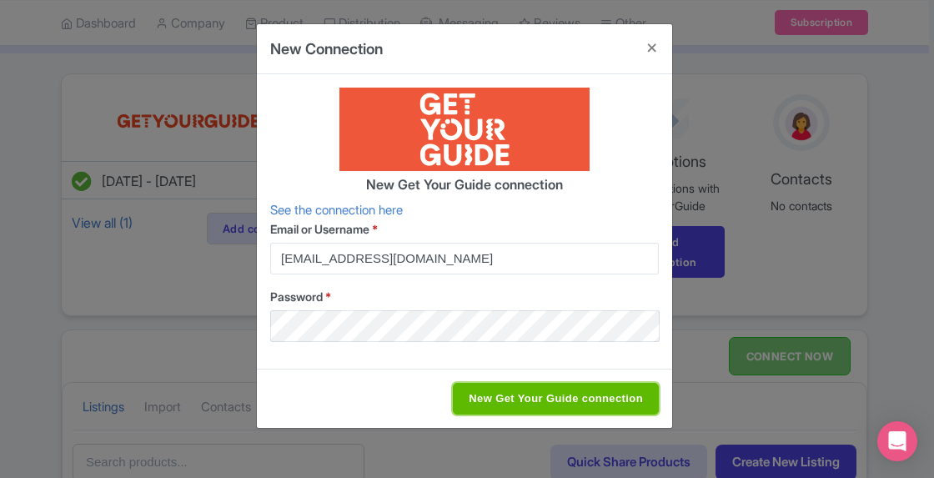
click at [556, 406] on input "New Get Your Guide connection" at bounding box center [556, 399] width 206 height 32
type input "Saving..."
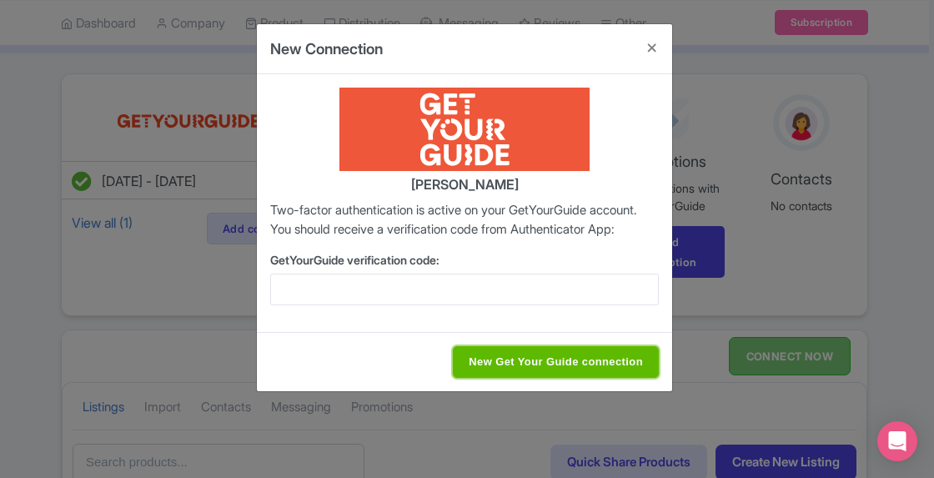
click at [547, 369] on input "New Get Your Guide connection" at bounding box center [556, 362] width 206 height 32
type input "Saving..."
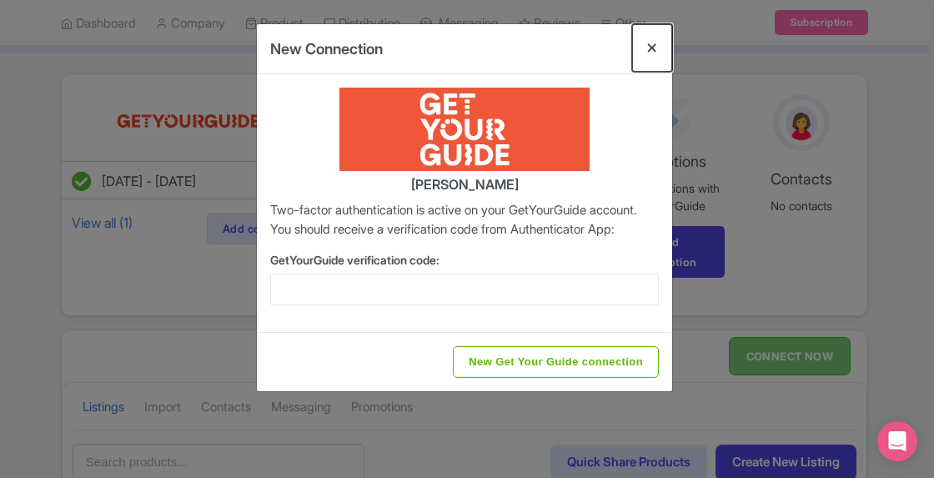
click at [661, 36] on button "Close" at bounding box center [652, 48] width 40 height 48
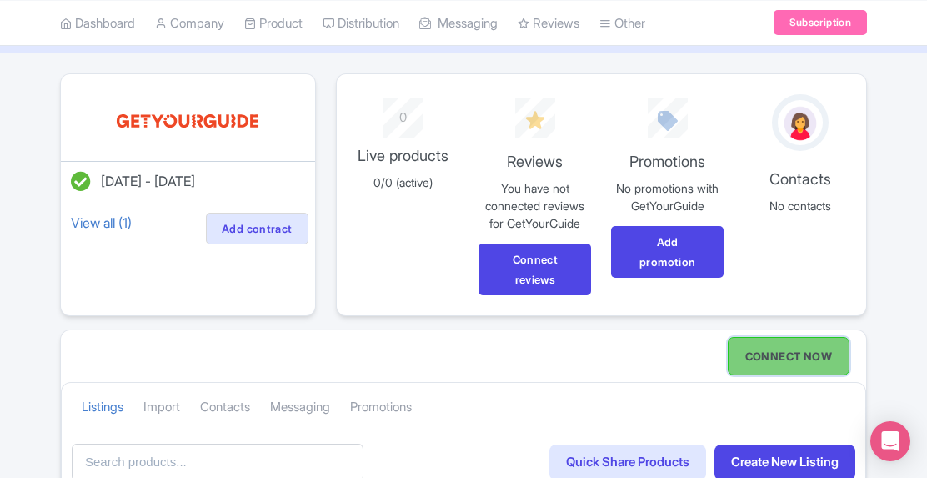
click at [809, 354] on link "CONNECT NOW" at bounding box center [789, 356] width 122 height 38
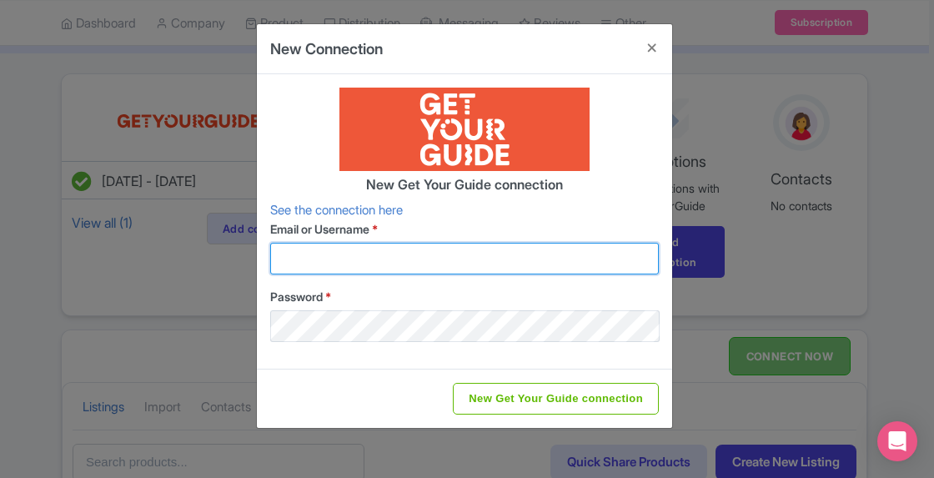
click at [419, 257] on input "Email or Username *" at bounding box center [464, 259] width 389 height 32
type input "[EMAIL_ADDRESS][DOMAIN_NAME]"
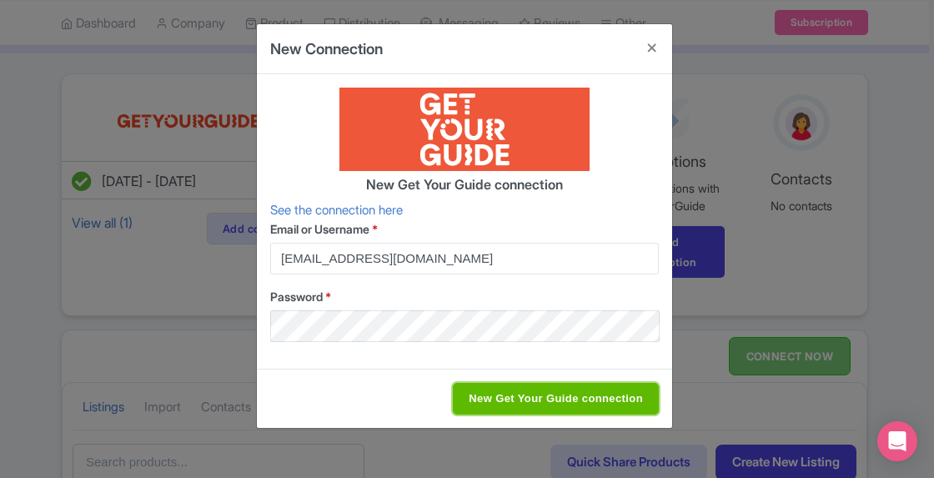
click at [529, 401] on input "New Get Your Guide connection" at bounding box center [556, 399] width 206 height 32
type input "Saving..."
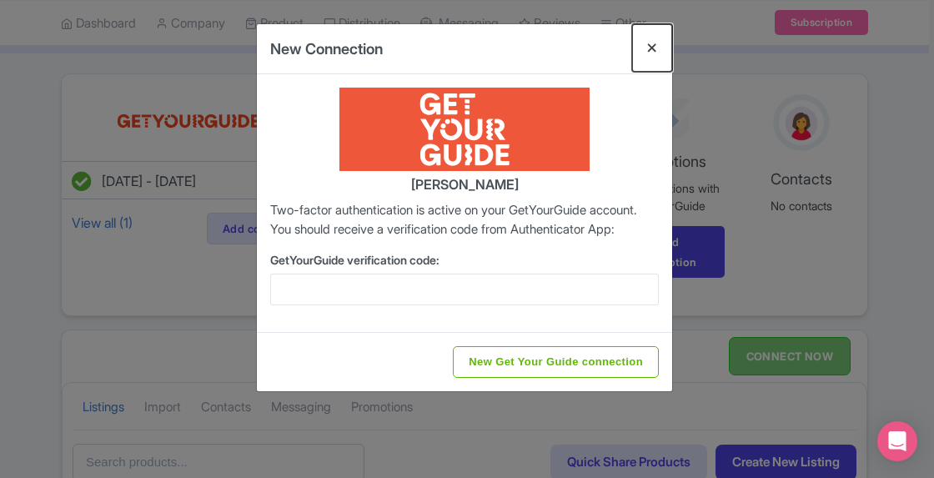
click at [656, 46] on button "Close" at bounding box center [652, 48] width 40 height 48
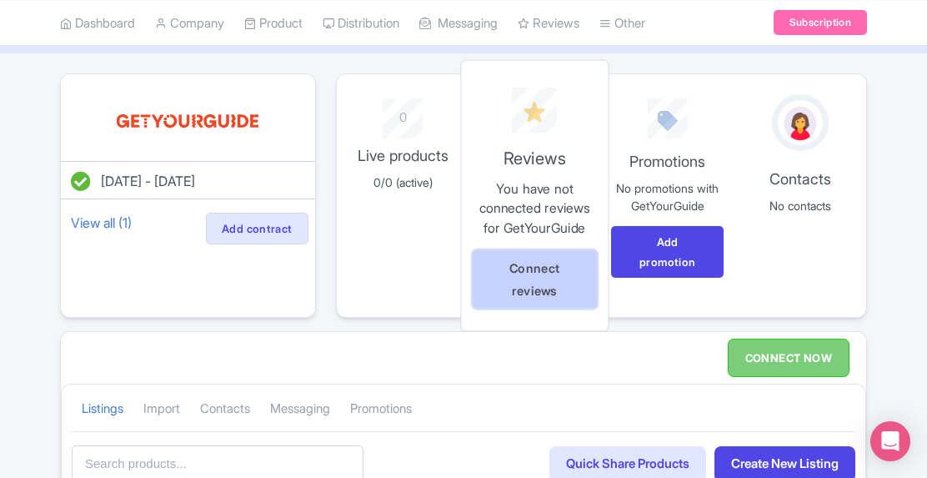
click at [545, 269] on link "Connect reviews" at bounding box center [536, 279] width 124 height 58
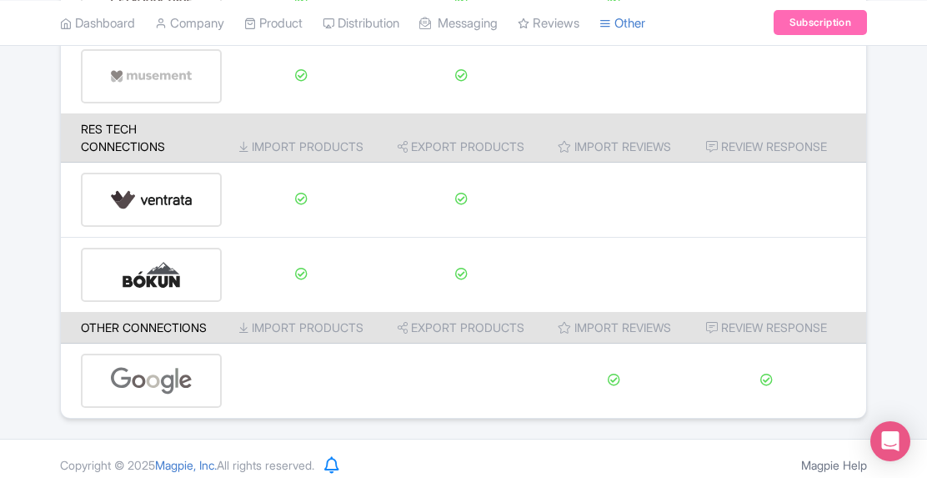
scroll to position [440, 0]
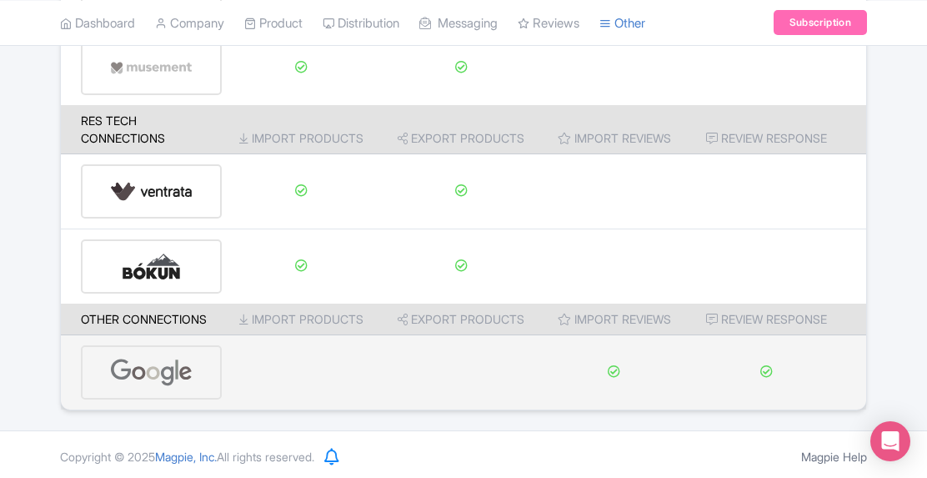
click at [143, 380] on img at bounding box center [151, 372] width 83 height 51
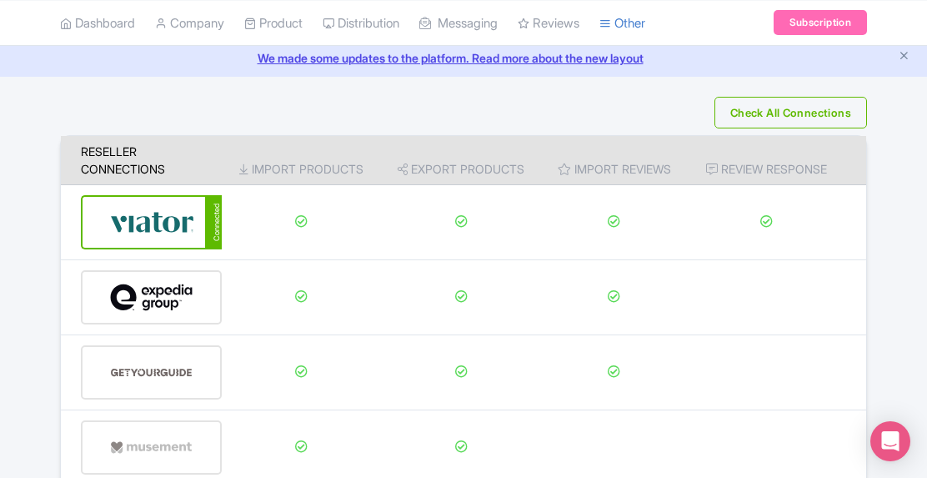
scroll to position [83, 0]
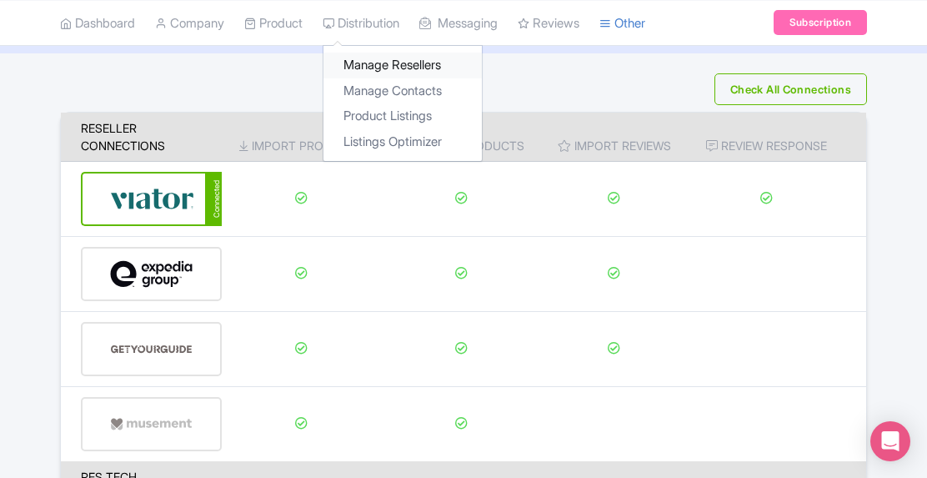
click at [404, 63] on link "Manage Resellers" at bounding box center [403, 66] width 158 height 26
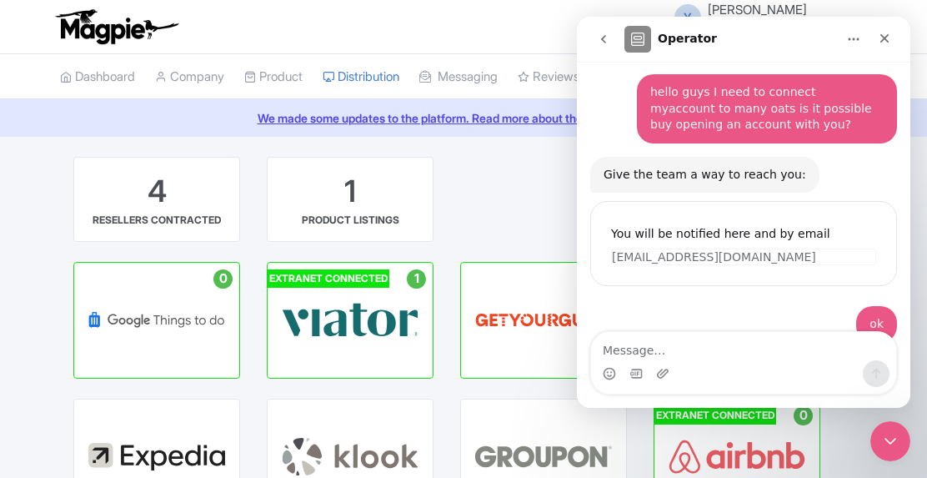
scroll to position [101, 0]
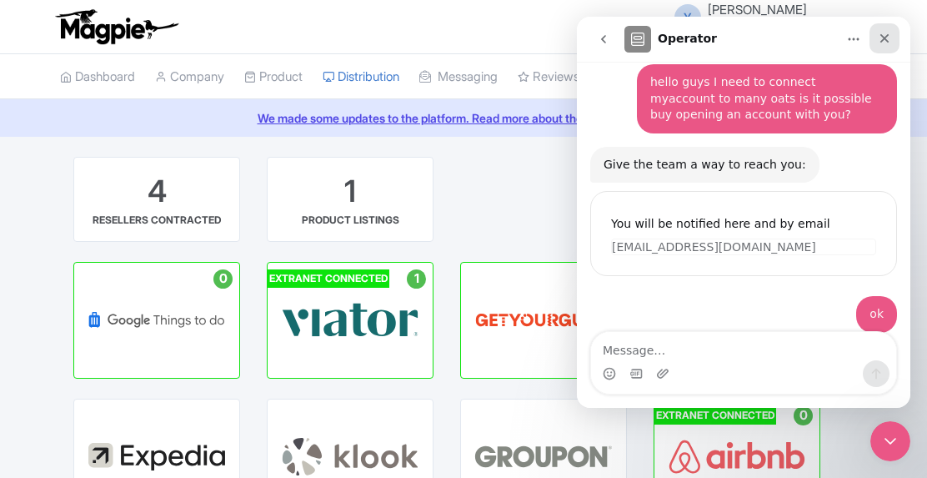
click at [882, 28] on div "Close" at bounding box center [885, 38] width 30 height 30
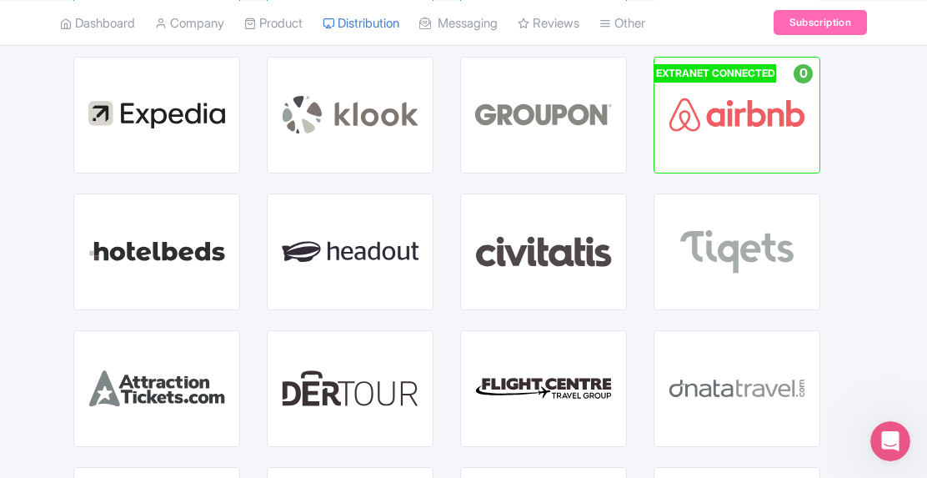
scroll to position [250, 0]
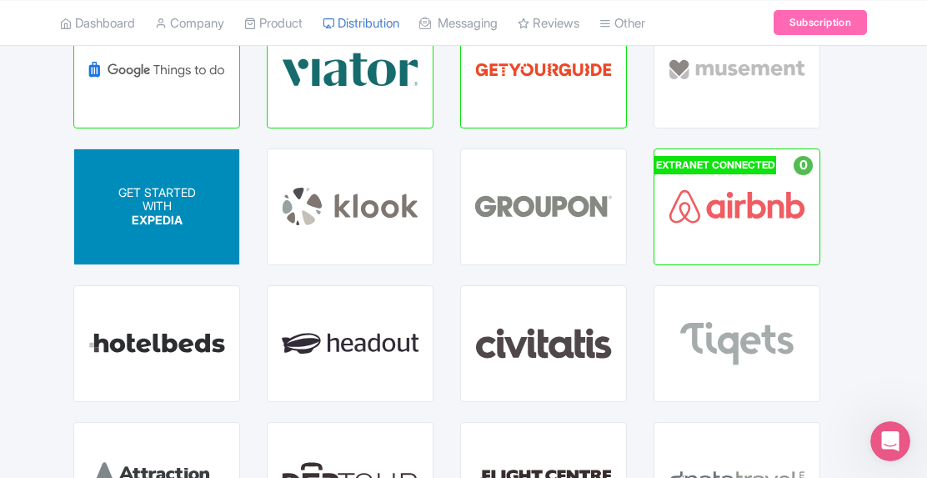
click at [188, 235] on div "GET STARTED WITH EXPEDIA" at bounding box center [156, 206] width 165 height 115
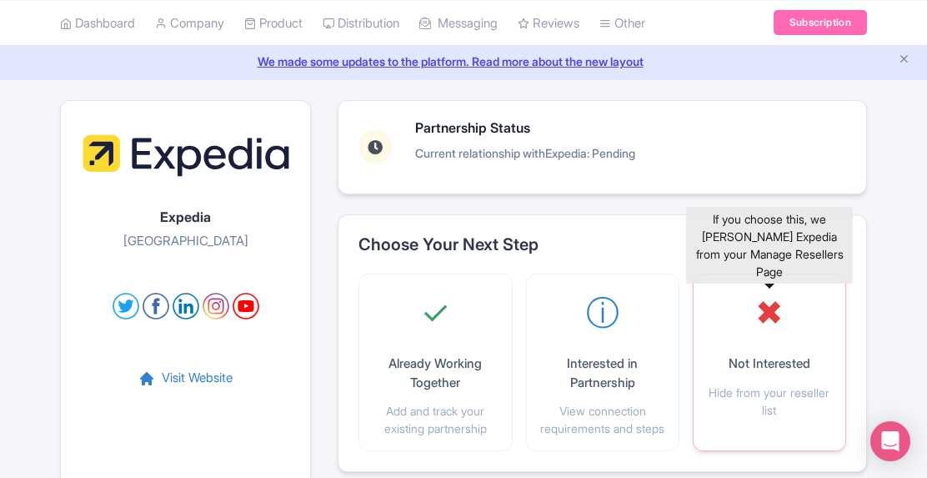
scroll to position [83, 0]
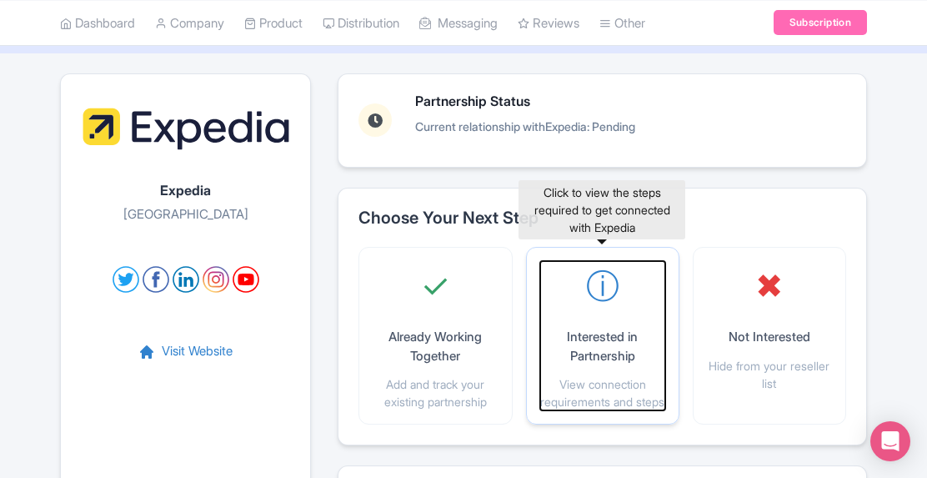
click at [628, 343] on p "Interested in Partnership" at bounding box center [602, 347] width 125 height 38
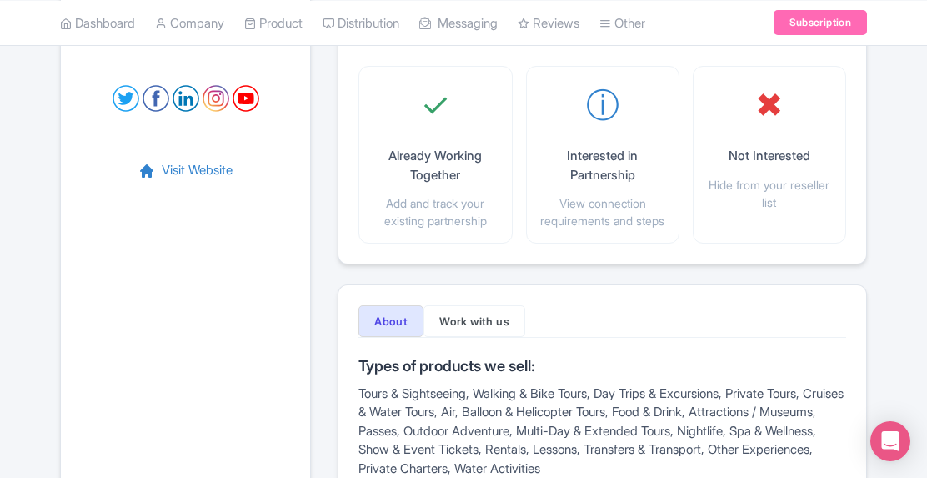
scroll to position [260, 0]
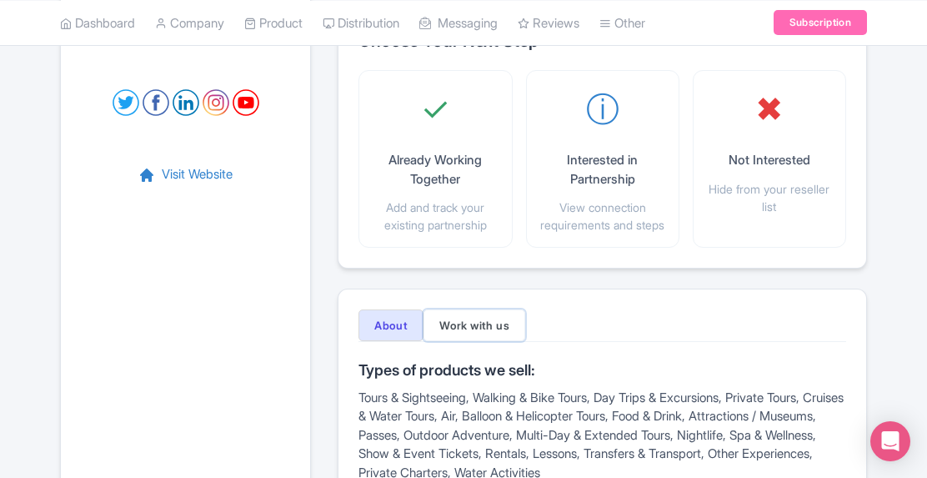
click at [469, 329] on button "Work with us" at bounding box center [475, 325] width 102 height 32
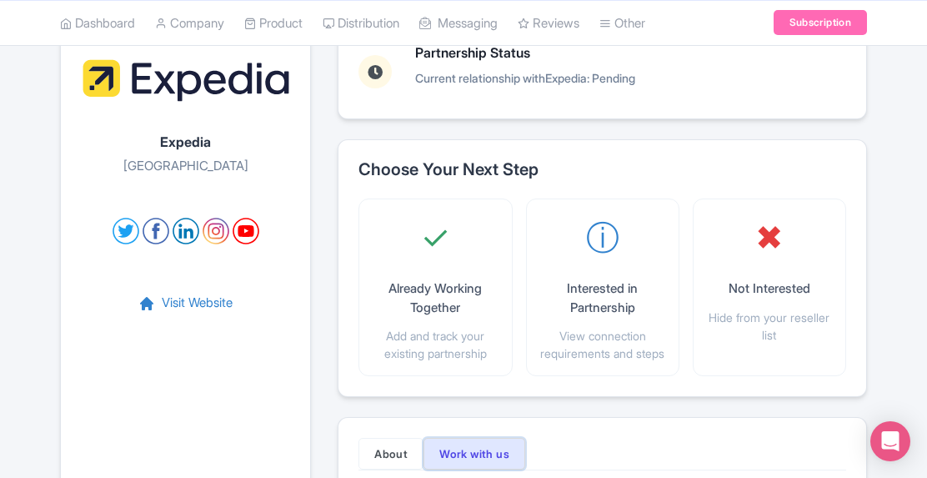
scroll to position [0, 0]
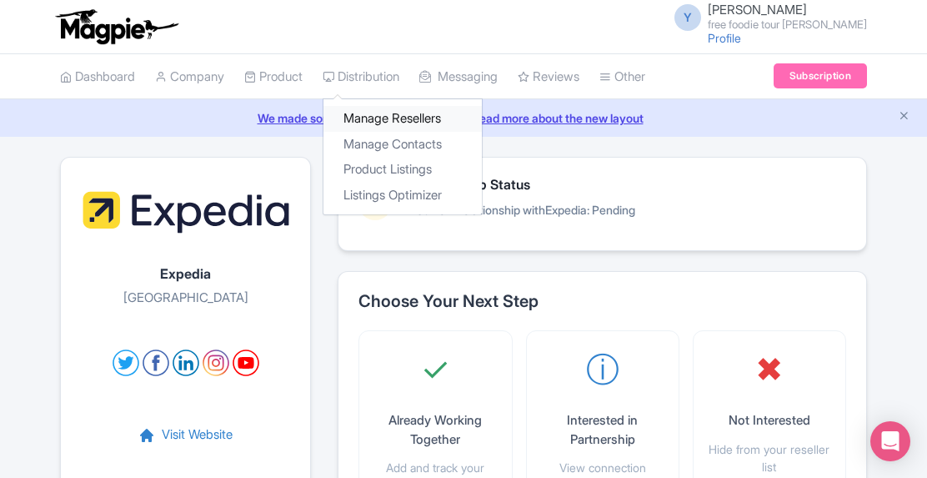
click at [380, 113] on link "Manage Resellers" at bounding box center [403, 119] width 158 height 26
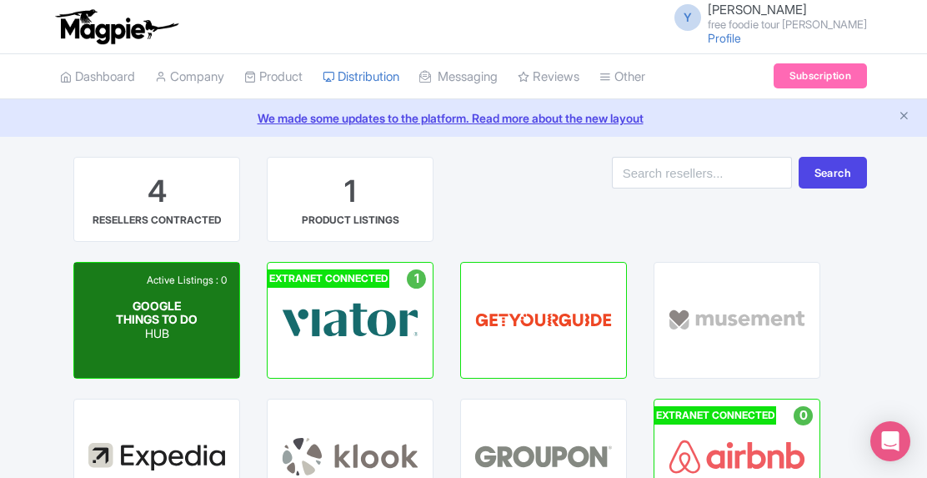
click at [192, 324] on div "GOOGLE THINGS TO DO HUB" at bounding box center [157, 320] width 83 height 42
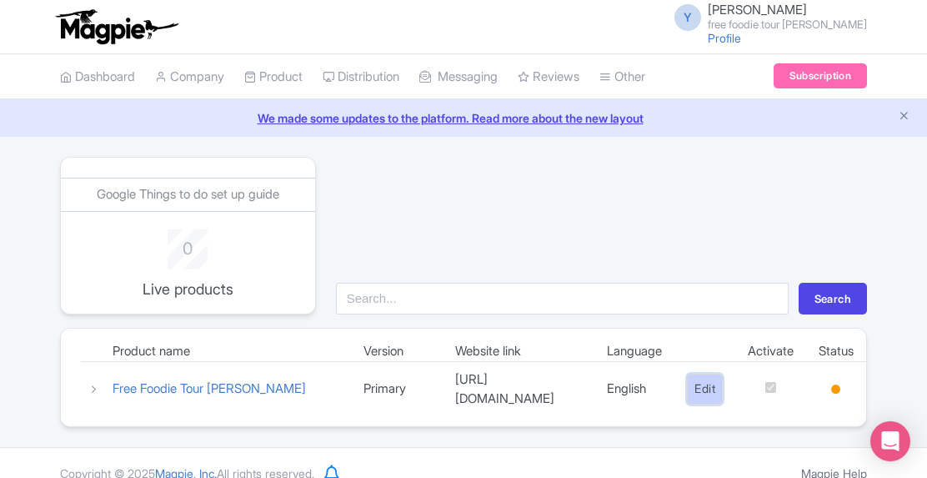
click at [697, 379] on link "Edit" at bounding box center [705, 389] width 36 height 31
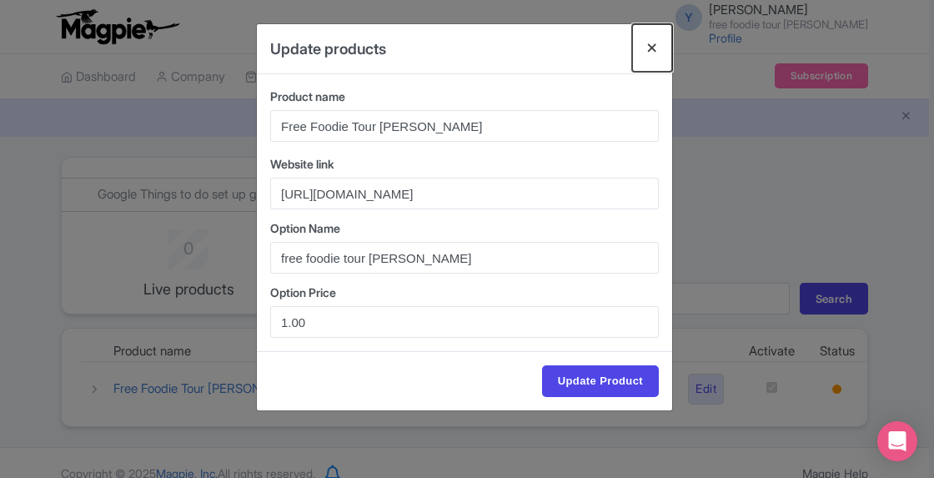
click at [657, 45] on button "Close" at bounding box center [652, 48] width 40 height 48
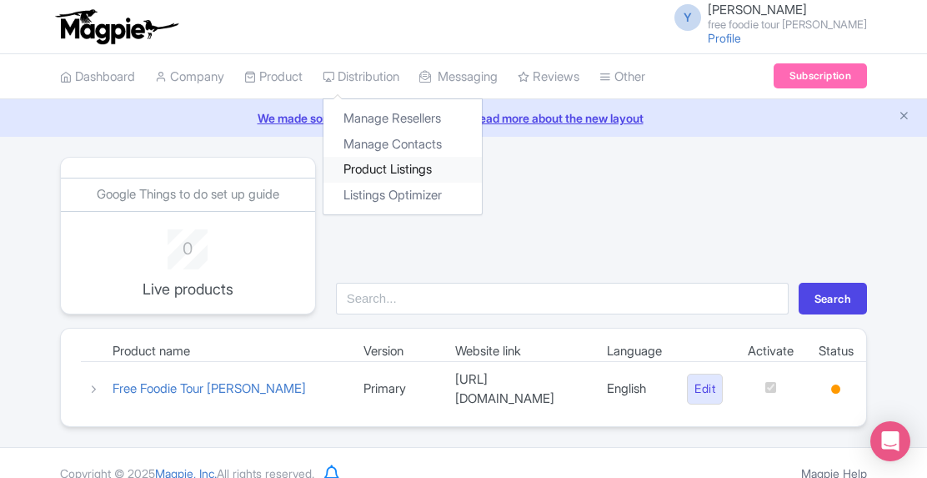
click at [433, 171] on link "Product Listings" at bounding box center [403, 170] width 158 height 26
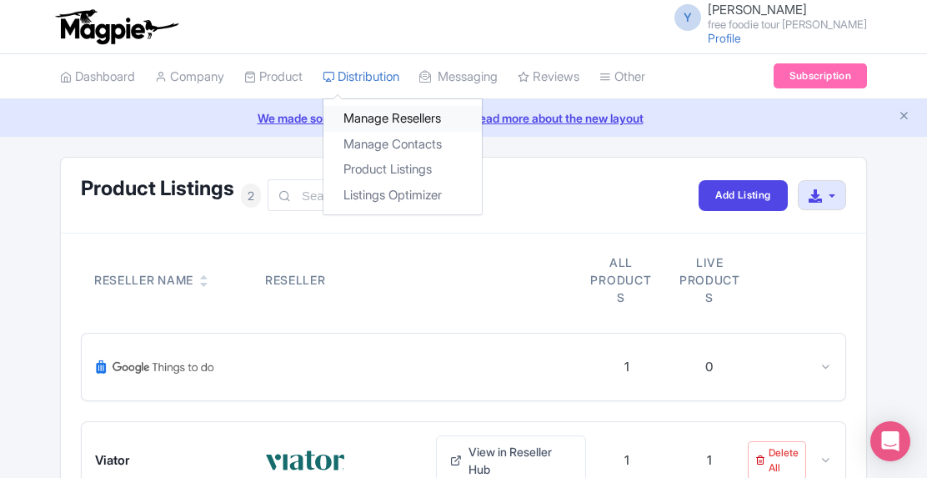
click at [434, 114] on link "Manage Resellers" at bounding box center [403, 119] width 158 height 26
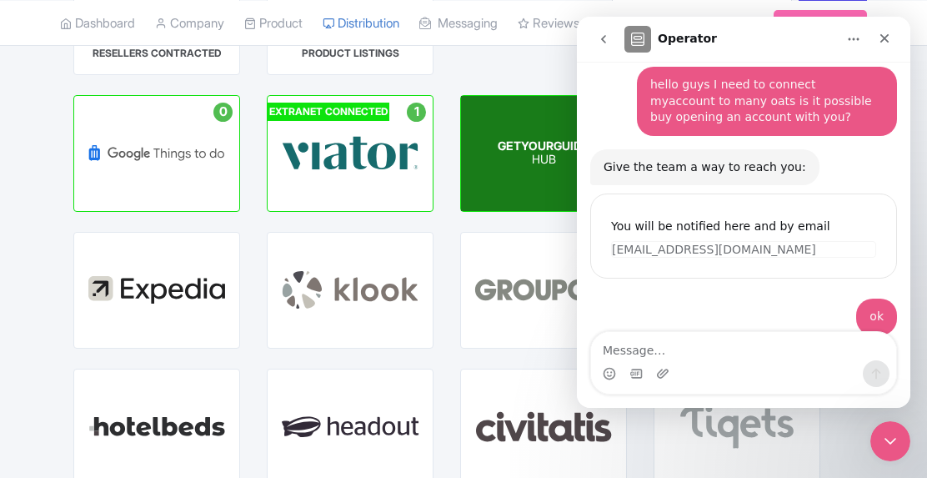
scroll to position [101, 0]
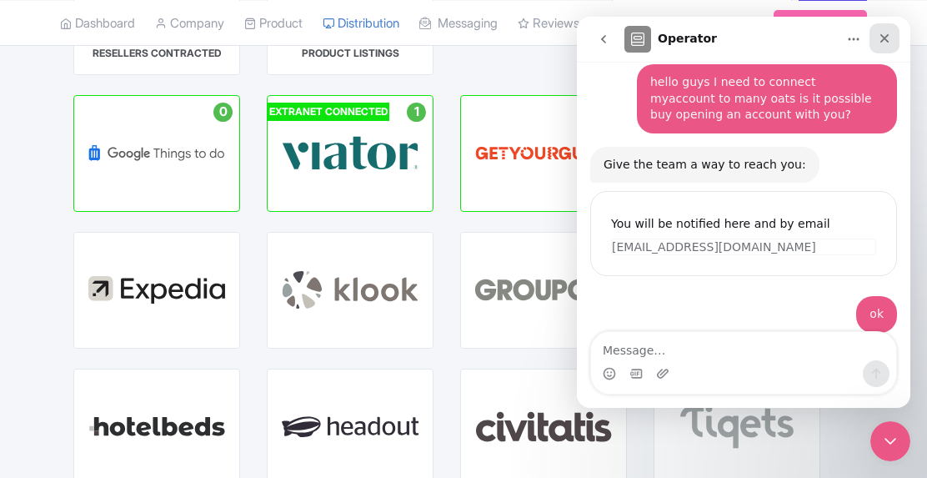
click at [887, 33] on icon "Close" at bounding box center [884, 38] width 13 height 13
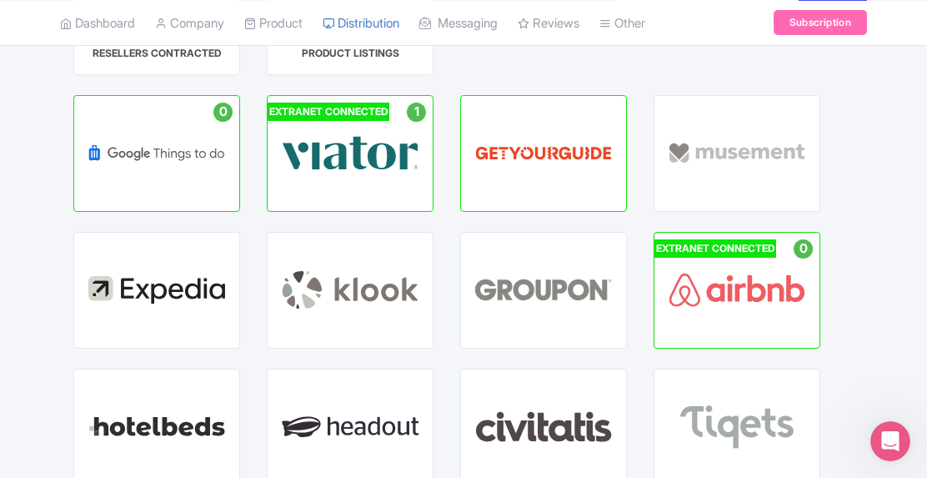
scroll to position [250, 0]
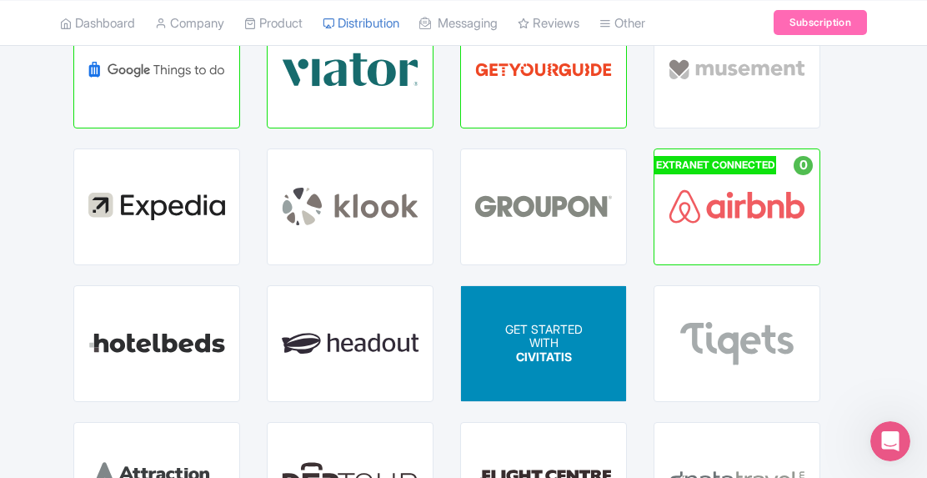
click at [570, 345] on p "WITH" at bounding box center [544, 343] width 78 height 14
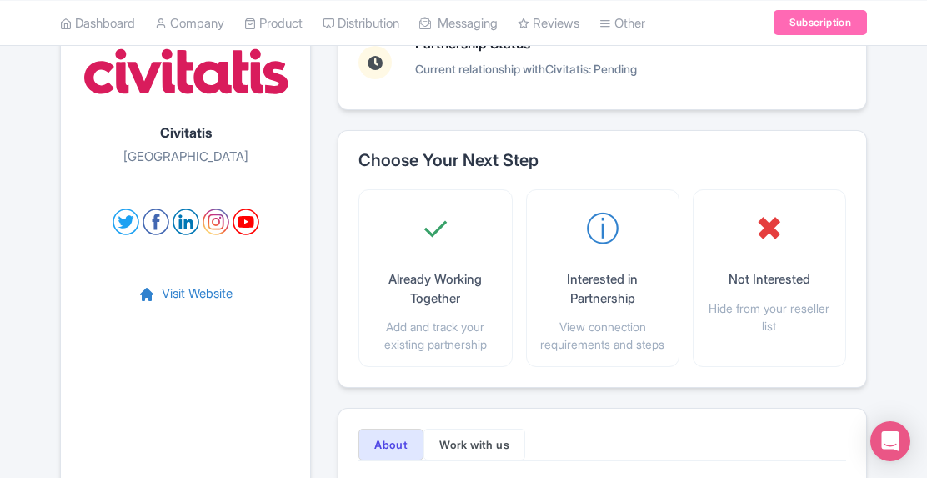
scroll to position [167, 0]
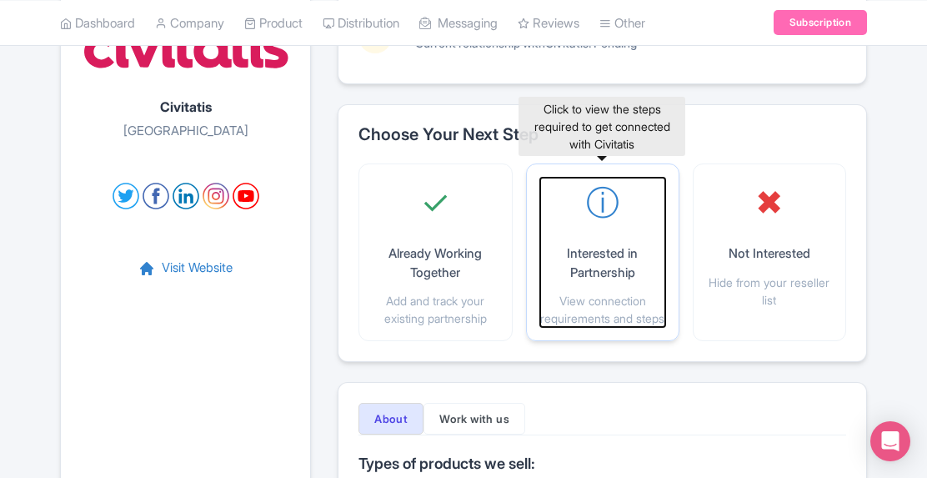
click at [604, 244] on p "Interested in Partnership" at bounding box center [602, 263] width 125 height 38
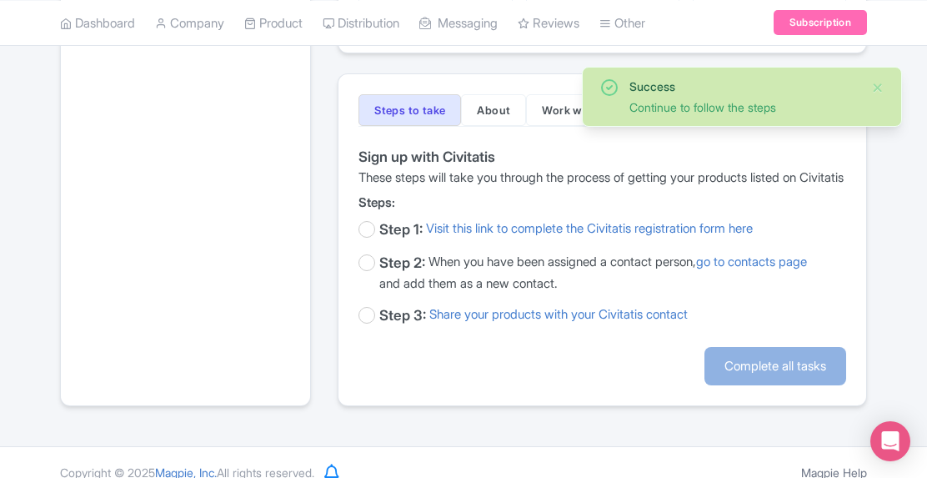
scroll to position [527, 0]
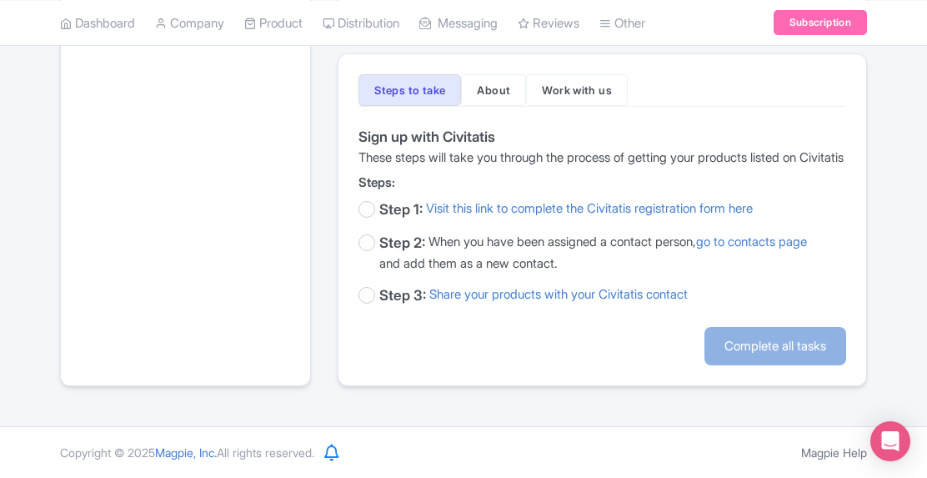
click at [369, 206] on label at bounding box center [367, 209] width 17 height 17
click at [369, 206] on input "checkbox" at bounding box center [364, 210] width 11 height 22
click at [359, 209] on label at bounding box center [367, 209] width 17 height 17
click at [359, 209] on input "checkbox" at bounding box center [364, 210] width 11 height 22
checkbox input "false"
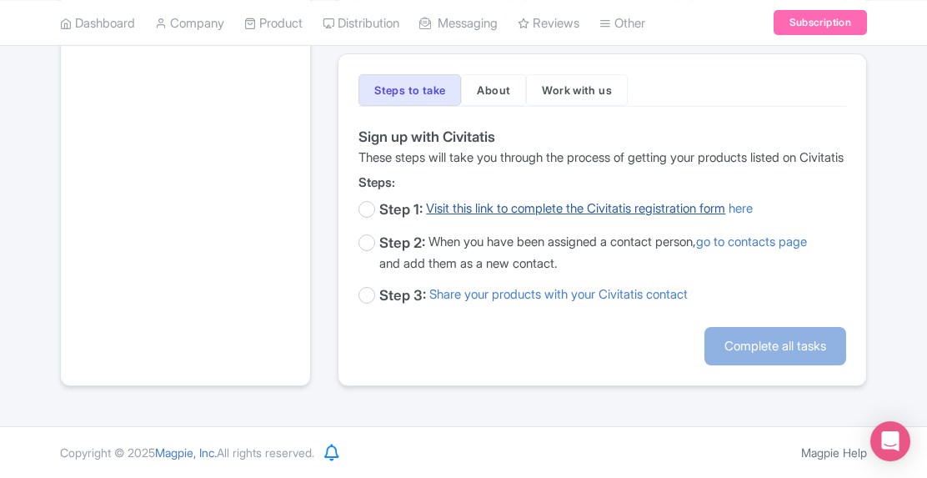
click at [522, 212] on link "Visit this link to complete the Civitatis registration form" at bounding box center [575, 210] width 299 height 22
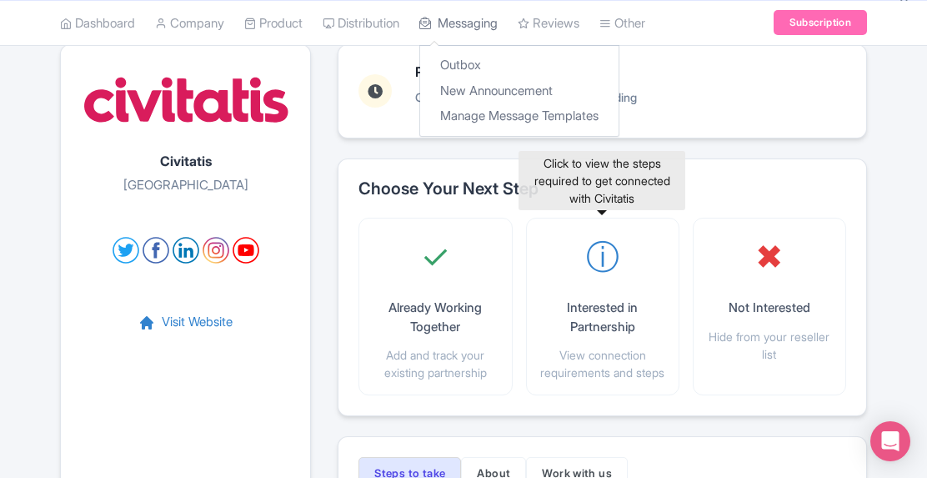
scroll to position [0, 0]
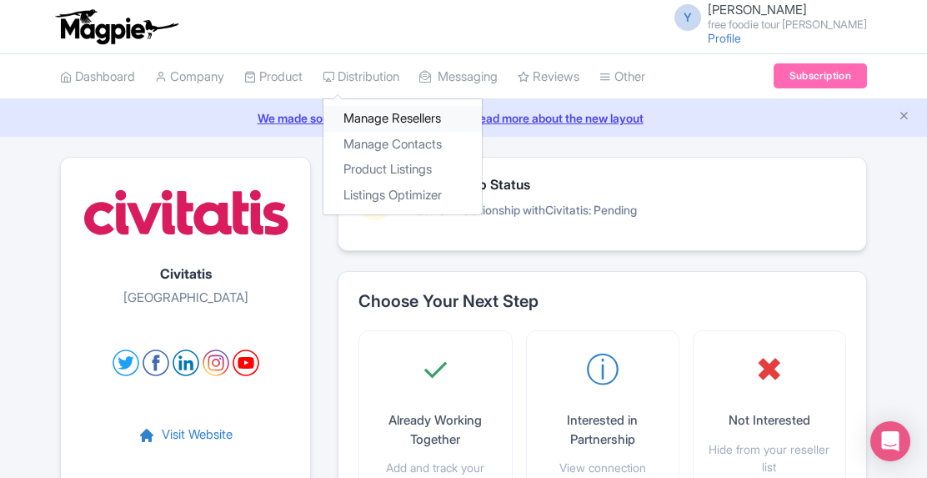
click at [420, 116] on link "Manage Resellers" at bounding box center [403, 119] width 158 height 26
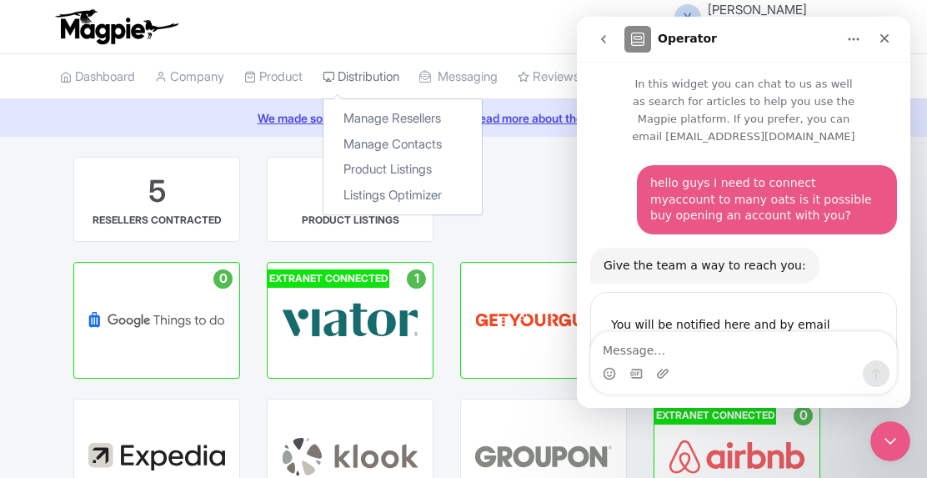
scroll to position [101, 0]
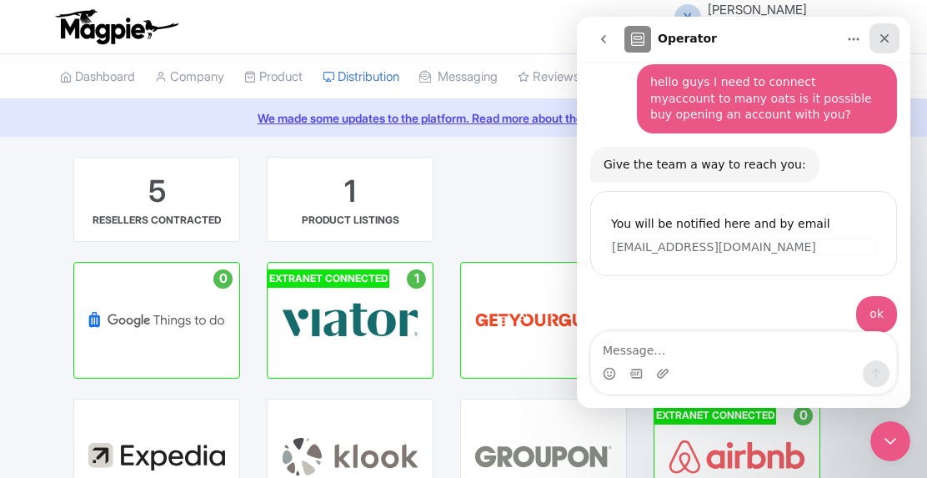
click at [882, 39] on icon "Close" at bounding box center [884, 38] width 13 height 13
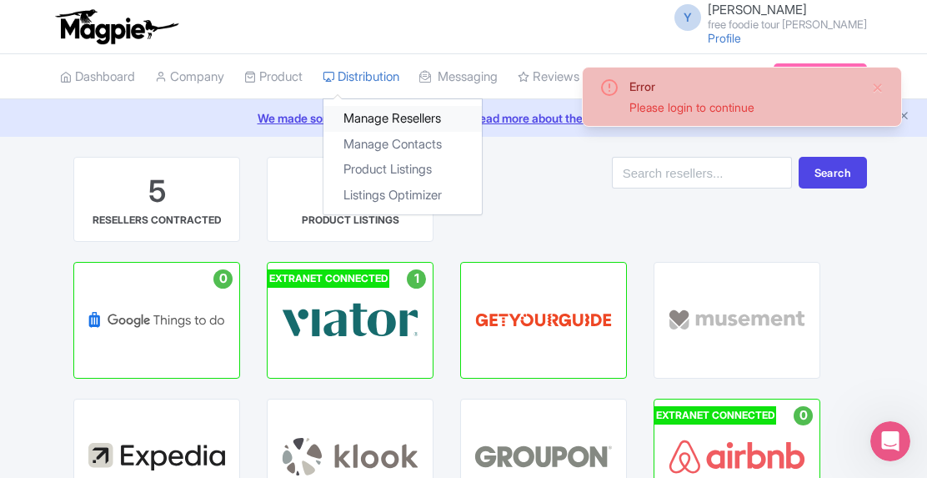
click at [403, 123] on link "Manage Resellers" at bounding box center [403, 119] width 158 height 26
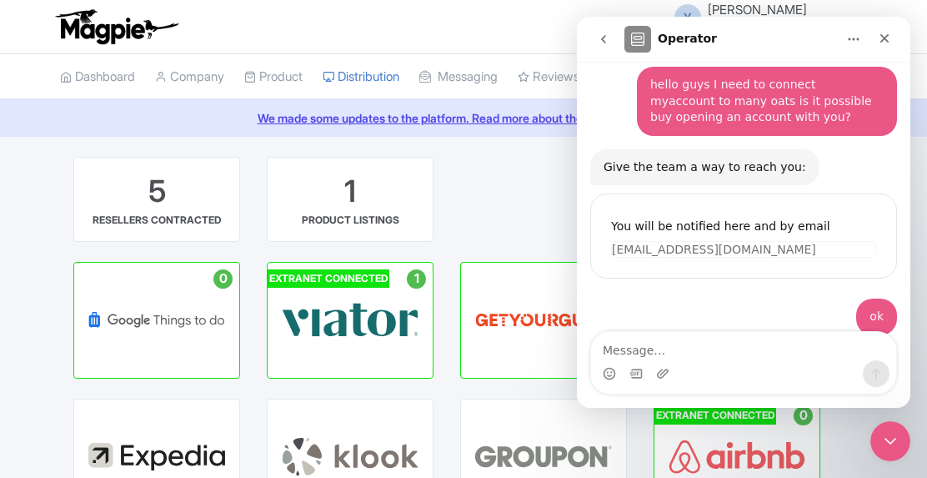
scroll to position [101, 0]
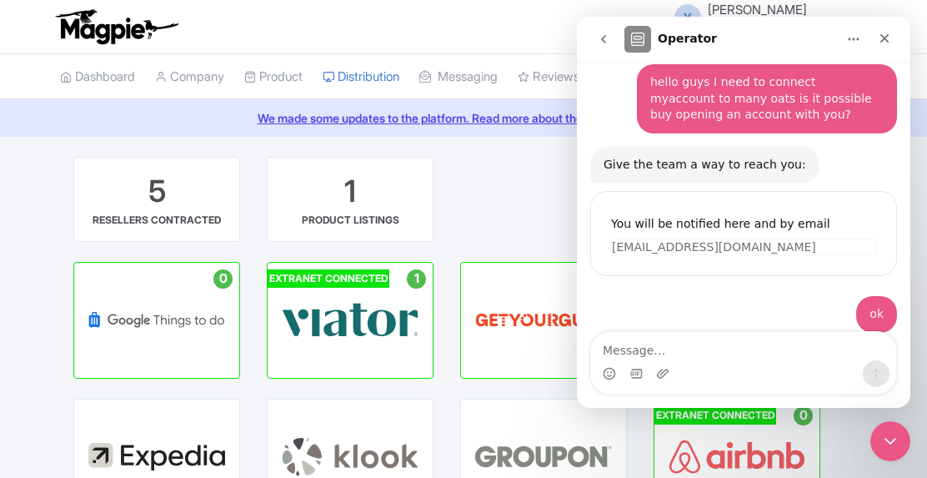
click at [540, 214] on div "5 RESELLERS CONTRACTED 1 PRODUCT LISTINGS" at bounding box center [302, 209] width 485 height 105
click at [890, 35] on icon "Close" at bounding box center [884, 38] width 13 height 13
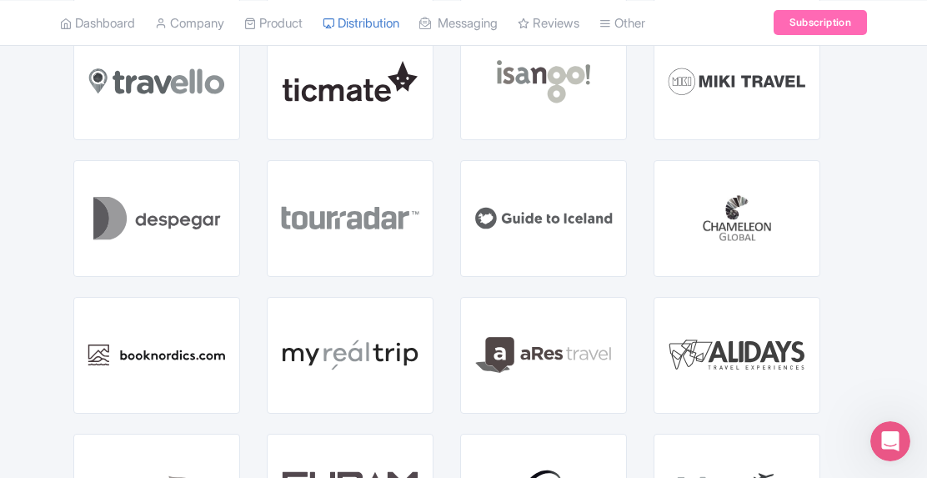
scroll to position [1334, 0]
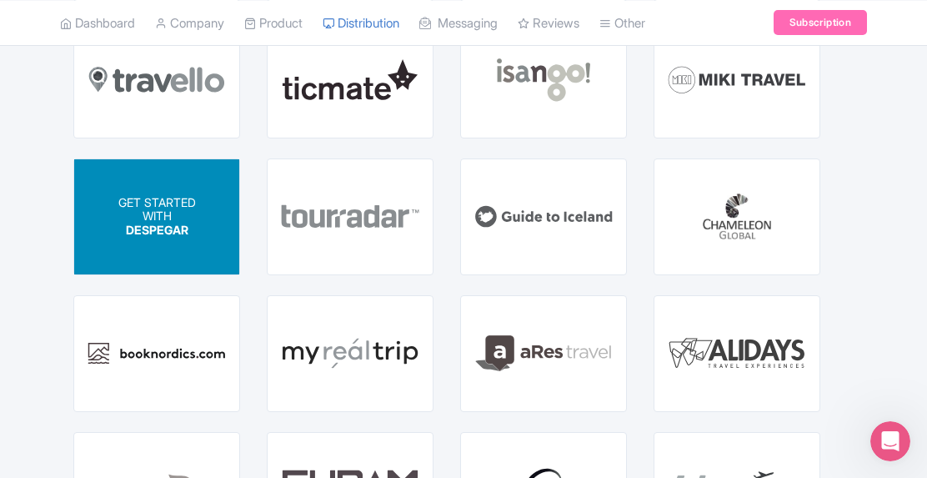
click at [166, 219] on p "WITH" at bounding box center [157, 216] width 78 height 14
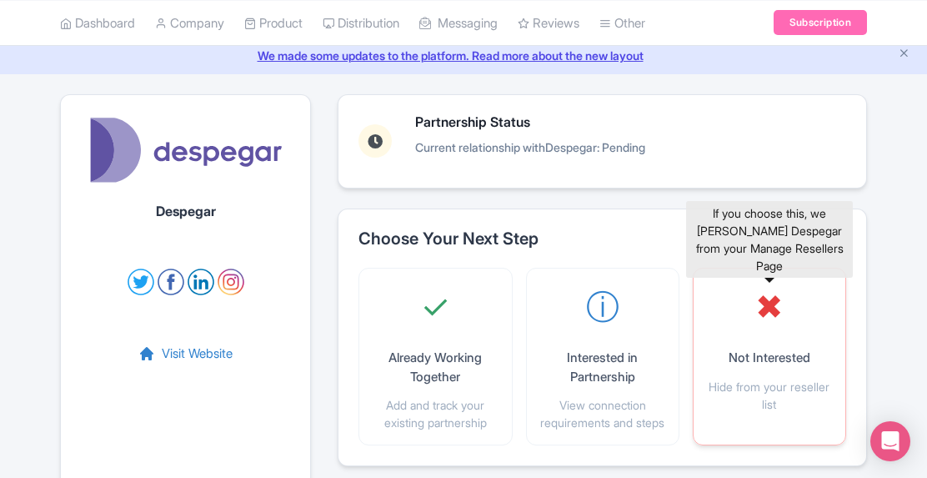
scroll to position [167, 0]
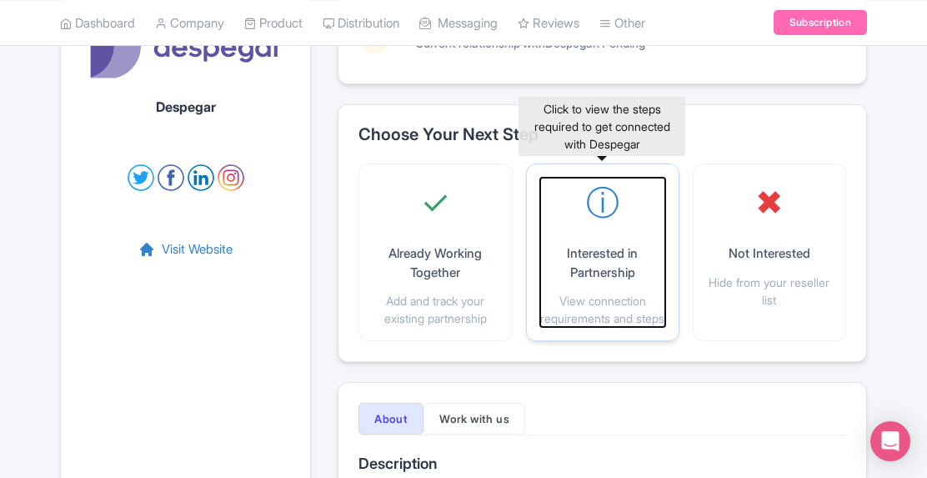
click at [607, 244] on p "Interested in Partnership" at bounding box center [602, 263] width 125 height 38
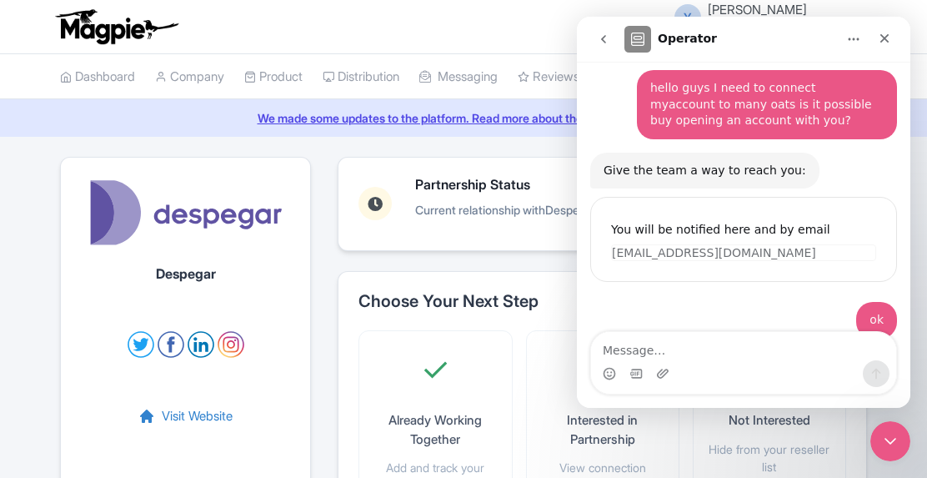
scroll to position [101, 0]
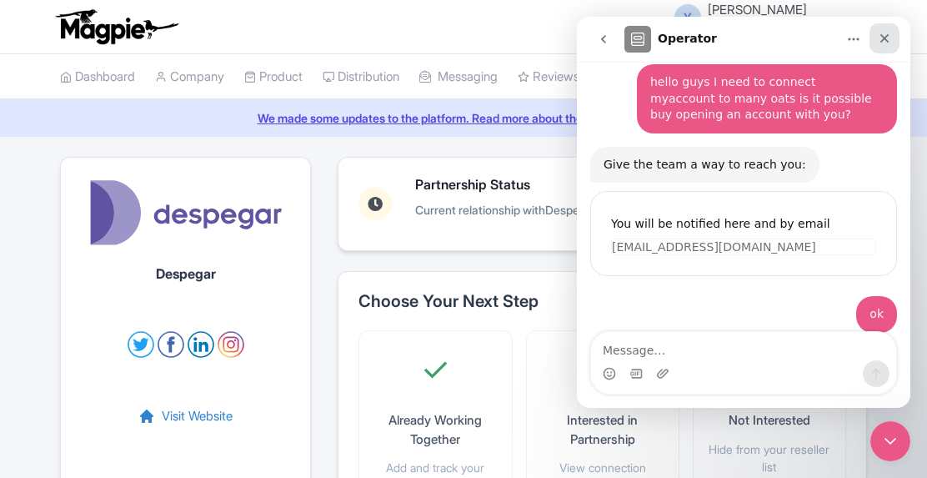
click at [889, 32] on icon "Close" at bounding box center [884, 38] width 13 height 13
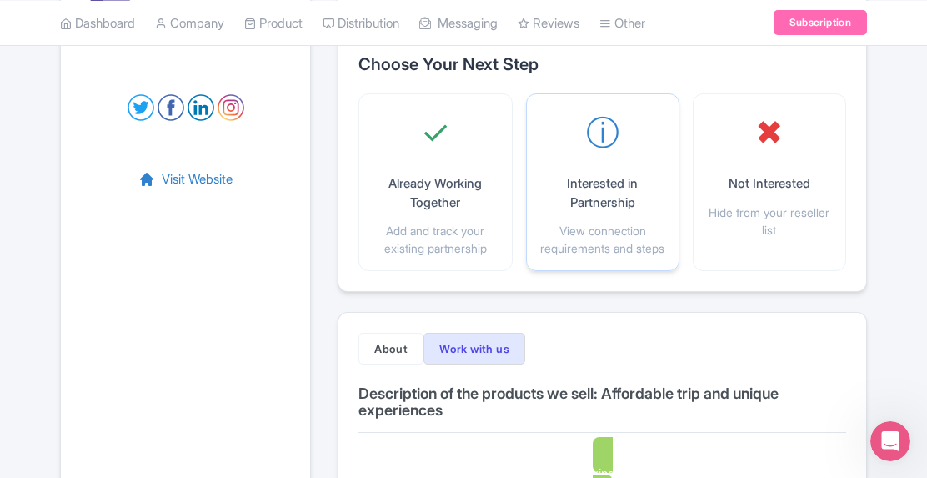
scroll to position [167, 0]
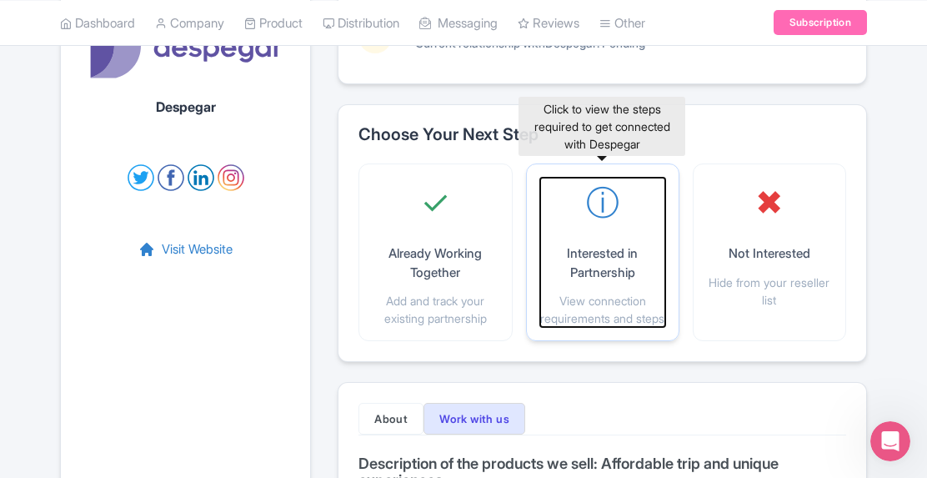
click at [607, 261] on p "Interested in Partnership" at bounding box center [602, 263] width 125 height 38
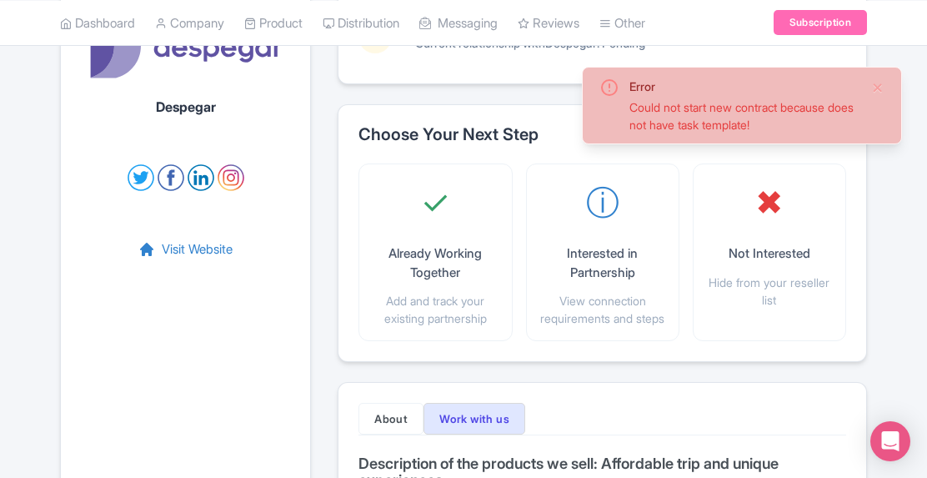
scroll to position [334, 0]
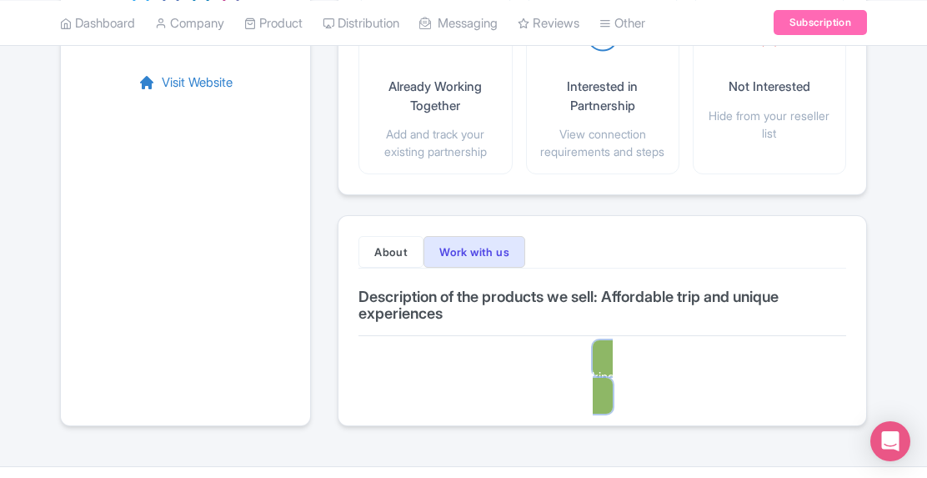
click at [601, 381] on link "I'm already working with Despegar" at bounding box center [602, 376] width 193 height 73
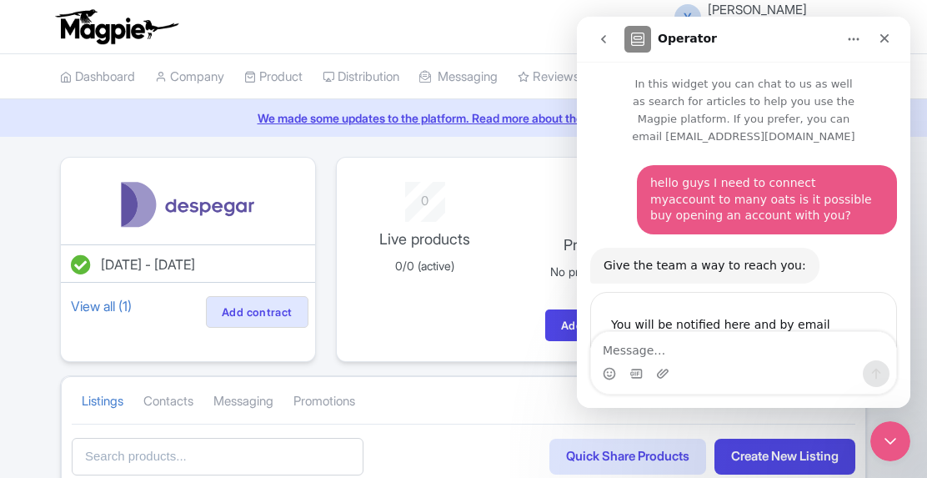
scroll to position [101, 0]
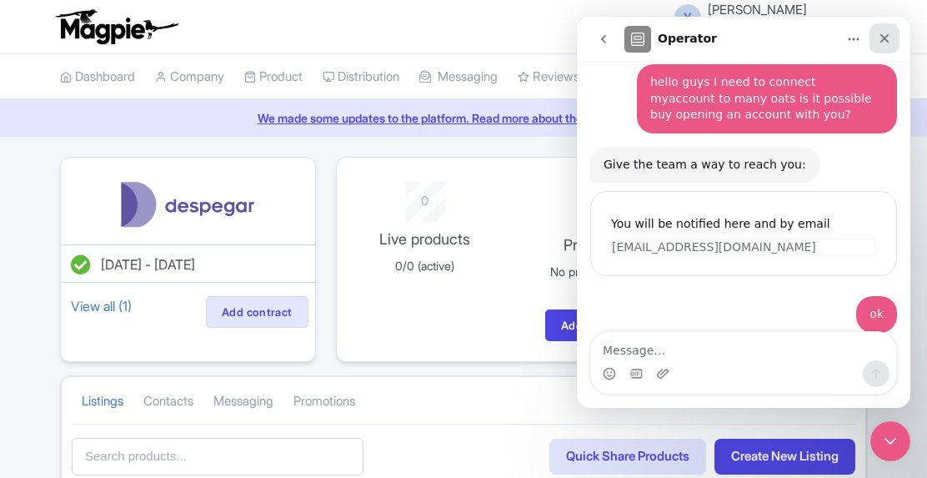
click at [882, 44] on icon "Close" at bounding box center [884, 38] width 13 height 13
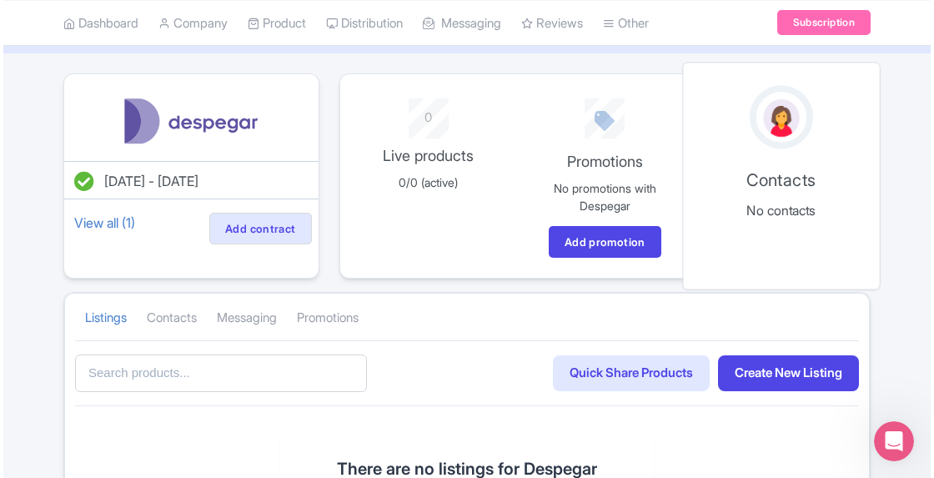
scroll to position [167, 0]
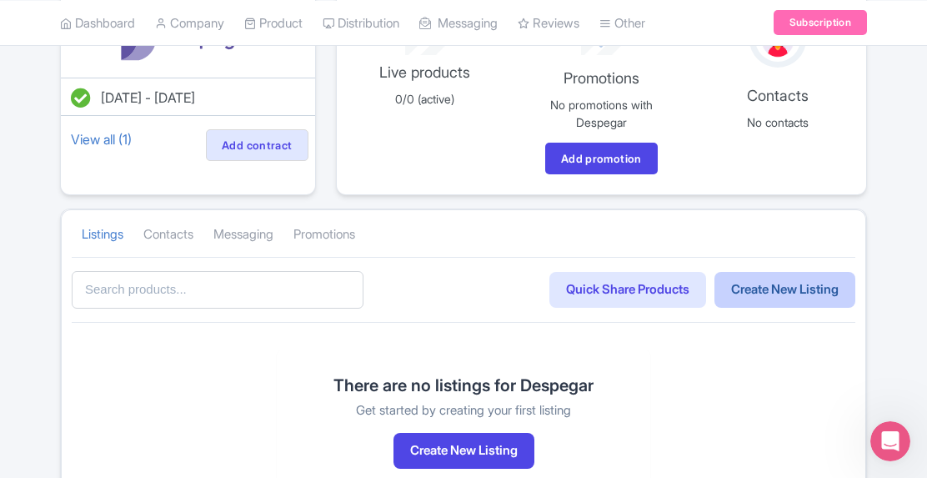
click at [799, 288] on link "Create New Listing" at bounding box center [785, 290] width 141 height 36
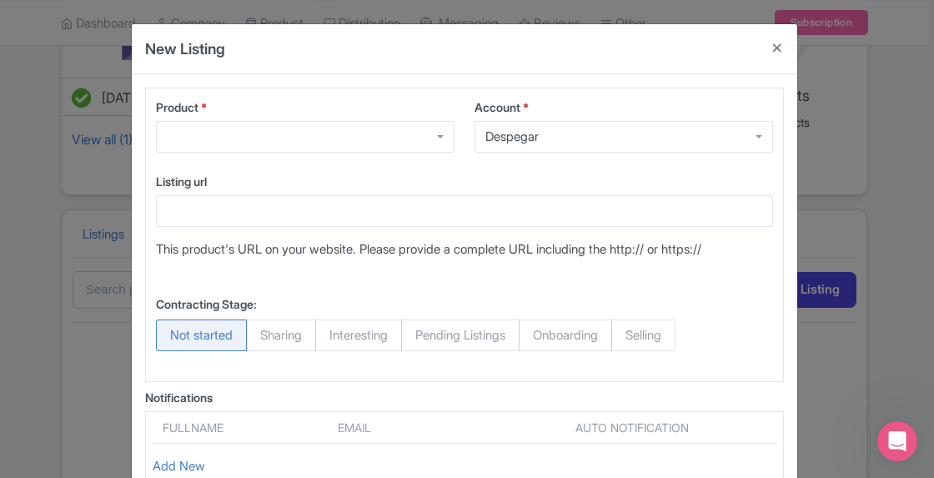
click at [378, 136] on div at bounding box center [305, 137] width 299 height 32
click at [605, 127] on div "Despegar" at bounding box center [624, 137] width 299 height 32
click at [563, 168] on div "Product * Free Foodie Tour Barranco Free Foodie Tour Barranco Free Foodie Tour …" at bounding box center [464, 235] width 639 height 294
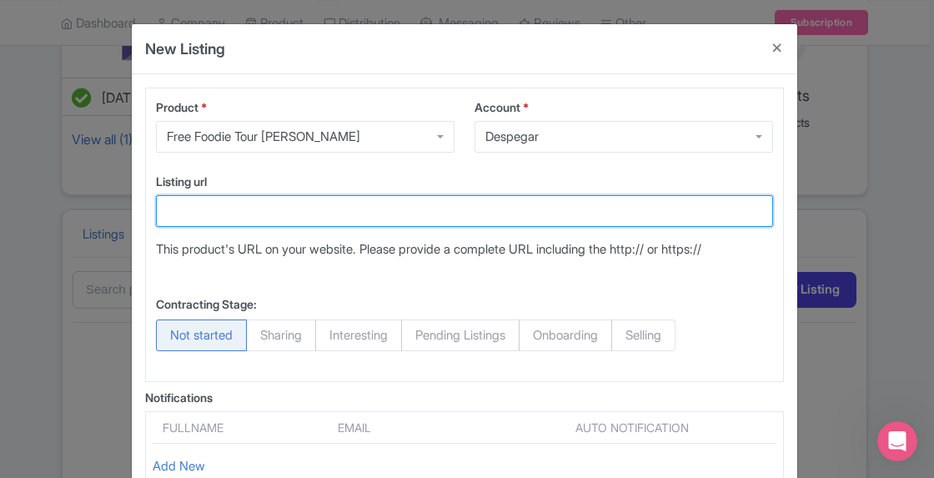
click at [284, 213] on input "Listing url" at bounding box center [464, 211] width 617 height 32
click at [405, 206] on input "www" at bounding box center [464, 211] width 617 height 32
click at [402, 212] on input "www." at bounding box center [464, 211] width 617 height 32
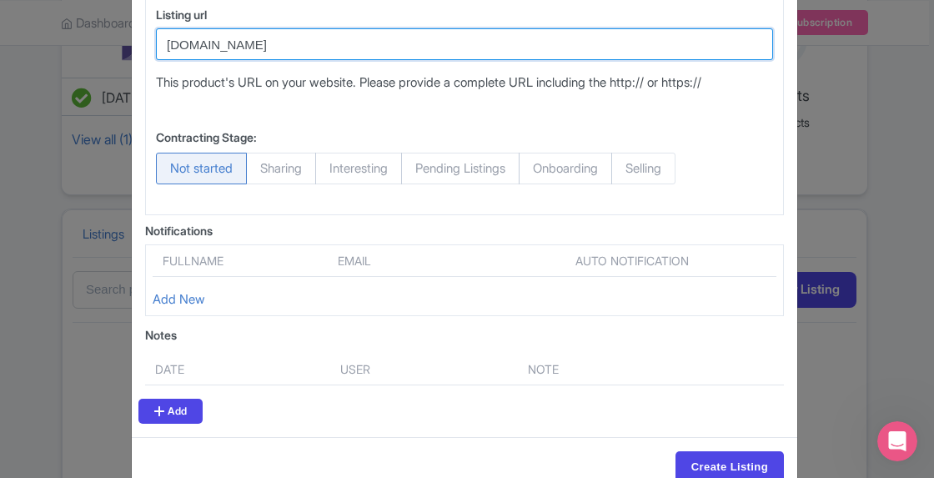
type input "www.fftperu.com"
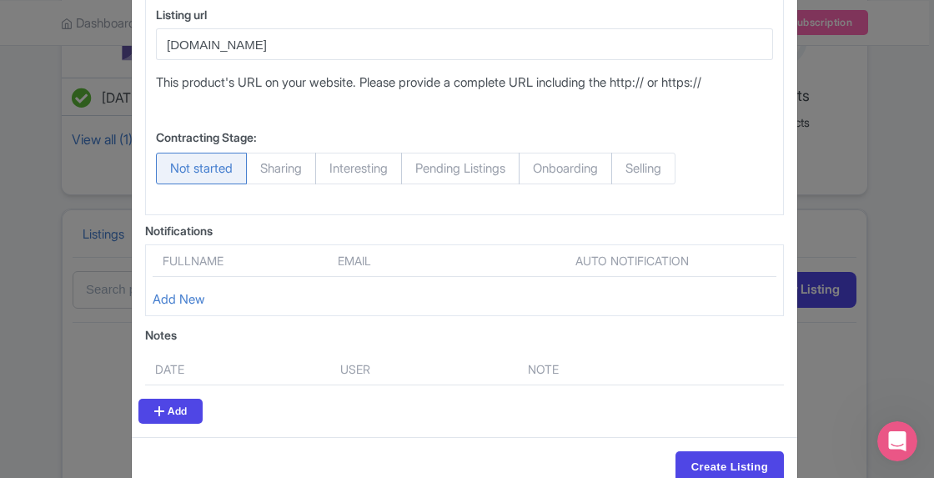
click at [245, 263] on th "Fullname" at bounding box center [240, 264] width 175 height 25
click at [211, 254] on th "Fullname" at bounding box center [240, 264] width 175 height 25
click at [470, 264] on th at bounding box center [465, 264] width 43 height 25
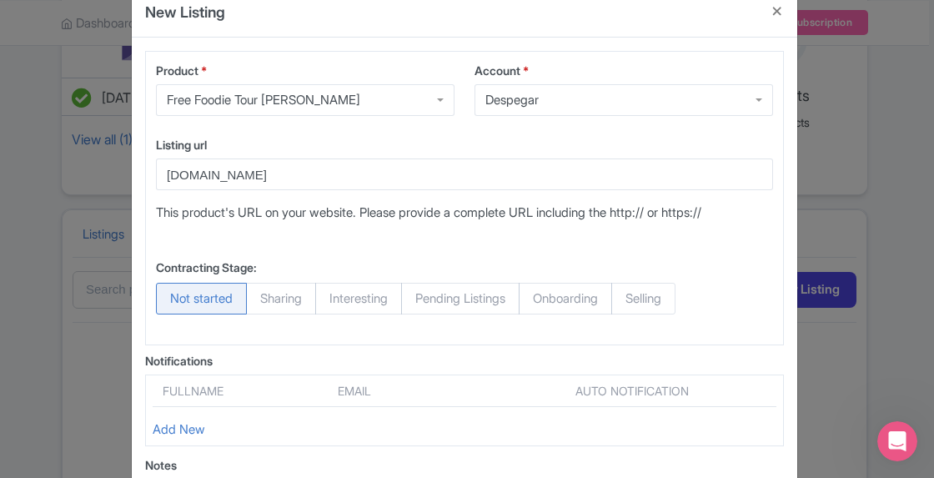
scroll to position [120, 0]
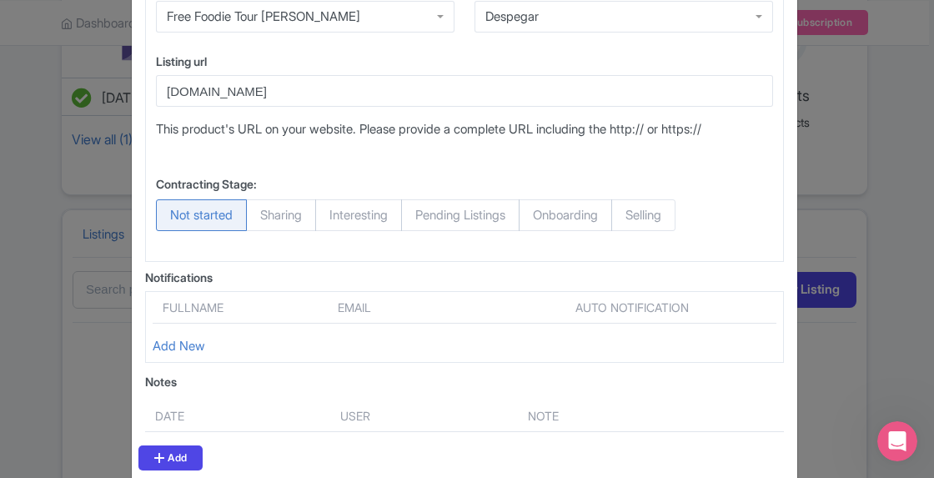
click at [235, 299] on th "Fullname" at bounding box center [240, 311] width 175 height 25
click at [284, 208] on span "Sharing" at bounding box center [281, 215] width 70 height 32
click at [263, 208] on input "Sharing" at bounding box center [254, 207] width 17 height 17
radio input "true"
click at [210, 214] on span "Not started" at bounding box center [201, 215] width 91 height 32
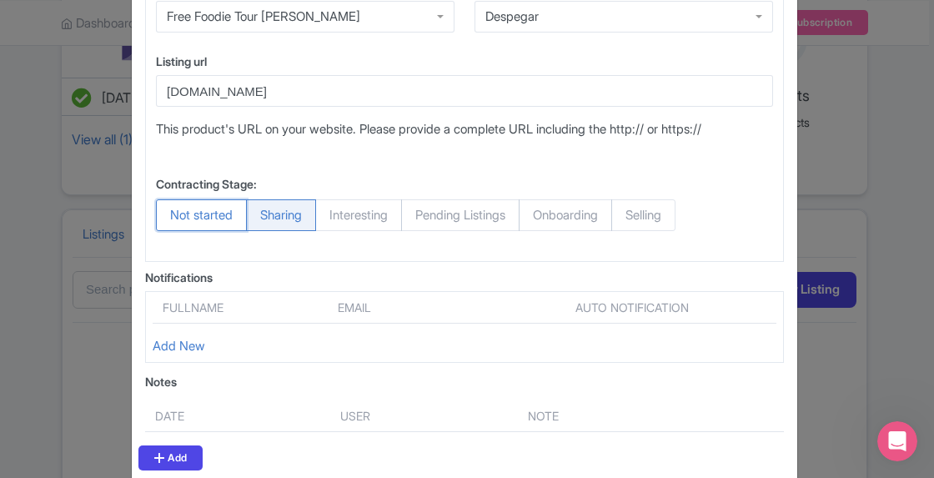
click at [173, 214] on input "Not started" at bounding box center [164, 207] width 17 height 17
radio input "true"
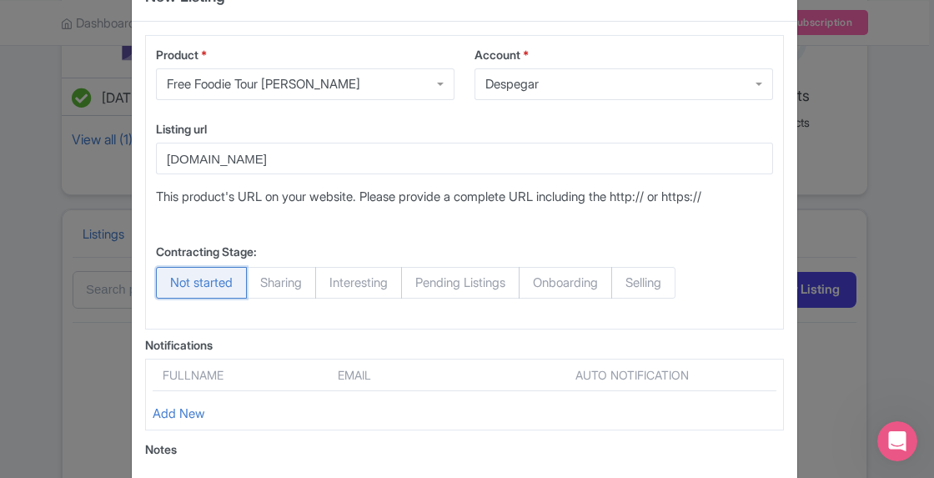
scroll to position [0, 0]
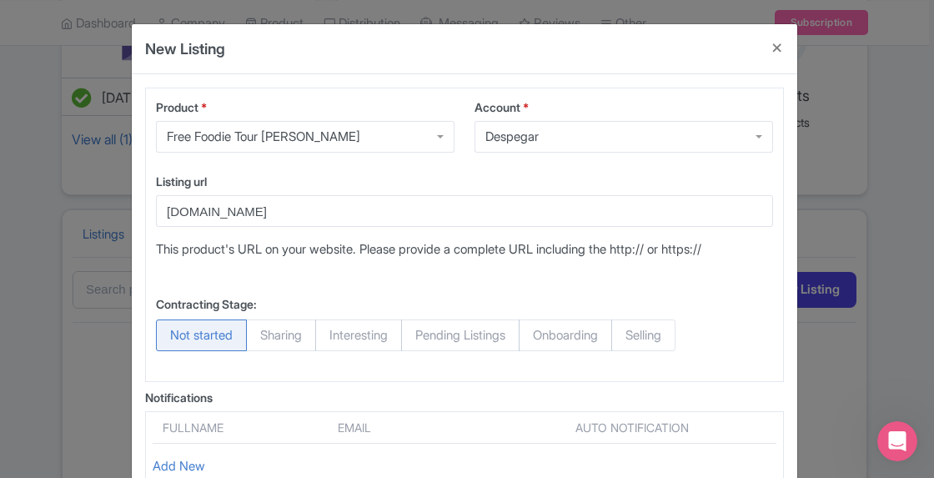
drag, startPoint x: 225, startPoint y: 101, endPoint x: 235, endPoint y: 106, distance: 11.2
click at [225, 101] on label "Product *" at bounding box center [305, 107] width 299 height 18
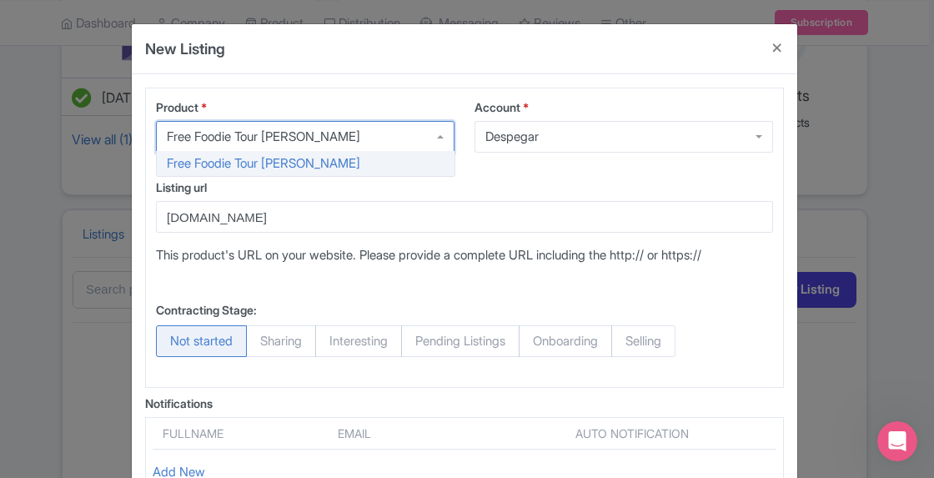
drag, startPoint x: 377, startPoint y: 162, endPoint x: 390, endPoint y: 170, distance: 15.7
click at [377, 163] on div "Product * Free Foodie Tour Barranco Free Foodie Tour Barranco Free Foodie Tour …" at bounding box center [305, 134] width 319 height 73
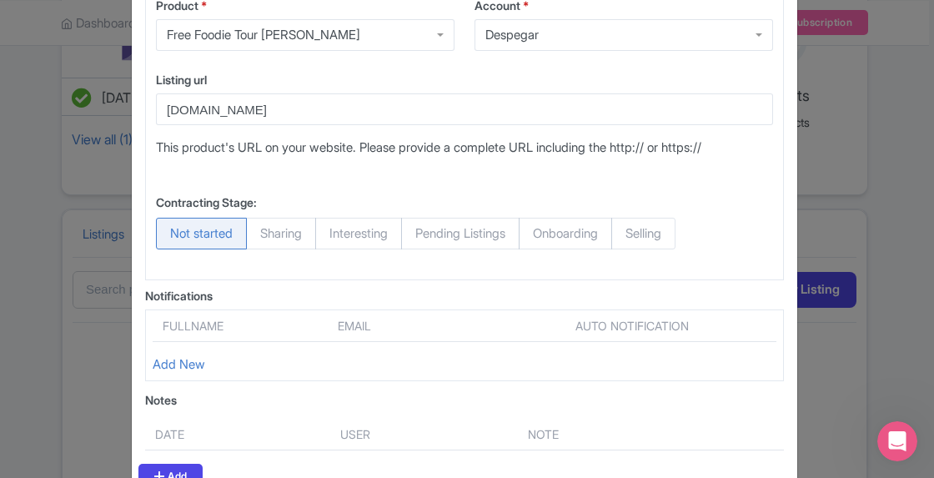
scroll to position [204, 0]
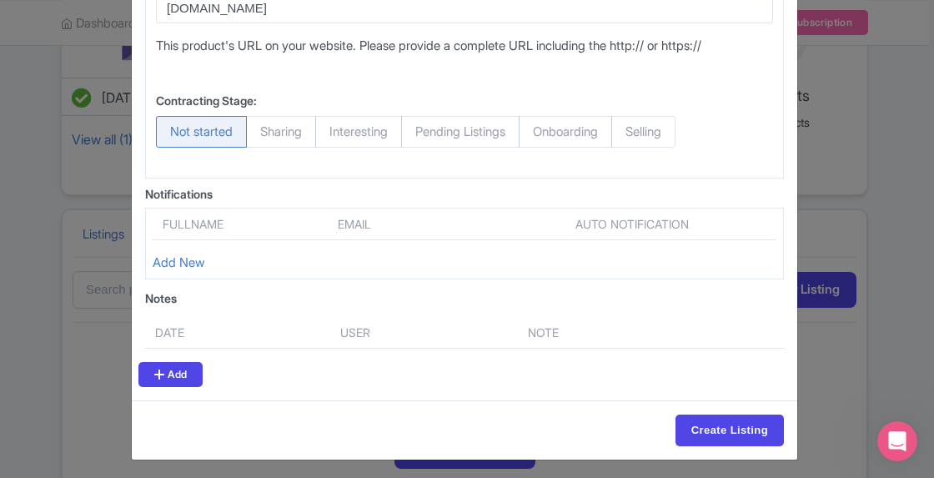
click at [240, 209] on div "Fullname Email Auto notification Add New" at bounding box center [464, 244] width 639 height 73
click at [727, 421] on input "Create Listing" at bounding box center [730, 431] width 108 height 32
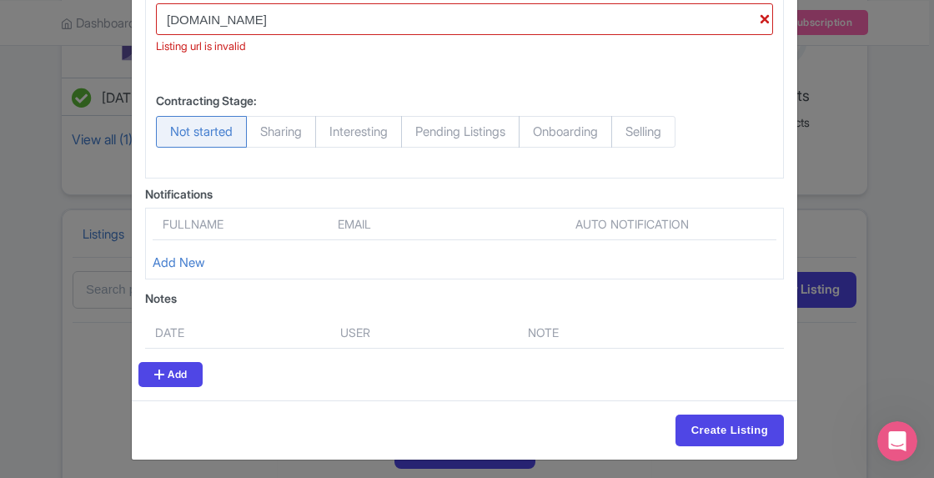
scroll to position [25, 0]
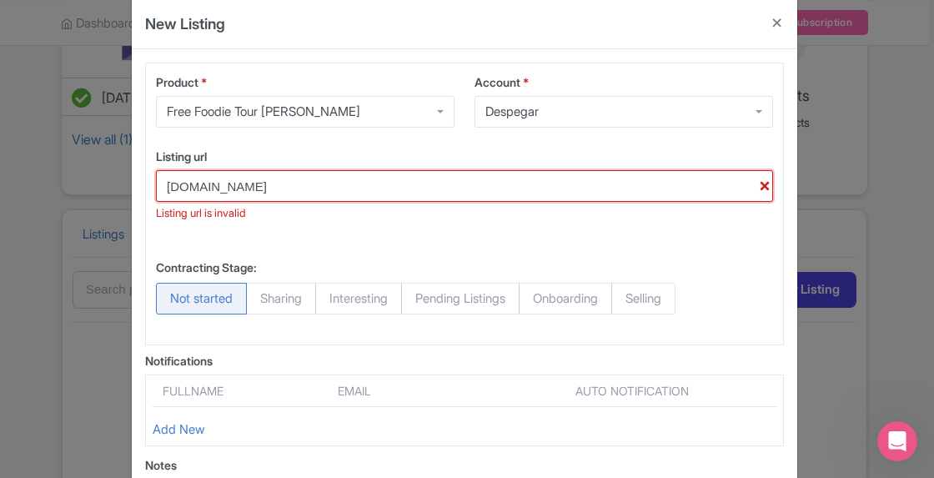
click at [157, 178] on input "www.fftperu.com" at bounding box center [464, 186] width 617 height 32
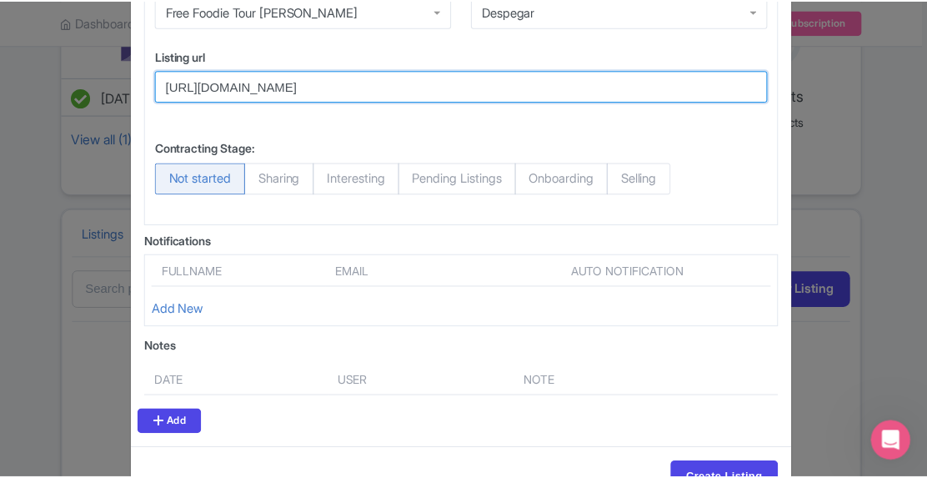
scroll to position [173, 0]
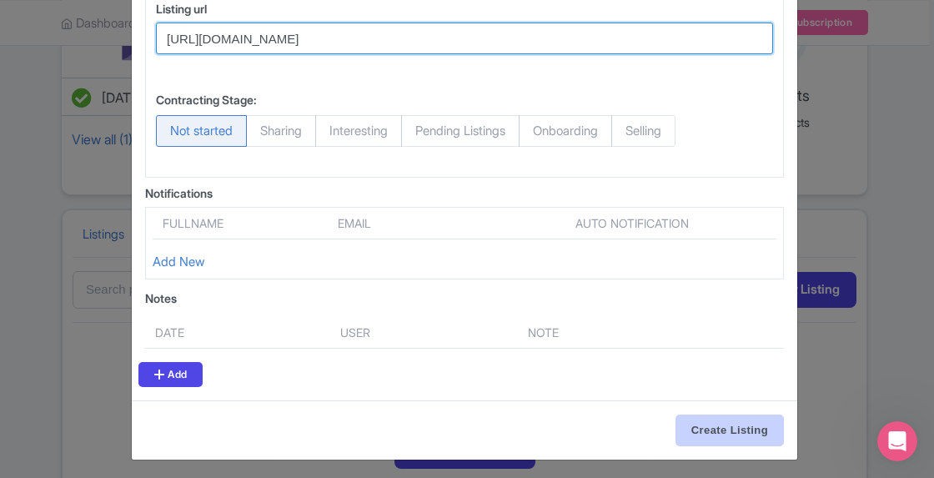
type input "http://www.fftperu.com"
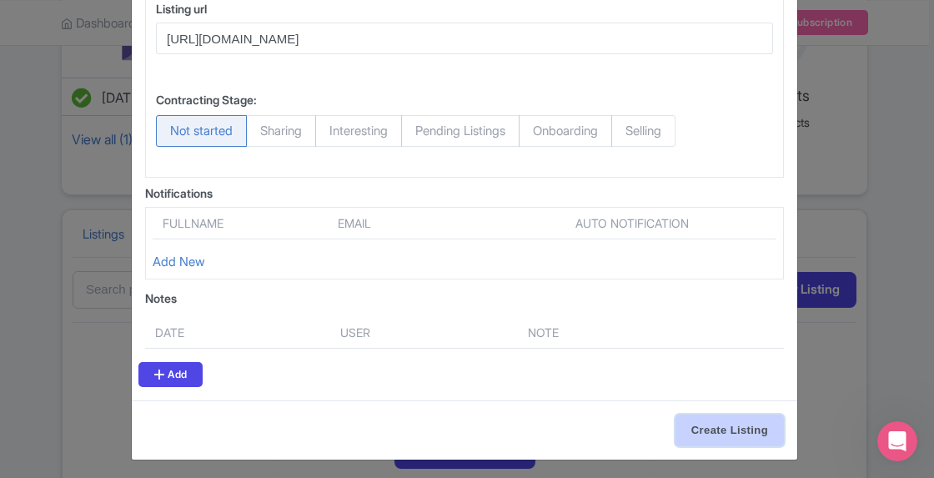
click at [696, 415] on input "Create Listing" at bounding box center [730, 431] width 108 height 32
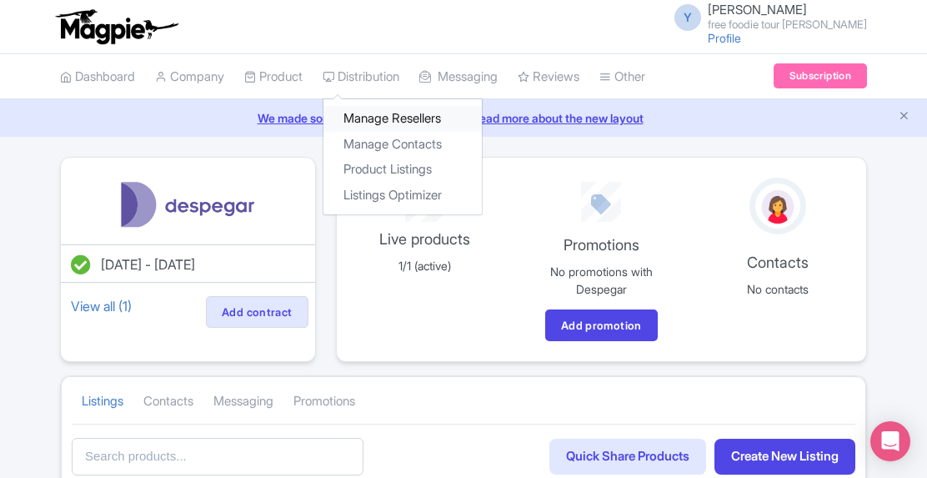
click at [415, 114] on link "Manage Resellers" at bounding box center [403, 119] width 158 height 26
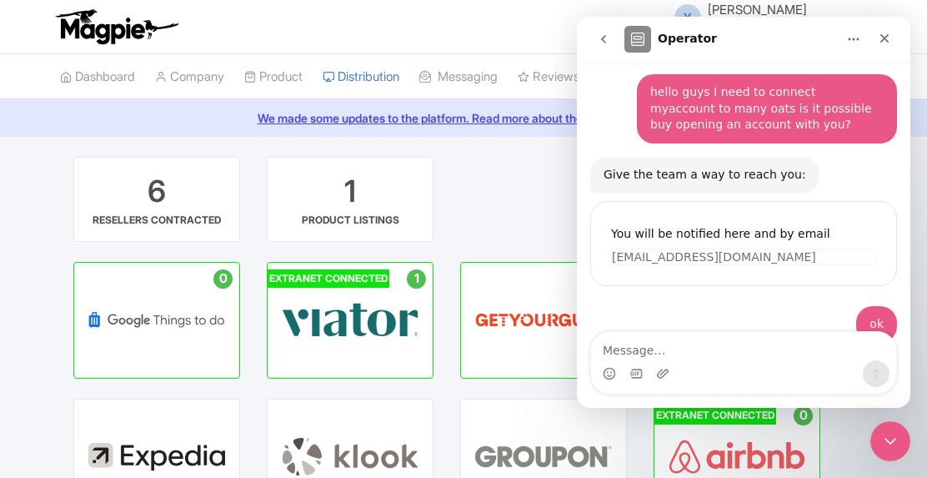
scroll to position [101, 0]
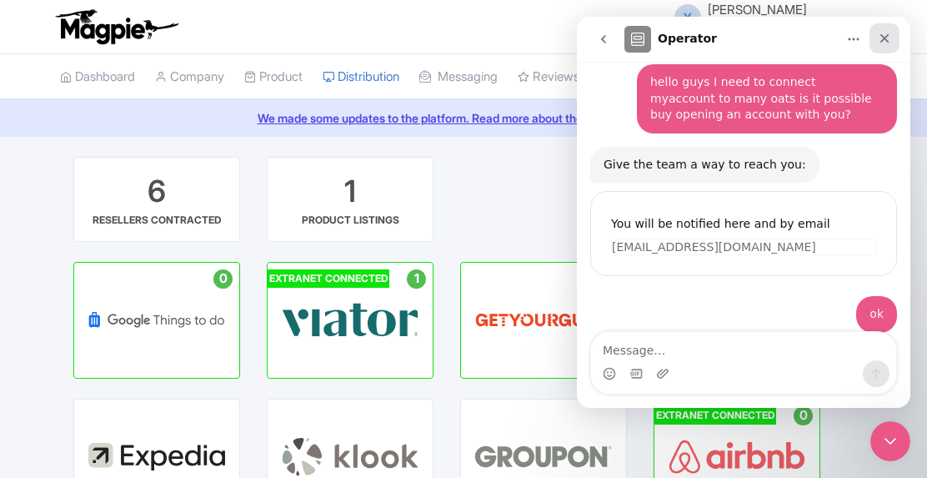
click at [879, 35] on icon "Close" at bounding box center [884, 38] width 13 height 13
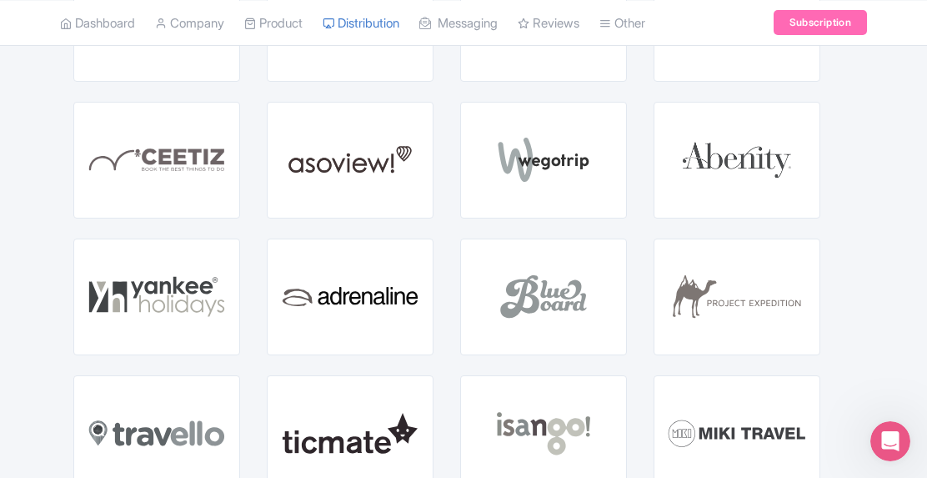
scroll to position [1231, 0]
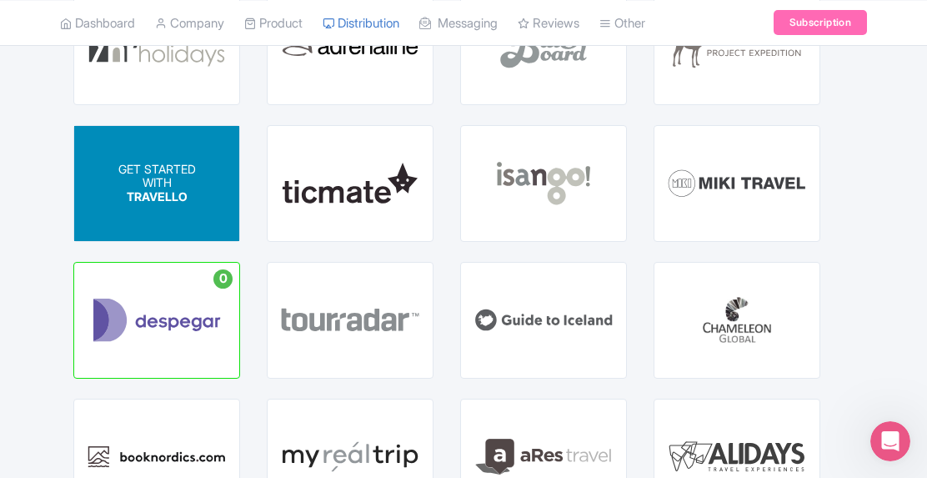
click at [150, 180] on p "WITH" at bounding box center [157, 183] width 78 height 14
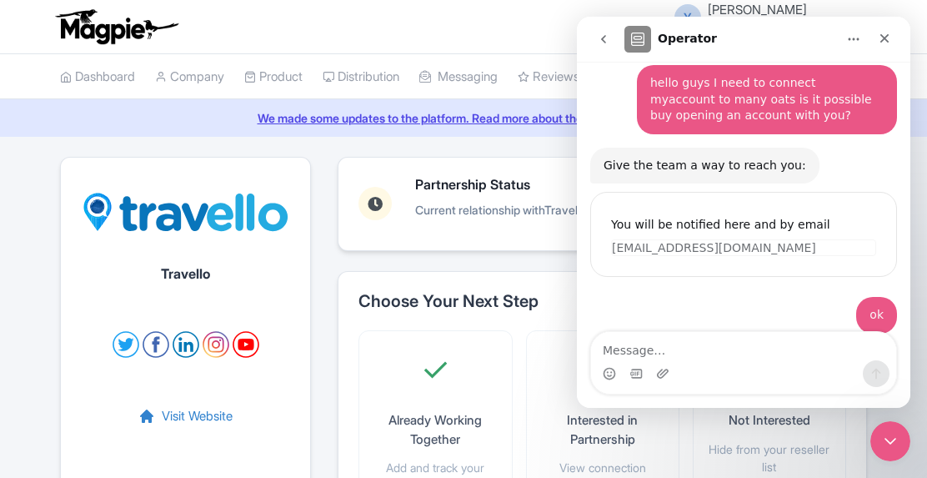
scroll to position [101, 0]
click at [882, 35] on icon "Close" at bounding box center [885, 38] width 9 height 9
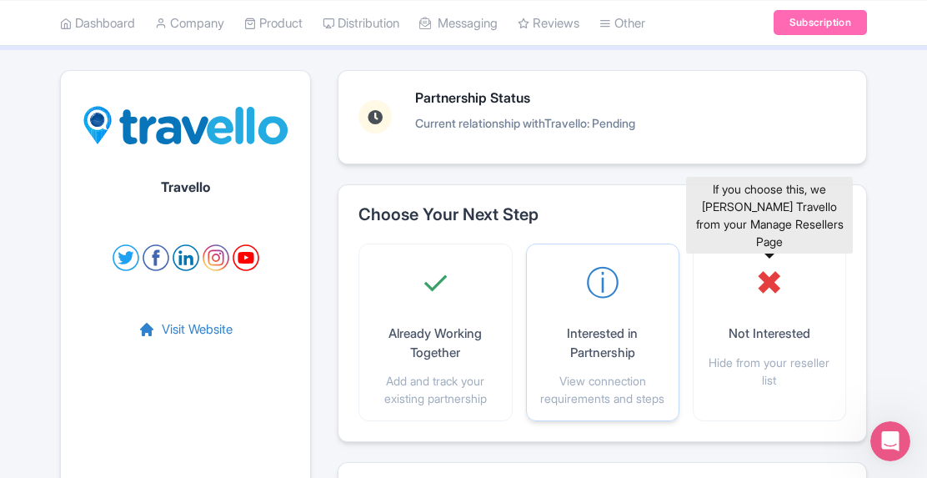
scroll to position [250, 0]
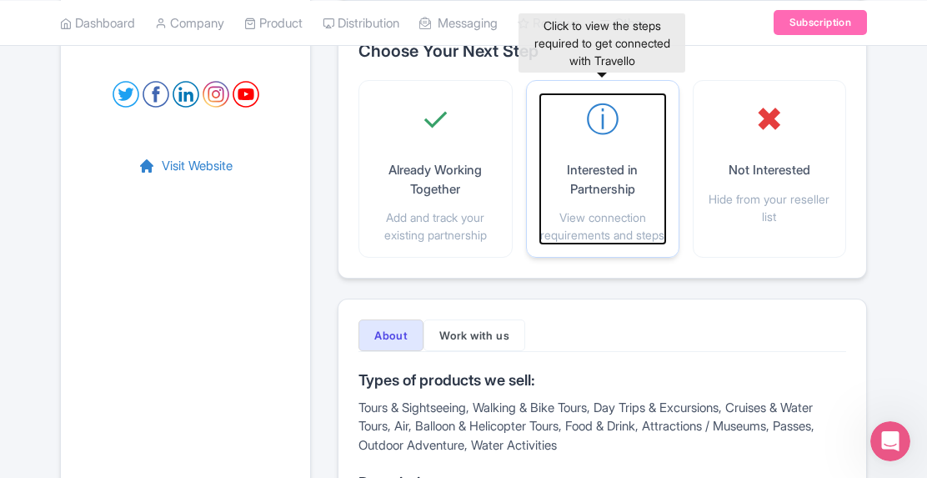
click at [625, 190] on p "Interested in Partnership" at bounding box center [602, 180] width 125 height 38
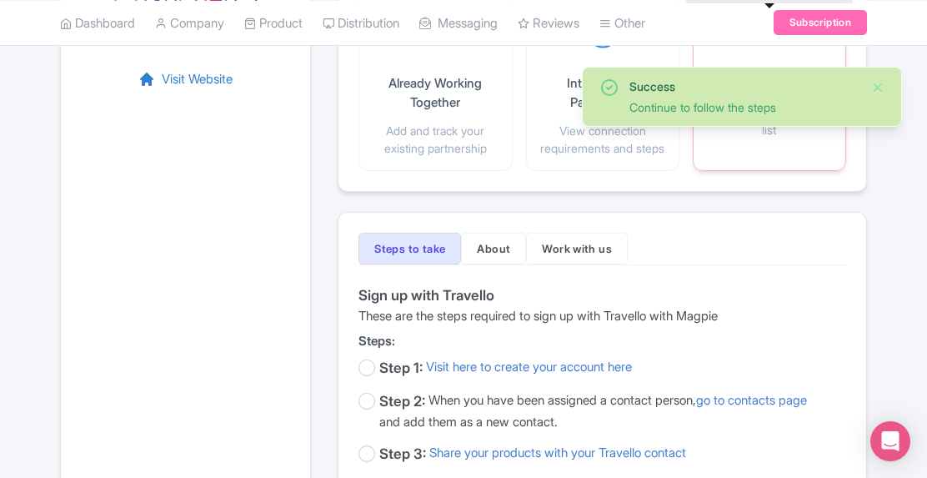
scroll to position [500, 0]
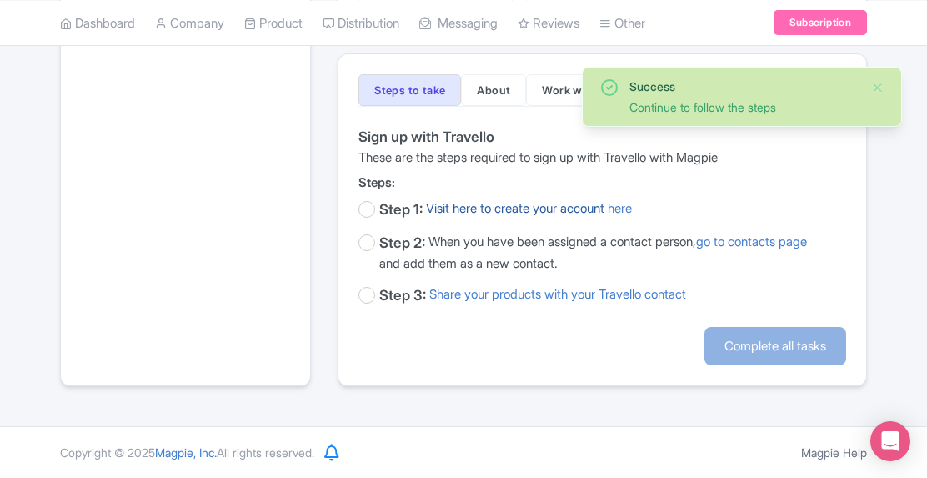
click at [562, 214] on link "Visit here to create your account" at bounding box center [515, 210] width 178 height 22
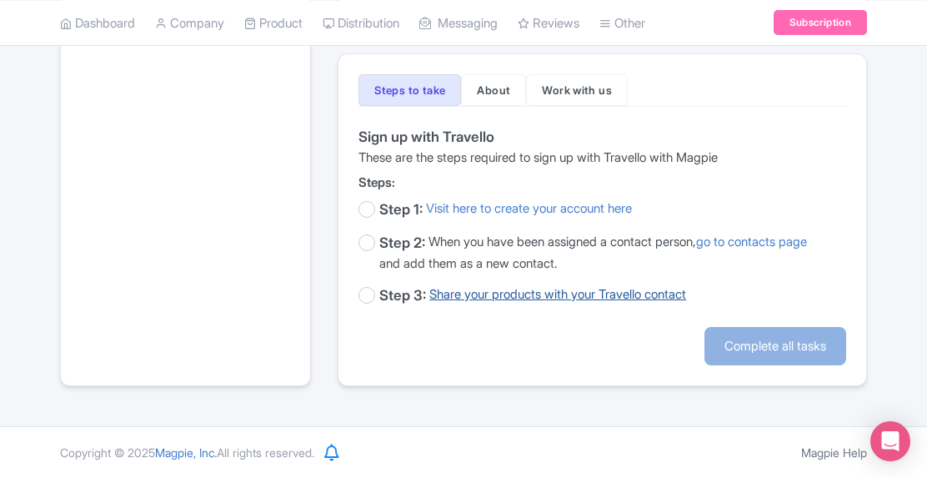
click at [564, 307] on link "Share your products with your Travello contact" at bounding box center [558, 296] width 257 height 22
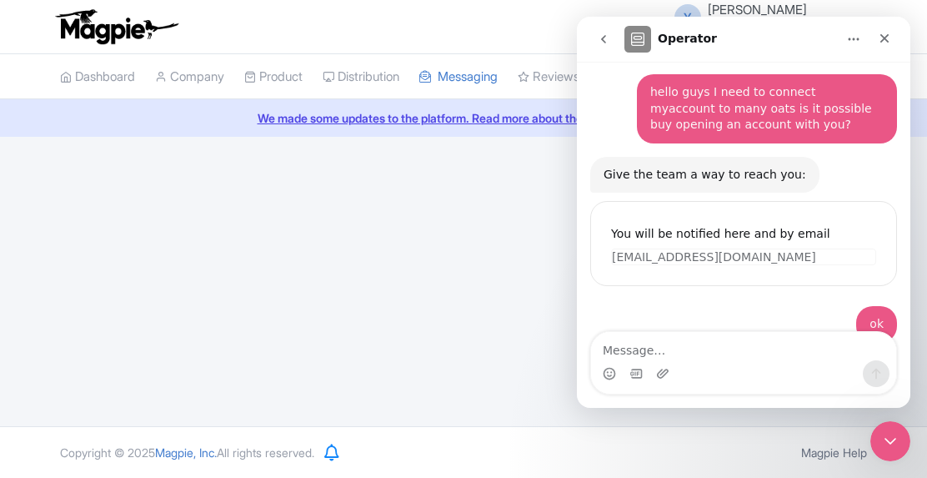
scroll to position [101, 0]
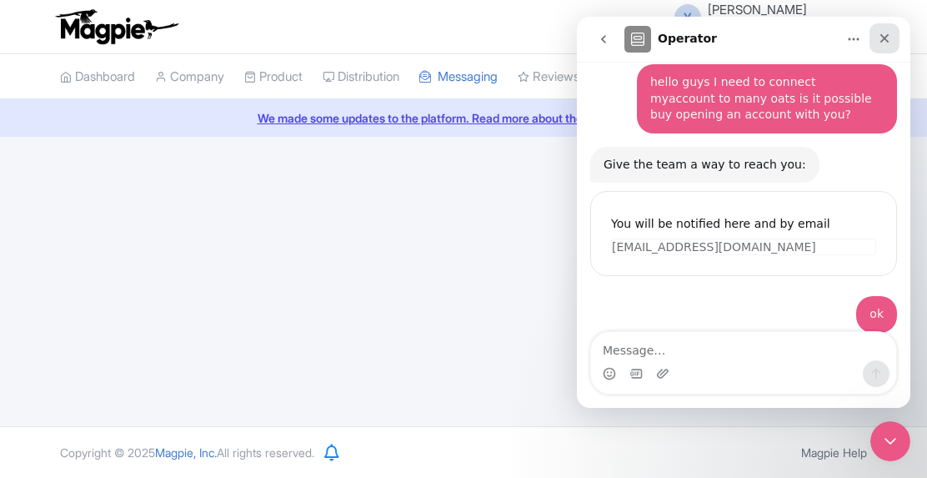
click at [879, 33] on icon "Close" at bounding box center [884, 38] width 13 height 13
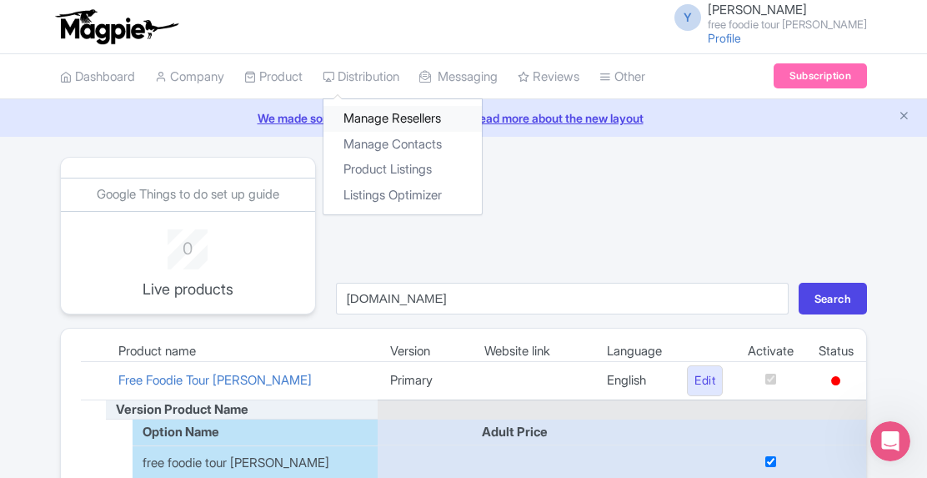
click at [390, 119] on link "Manage Resellers" at bounding box center [403, 119] width 158 height 26
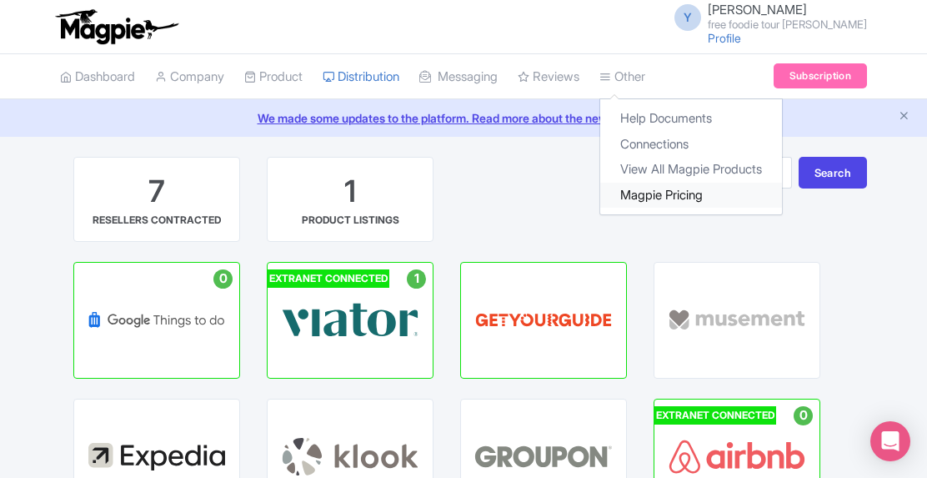
click at [709, 183] on link "Magpie Pricing" at bounding box center [692, 196] width 182 height 26
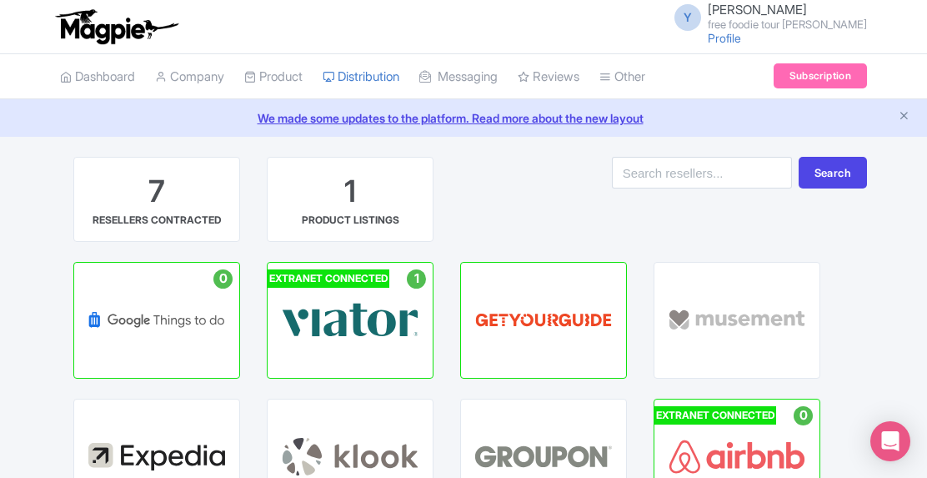
click at [507, 118] on link "We made some updates to the platform. Read more about the new layout" at bounding box center [463, 118] width 907 height 18
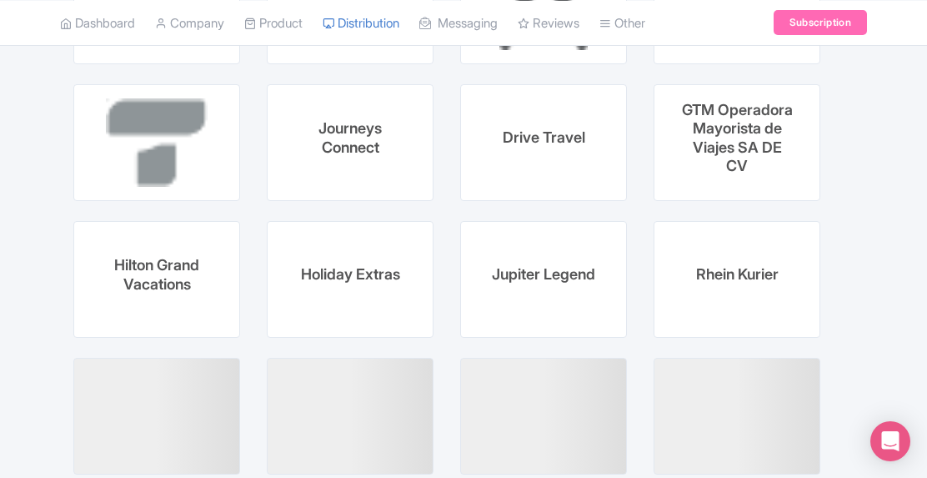
scroll to position [6752, 0]
